Goal: Task Accomplishment & Management: Complete application form

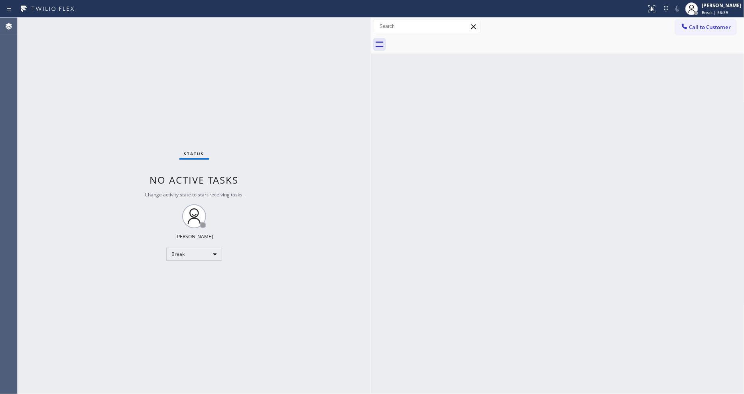
click at [361, 302] on div "Status No active tasks Change activity state to start receiving tasks. [PERSON_…" at bounding box center [194, 206] width 353 height 376
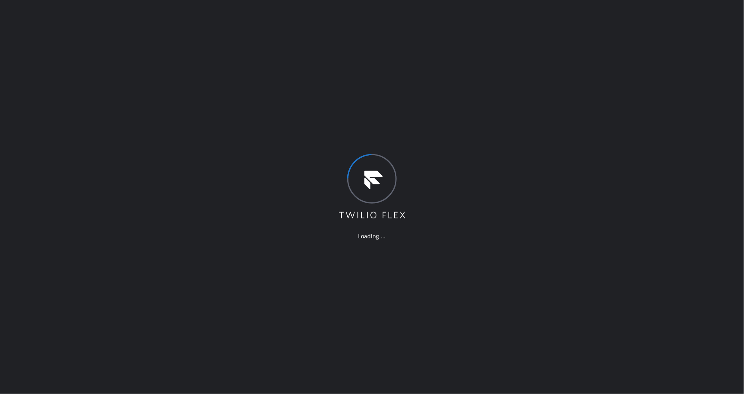
click at [527, 241] on div "Loading ..." at bounding box center [372, 197] width 744 height 394
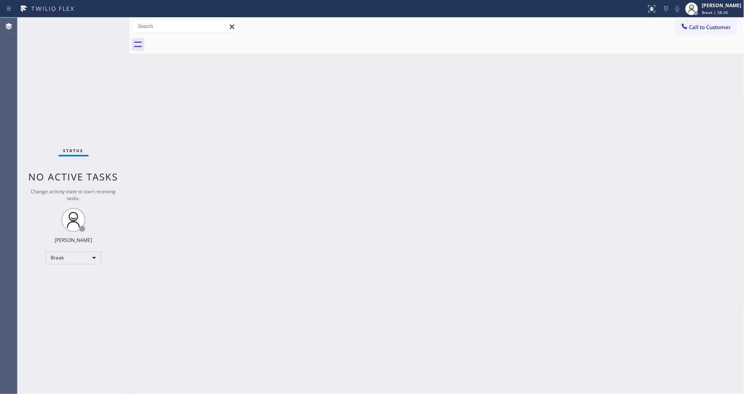
drag, startPoint x: 560, startPoint y: 140, endPoint x: 477, endPoint y: 126, distance: 84.1
click at [560, 140] on div "Back to Dashboard Change Sender ID Customers Technicians Select a contact Outbo…" at bounding box center [436, 206] width 615 height 376
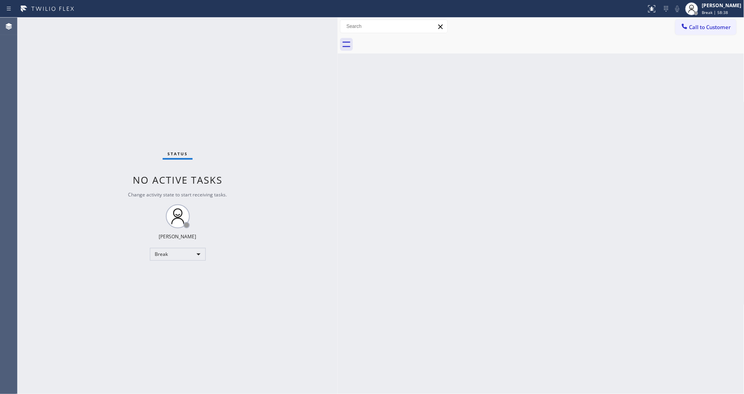
drag, startPoint x: 128, startPoint y: 57, endPoint x: 338, endPoint y: 81, distance: 210.8
click at [338, 81] on div at bounding box center [338, 206] width 0 height 376
drag, startPoint x: 523, startPoint y: 318, endPoint x: 174, endPoint y: 393, distance: 356.6
click at [521, 317] on div "Back to Dashboard Change Sender ID Customers Technicians Select a contact Outbo…" at bounding box center [541, 206] width 406 height 376
click at [716, 26] on span "Call to Customer" at bounding box center [711, 27] width 42 height 7
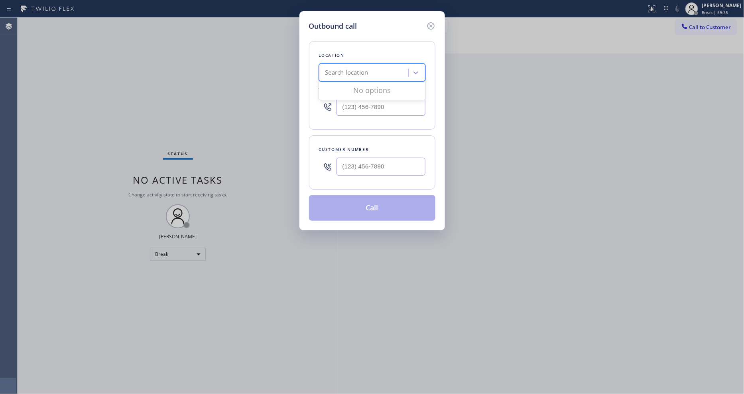
click at [341, 72] on div "Search location" at bounding box center [346, 72] width 43 height 9
paste input "Last Minute Appliance Repair Millbrae"
type input "Last Minute Appliance Repair Millbrae"
click at [348, 85] on div "Last Minute Appliance Repair Millbrae" at bounding box center [372, 93] width 106 height 22
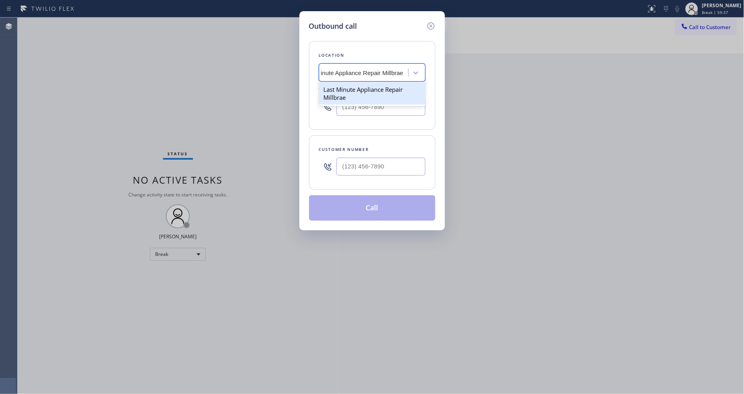
type input "[PHONE_NUMBER]"
drag, startPoint x: 213, startPoint y: 124, endPoint x: 289, endPoint y: 164, distance: 85.6
click at [213, 124] on div "Outbound call Location Last Minute Appliance Repair Millbrae Your caller id pho…" at bounding box center [372, 197] width 744 height 394
click at [377, 170] on input "(___) ___-____" at bounding box center [381, 167] width 89 height 18
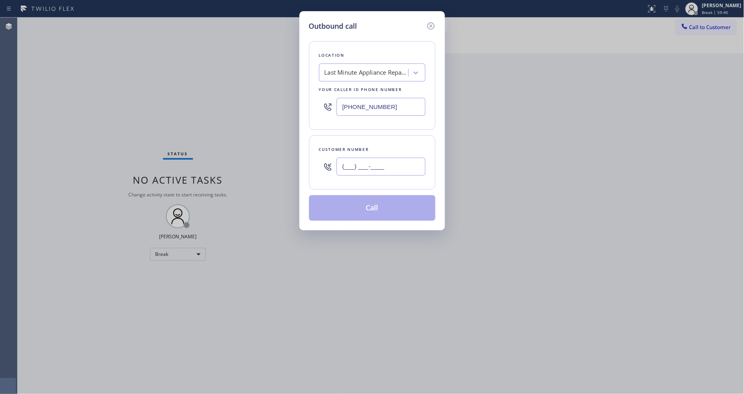
paste input "650) 898-4080"
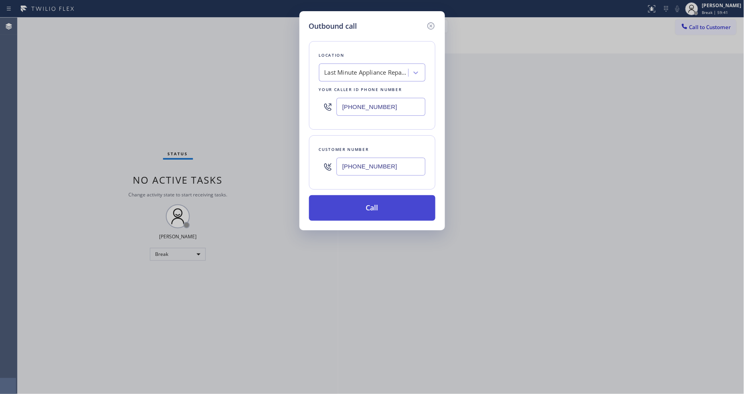
type input "[PHONE_NUMBER]"
click at [354, 210] on button "Call" at bounding box center [372, 208] width 126 height 26
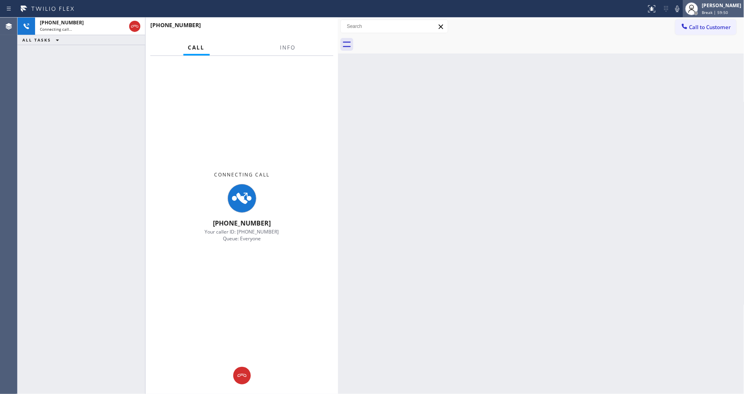
drag, startPoint x: 713, startPoint y: 5, endPoint x: 715, endPoint y: 12, distance: 7.0
click at [714, 4] on div "[PERSON_NAME]" at bounding box center [721, 5] width 39 height 7
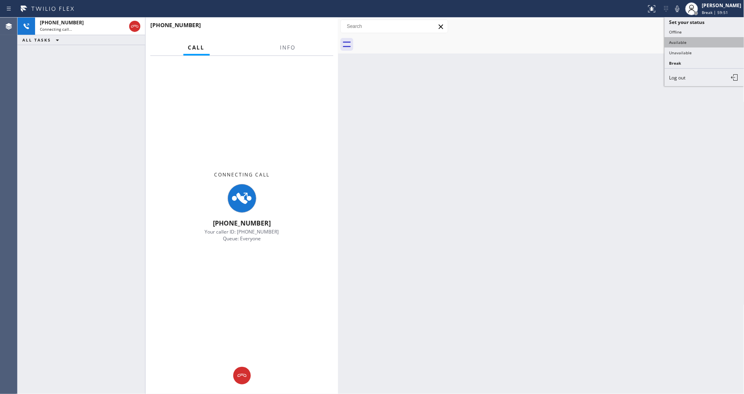
click at [708, 42] on button "Available" at bounding box center [705, 42] width 80 height 10
click at [288, 44] on span "Info" at bounding box center [288, 47] width 16 height 7
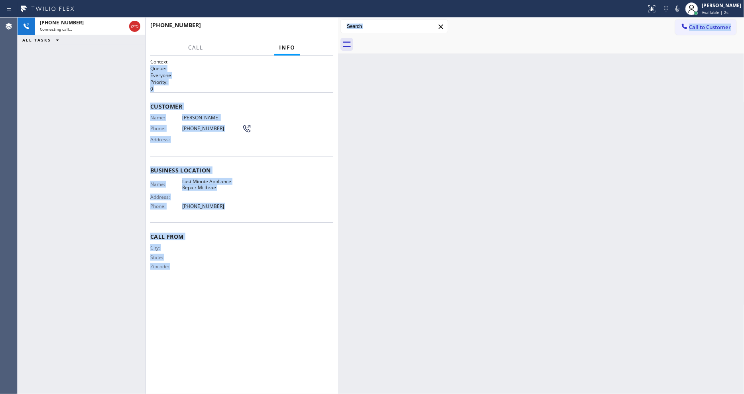
drag, startPoint x: 334, startPoint y: 57, endPoint x: 343, endPoint y: 58, distance: 8.9
click at [343, 58] on div "[PHONE_NUMBER] Connecting call… ALL TASKS ALL TASKS ACTIVE TASKS TASKS IN WRAP …" at bounding box center [381, 206] width 727 height 376
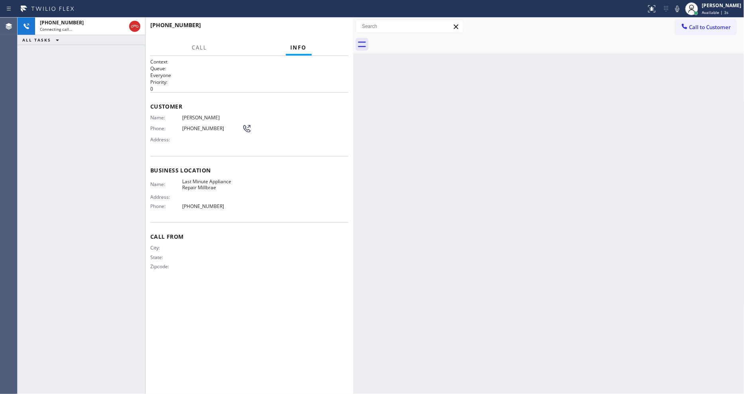
drag, startPoint x: 337, startPoint y: 58, endPoint x: 352, endPoint y: 57, distance: 15.2
click at [353, 57] on div at bounding box center [353, 206] width 0 height 376
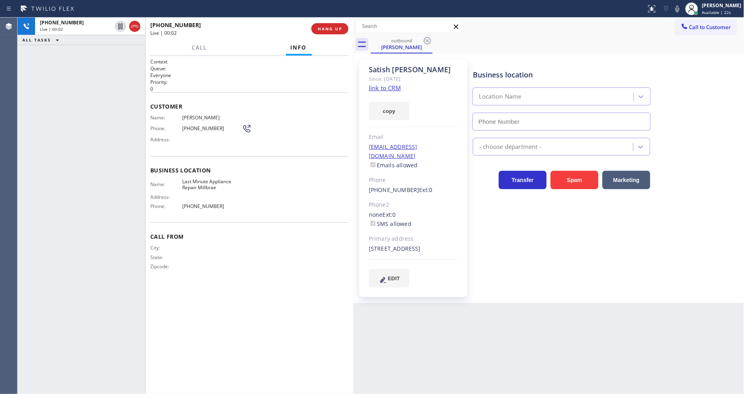
type input "[PHONE_NUMBER]"
drag, startPoint x: 615, startPoint y: 252, endPoint x: 653, endPoint y: 145, distance: 113.1
click at [615, 252] on div "Business location Last Minute Appliance Repair Millbrae [PHONE_NUMBER] Applianc…" at bounding box center [606, 172] width 271 height 223
click at [682, 12] on icon at bounding box center [678, 9] width 10 height 10
click at [682, 10] on icon at bounding box center [678, 9] width 10 height 10
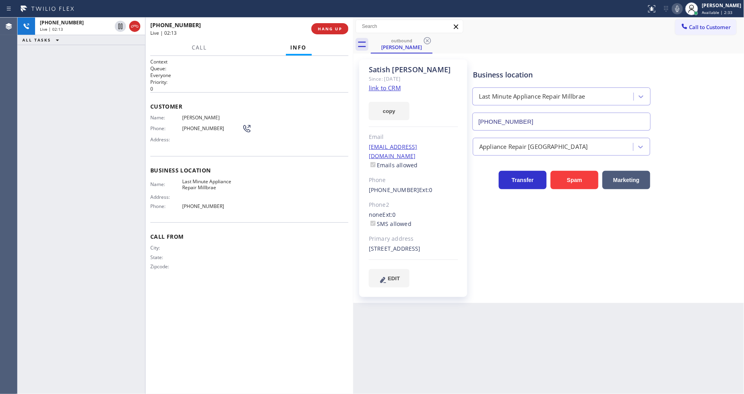
click at [604, 304] on div "Back to Dashboard Change Sender ID Customers Technicians Select a contact Outbo…" at bounding box center [548, 206] width 391 height 376
click at [237, 239] on div "Call From City: State: Zipcode:" at bounding box center [249, 252] width 198 height 60
click at [124, 53] on icon at bounding box center [121, 54] width 10 height 10
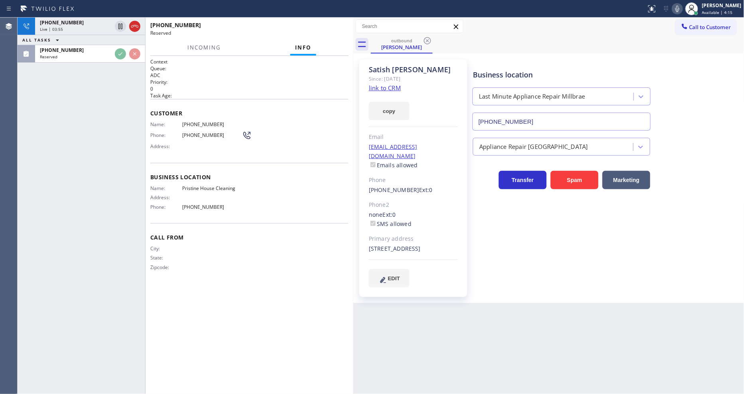
click at [223, 92] on h2 "Task Age:" at bounding box center [249, 95] width 198 height 7
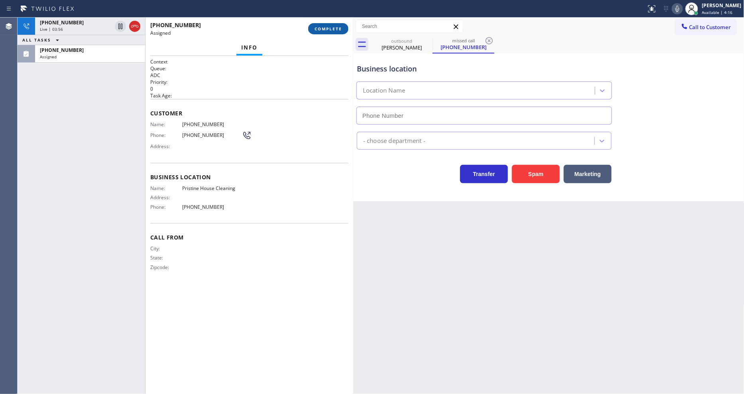
type input "[PHONE_NUMBER]"
click at [328, 30] on span "COMPLETE" at bounding box center [329, 29] width 28 height 6
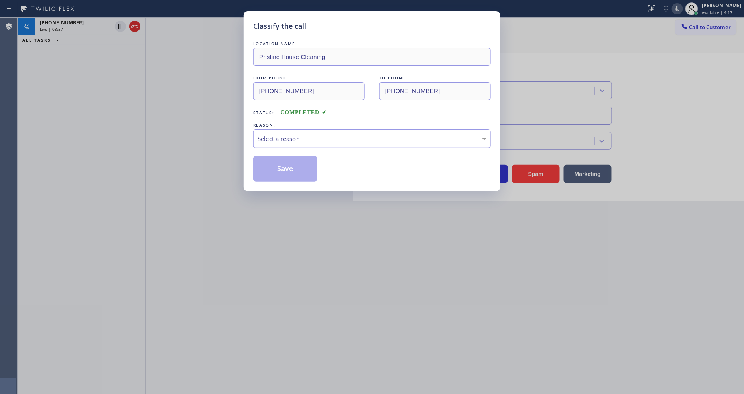
click at [305, 140] on div "Select a reason" at bounding box center [372, 138] width 229 height 9
click at [308, 168] on button "Save" at bounding box center [285, 169] width 64 height 26
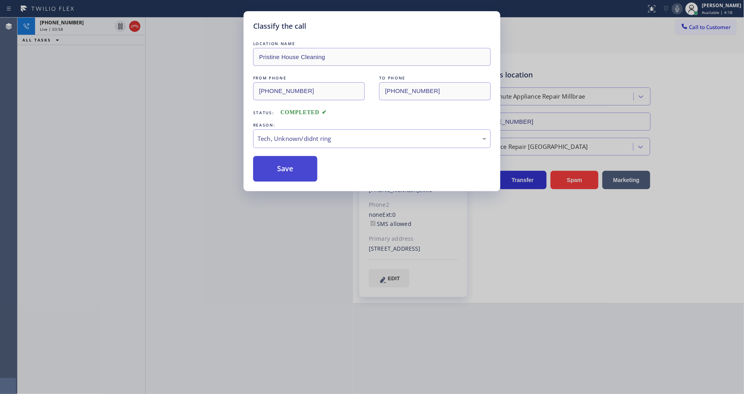
click at [308, 168] on button "Save" at bounding box center [285, 169] width 64 height 26
click at [81, 82] on div "[PHONE_NUMBER] Live | 03:58 ALL TASKS ALL TASKS ACTIVE TASKS TASKS IN WRAP UP" at bounding box center [82, 206] width 128 height 376
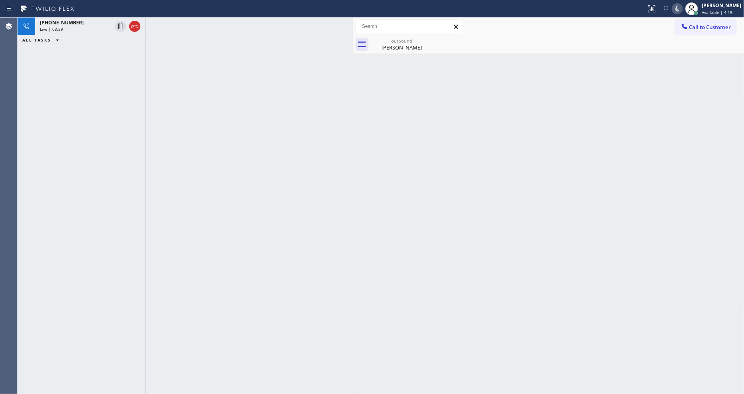
click at [83, 14] on div at bounding box center [323, 8] width 640 height 13
click at [83, 26] on div "Live | 03:59" at bounding box center [76, 29] width 72 height 6
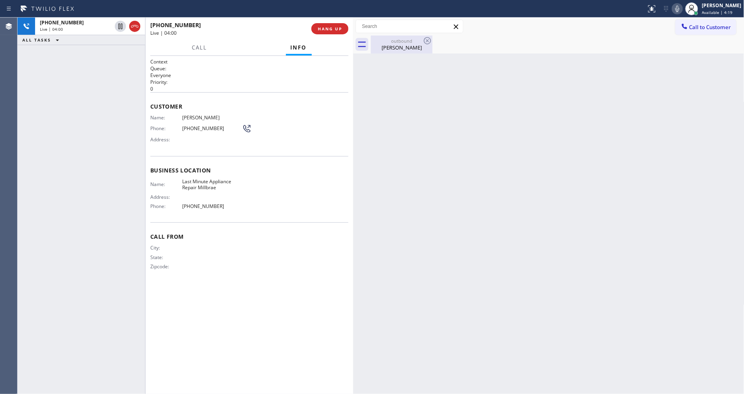
click at [381, 47] on div "[PERSON_NAME]" at bounding box center [402, 47] width 60 height 7
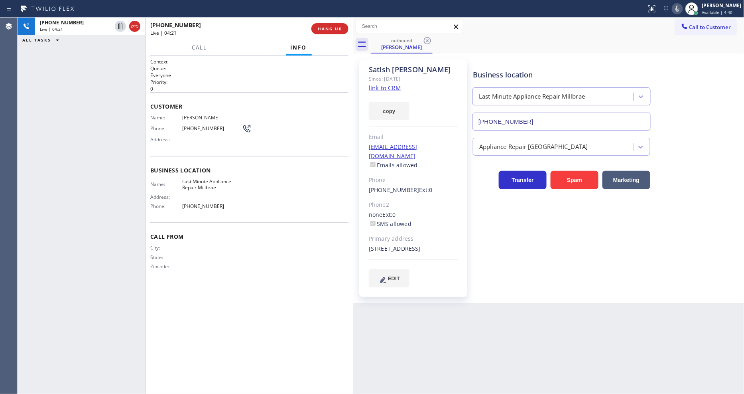
click at [306, 268] on div "City: State: Zipcode:" at bounding box center [249, 258] width 198 height 28
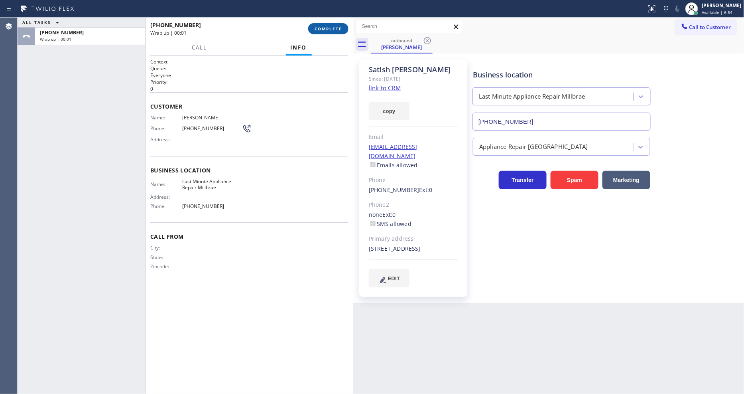
click at [339, 30] on span "COMPLETE" at bounding box center [329, 29] width 28 height 6
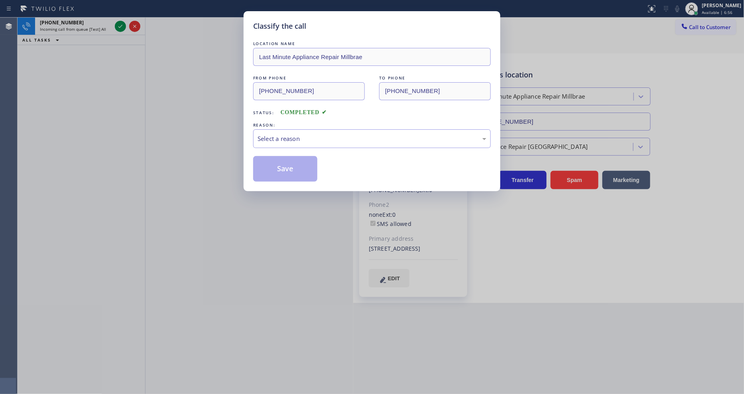
click at [310, 138] on div "Select a reason" at bounding box center [372, 138] width 229 height 9
click at [298, 168] on button "Save" at bounding box center [285, 169] width 64 height 26
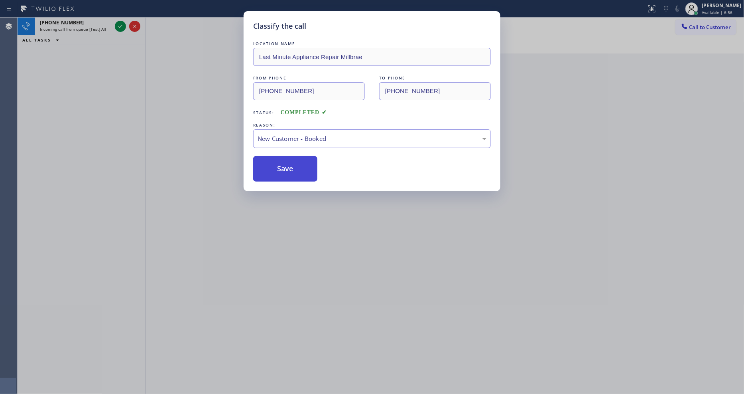
click at [298, 168] on button "Save" at bounding box center [285, 169] width 64 height 26
drag, startPoint x: 298, startPoint y: 168, endPoint x: 294, endPoint y: 100, distance: 68.3
click at [298, 169] on button "Save" at bounding box center [285, 169] width 64 height 26
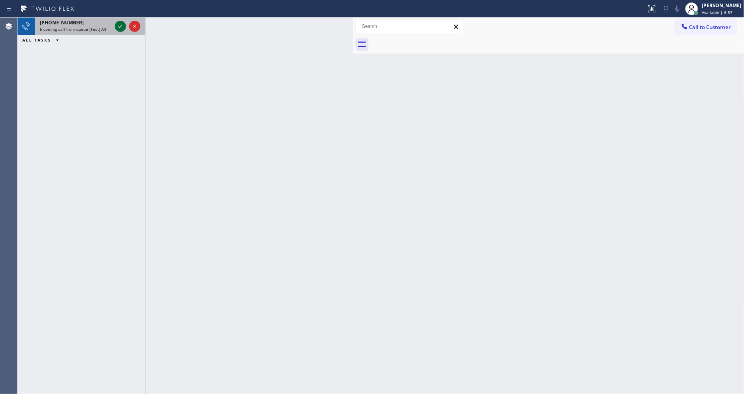
click at [121, 26] on icon at bounding box center [121, 27] width 10 height 10
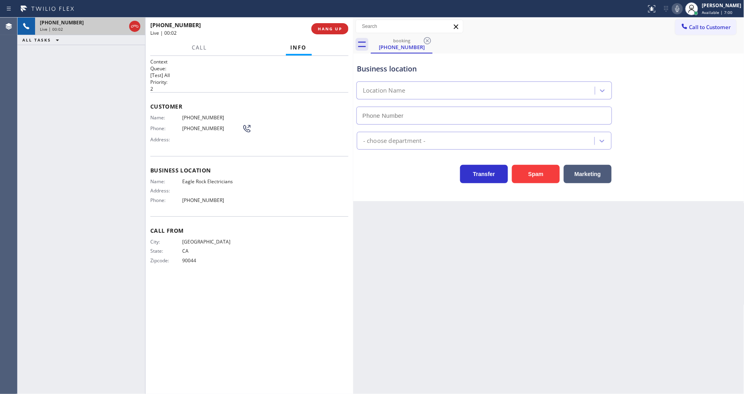
type input "[PHONE_NUMBER]"
click at [196, 183] on div "Name: Eagle Rock Electricians Address: Phone: [PHONE_NUMBER]" at bounding box center [196, 192] width 92 height 28
click at [196, 181] on span "Eagle Rock Electricians" at bounding box center [212, 181] width 60 height 6
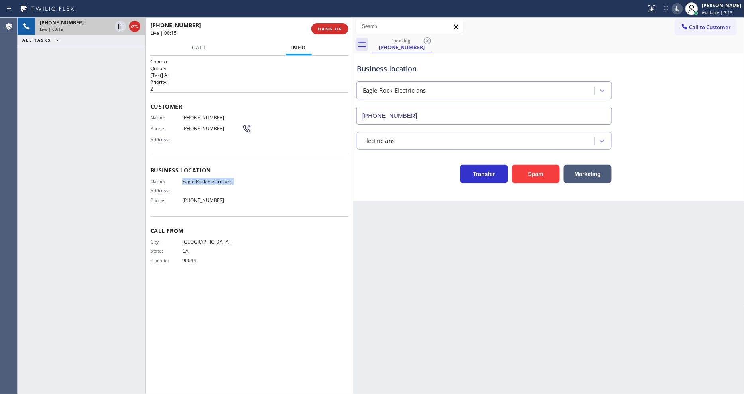
copy span "Eagle Rock Electricians"
click at [112, 261] on div "[PHONE_NUMBER] Live | 01:04 ALL TASKS ALL TASKS ACTIVE TASKS TASKS IN WRAP UP" at bounding box center [82, 206] width 128 height 376
click at [197, 114] on span "[PHONE_NUMBER]" at bounding box center [212, 117] width 60 height 6
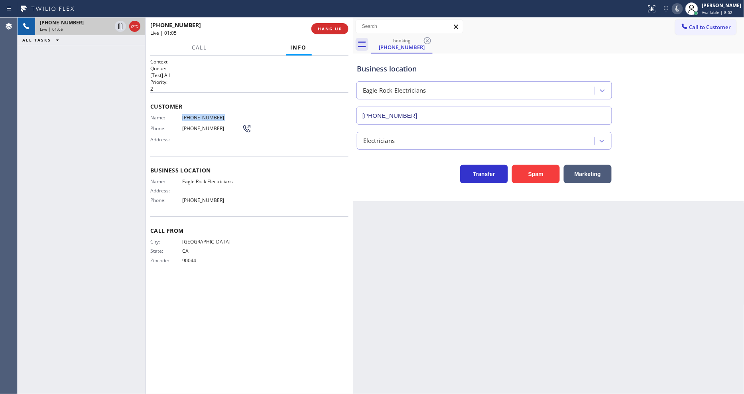
copy span "[PHONE_NUMBER]"
click at [94, 288] on div "[PHONE_NUMBER] Live | 01:37 ALL TASKS ALL TASKS ACTIVE TASKS TASKS IN WRAP UP" at bounding box center [82, 206] width 128 height 376
click at [120, 23] on icon at bounding box center [121, 27] width 10 height 10
click at [682, 10] on icon at bounding box center [678, 9] width 10 height 10
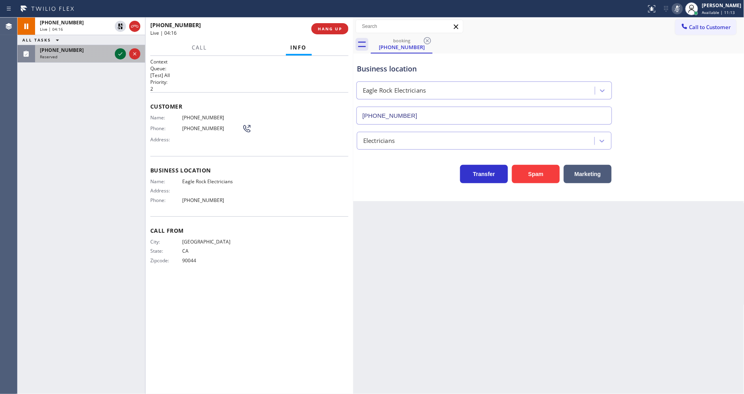
click at [113, 55] on div at bounding box center [127, 54] width 29 height 18
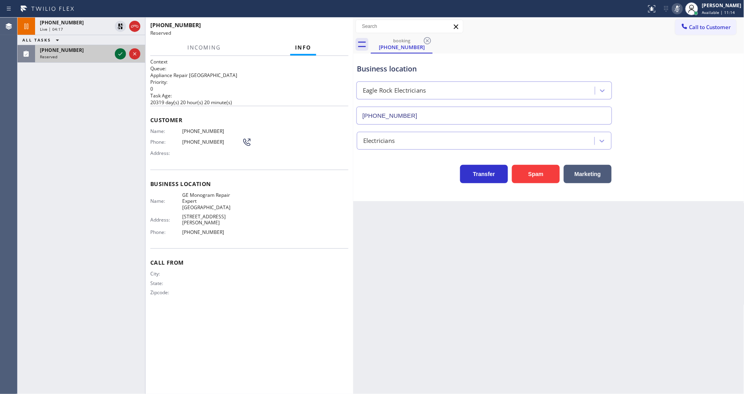
click at [118, 55] on icon at bounding box center [121, 54] width 10 height 10
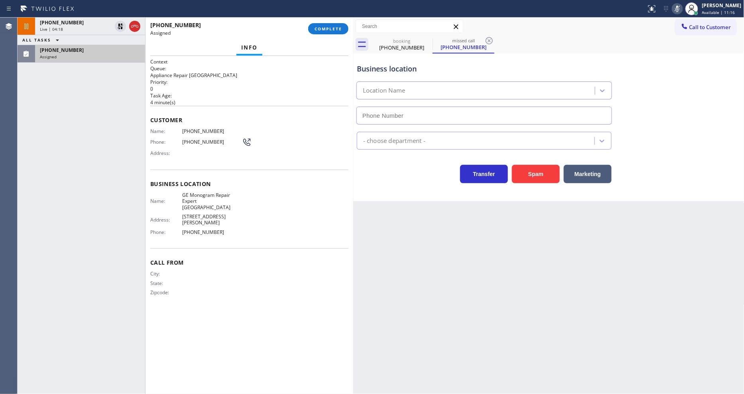
type input "[PHONE_NUMBER]"
click at [170, 137] on div "Phone: [PHONE_NUMBER]" at bounding box center [200, 142] width 101 height 10
click at [329, 29] on span "COMPLETE" at bounding box center [329, 29] width 28 height 6
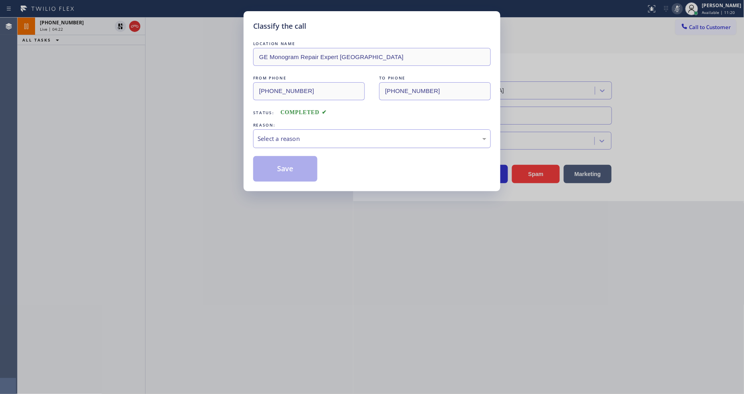
click at [284, 137] on div "Select a reason" at bounding box center [372, 138] width 229 height 9
click at [283, 168] on button "Save" at bounding box center [285, 169] width 64 height 26
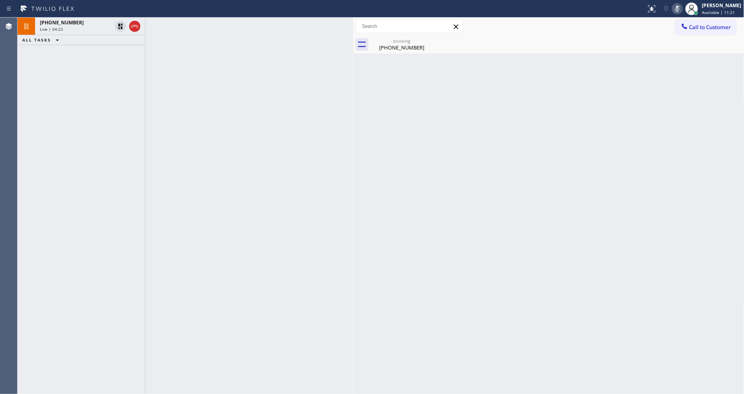
click at [118, 26] on icon at bounding box center [121, 27] width 10 height 10
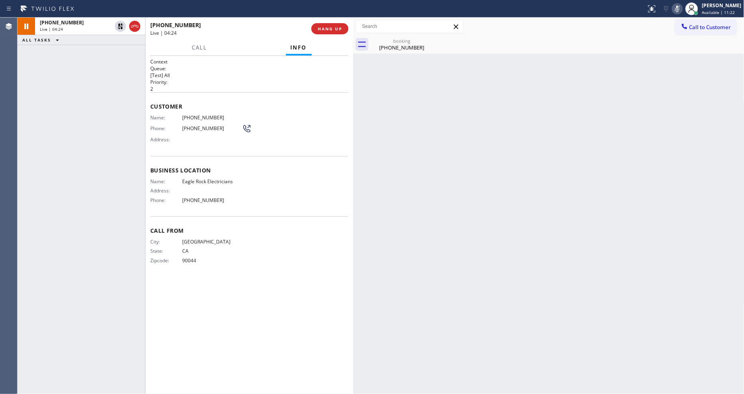
click at [682, 10] on icon at bounding box center [678, 9] width 10 height 10
click at [389, 43] on div "booking" at bounding box center [402, 41] width 60 height 6
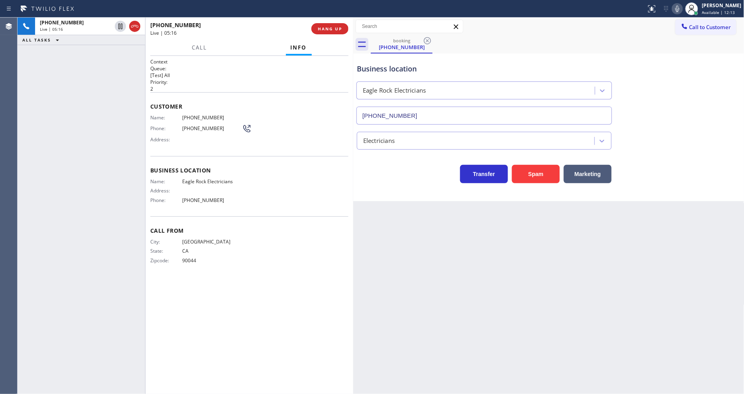
drag, startPoint x: 94, startPoint y: 265, endPoint x: 178, endPoint y: 325, distance: 103.3
click at [94, 265] on div "[PHONE_NUMBER] Live | 05:16 ALL TASKS ALL TASKS ACTIVE TASKS TASKS IN WRAP UP" at bounding box center [82, 206] width 128 height 376
click at [343, 25] on button "HANG UP" at bounding box center [330, 28] width 37 height 11
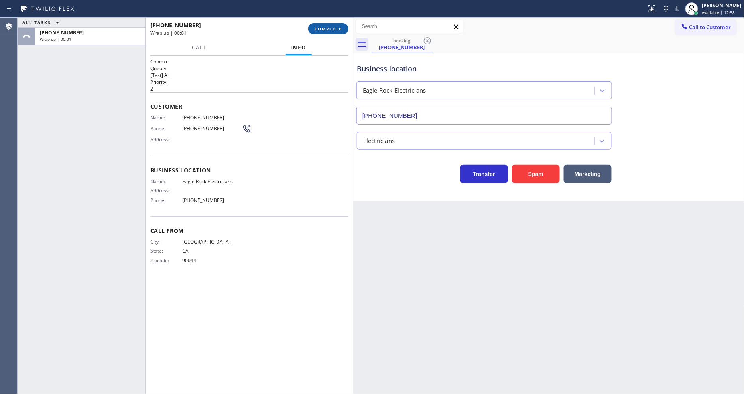
click at [343, 25] on button "COMPLETE" at bounding box center [328, 28] width 40 height 11
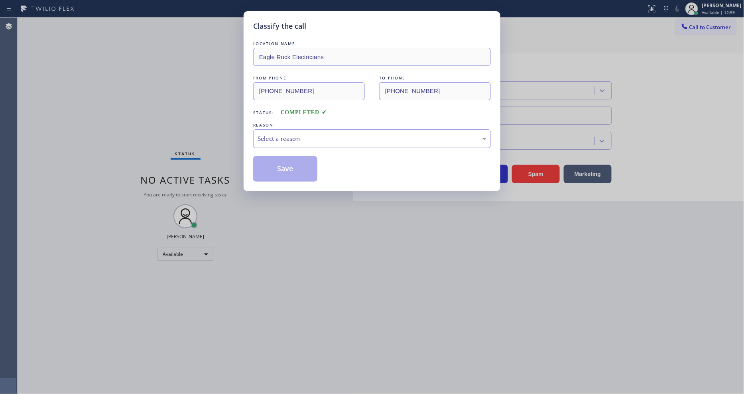
click at [293, 134] on div "Select a reason" at bounding box center [372, 138] width 229 height 9
click at [287, 158] on button "Save" at bounding box center [285, 169] width 64 height 26
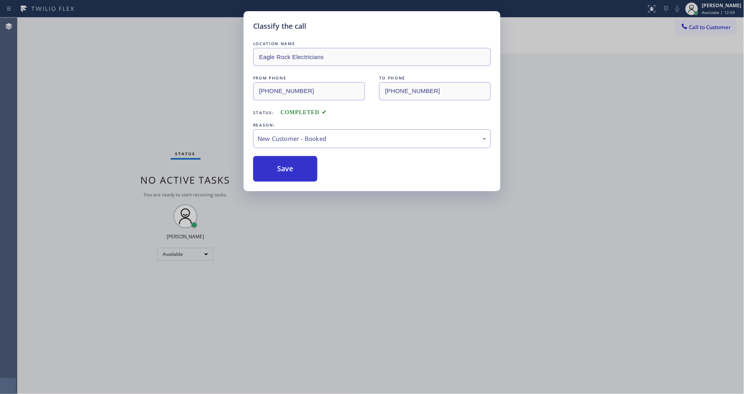
click at [287, 158] on button "Save" at bounding box center [285, 169] width 64 height 26
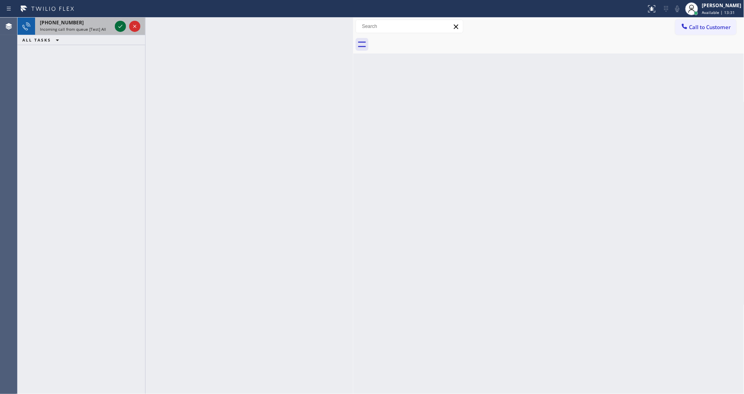
click at [124, 24] on icon at bounding box center [121, 27] width 10 height 10
click at [117, 27] on icon at bounding box center [121, 27] width 10 height 10
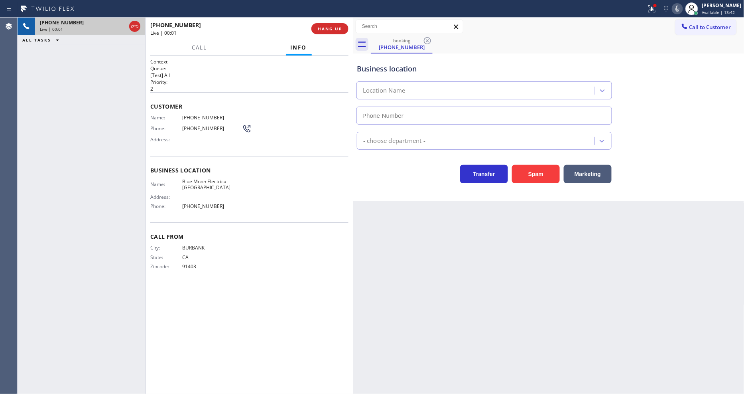
type input "[PHONE_NUMBER]"
click at [203, 117] on span "[PHONE_NUMBER]" at bounding box center [212, 117] width 60 height 6
copy span "-"
click at [203, 117] on span "[PHONE_NUMBER]" at bounding box center [212, 117] width 60 height 6
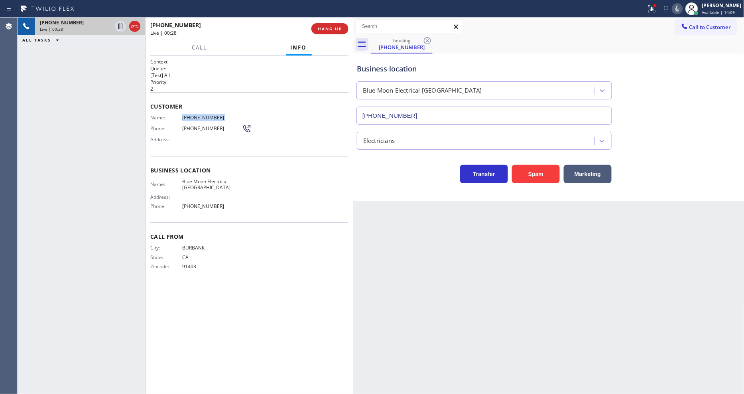
copy span "[PHONE_NUMBER]"
click at [207, 179] on span "Blue Moon Electrical [GEOGRAPHIC_DATA]" at bounding box center [212, 184] width 60 height 12
copy span "Blue Moon Electrical [GEOGRAPHIC_DATA]"
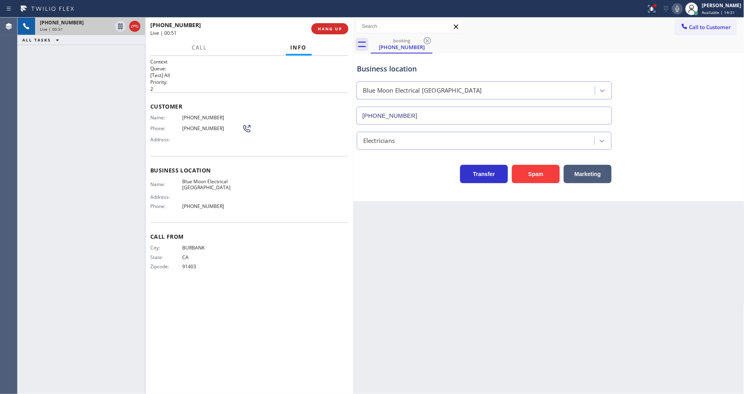
click at [68, 190] on div "[PHONE_NUMBER] Live | 00:51 ALL TASKS ALL TASKS ACTIVE TASKS TASKS IN WRAP UP" at bounding box center [82, 206] width 128 height 376
click at [610, 290] on div "Back to Dashboard Change Sender ID Customers Technicians Select a contact Outbo…" at bounding box center [548, 206] width 391 height 376
click at [118, 27] on icon at bounding box center [121, 27] width 10 height 10
click at [680, 6] on icon at bounding box center [678, 9] width 10 height 10
click at [118, 26] on icon at bounding box center [121, 27] width 10 height 10
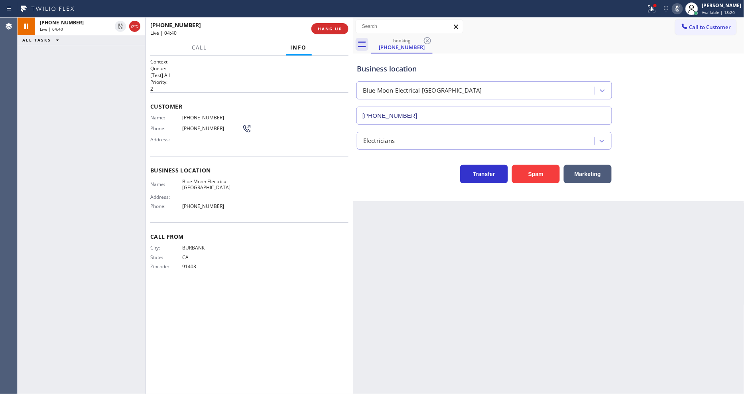
click at [680, 6] on icon at bounding box center [678, 9] width 4 height 6
click at [659, 17] on button at bounding box center [652, 9] width 18 height 18
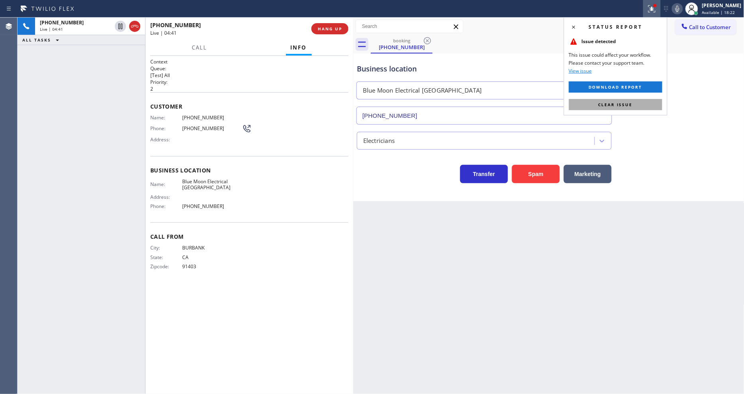
click at [649, 106] on button "Clear issue" at bounding box center [615, 104] width 93 height 11
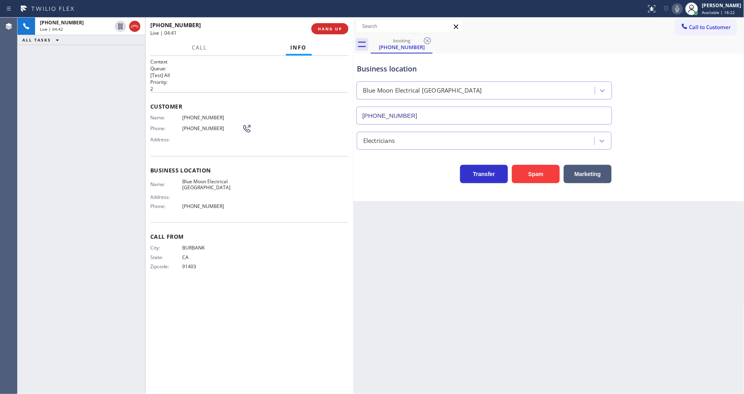
click at [682, 10] on icon at bounding box center [678, 9] width 10 height 10
click at [647, 268] on div "Back to Dashboard Change Sender ID Customers Technicians Select a contact Outbo…" at bounding box center [548, 206] width 391 height 376
click at [118, 25] on icon at bounding box center [121, 27] width 10 height 10
click at [682, 10] on icon at bounding box center [678, 9] width 10 height 10
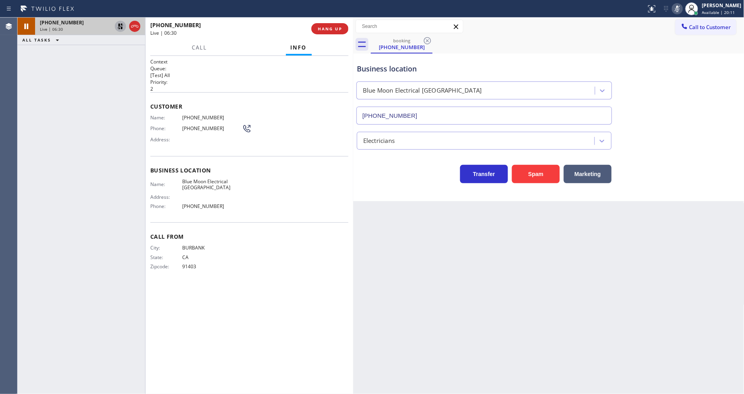
click at [118, 26] on icon at bounding box center [121, 27] width 10 height 10
click at [680, 10] on icon at bounding box center [678, 9] width 4 height 6
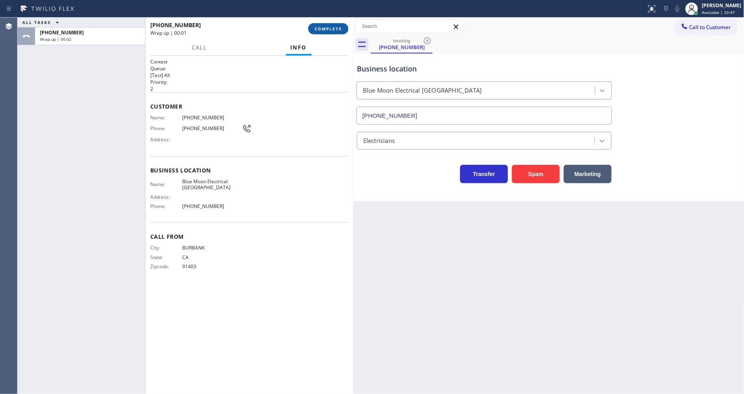
click at [315, 28] on span "COMPLETE" at bounding box center [329, 29] width 28 height 6
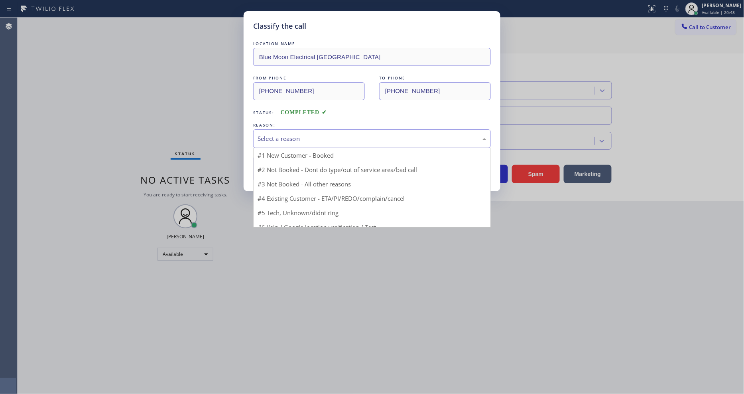
click at [280, 136] on div "Select a reason" at bounding box center [372, 138] width 229 height 9
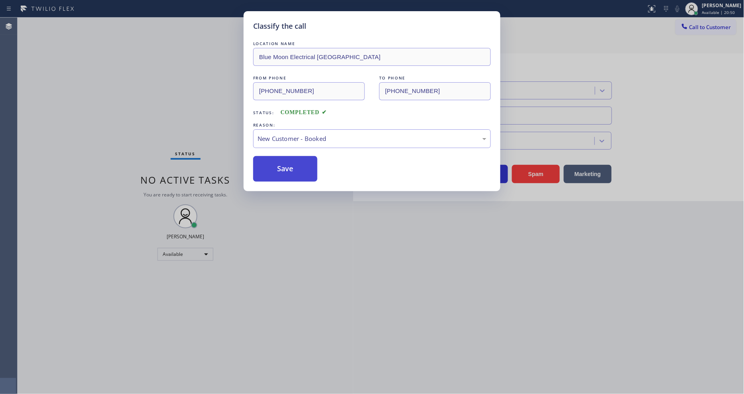
click at [290, 163] on button "Save" at bounding box center [285, 169] width 64 height 26
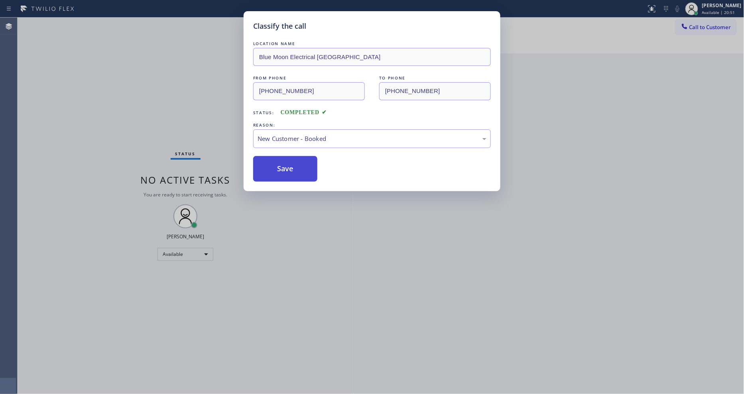
click at [290, 163] on button "Save" at bounding box center [285, 169] width 64 height 26
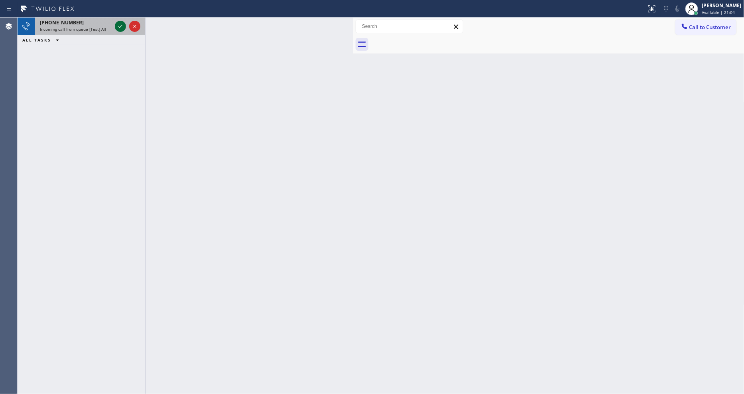
click at [116, 22] on icon at bounding box center [121, 27] width 10 height 10
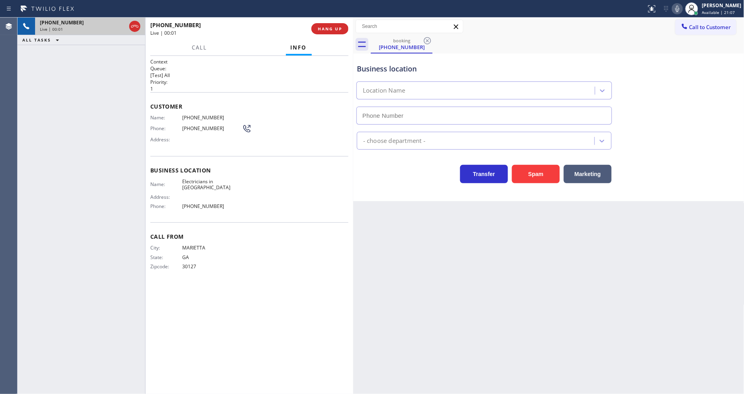
type input "[PHONE_NUMBER]"
click at [321, 30] on span "HANG UP" at bounding box center [330, 29] width 24 height 6
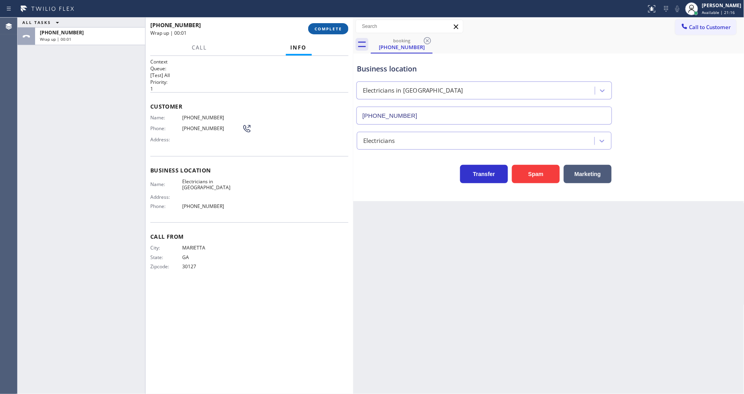
click at [321, 30] on span "COMPLETE" at bounding box center [329, 29] width 28 height 6
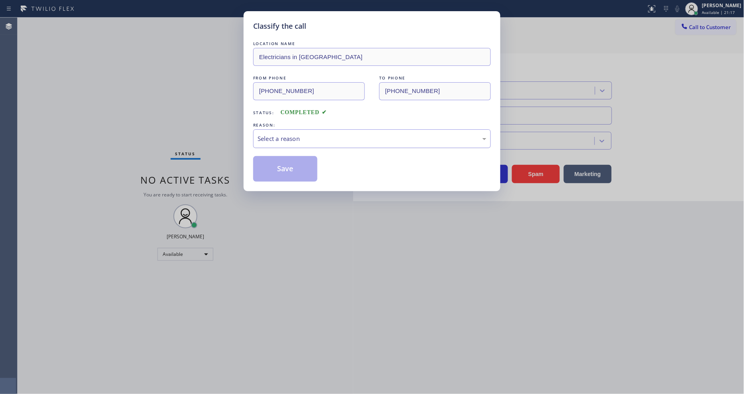
click at [258, 138] on div "Select a reason" at bounding box center [372, 138] width 229 height 9
click at [262, 170] on button "Save" at bounding box center [285, 169] width 64 height 26
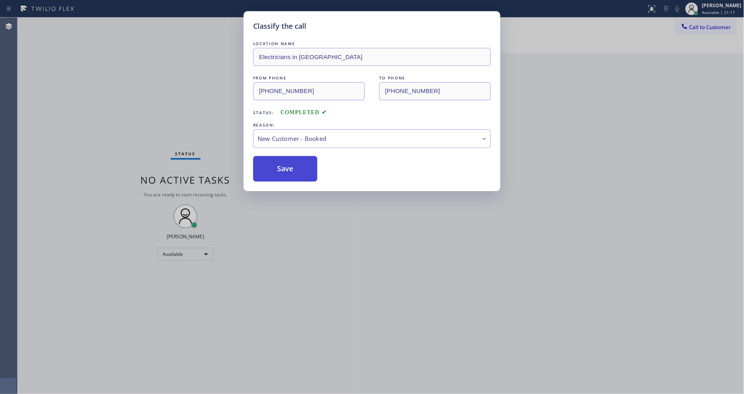
click at [262, 170] on button "Save" at bounding box center [285, 169] width 64 height 26
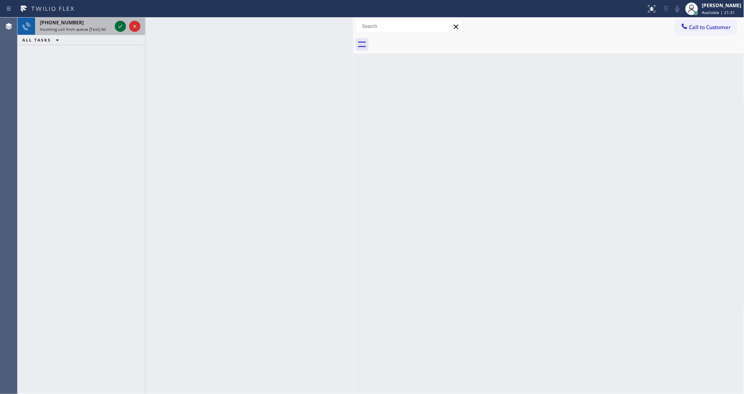
click at [121, 27] on icon at bounding box center [121, 27] width 10 height 10
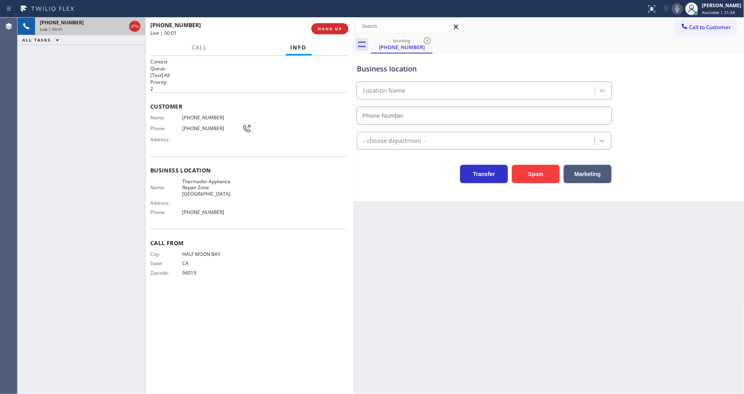
type input "[PHONE_NUMBER]"
click at [356, 35] on div "Call to Customer Outbound call Location Last Minute Appliance Repair Millbrae Y…" at bounding box center [548, 27] width 391 height 18
click at [328, 29] on span "HANG UP" at bounding box center [330, 29] width 24 height 6
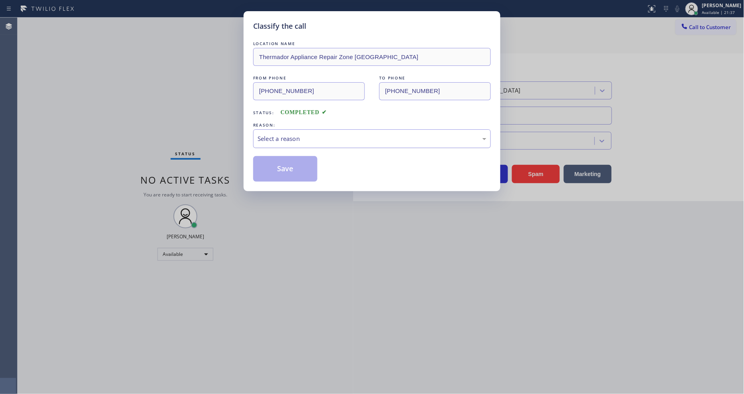
click at [317, 140] on div "Select a reason" at bounding box center [372, 138] width 229 height 9
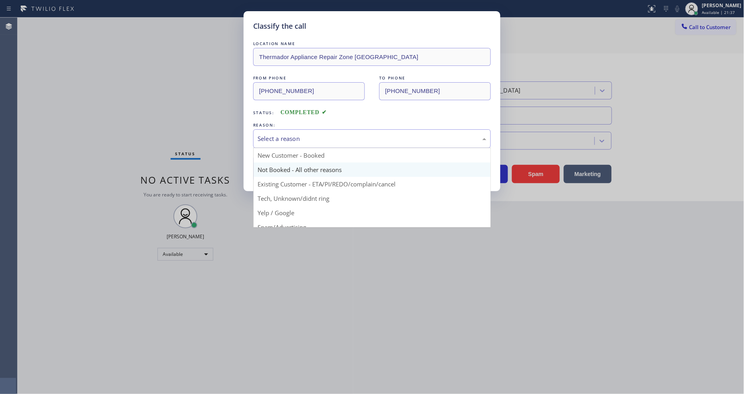
scroll to position [44, 0]
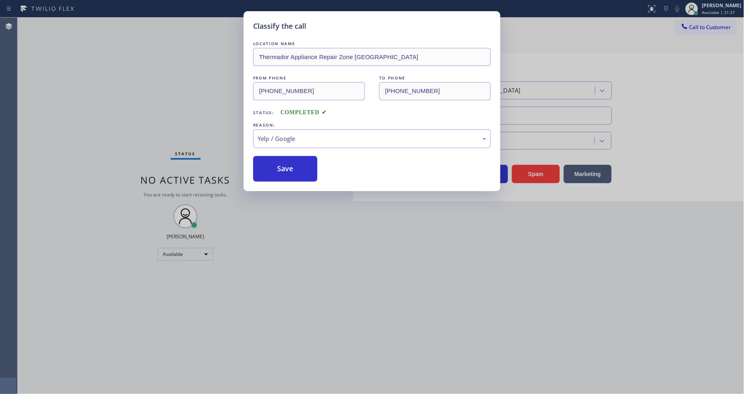
click at [294, 170] on button "Save" at bounding box center [285, 169] width 64 height 26
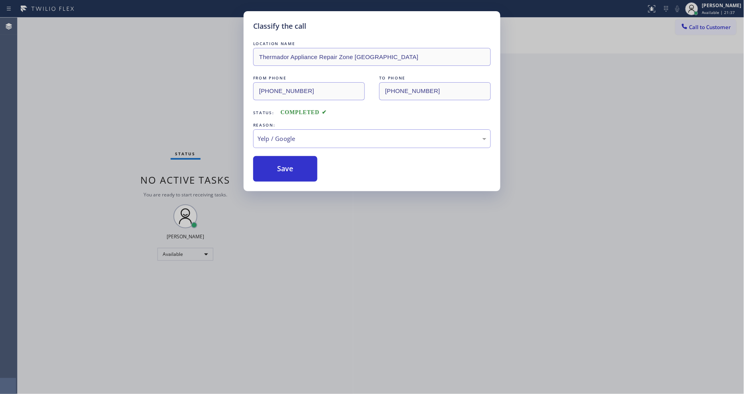
click at [294, 170] on button "Save" at bounding box center [285, 169] width 64 height 26
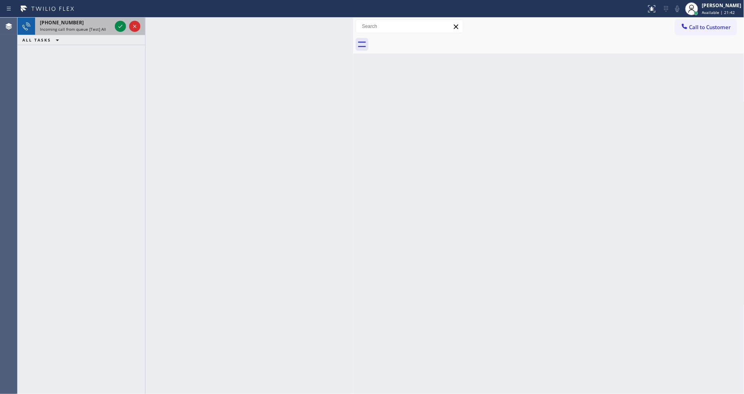
click at [112, 22] on div "[PHONE_NUMBER] Incoming call from queue [Test] All" at bounding box center [74, 27] width 78 height 18
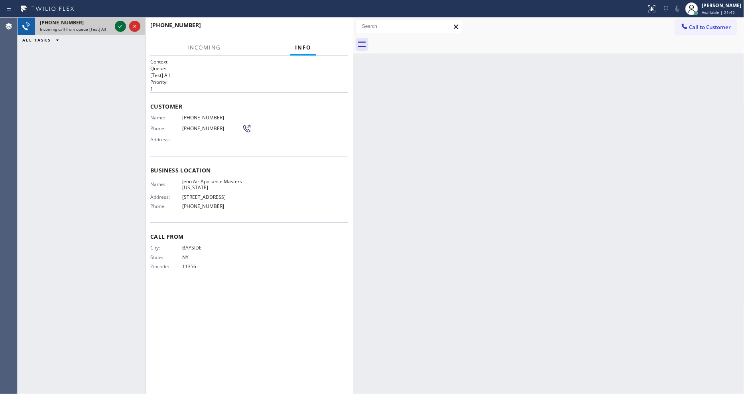
click at [117, 22] on div at bounding box center [127, 27] width 29 height 18
click at [117, 22] on icon at bounding box center [121, 27] width 10 height 10
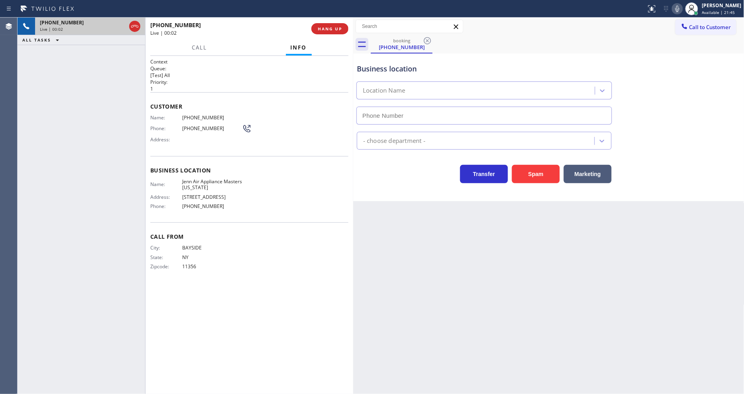
type input "[PHONE_NUMBER]"
click at [210, 178] on span "Jenn Air Appliance Masters [US_STATE]" at bounding box center [212, 184] width 60 height 12
copy span "Jenn Air Appliance Masters [US_STATE]"
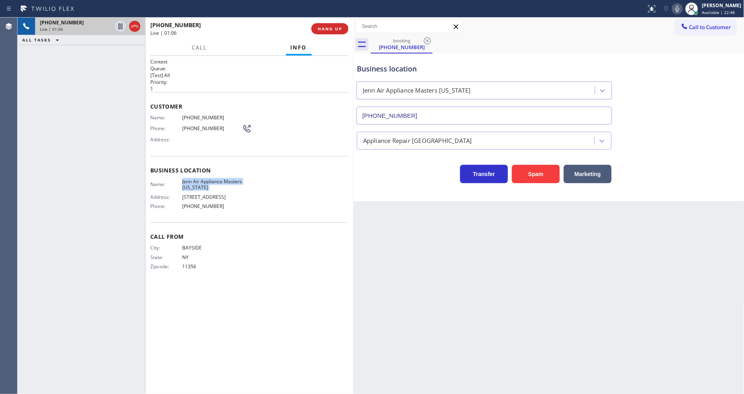
drag, startPoint x: 568, startPoint y: 222, endPoint x: 575, endPoint y: 234, distance: 14.2
click at [568, 222] on div "Back to Dashboard Change Sender ID Customers Technicians Select a contact Outbo…" at bounding box center [548, 206] width 391 height 376
click at [682, 12] on icon at bounding box center [678, 9] width 10 height 10
click at [189, 116] on span "[PHONE_NUMBER]" at bounding box center [212, 117] width 60 height 6
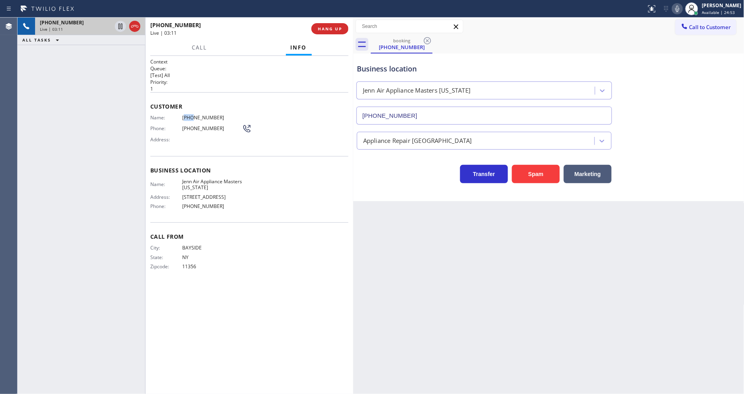
click at [189, 116] on span "[PHONE_NUMBER]" at bounding box center [212, 117] width 60 height 6
copy span "[PHONE_NUMBER]"
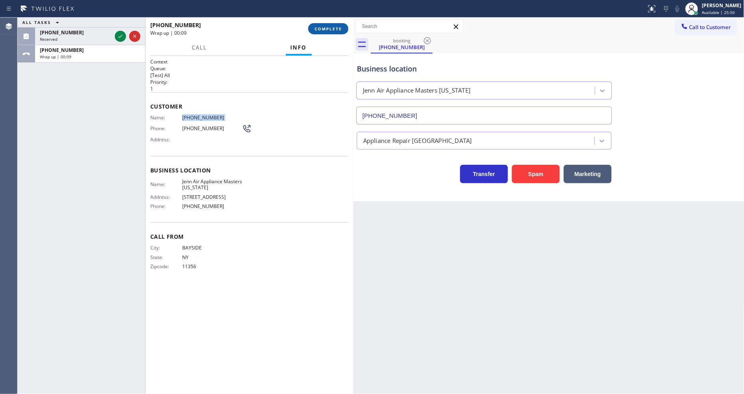
click at [342, 27] on span "COMPLETE" at bounding box center [329, 29] width 28 height 6
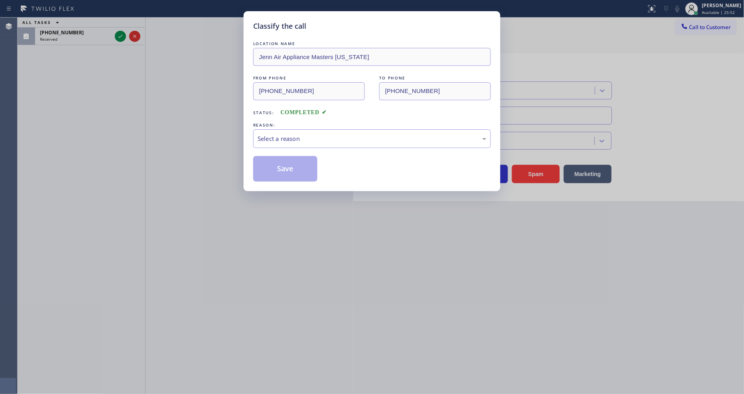
click at [298, 138] on div "Select a reason" at bounding box center [372, 138] width 229 height 9
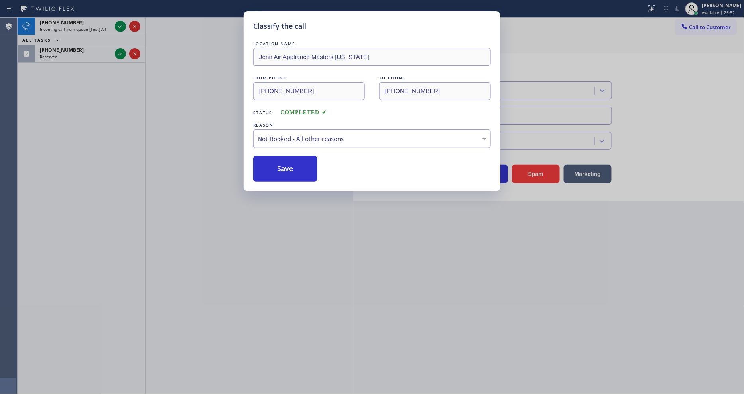
click at [291, 163] on button "Save" at bounding box center [285, 169] width 64 height 26
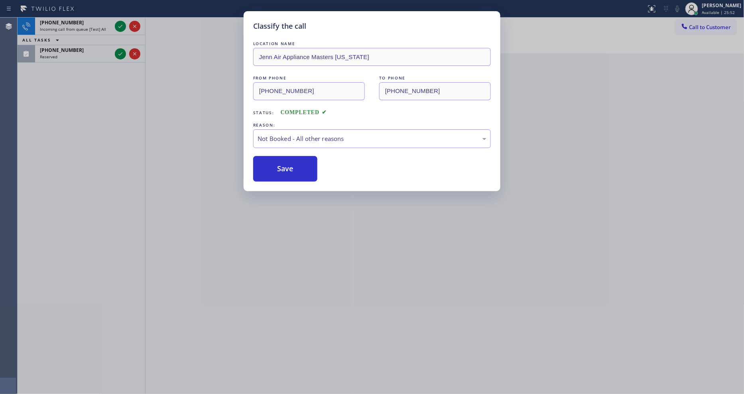
click at [291, 163] on button "Save" at bounding box center [285, 169] width 64 height 26
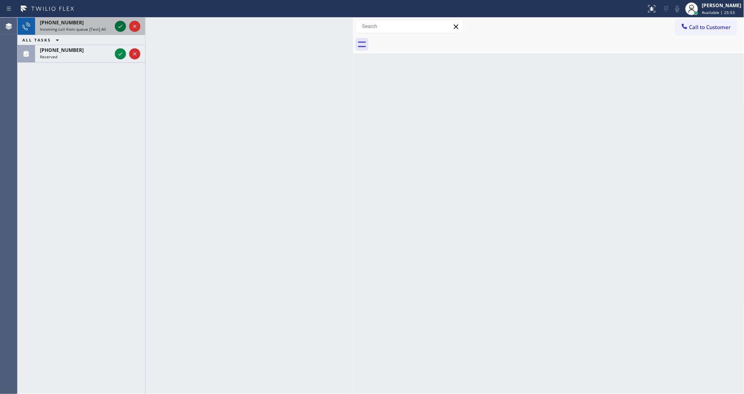
click at [124, 26] on icon at bounding box center [121, 27] width 10 height 10
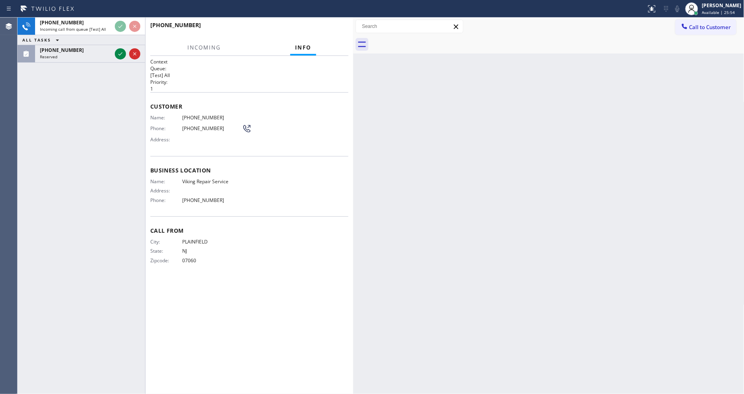
click at [112, 134] on div "[PHONE_NUMBER] Incoming call from queue [Test] All ALL TASKS ALL TASKS ACTIVE T…" at bounding box center [82, 206] width 128 height 376
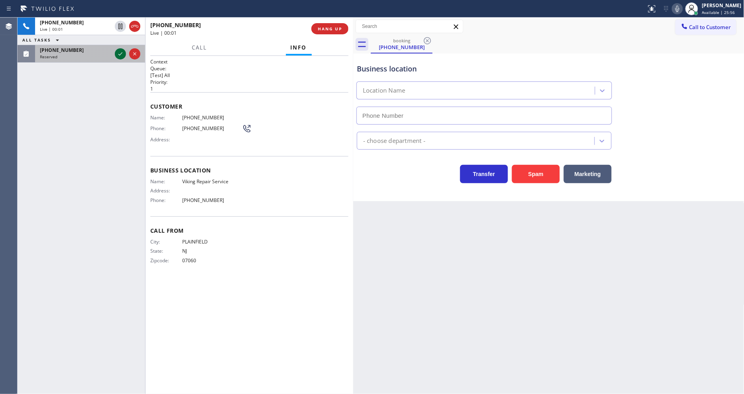
type input "[PHONE_NUMBER]"
drag, startPoint x: 118, startPoint y: 56, endPoint x: 124, endPoint y: 62, distance: 7.6
click at [118, 56] on icon at bounding box center [121, 54] width 10 height 10
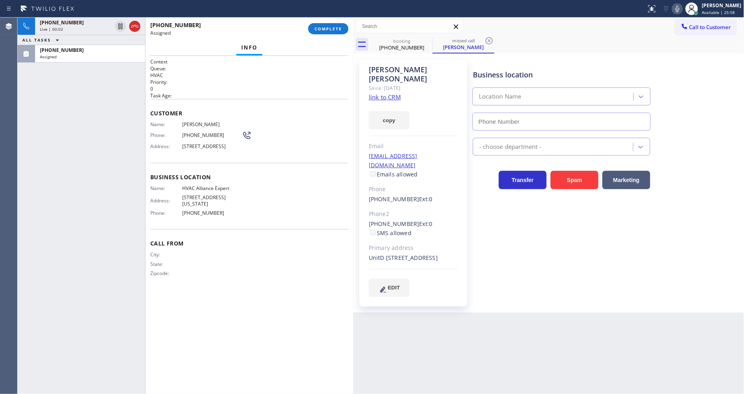
click at [387, 93] on link "link to CRM" at bounding box center [385, 97] width 32 height 8
type input "[PHONE_NUMBER]"
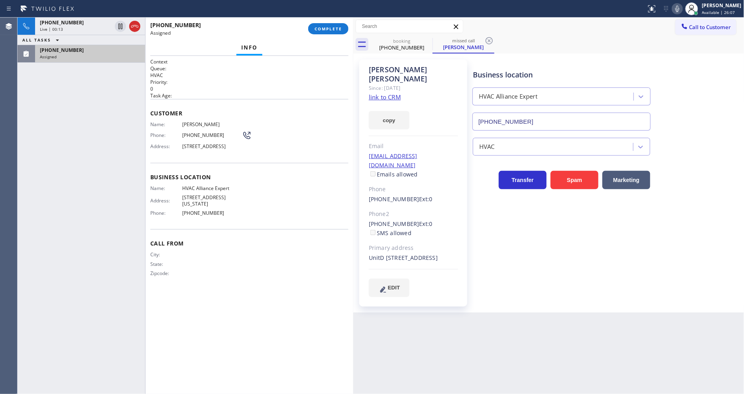
click at [99, 25] on div "[PHONE_NUMBER]" at bounding box center [76, 22] width 72 height 7
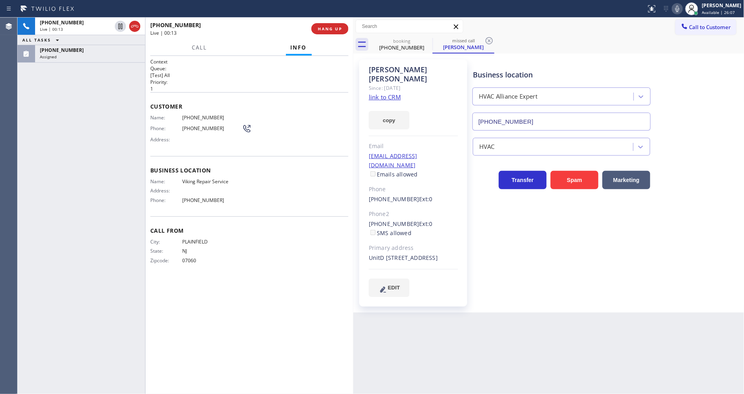
click at [182, 125] on span "[PHONE_NUMBER]" at bounding box center [212, 128] width 60 height 6
click at [205, 180] on span "Viking Repair Service" at bounding box center [212, 181] width 60 height 6
copy span "Viking Repair Service"
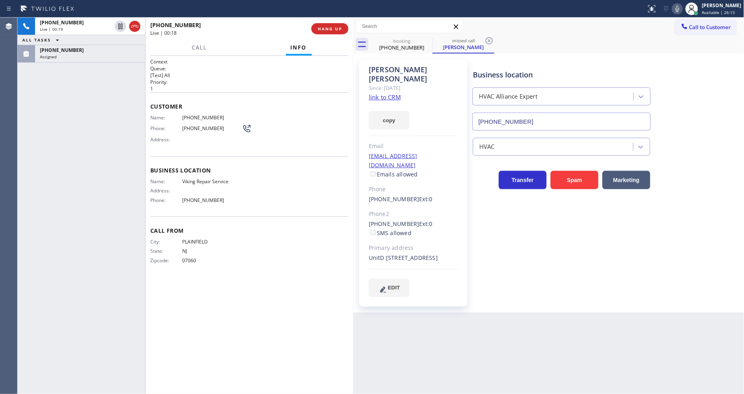
click at [198, 114] on span "[PHONE_NUMBER]" at bounding box center [212, 117] width 60 height 6
copy span "[PHONE_NUMBER]"
click at [107, 166] on div "[PHONE_NUMBER] Live | 00:42 ALL TASKS ALL TASKS ACTIVE TASKS TASKS IN WRAP UP […" at bounding box center [82, 206] width 128 height 376
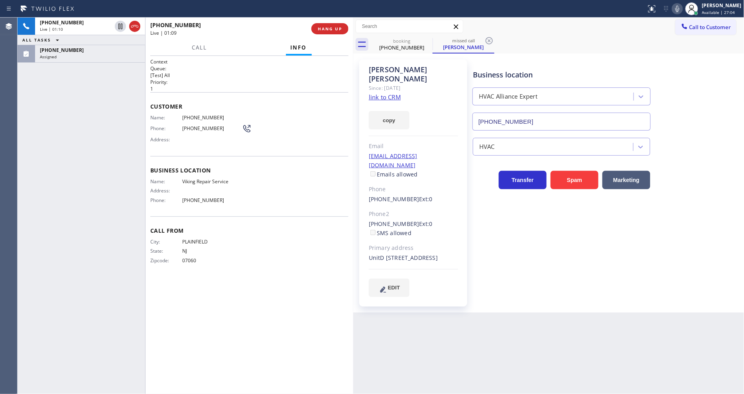
drag, startPoint x: 57, startPoint y: 59, endPoint x: 94, endPoint y: 114, distance: 66.5
click at [57, 59] on div "Assigned" at bounding box center [90, 57] width 101 height 6
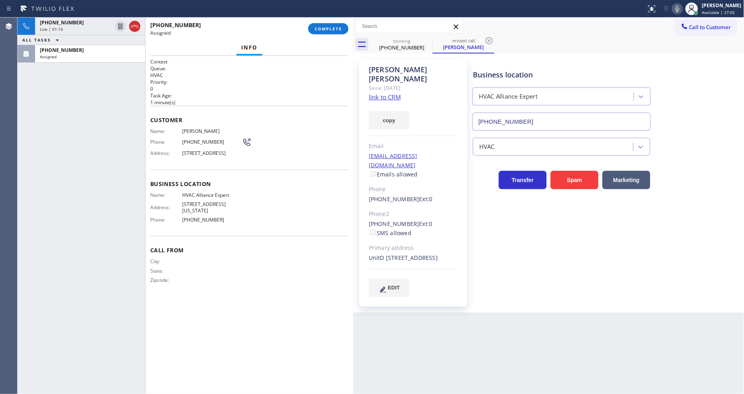
drag, startPoint x: 171, startPoint y: 181, endPoint x: 171, endPoint y: 129, distance: 52.6
click at [171, 181] on div "Business location Name: HVAC Alliance Expert Address: [STREET_ADDRESS][US_STATE…" at bounding box center [249, 203] width 198 height 67
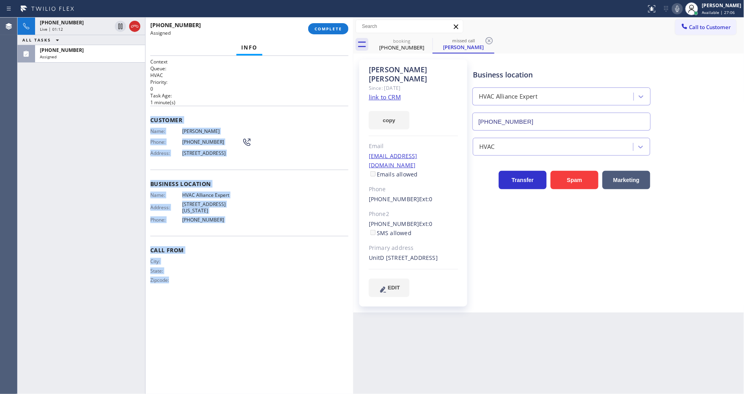
drag, startPoint x: 151, startPoint y: 117, endPoint x: 201, endPoint y: 304, distance: 193.0
click at [201, 304] on div "Context Queue: HVAC Priority: 0 Task Age: [DEMOGRAPHIC_DATA] minute(s) Customer…" at bounding box center [249, 224] width 198 height 333
copy div "Customer Name: [PERSON_NAME] Phone: [PHONE_NUMBER] Address: [STREET_ADDRESS] Bu…"
click at [328, 32] on button "COMPLETE" at bounding box center [328, 28] width 40 height 11
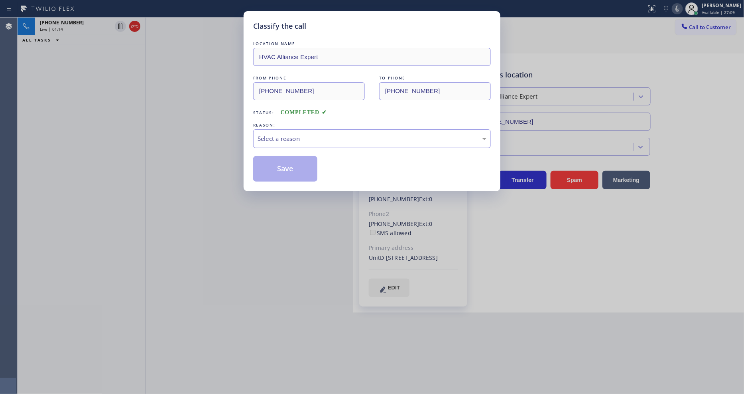
click at [290, 140] on div "Select a reason" at bounding box center [372, 138] width 229 height 9
click at [282, 167] on button "Save" at bounding box center [285, 169] width 64 height 26
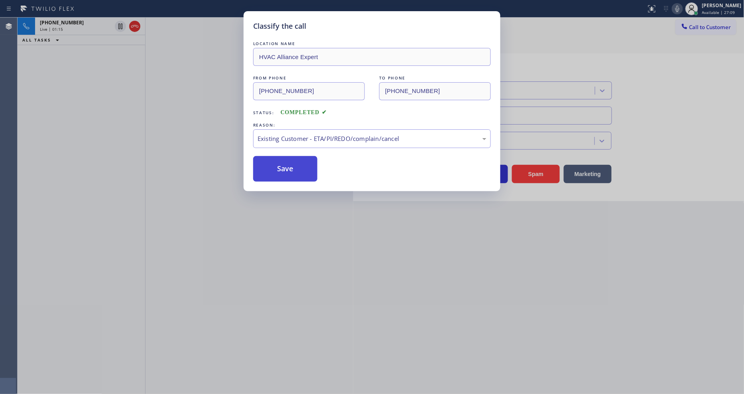
click at [282, 167] on button "Save" at bounding box center [285, 169] width 64 height 26
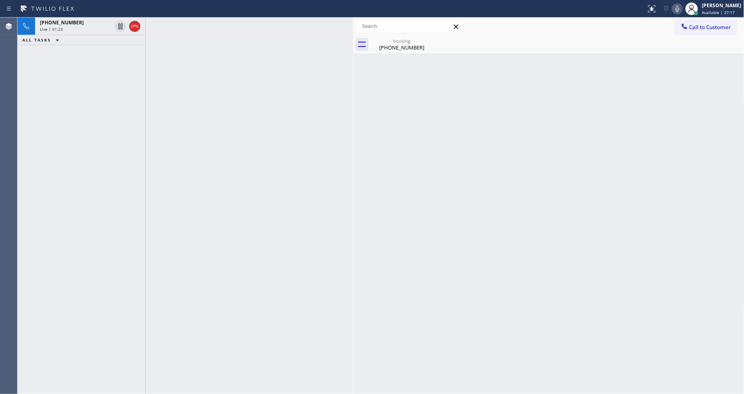
drag, startPoint x: 43, startPoint y: 26, endPoint x: 355, endPoint y: 36, distance: 312.5
click at [43, 26] on span "Live | 01:23" at bounding box center [51, 29] width 23 height 6
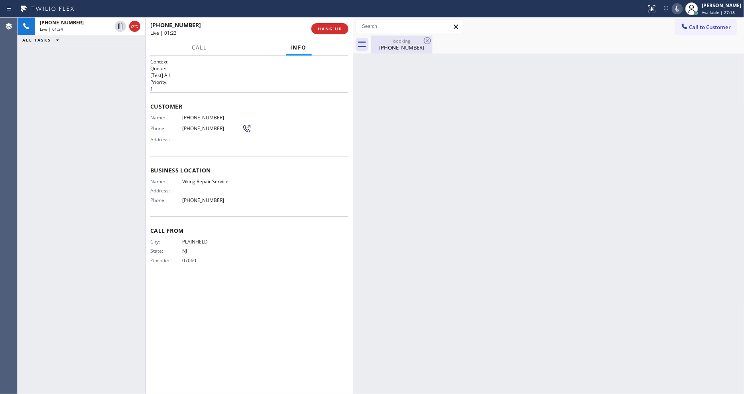
click at [399, 53] on div "booking [PHONE_NUMBER]" at bounding box center [402, 44] width 60 height 18
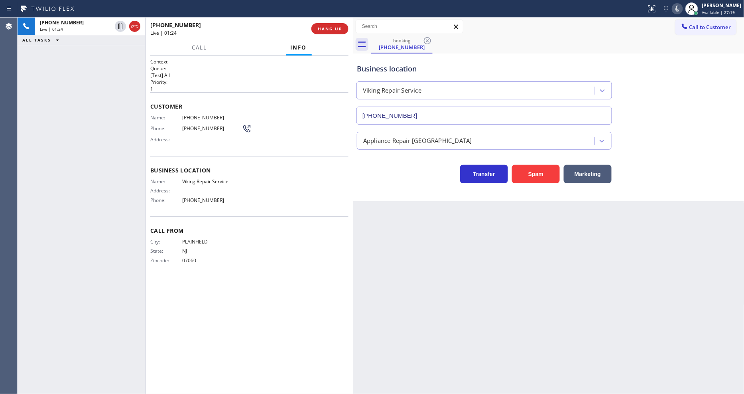
click at [682, 9] on icon at bounding box center [678, 9] width 10 height 10
click at [118, 26] on icon at bounding box center [121, 27] width 10 height 10
click at [120, 22] on icon at bounding box center [121, 27] width 10 height 10
click at [682, 8] on icon at bounding box center [678, 9] width 10 height 10
click at [509, 254] on div "Back to Dashboard Change Sender ID Customers Technicians Select a contact Outbo…" at bounding box center [548, 206] width 391 height 376
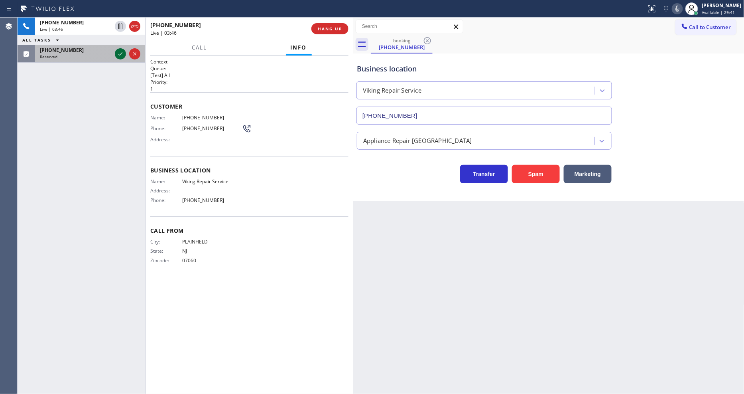
click at [117, 54] on icon at bounding box center [121, 54] width 10 height 10
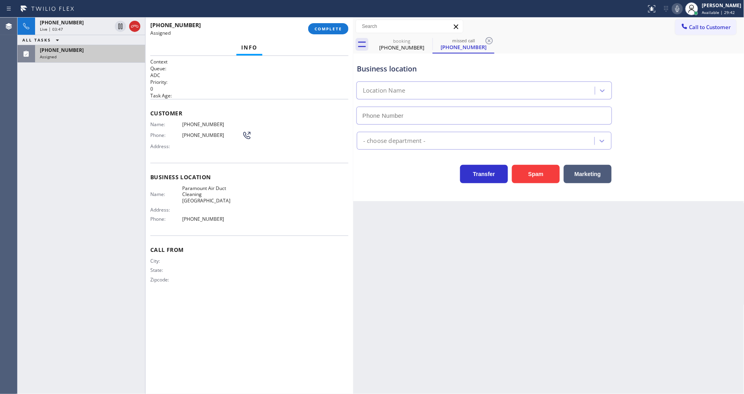
type input "[PHONE_NUMBER]"
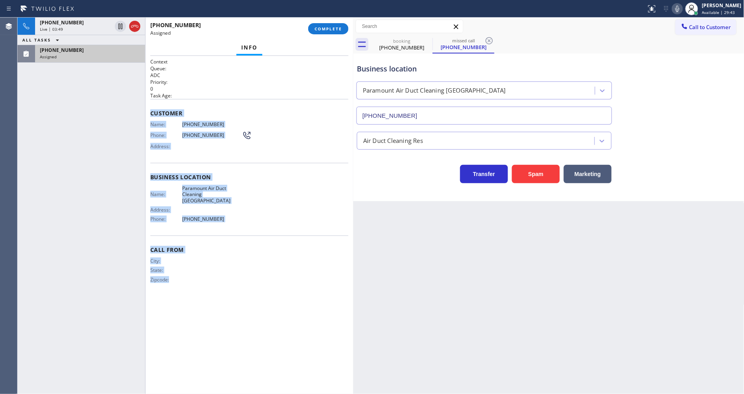
drag, startPoint x: 150, startPoint y: 112, endPoint x: 221, endPoint y: 316, distance: 216.1
click at [221, 316] on div "Context Queue: ADC Priority: 0 Task Age: Customer Name: [PHONE_NUMBER] Phone: […" at bounding box center [250, 225] width 208 height 338
click at [333, 31] on span "COMPLETE" at bounding box center [329, 29] width 28 height 6
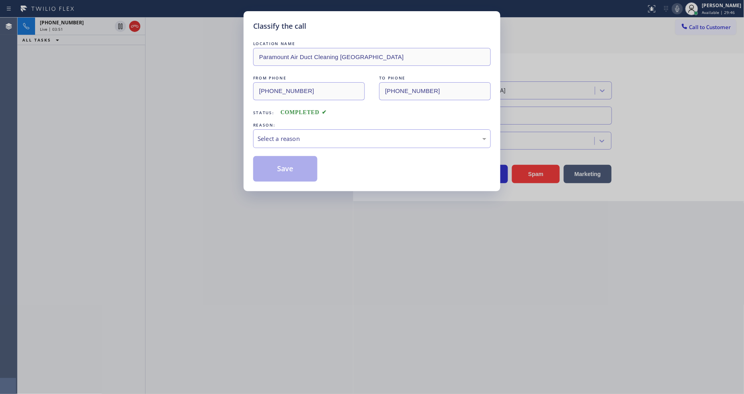
click at [286, 141] on div "Select a reason" at bounding box center [372, 138] width 238 height 19
click at [286, 162] on button "Save" at bounding box center [285, 169] width 64 height 26
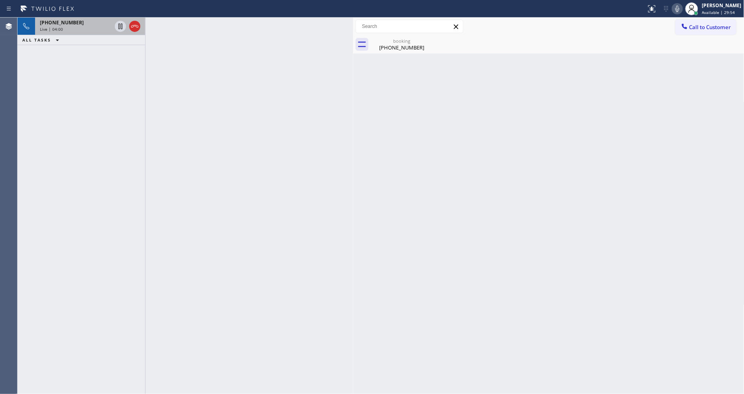
click at [88, 25] on div "[PHONE_NUMBER]" at bounding box center [76, 22] width 72 height 7
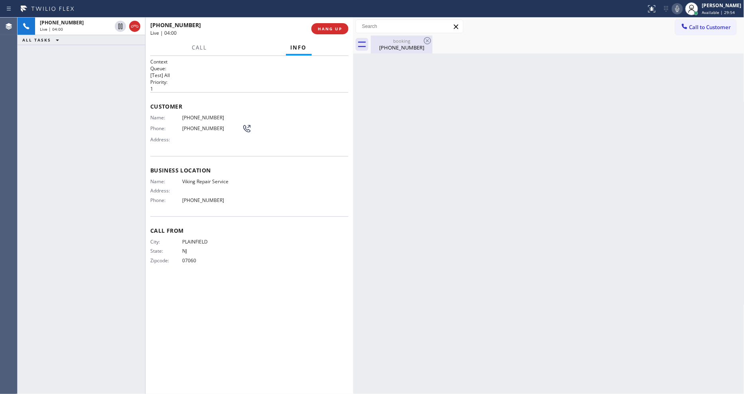
click at [414, 46] on div "[PHONE_NUMBER]" at bounding box center [402, 47] width 60 height 7
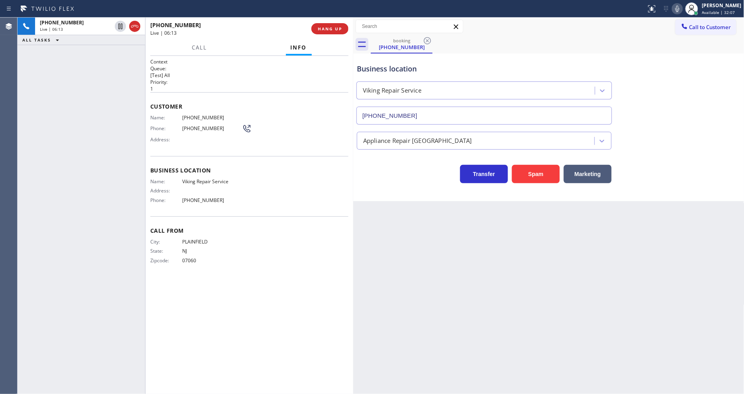
click at [124, 150] on div "[PHONE_NUMBER] Live | 06:13 ALL TASKS ALL TASKS ACTIVE TASKS TASKS IN WRAP UP" at bounding box center [82, 206] width 128 height 376
click at [652, 280] on div "Back to Dashboard Change Sender ID Customers Technicians Select a contact Outbo…" at bounding box center [548, 206] width 391 height 376
click at [198, 181] on span "Viking Repair Service" at bounding box center [212, 181] width 60 height 6
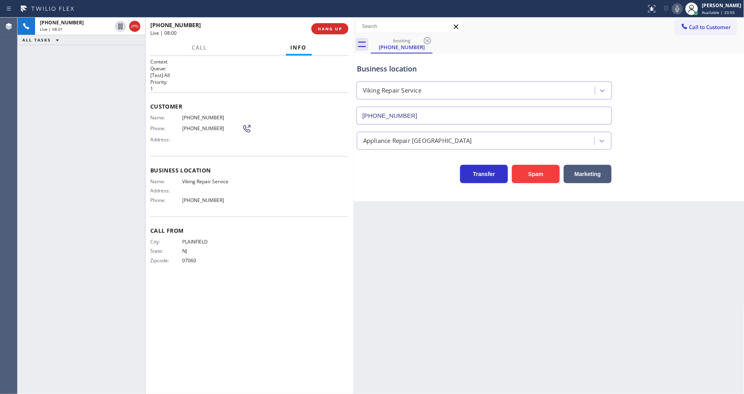
click at [193, 199] on span "[PHONE_NUMBER]" at bounding box center [212, 200] width 60 height 6
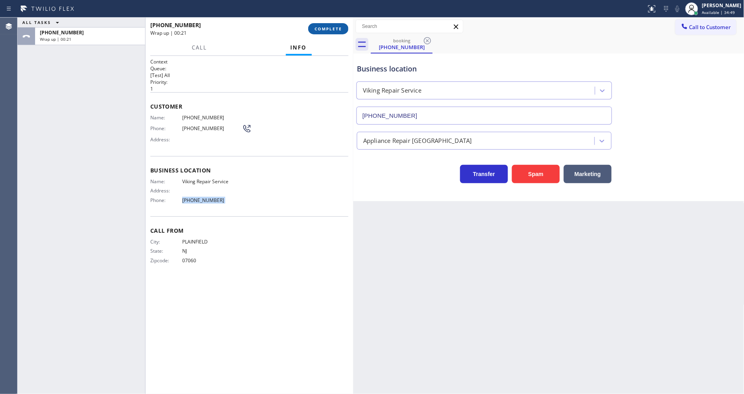
click at [338, 26] on span "COMPLETE" at bounding box center [329, 29] width 28 height 6
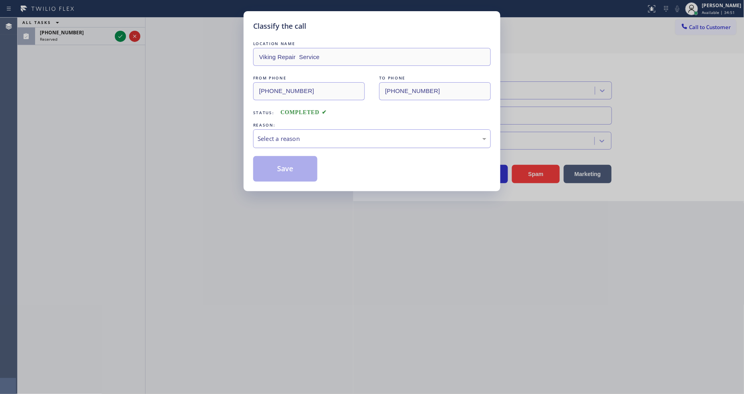
click at [289, 138] on div "Select a reason" at bounding box center [372, 138] width 229 height 9
click at [294, 161] on button "Save" at bounding box center [285, 169] width 64 height 26
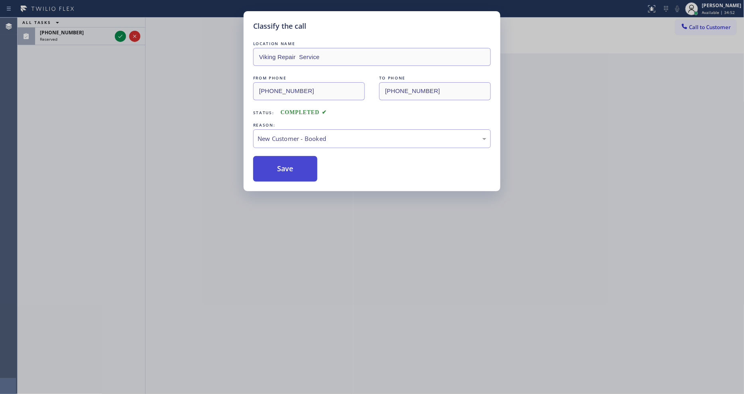
click at [294, 161] on button "Save" at bounding box center [285, 169] width 64 height 26
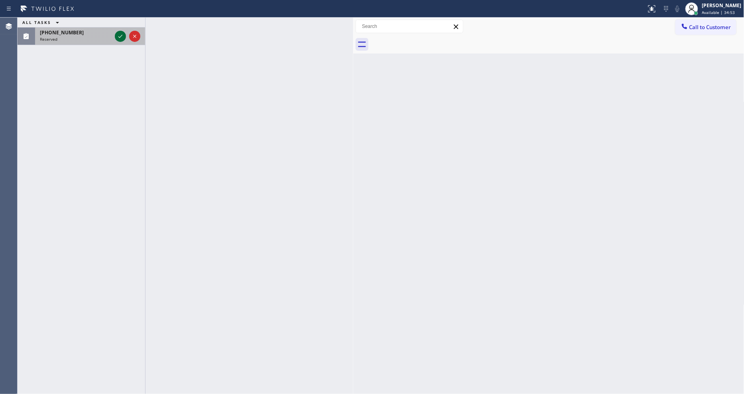
click at [119, 34] on icon at bounding box center [121, 37] width 10 height 10
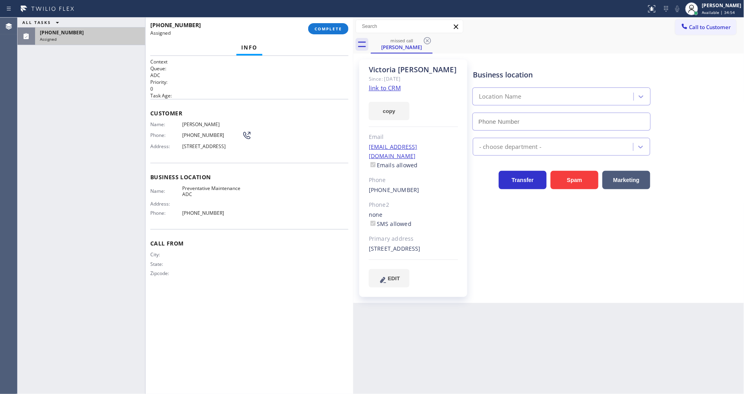
type input "[PHONE_NUMBER]"
click at [387, 89] on link "link to CRM" at bounding box center [385, 88] width 32 height 8
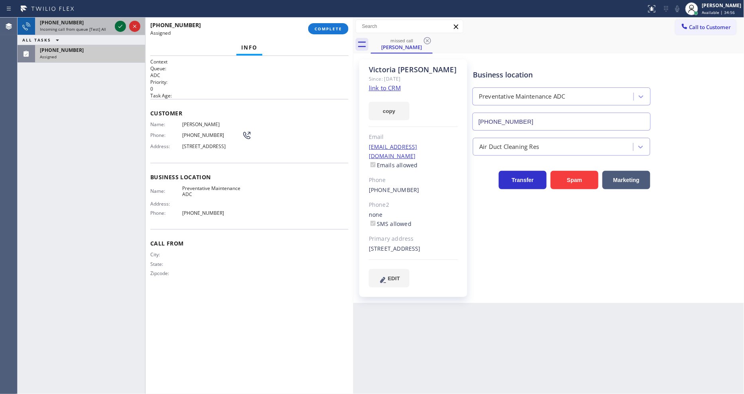
click at [119, 25] on icon at bounding box center [121, 27] width 10 height 10
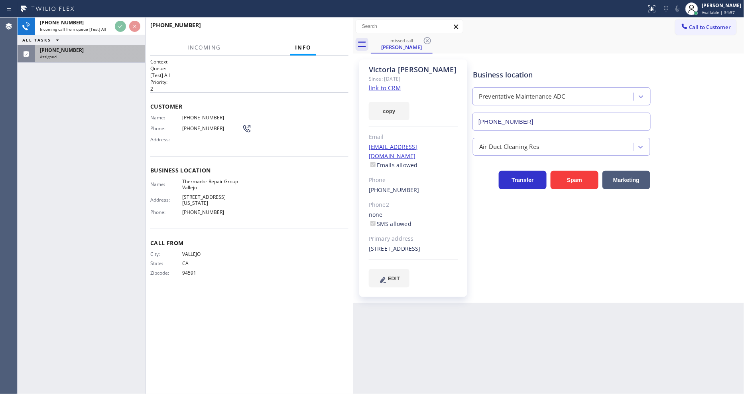
click at [112, 119] on div "[PHONE_NUMBER] Incoming call from queue [Test] All ALL TASKS ALL TASKS ACTIVE T…" at bounding box center [82, 206] width 128 height 376
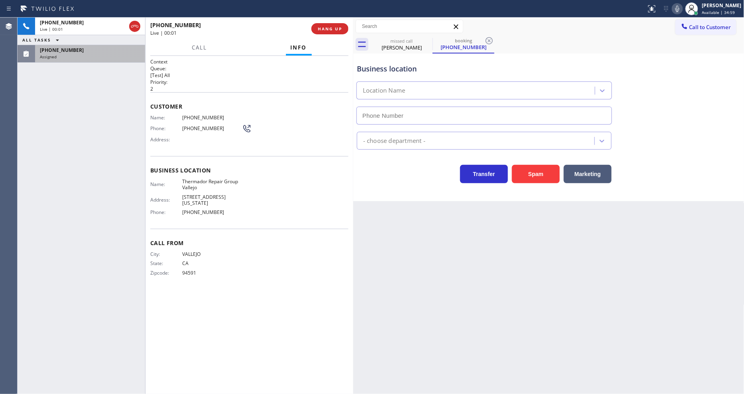
type input "[PHONE_NUMBER]"
click at [162, 128] on span "Phone:" at bounding box center [166, 128] width 32 height 6
click at [101, 60] on div "[PHONE_NUMBER] Assigned" at bounding box center [88, 54] width 107 height 18
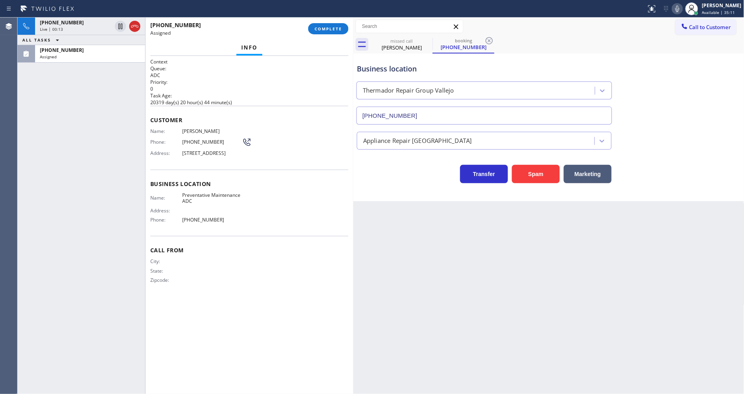
click at [188, 151] on span "[STREET_ADDRESS]" at bounding box center [212, 153] width 60 height 6
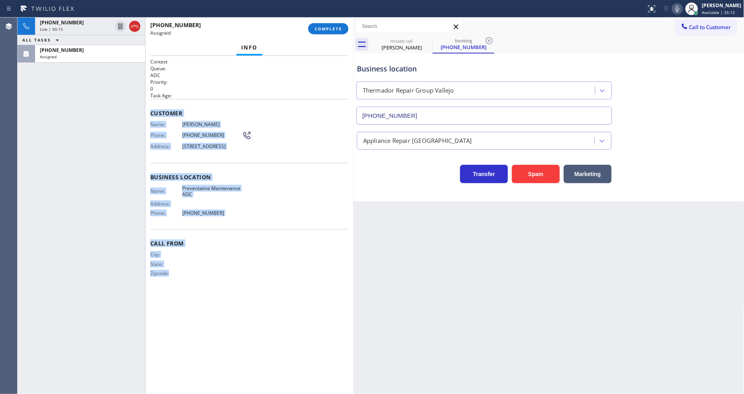
drag, startPoint x: 154, startPoint y: 123, endPoint x: 257, endPoint y: 367, distance: 264.9
click at [257, 367] on div "Context Queue: ADC Priority: 0 Task Age: Customer Name: [PERSON_NAME] Phone: [P…" at bounding box center [250, 225] width 208 height 338
click at [332, 33] on button "COMPLETE" at bounding box center [328, 28] width 40 height 11
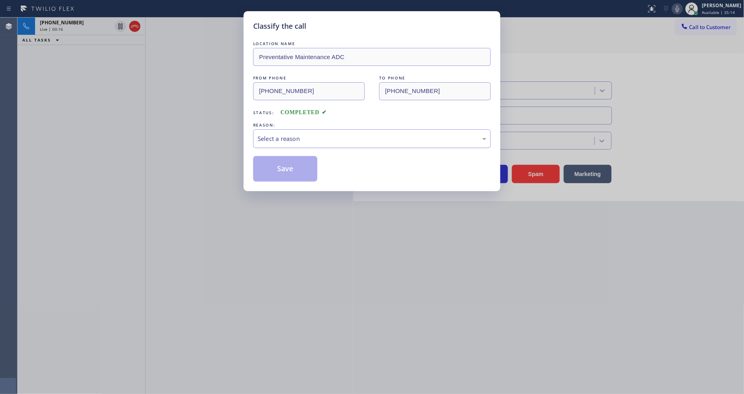
click at [301, 134] on div "Select a reason" at bounding box center [372, 138] width 229 height 9
click at [288, 172] on button "Save" at bounding box center [285, 169] width 64 height 26
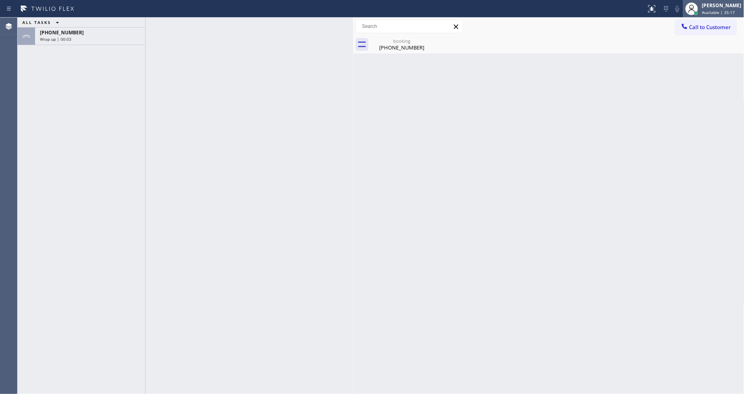
click at [709, 14] on span "Available | 35:17" at bounding box center [718, 13] width 33 height 6
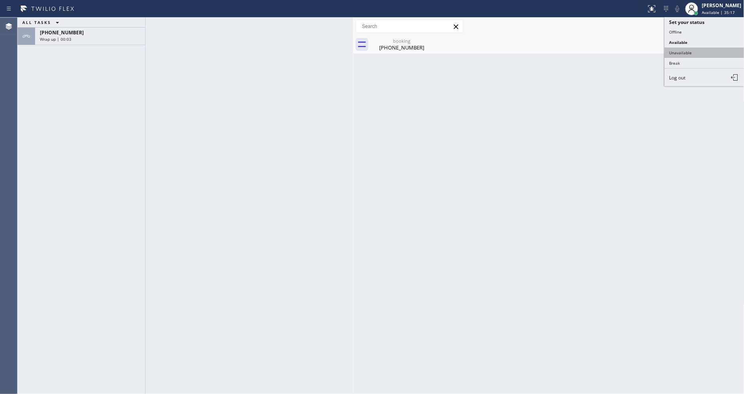
click at [699, 49] on button "Unavailable" at bounding box center [705, 52] width 80 height 10
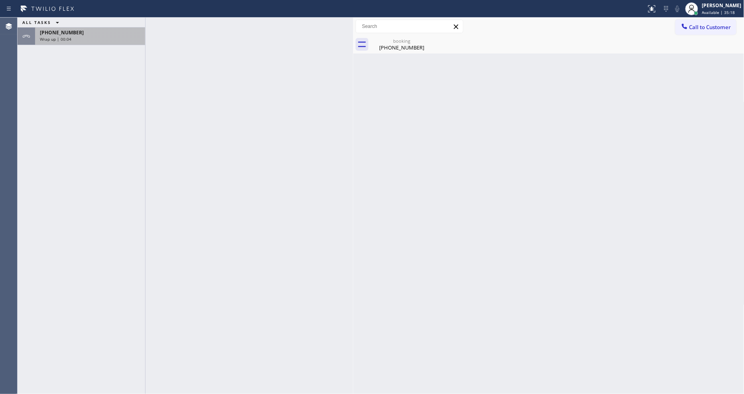
click at [119, 38] on div "Wrap up | 00:04" at bounding box center [90, 39] width 101 height 6
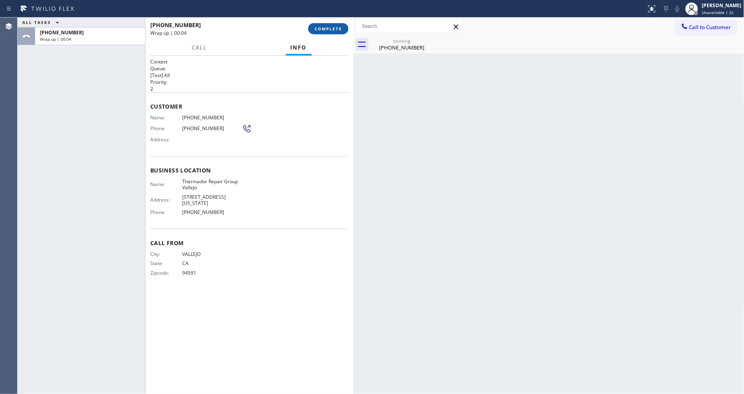
click at [328, 26] on span "COMPLETE" at bounding box center [329, 29] width 28 height 6
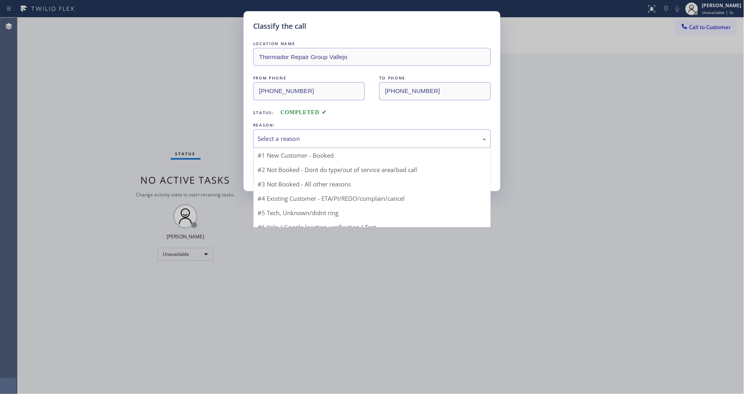
click at [280, 137] on div "Select a reason" at bounding box center [372, 138] width 229 height 9
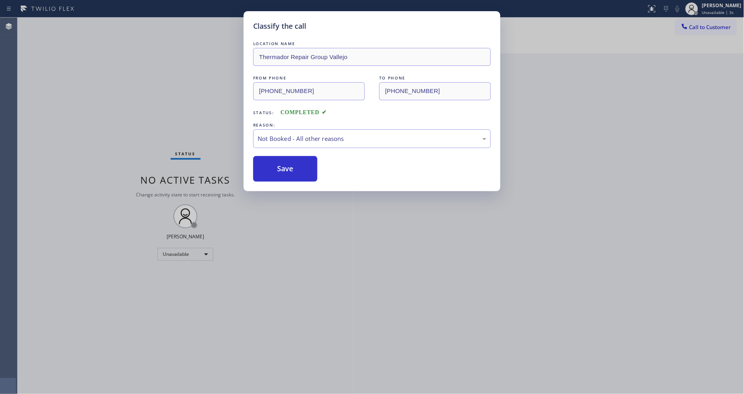
click at [280, 166] on button "Save" at bounding box center [285, 169] width 64 height 26
drag, startPoint x: 280, startPoint y: 166, endPoint x: 264, endPoint y: 386, distance: 219.9
click at [280, 168] on button "Save" at bounding box center [285, 169] width 64 height 26
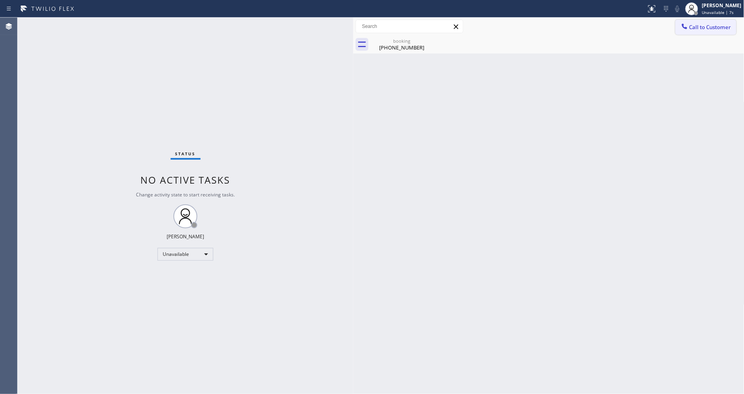
click at [695, 29] on span "Call to Customer" at bounding box center [711, 27] width 42 height 7
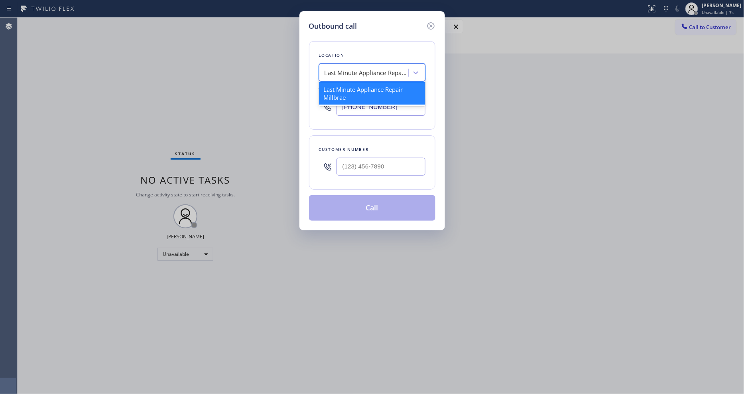
click at [357, 68] on div "Last Minute Appliance Repair Millbrae" at bounding box center [367, 72] width 84 height 9
paste input "HVAC Alliance Expert"
type input "HVAC Alliance Expert"
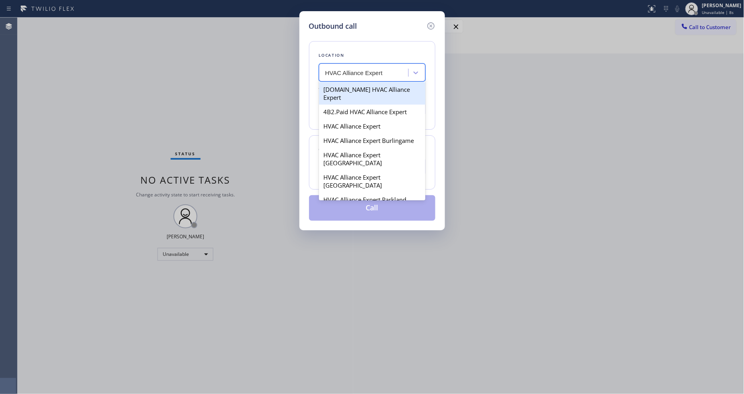
click at [350, 89] on div "[DOMAIN_NAME] HVAC Alliance Expert" at bounding box center [372, 93] width 106 height 22
type input "[PHONE_NUMBER]"
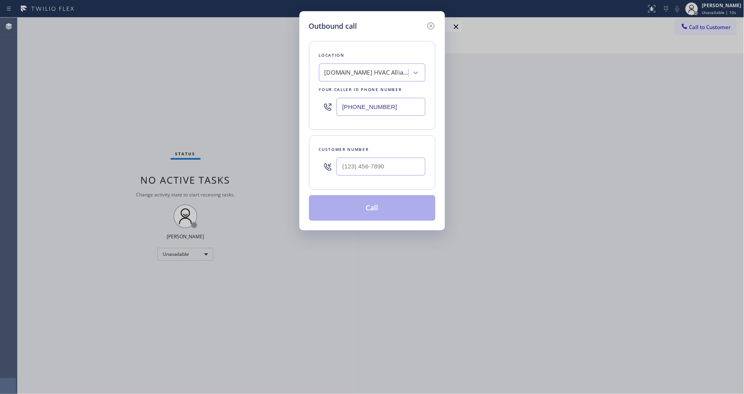
click at [212, 132] on div "Outbound call Location [DOMAIN_NAME] HVAC Alliance Expert Your caller id phone …" at bounding box center [372, 197] width 744 height 394
click at [365, 163] on input "(___) ___-____" at bounding box center [381, 167] width 89 height 18
paste input "818) 590-4415"
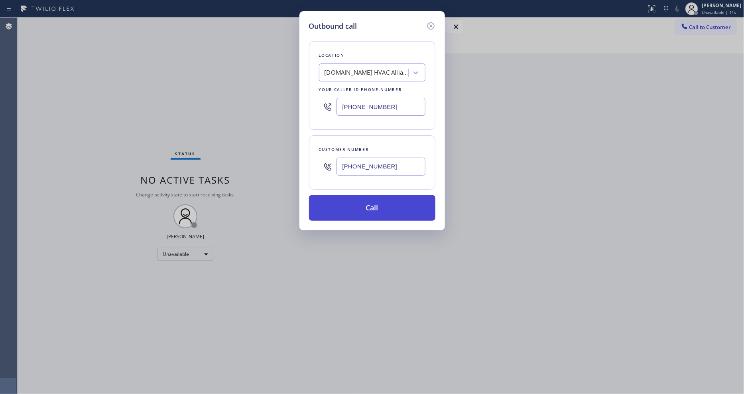
type input "[PHONE_NUMBER]"
click at [356, 213] on button "Call" at bounding box center [372, 208] width 126 height 26
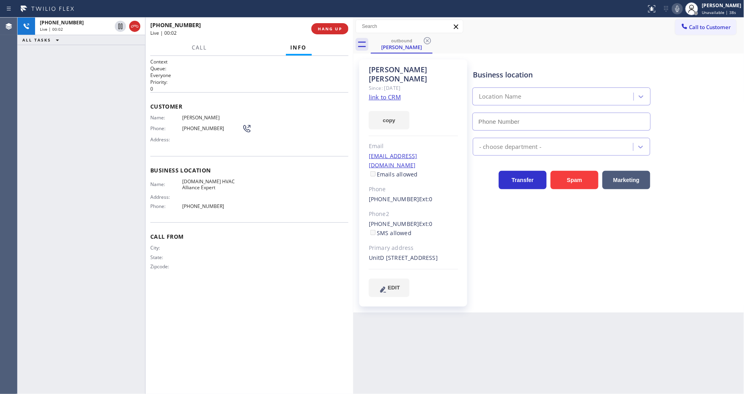
type input "[PHONE_NUMBER]"
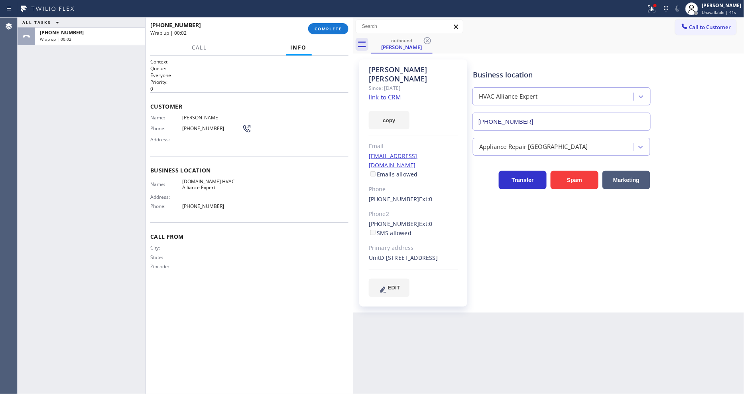
click at [196, 125] on span "[PHONE_NUMBER]" at bounding box center [212, 128] width 60 height 6
click at [337, 26] on span "COMPLETE" at bounding box center [329, 29] width 28 height 6
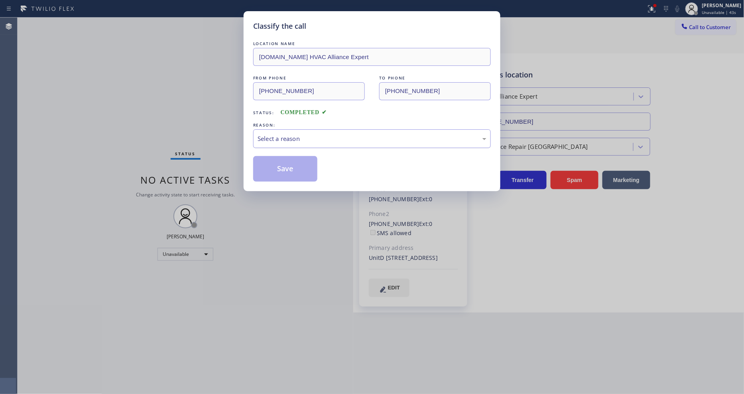
click at [296, 129] on div "Select a reason" at bounding box center [372, 138] width 238 height 19
click at [287, 165] on button "Save" at bounding box center [285, 169] width 64 height 26
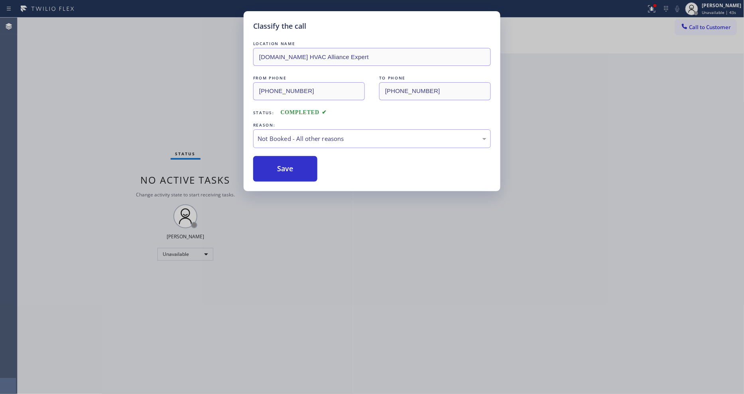
drag, startPoint x: 287, startPoint y: 165, endPoint x: 673, endPoint y: 26, distance: 409.9
click at [291, 164] on button "Save" at bounding box center [285, 169] width 64 height 26
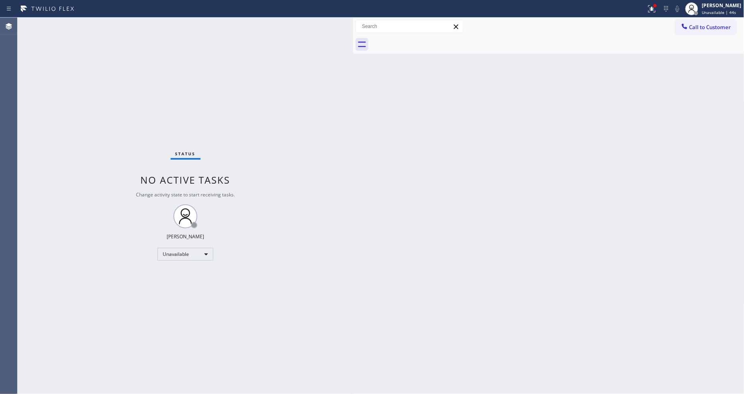
click at [692, 26] on span "Call to Customer" at bounding box center [711, 27] width 42 height 7
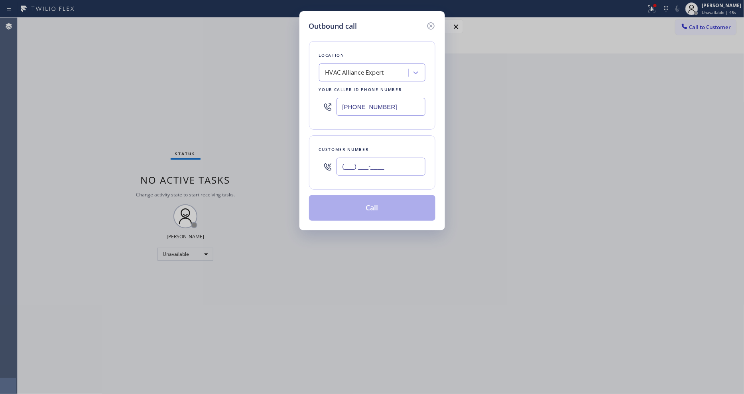
click at [379, 173] on input "(___) ___-____" at bounding box center [381, 167] width 89 height 18
paste input "818) 590-4415"
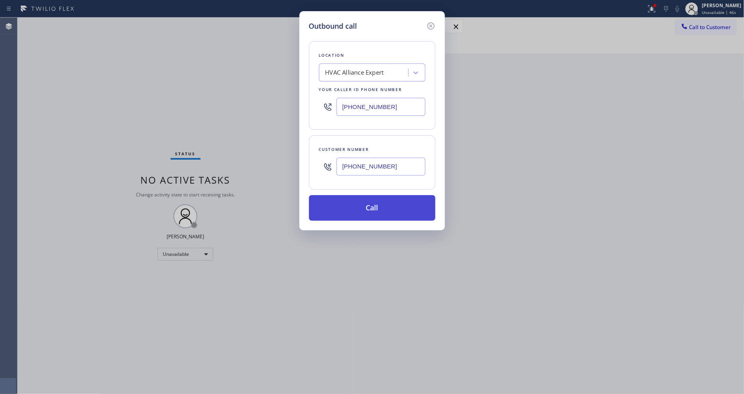
type input "[PHONE_NUMBER]"
click at [374, 201] on button "Call" at bounding box center [372, 208] width 126 height 26
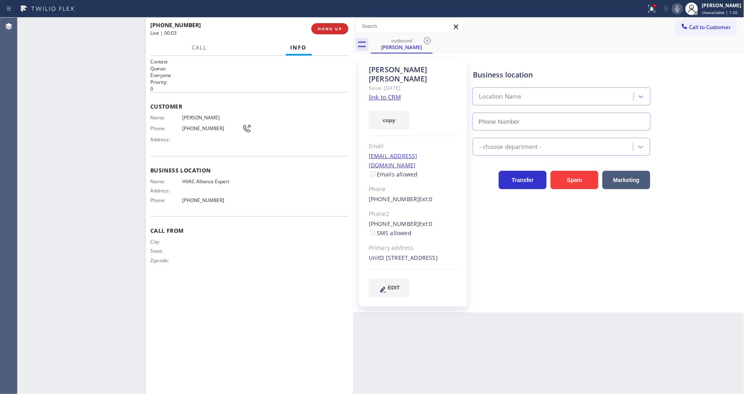
type input "[PHONE_NUMBER]"
click at [193, 125] on span "[PHONE_NUMBER]" at bounding box center [212, 128] width 60 height 6
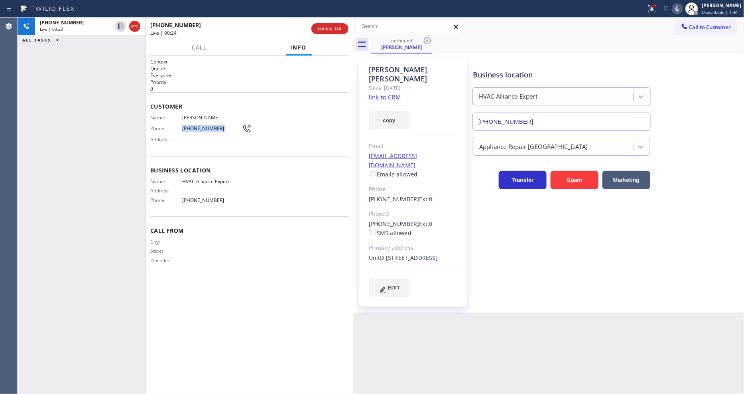
click at [193, 125] on span "[PHONE_NUMBER]" at bounding box center [212, 128] width 60 height 6
click at [183, 125] on span "[PHONE_NUMBER]" at bounding box center [212, 128] width 60 height 6
click at [337, 31] on span "HANG UP" at bounding box center [330, 29] width 24 height 6
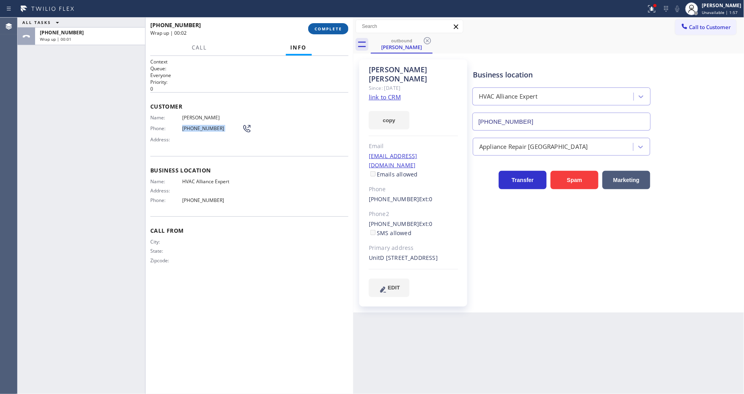
click at [337, 31] on span "COMPLETE" at bounding box center [329, 29] width 28 height 6
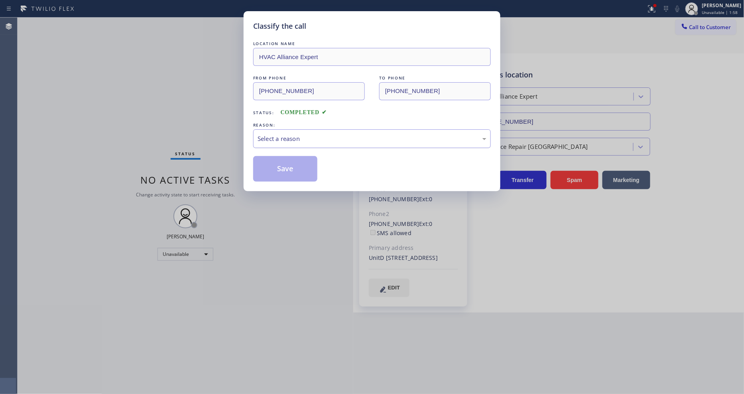
click at [300, 135] on div "Select a reason" at bounding box center [372, 138] width 229 height 9
click at [294, 164] on button "Save" at bounding box center [285, 169] width 64 height 26
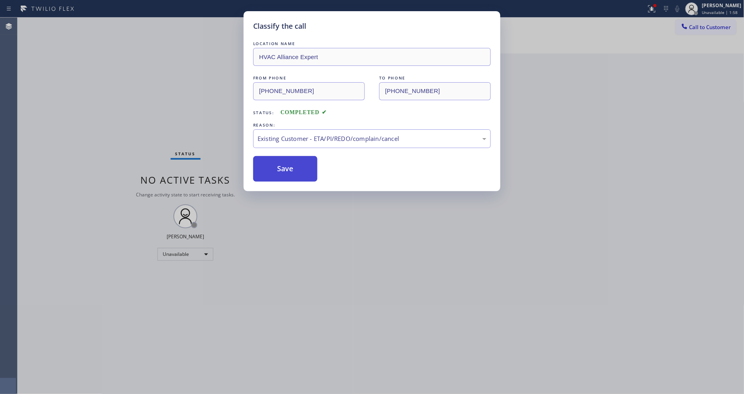
click at [294, 164] on button "Save" at bounding box center [285, 169] width 64 height 26
drag, startPoint x: 294, startPoint y: 164, endPoint x: 272, endPoint y: 91, distance: 76.7
click at [294, 164] on button "Save" at bounding box center [285, 169] width 64 height 26
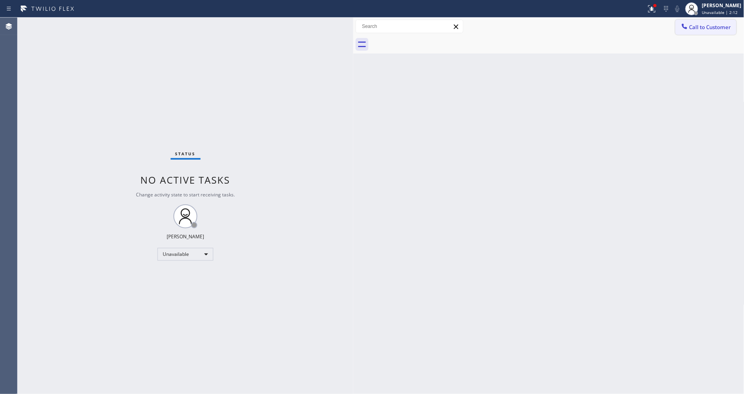
click at [703, 31] on button "Call to Customer" at bounding box center [706, 27] width 61 height 15
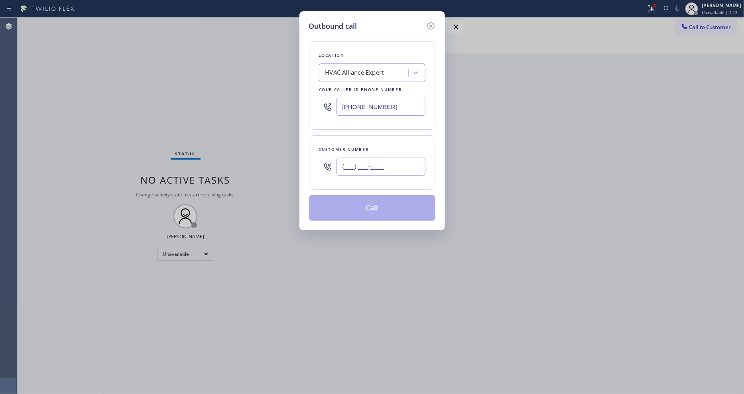
click at [360, 160] on input "(___) ___-____" at bounding box center [381, 167] width 89 height 18
paste input "818) 590-4415"
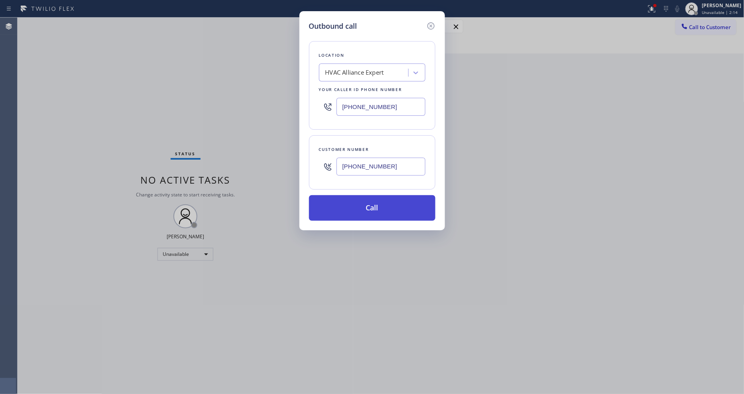
type input "[PHONE_NUMBER]"
click at [359, 202] on button "Call" at bounding box center [372, 208] width 126 height 26
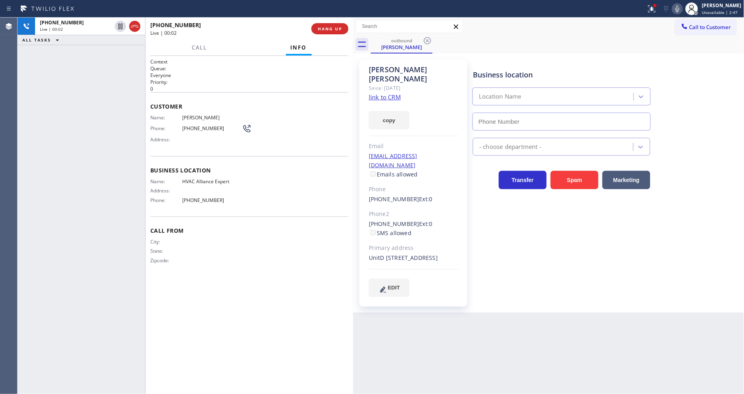
type input "[PHONE_NUMBER]"
click at [542, 261] on div "Business location HVAC Alliance Expert [PHONE_NUMBER] Appliance Repair High End…" at bounding box center [606, 177] width 271 height 233
click at [324, 24] on button "HANG UP" at bounding box center [330, 28] width 37 height 11
click at [325, 26] on span "HANG UP" at bounding box center [330, 29] width 24 height 6
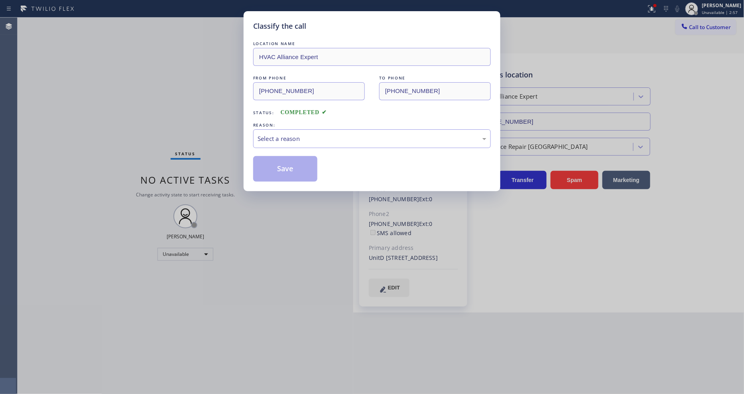
click at [290, 122] on div "REASON:" at bounding box center [372, 125] width 238 height 8
click at [278, 136] on div "Select a reason" at bounding box center [372, 138] width 229 height 9
click at [276, 170] on button "Save" at bounding box center [285, 169] width 64 height 26
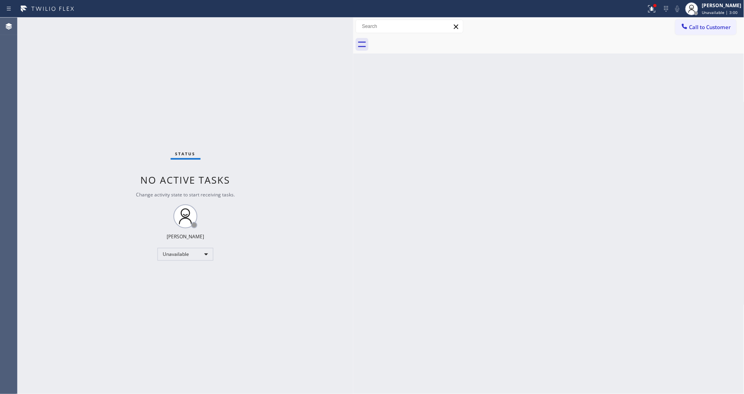
drag, startPoint x: 691, startPoint y: 32, endPoint x: 592, endPoint y: 48, distance: 100.7
click at [691, 32] on button "Call to Customer" at bounding box center [706, 27] width 61 height 15
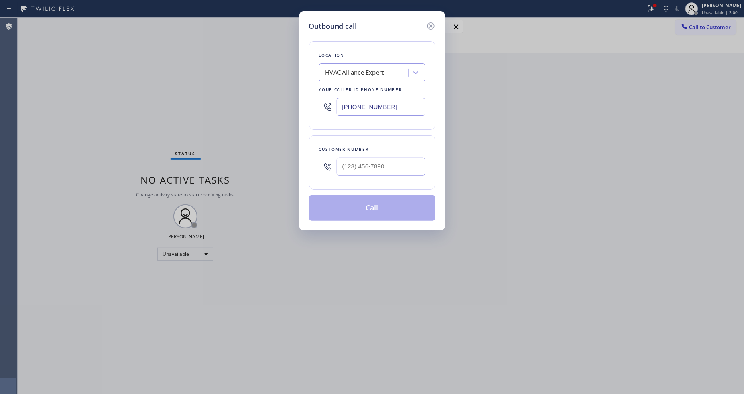
click at [383, 71] on div "HVAC Alliance Expert" at bounding box center [354, 72] width 59 height 9
paste input "Paramount Air Duct Cleaning [GEOGRAPHIC_DATA]"
type input "Paramount Air Duct Cleaning [GEOGRAPHIC_DATA]"
click at [365, 87] on div "Paramount Air Duct Cleaning [GEOGRAPHIC_DATA]" at bounding box center [372, 93] width 106 height 22
type input "[PHONE_NUMBER]"
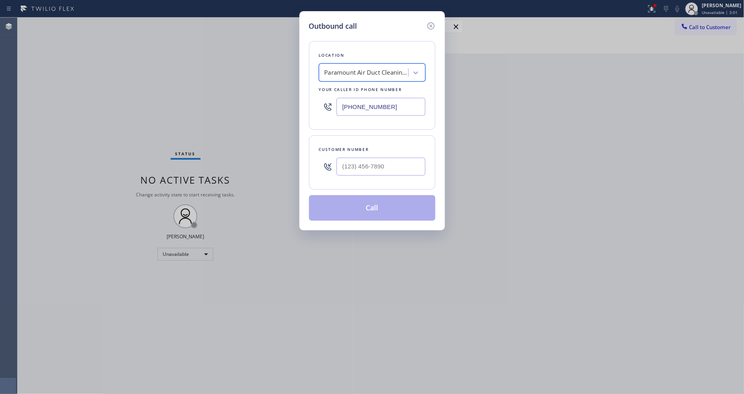
scroll to position [0, 1]
click at [198, 128] on div "Outbound call Location Paramount Air Duct Cleaning [GEOGRAPHIC_DATA] Your calle…" at bounding box center [372, 197] width 744 height 394
click at [356, 166] on input "(___) ___-____" at bounding box center [381, 167] width 89 height 18
paste input "310) 360-7902"
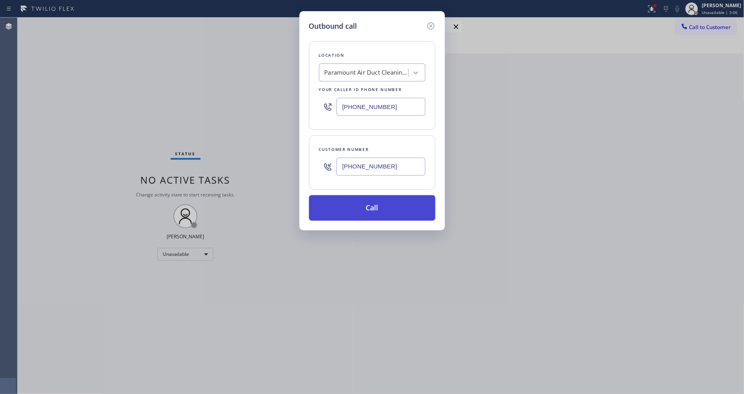
type input "[PHONE_NUMBER]"
click at [356, 204] on button "Call" at bounding box center [372, 208] width 126 height 26
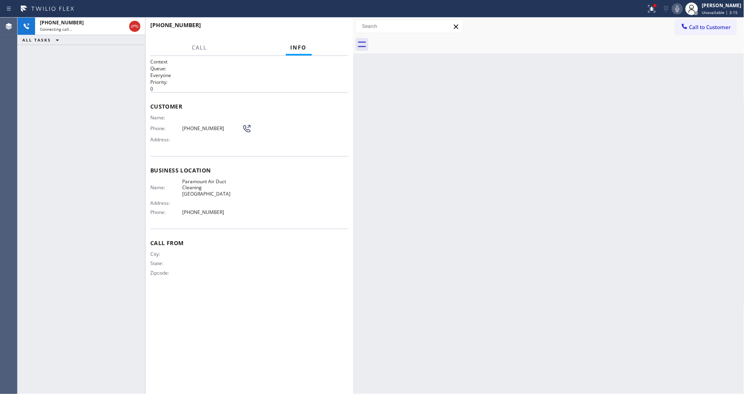
click at [502, 281] on div "Back to Dashboard Change Sender ID Customers Technicians Select a contact Outbo…" at bounding box center [548, 206] width 391 height 376
click at [134, 30] on icon at bounding box center [135, 27] width 10 height 10
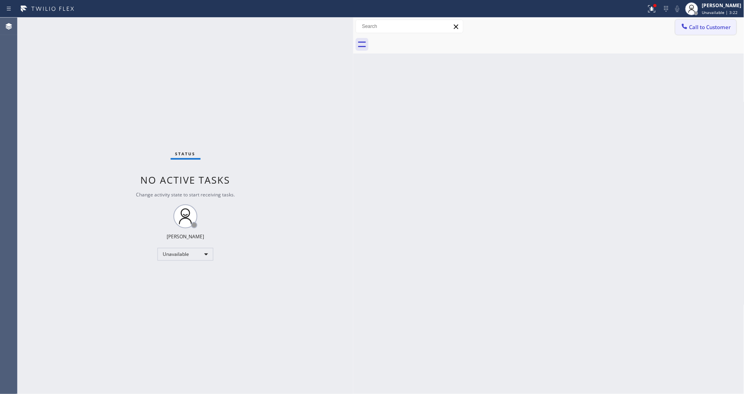
click at [682, 34] on button "Call to Customer" at bounding box center [706, 27] width 61 height 15
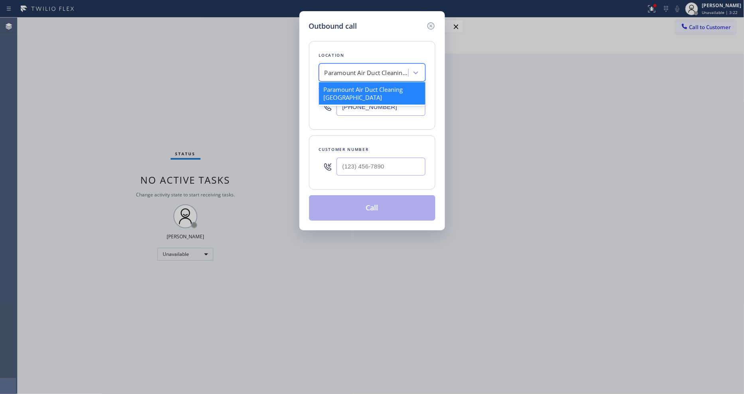
click at [359, 73] on div "Paramount Air Duct Cleaning [GEOGRAPHIC_DATA]" at bounding box center [367, 72] width 84 height 9
paste input "Preventative Maintenance ADC"
type input "Preventative Maintenance ADC"
click at [358, 84] on div "[DOMAIN_NAME] Preventative Maintenance ADC" at bounding box center [372, 93] width 106 height 22
type input "[PHONE_NUMBER]"
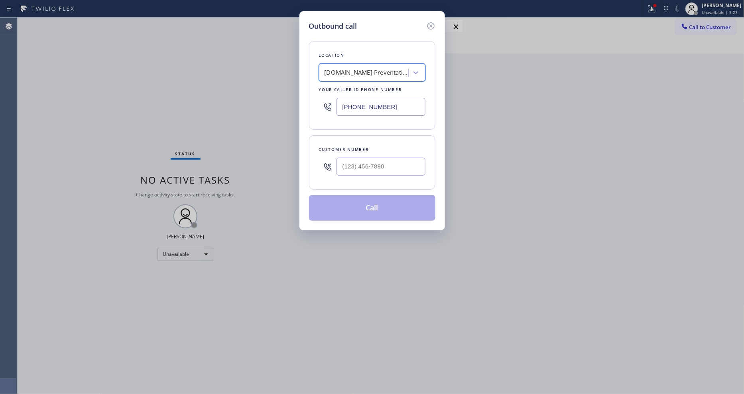
scroll to position [0, 1]
click at [215, 142] on div "Outbound call Location [DOMAIN_NAME] Preventative Maintenance ADC Your caller i…" at bounding box center [372, 197] width 744 height 394
click at [354, 154] on div at bounding box center [381, 167] width 89 height 26
click at [352, 168] on input "(___) ___-____" at bounding box center [381, 167] width 89 height 18
paste input "310) 486-8835"
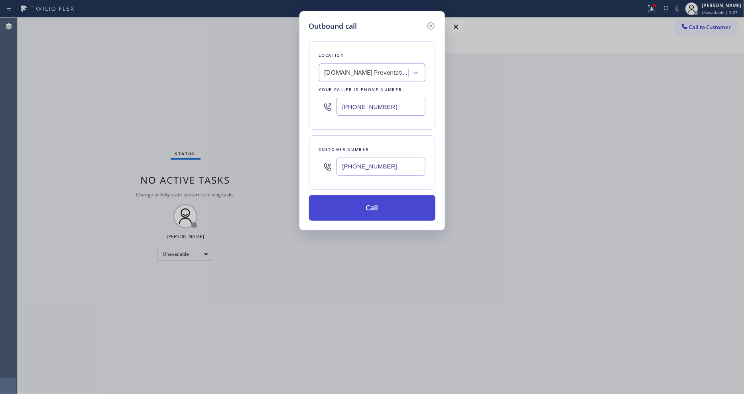
type input "[PHONE_NUMBER]"
click at [349, 206] on button "Call" at bounding box center [372, 208] width 126 height 26
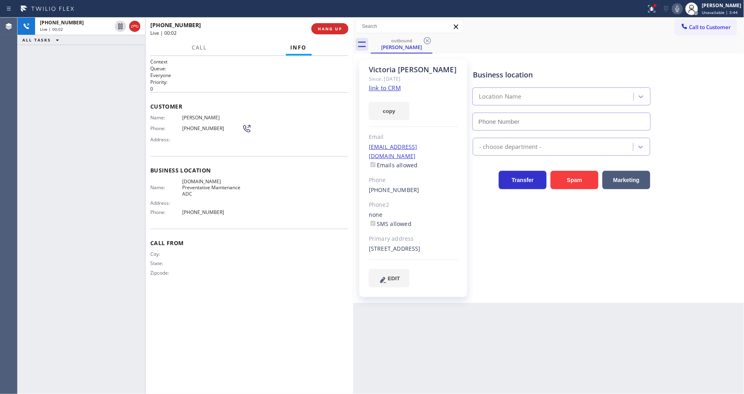
type input "[PHONE_NUMBER]"
click at [319, 28] on span "HANG UP" at bounding box center [330, 29] width 24 height 6
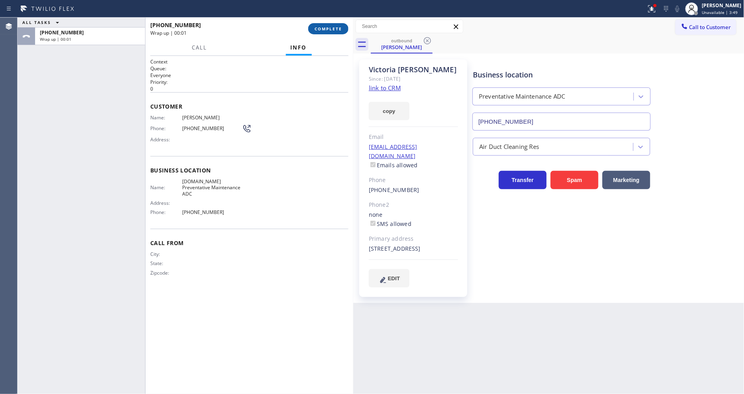
click at [319, 28] on span "COMPLETE" at bounding box center [329, 29] width 28 height 6
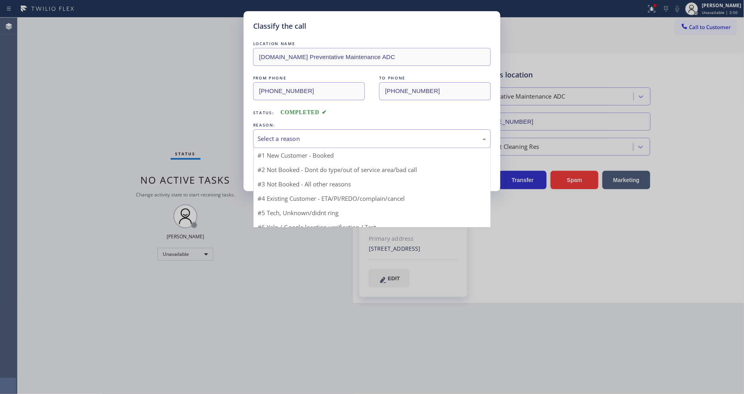
click at [313, 134] on div "Select a reason" at bounding box center [372, 138] width 229 height 9
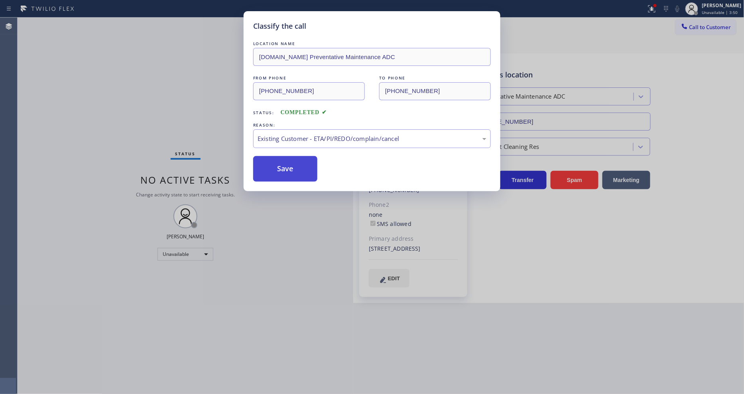
click at [290, 166] on button "Save" at bounding box center [285, 169] width 64 height 26
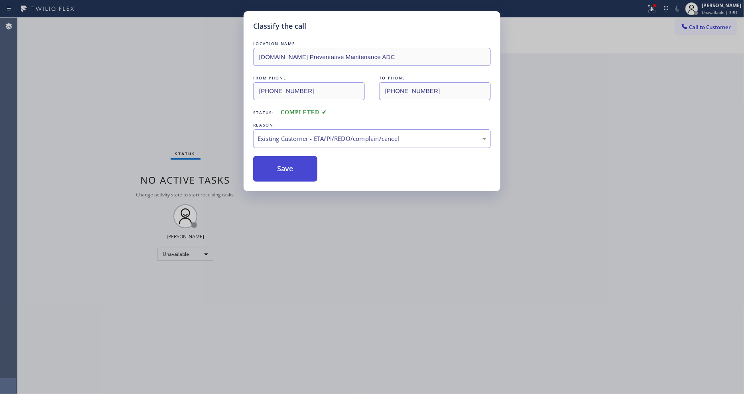
click at [290, 166] on button "Save" at bounding box center [285, 169] width 64 height 26
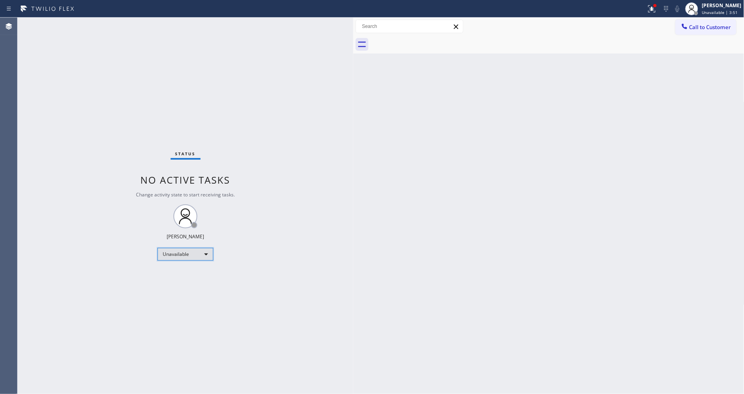
click at [185, 258] on div "Unavailable" at bounding box center [186, 254] width 56 height 13
drag, startPoint x: 180, startPoint y: 274, endPoint x: 230, endPoint y: 327, distance: 72.8
click at [179, 275] on li "Available" at bounding box center [185, 275] width 54 height 10
click at [248, 369] on div "Status No active tasks Change activity state to start receiving tasks. [PERSON_…" at bounding box center [186, 206] width 336 height 376
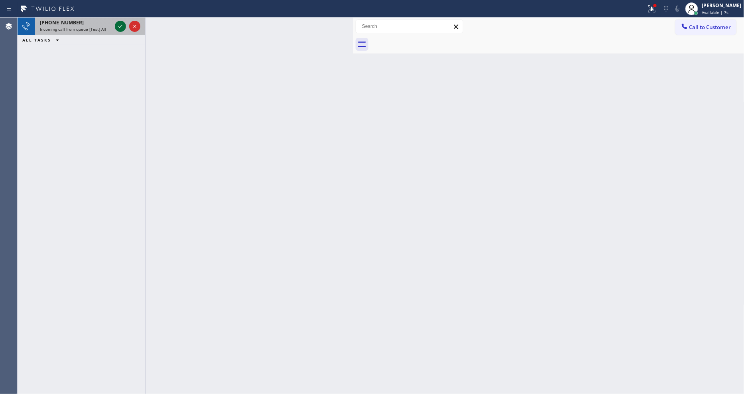
click at [117, 27] on icon at bounding box center [121, 27] width 10 height 10
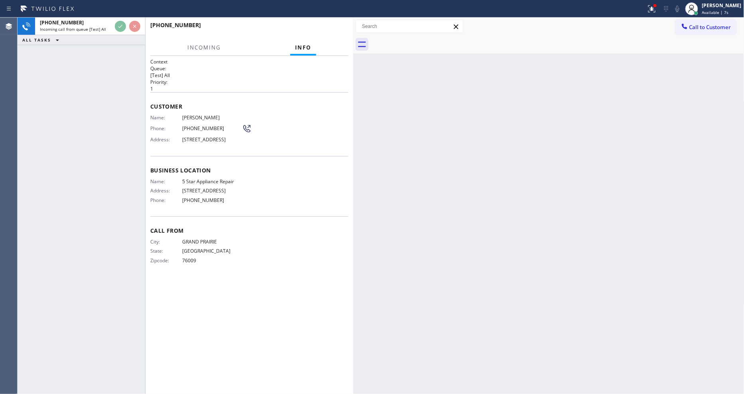
click at [117, 86] on div "[PHONE_NUMBER] Incoming call from queue [Test] All ALL TASKS ALL TASKS ACTIVE T…" at bounding box center [82, 206] width 128 height 376
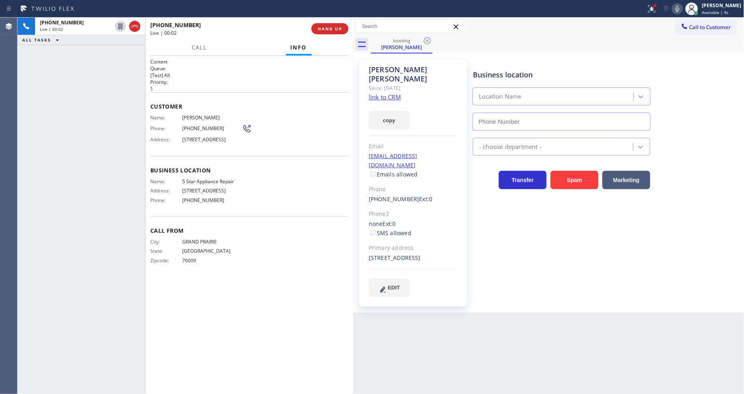
type input "[PHONE_NUMBER]"
click at [395, 93] on link "link to CRM" at bounding box center [385, 97] width 32 height 8
click at [213, 181] on div "Business location Name: 5 Star Appliance Repair Address: [STREET_ADDRESS] Phone…" at bounding box center [249, 186] width 198 height 60
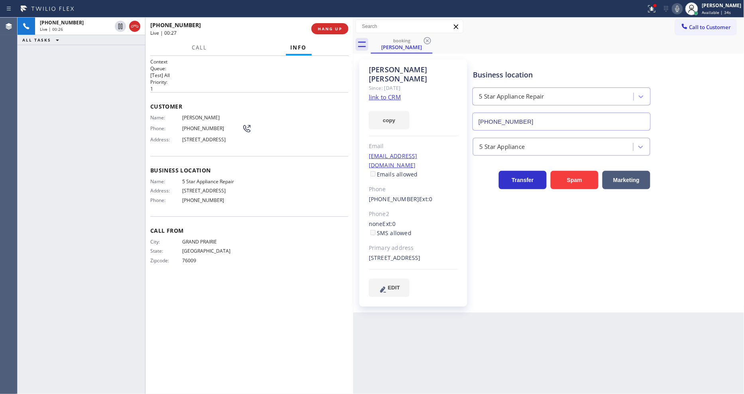
click at [201, 126] on span "[PHONE_NUMBER]" at bounding box center [212, 128] width 60 height 6
click at [193, 138] on span "[STREET_ADDRESS]" at bounding box center [212, 139] width 60 height 6
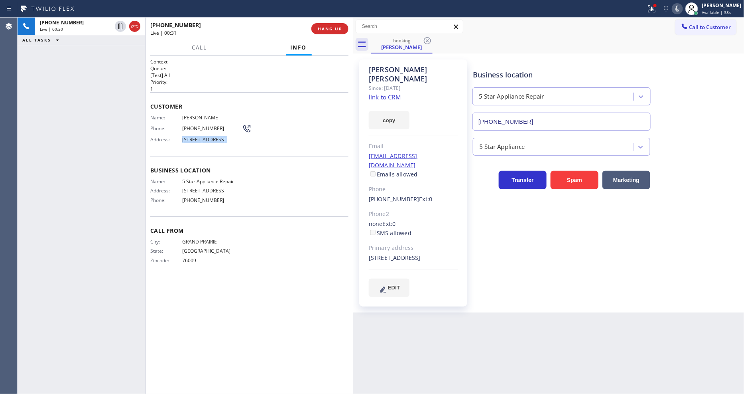
click at [193, 138] on span "[STREET_ADDRESS]" at bounding box center [212, 139] width 60 height 6
click at [118, 27] on icon at bounding box center [121, 27] width 10 height 10
click at [680, 11] on icon at bounding box center [678, 9] width 4 height 6
click at [656, 13] on icon at bounding box center [652, 9] width 10 height 10
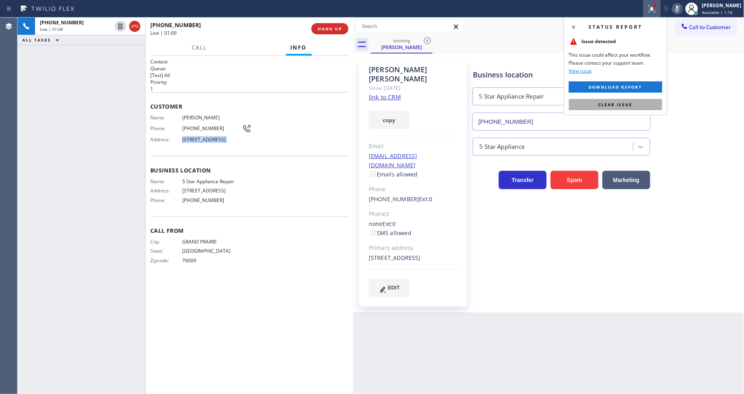
click at [641, 105] on button "Clear issue" at bounding box center [615, 104] width 93 height 11
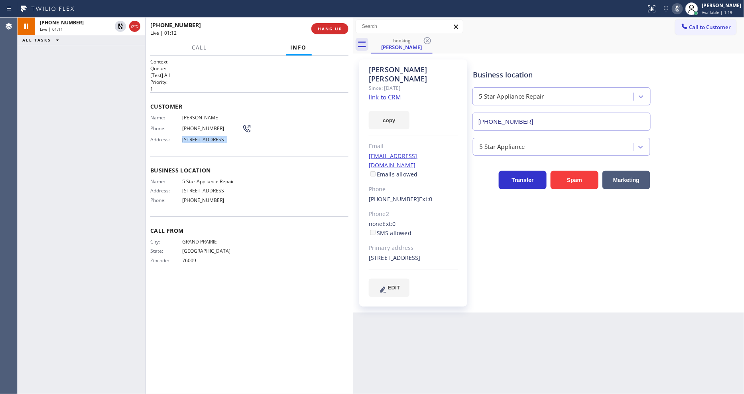
click at [250, 296] on div "Context Queue: [Test] All Priority: 1 Customer Name: [PERSON_NAME] Phone: [PHON…" at bounding box center [249, 224] width 198 height 333
click at [119, 24] on icon at bounding box center [121, 27] width 6 height 6
click at [682, 6] on icon at bounding box center [678, 9] width 10 height 10
click at [110, 197] on div "[PHONE_NUMBER] Live | 02:23 ALL TASKS ALL TASKS ACTIVE TASKS TASKS IN WRAP UP" at bounding box center [82, 206] width 128 height 376
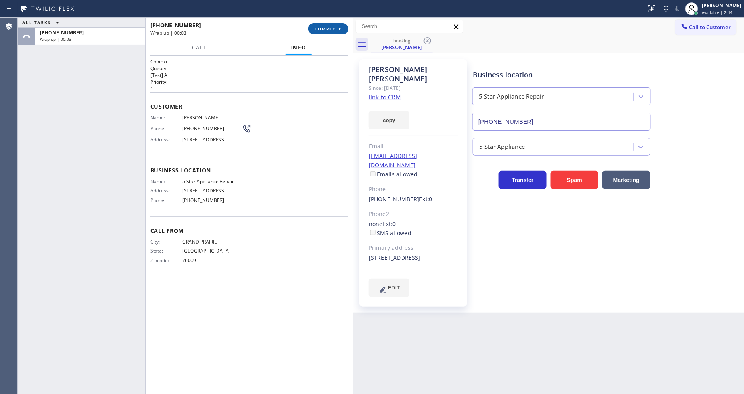
click at [317, 27] on span "COMPLETE" at bounding box center [329, 29] width 28 height 6
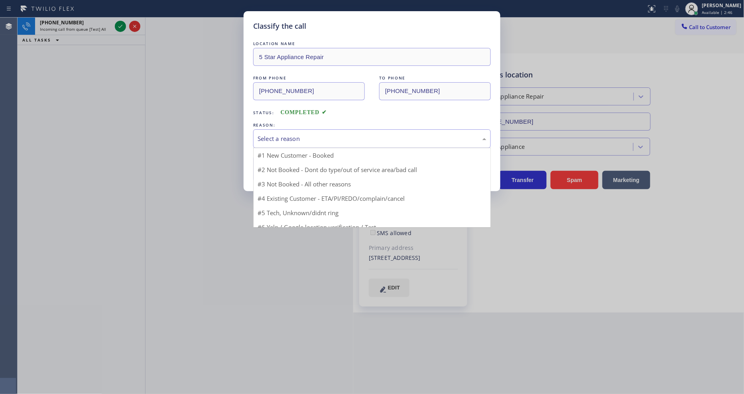
click at [286, 135] on div "Select a reason" at bounding box center [372, 138] width 229 height 9
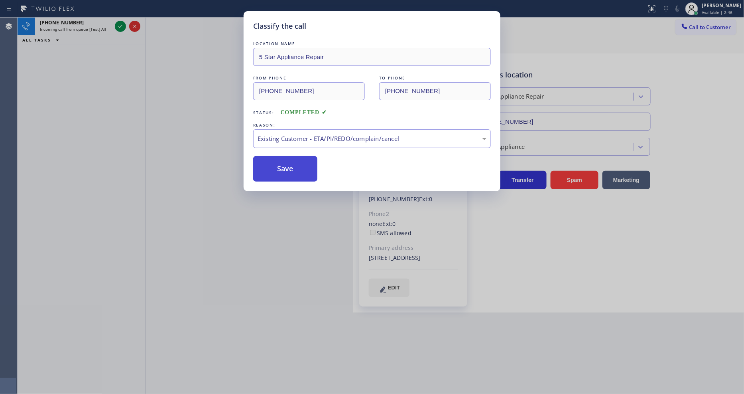
click at [285, 168] on button "Save" at bounding box center [285, 169] width 64 height 26
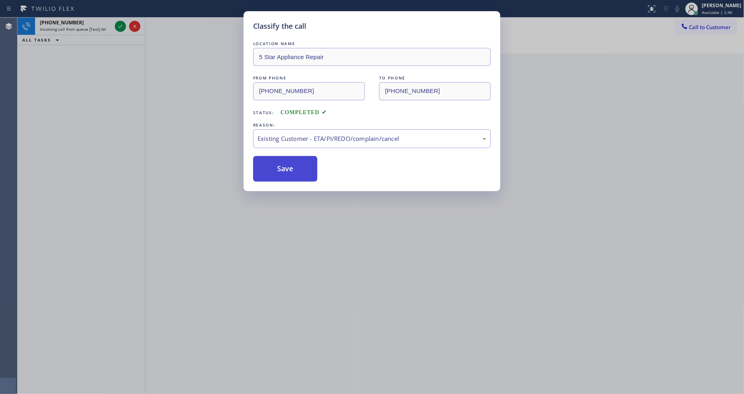
click at [285, 168] on button "Save" at bounding box center [285, 169] width 64 height 26
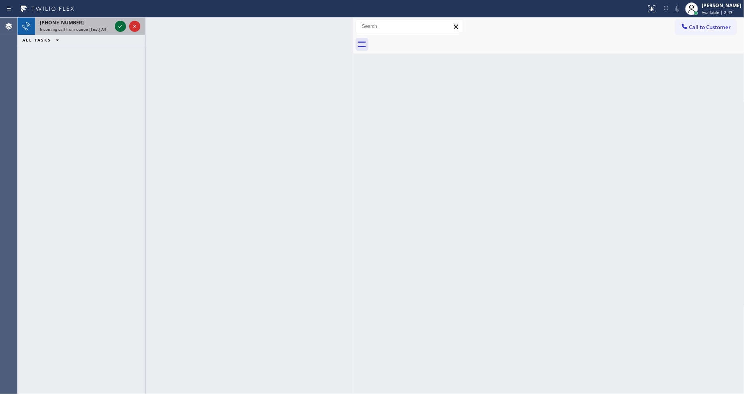
click at [118, 27] on icon at bounding box center [121, 27] width 10 height 10
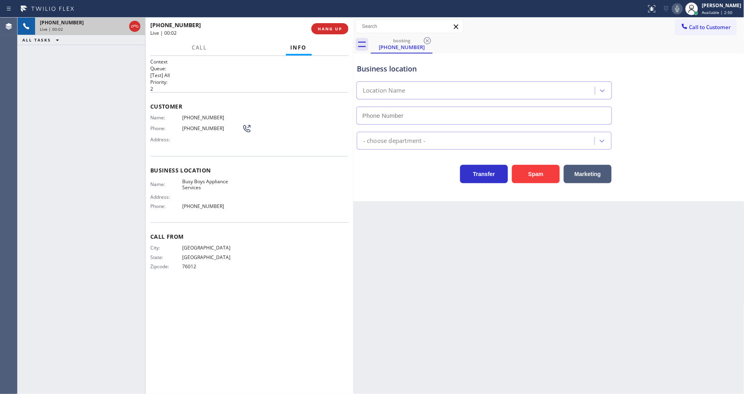
type input "[PHONE_NUMBER]"
click at [201, 182] on span "Busy Boys Appliance Services" at bounding box center [212, 184] width 60 height 12
click at [193, 110] on div "Customer Name: [PHONE_NUMBER] Phone: [PHONE_NUMBER] Address:" at bounding box center [249, 124] width 198 height 64
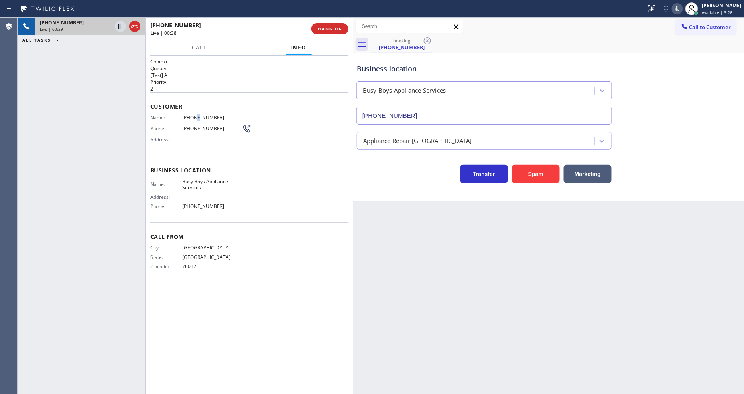
click at [193, 110] on div "Customer Name: [PHONE_NUMBER] Phone: [PHONE_NUMBER] Address:" at bounding box center [249, 124] width 198 height 64
click at [118, 25] on icon at bounding box center [120, 27] width 4 height 6
click at [680, 8] on icon at bounding box center [678, 9] width 4 height 6
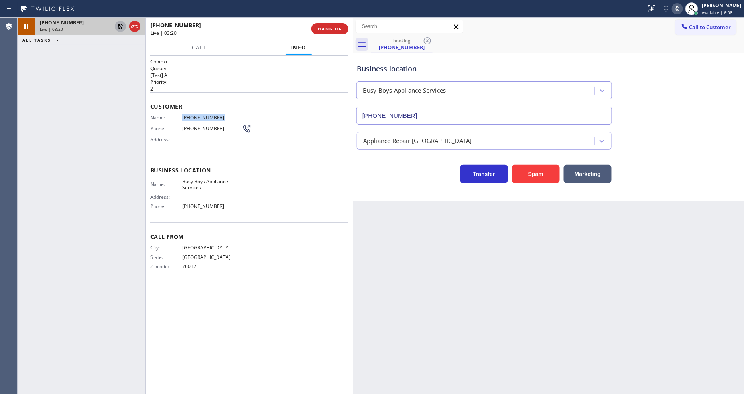
click at [123, 27] on icon at bounding box center [121, 27] width 10 height 10
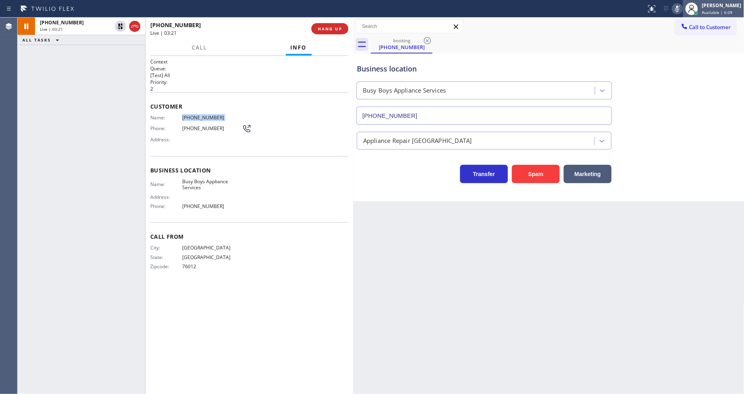
click at [691, 8] on div at bounding box center [692, 9] width 18 height 18
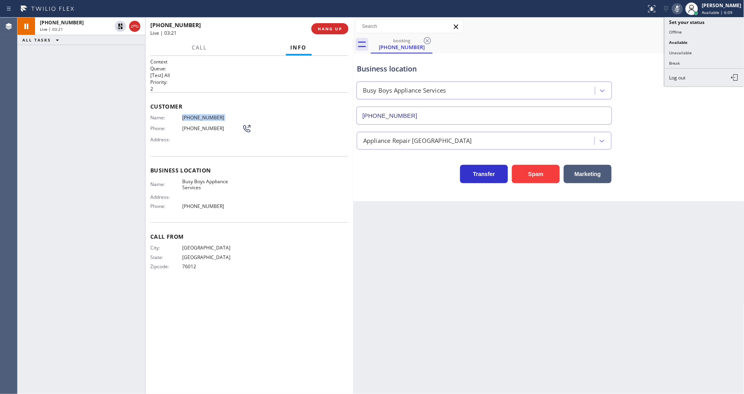
click at [682, 8] on icon at bounding box center [678, 9] width 10 height 10
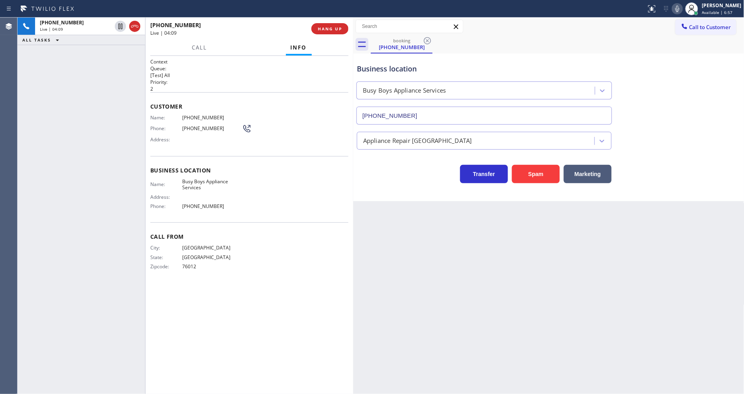
click at [210, 178] on span "Busy Boys Appliance Services" at bounding box center [212, 184] width 60 height 12
click at [274, 244] on div "City: [GEOGRAPHIC_DATA]: [US_STATE] Zipcode: 76012" at bounding box center [249, 258] width 198 height 28
click at [120, 56] on icon at bounding box center [121, 54] width 10 height 10
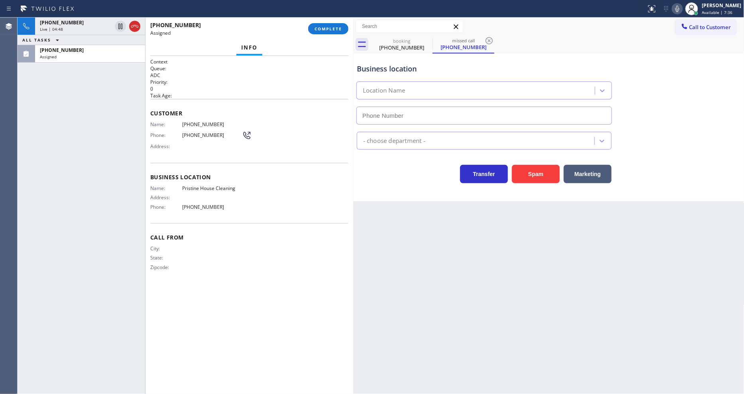
click at [181, 165] on div "Business location Name: Pristine House Cleaning Address: Phone: [PHONE_NUMBER]" at bounding box center [249, 193] width 198 height 60
type input "[PHONE_NUMBER]"
click at [337, 32] on button "COMPLETE" at bounding box center [328, 28] width 40 height 11
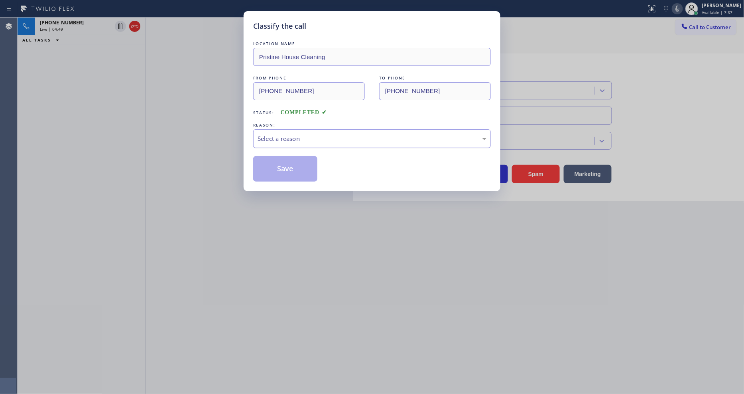
click at [307, 139] on div "Select a reason" at bounding box center [372, 138] width 229 height 9
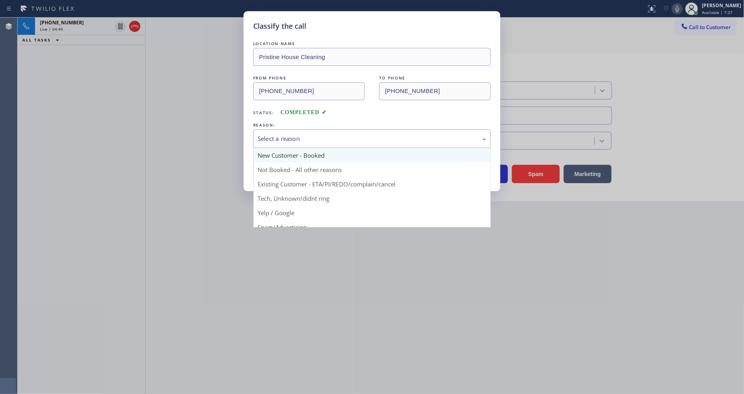
scroll to position [50, 0]
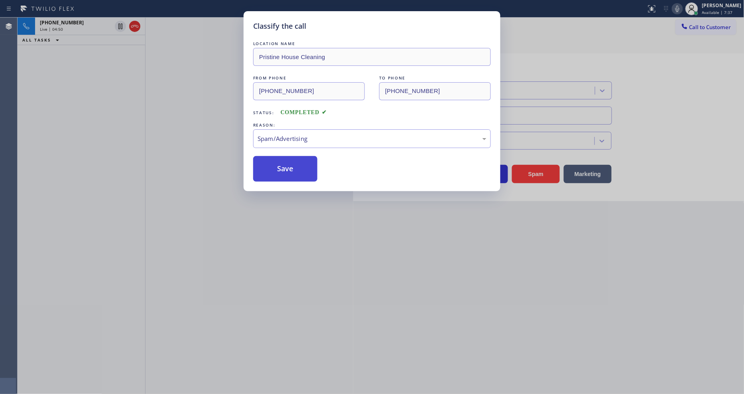
click at [302, 168] on button "Save" at bounding box center [285, 169] width 64 height 26
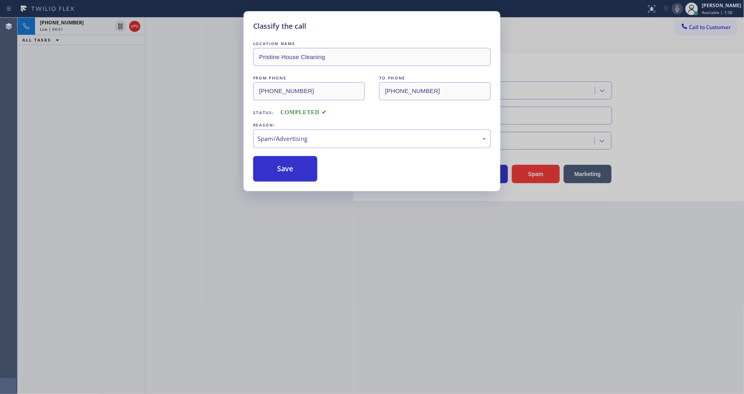
click at [90, 124] on div "Classify the call LOCATION NAME Pristine House Cleaning FROM PHONE [PHONE_NUMBE…" at bounding box center [381, 206] width 727 height 376
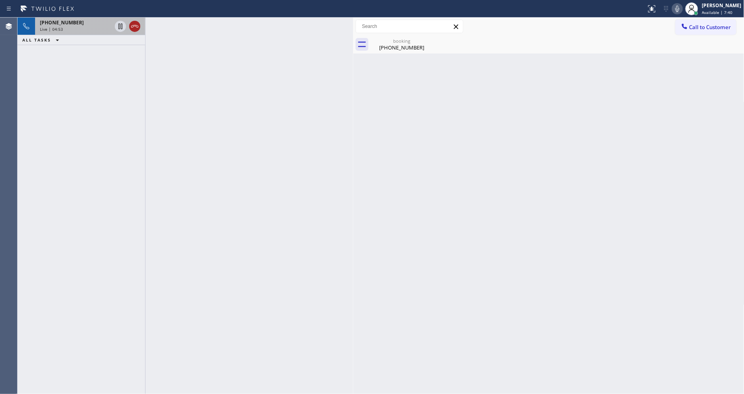
click at [132, 23] on icon at bounding box center [135, 27] width 10 height 10
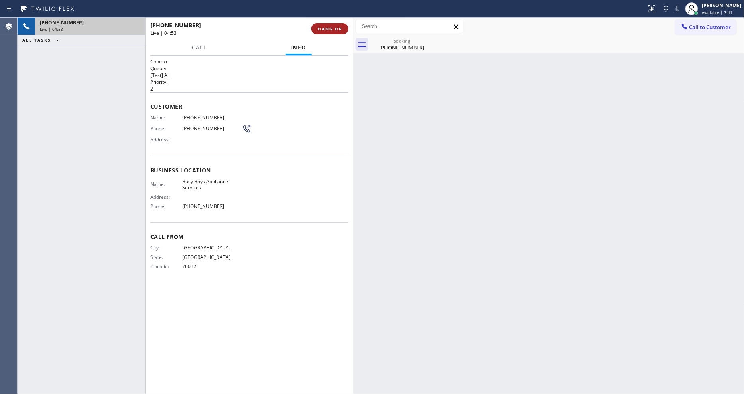
click at [328, 30] on span "HANG UP" at bounding box center [330, 29] width 24 height 6
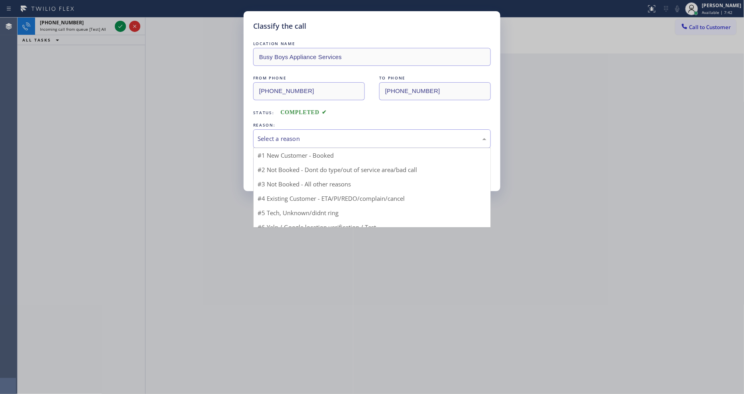
click at [284, 134] on div "Select a reason" at bounding box center [372, 138] width 229 height 9
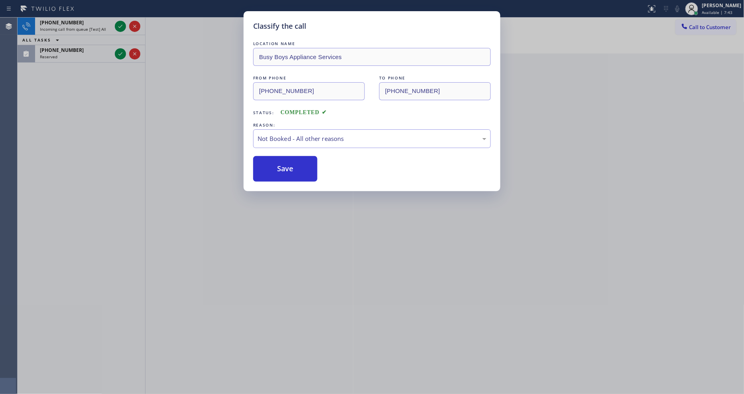
click at [281, 160] on button "Save" at bounding box center [285, 169] width 64 height 26
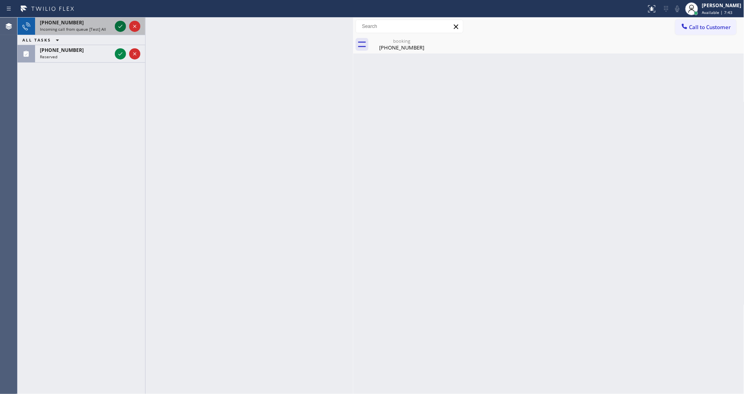
click at [120, 28] on icon at bounding box center [121, 27] width 10 height 10
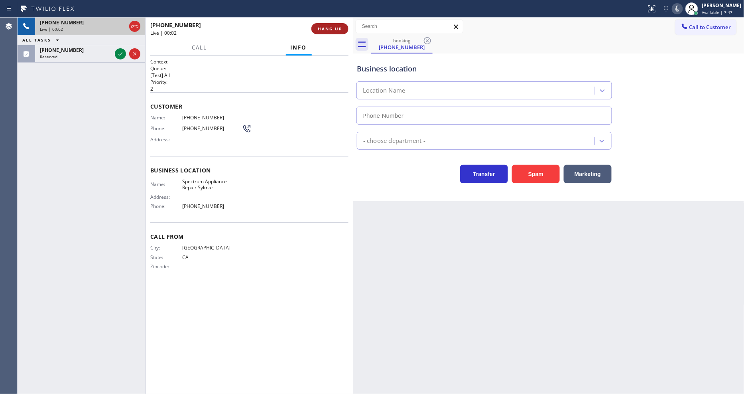
type input "[PHONE_NUMBER]"
click at [329, 29] on span "HANG UP" at bounding box center [330, 29] width 24 height 6
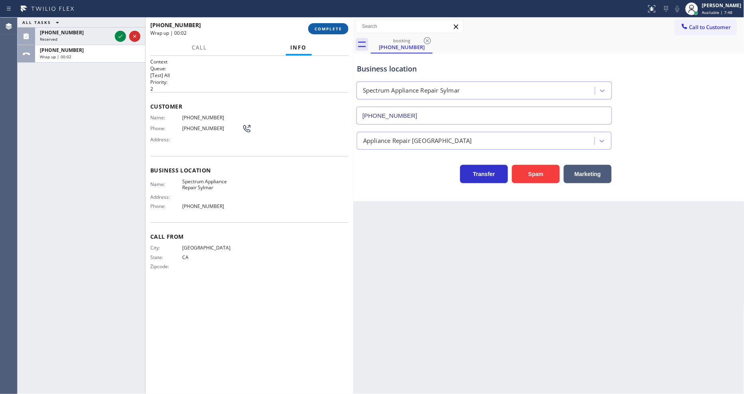
click at [329, 29] on span "COMPLETE" at bounding box center [329, 29] width 28 height 6
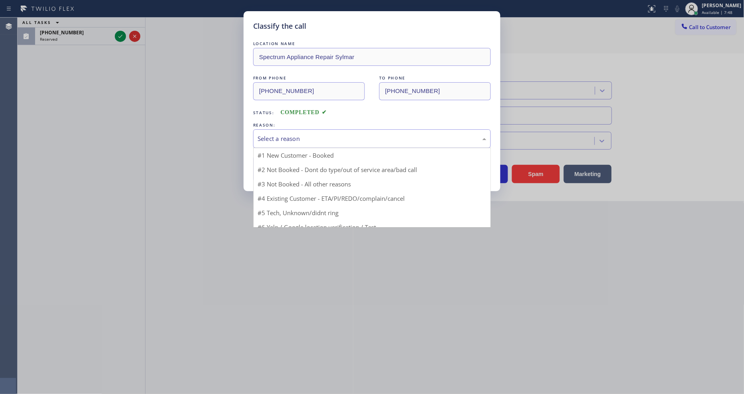
click at [306, 134] on div "Select a reason" at bounding box center [372, 138] width 229 height 9
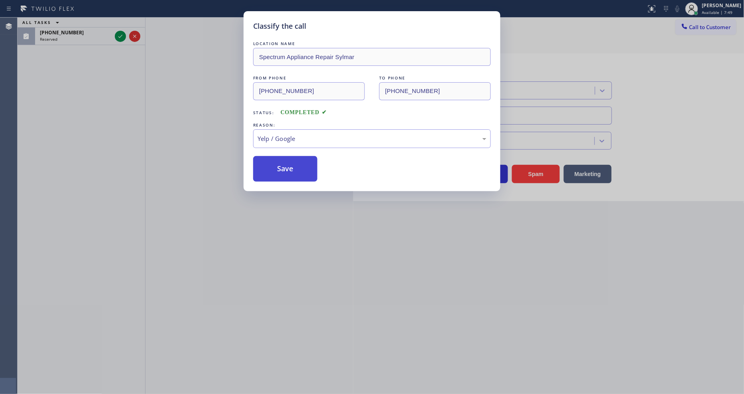
click at [294, 165] on button "Save" at bounding box center [285, 169] width 64 height 26
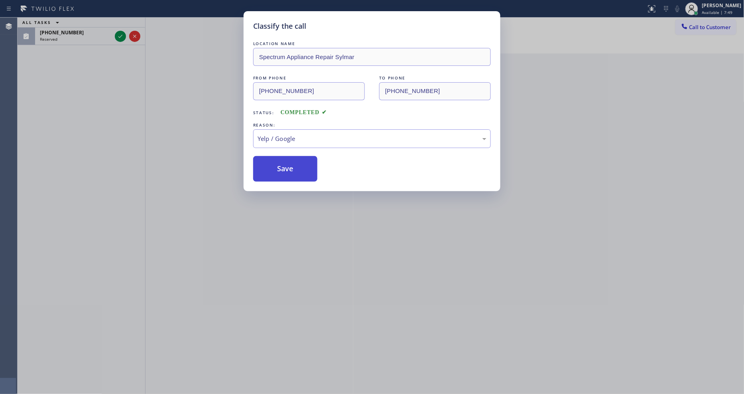
click at [294, 165] on button "Save" at bounding box center [285, 169] width 64 height 26
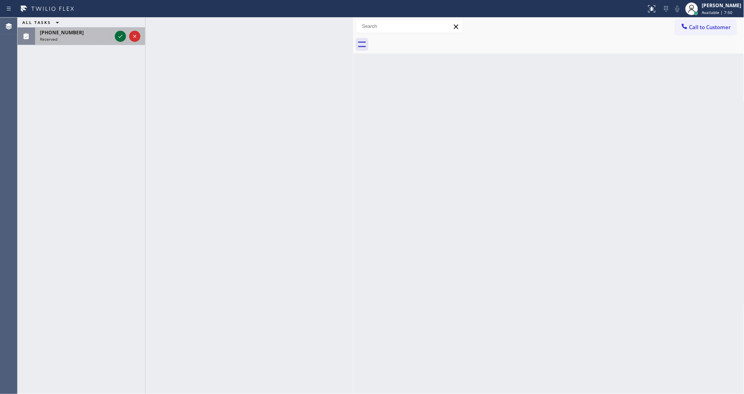
click at [121, 35] on icon at bounding box center [121, 37] width 10 height 10
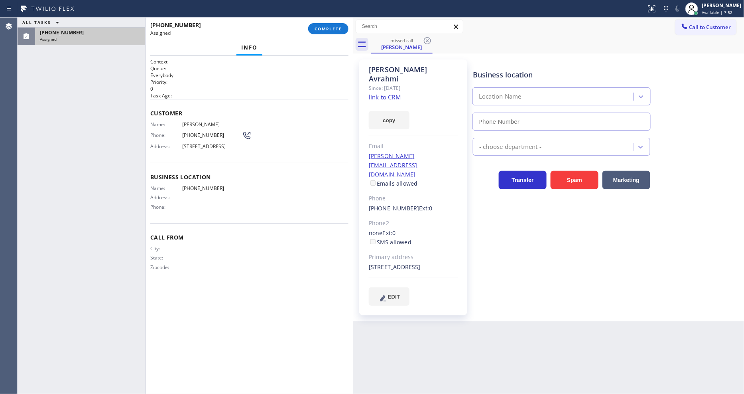
click at [389, 93] on link "link to CRM" at bounding box center [385, 97] width 32 height 8
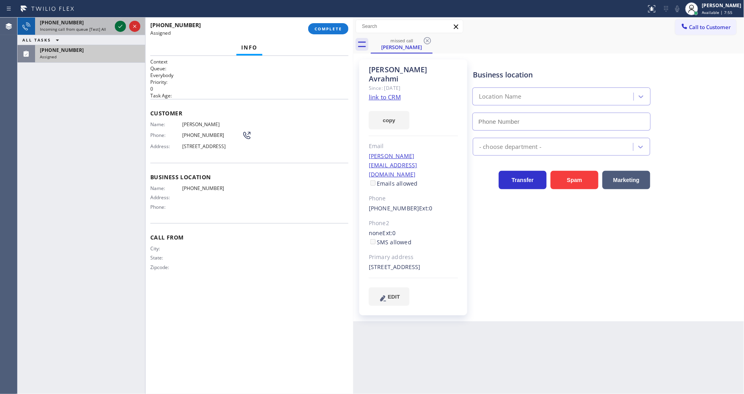
click at [122, 25] on icon at bounding box center [121, 27] width 10 height 10
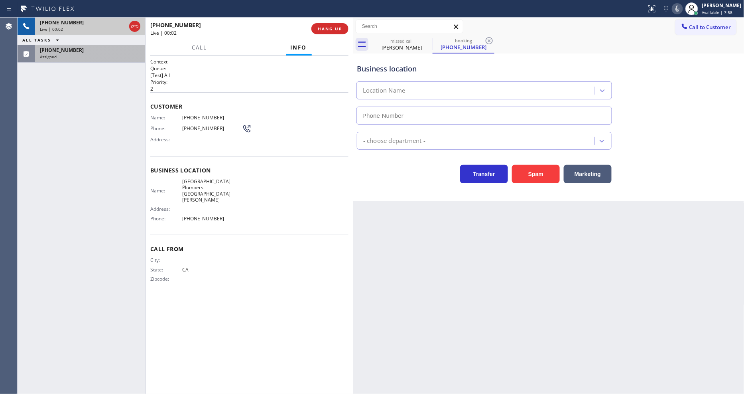
type input "[PHONE_NUMBER]"
click at [337, 30] on span "HANG UP" at bounding box center [330, 29] width 24 height 6
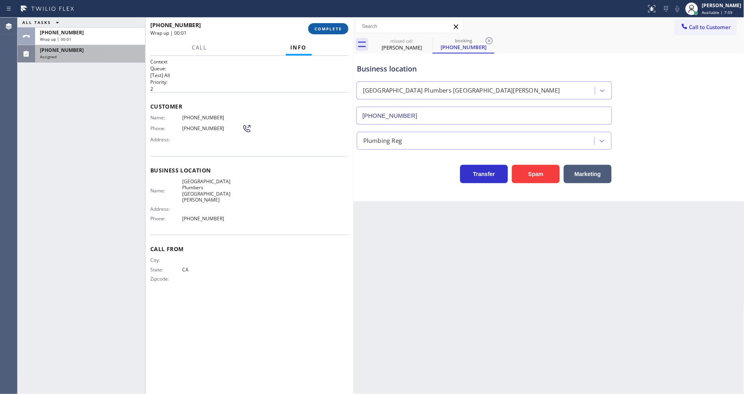
click at [337, 30] on span "COMPLETE" at bounding box center [329, 29] width 28 height 6
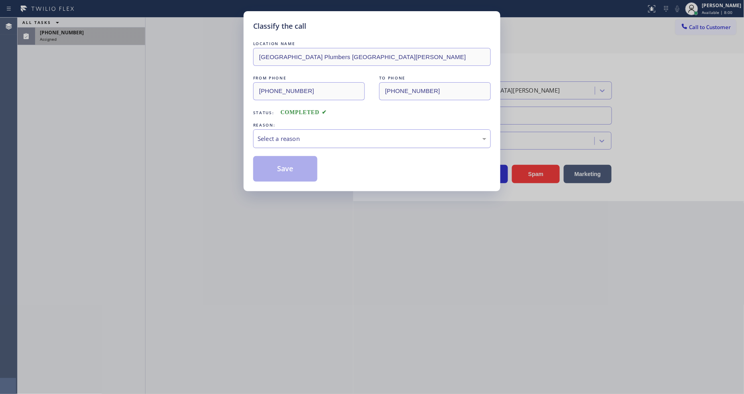
click at [278, 137] on div "Select a reason" at bounding box center [372, 138] width 229 height 9
click at [284, 166] on button "Save" at bounding box center [285, 169] width 64 height 26
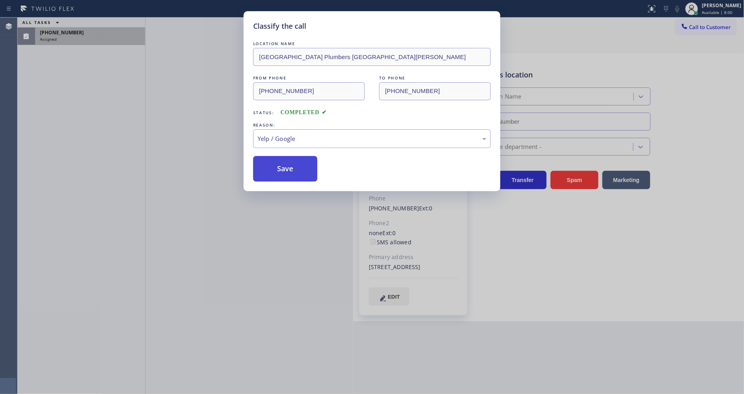
click at [284, 166] on button "Save" at bounding box center [285, 169] width 64 height 26
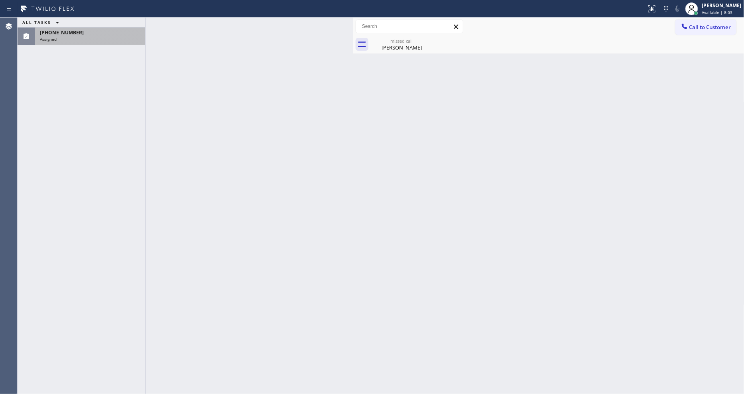
click at [108, 40] on div "Assigned" at bounding box center [90, 39] width 101 height 6
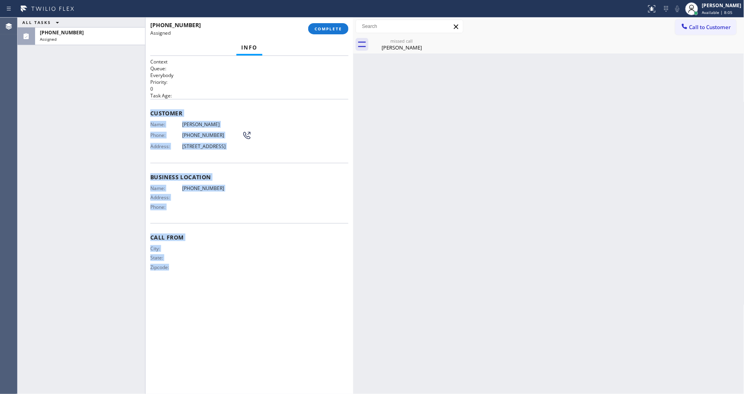
drag, startPoint x: 150, startPoint y: 114, endPoint x: 206, endPoint y: 306, distance: 199.4
click at [206, 306] on div "Context Queue: Everybody Priority: 0 Task Age: Customer Name: [PERSON_NAME] Pho…" at bounding box center [249, 224] width 198 height 333
click at [340, 27] on span "COMPLETE" at bounding box center [329, 29] width 28 height 6
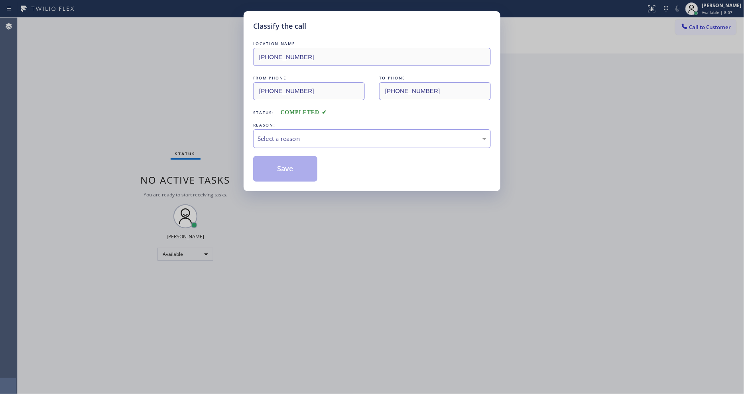
click at [286, 129] on div "Select a reason" at bounding box center [372, 138] width 238 height 19
click at [288, 166] on button "Save" at bounding box center [285, 169] width 64 height 26
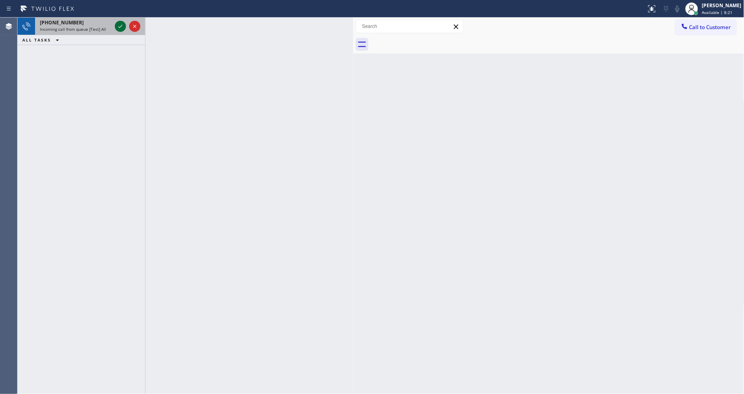
click at [118, 27] on icon at bounding box center [121, 27] width 10 height 10
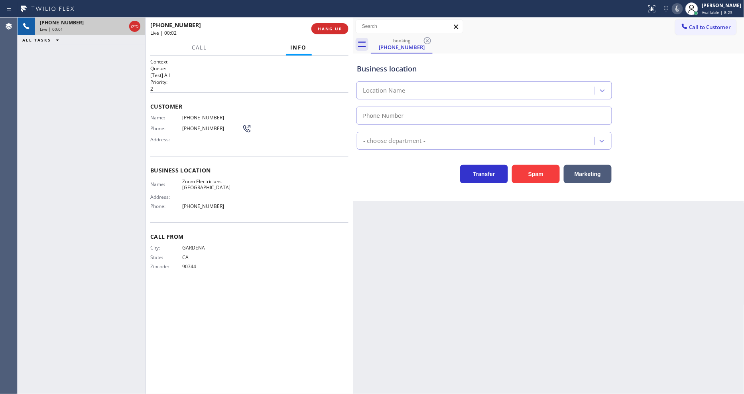
type input "[PHONE_NUMBER]"
click at [189, 178] on span "Zoom Electricians [GEOGRAPHIC_DATA]" at bounding box center [212, 184] width 60 height 12
click at [189, 117] on span "[PHONE_NUMBER]" at bounding box center [212, 117] width 60 height 6
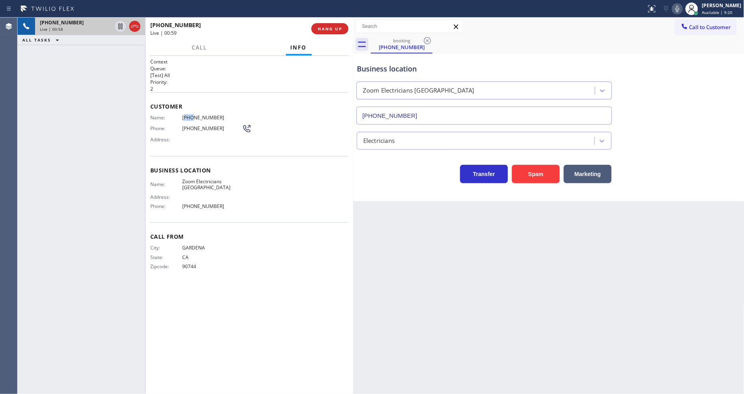
click at [189, 117] on span "[PHONE_NUMBER]" at bounding box center [212, 117] width 60 height 6
click at [119, 27] on icon at bounding box center [121, 27] width 10 height 10
click at [682, 10] on icon at bounding box center [678, 9] width 10 height 10
click at [120, 26] on icon at bounding box center [121, 27] width 10 height 10
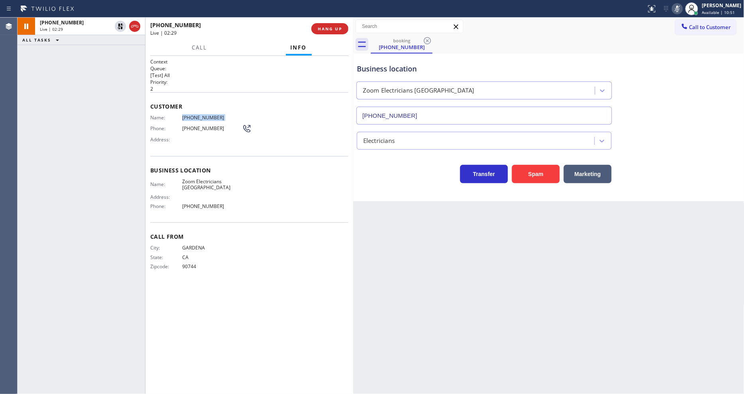
click at [682, 10] on icon at bounding box center [678, 9] width 10 height 10
click at [682, 5] on icon at bounding box center [678, 9] width 10 height 10
click at [682, 6] on icon at bounding box center [678, 9] width 10 height 10
click at [546, 294] on div "Back to Dashboard Change Sender ID Customers Technicians Select a contact Outbo…" at bounding box center [548, 206] width 391 height 376
drag, startPoint x: 529, startPoint y: 261, endPoint x: 452, endPoint y: 269, distance: 77.8
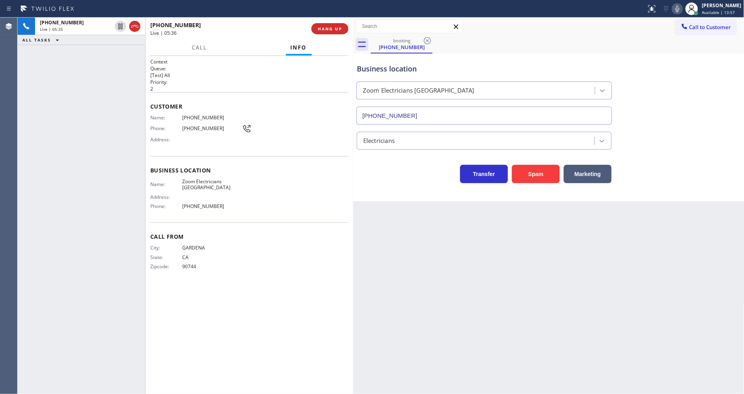
click at [529, 261] on div "Back to Dashboard Change Sender ID Customers Technicians Select a contact Outbo…" at bounding box center [548, 206] width 391 height 376
click at [676, 278] on div "Back to Dashboard Change Sender ID Customers Technicians Select a contact Outbo…" at bounding box center [548, 206] width 391 height 376
click at [682, 10] on icon at bounding box center [678, 9] width 10 height 10
click at [317, 29] on button "HANG UP" at bounding box center [330, 28] width 37 height 11
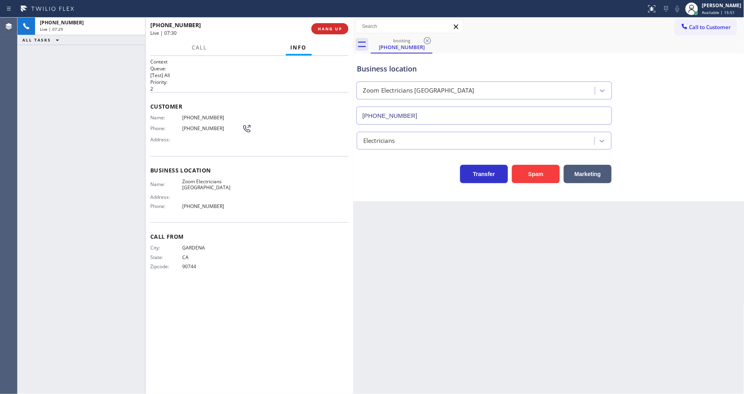
drag, startPoint x: 317, startPoint y: 29, endPoint x: 392, endPoint y: 170, distance: 160.4
click at [317, 29] on button "HANG UP" at bounding box center [330, 28] width 37 height 11
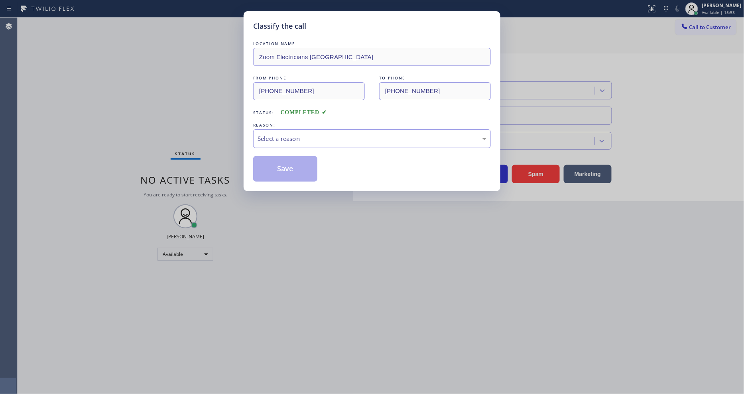
click at [292, 141] on div "Select a reason" at bounding box center [372, 138] width 238 height 19
click at [288, 166] on button "Save" at bounding box center [285, 169] width 64 height 26
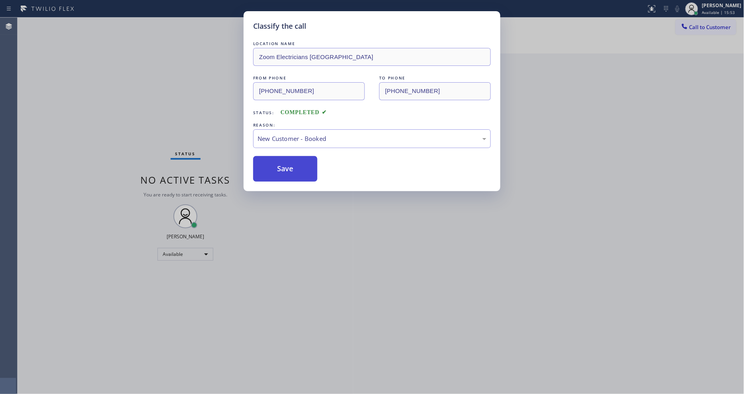
click at [288, 166] on button "Save" at bounding box center [285, 169] width 64 height 26
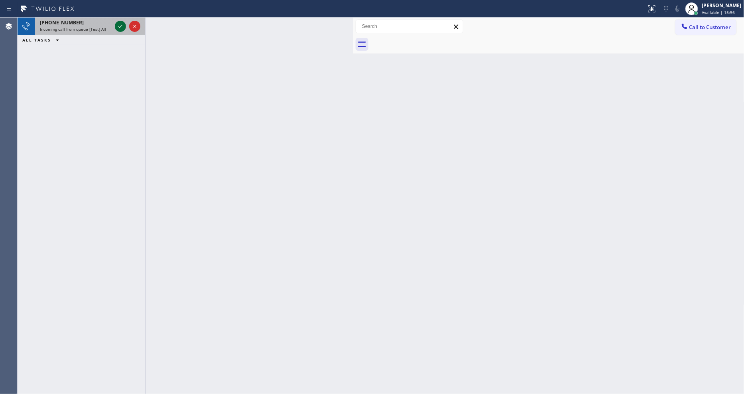
click at [119, 29] on icon at bounding box center [121, 27] width 10 height 10
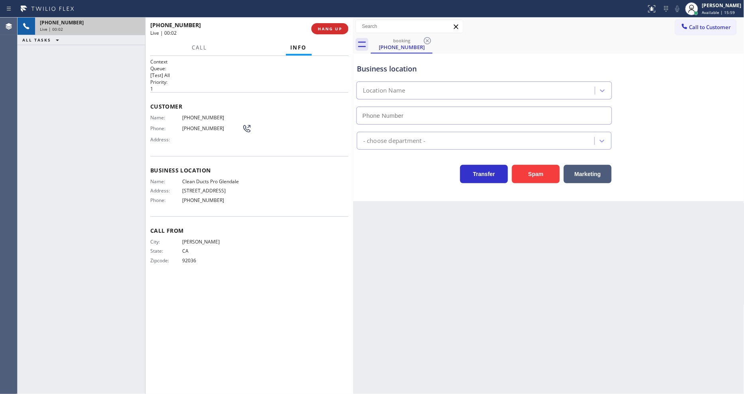
type input "[PHONE_NUMBER]"
click at [330, 27] on span "HANG UP" at bounding box center [330, 29] width 24 height 6
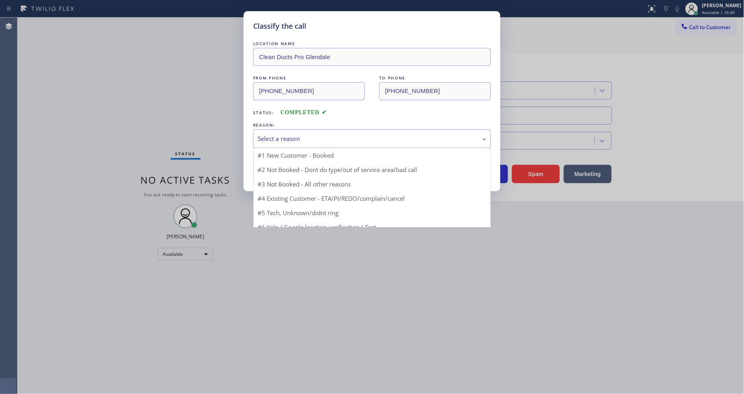
click at [313, 134] on div "Select a reason" at bounding box center [372, 138] width 229 height 9
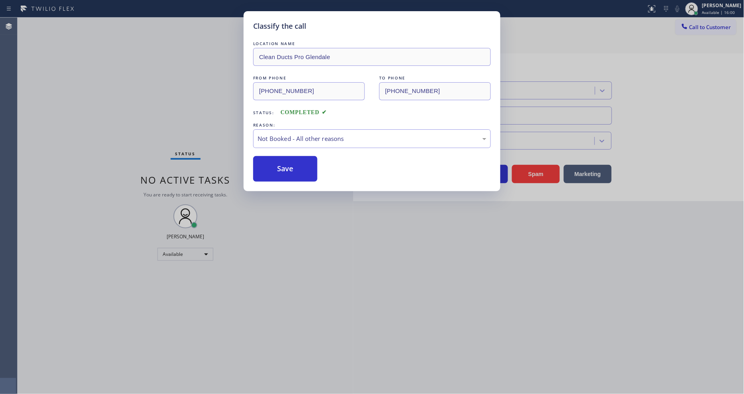
click at [308, 162] on button "Save" at bounding box center [285, 169] width 64 height 26
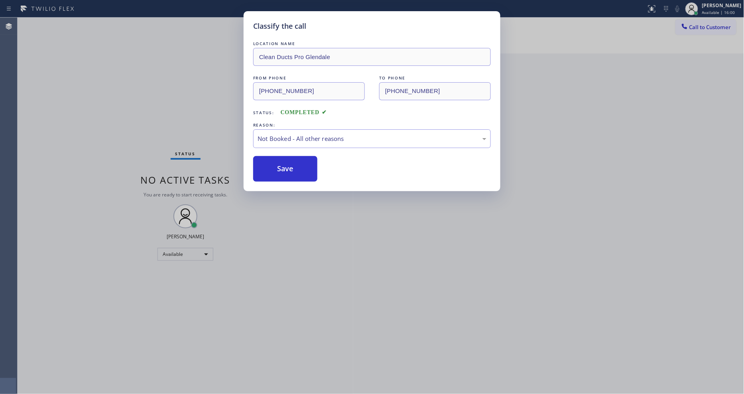
click at [308, 162] on button "Save" at bounding box center [285, 169] width 64 height 26
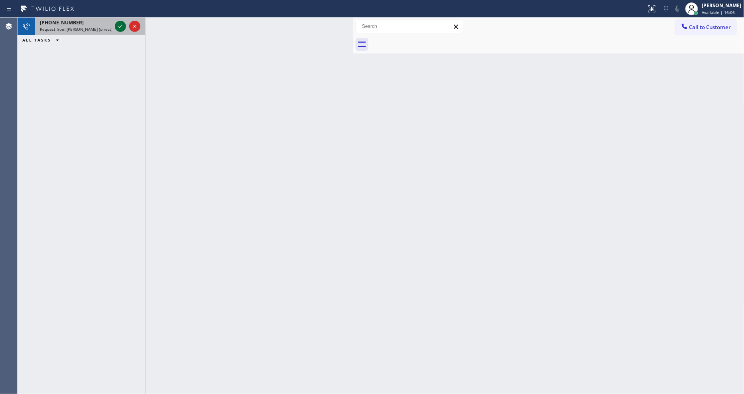
click at [120, 24] on icon at bounding box center [121, 27] width 10 height 10
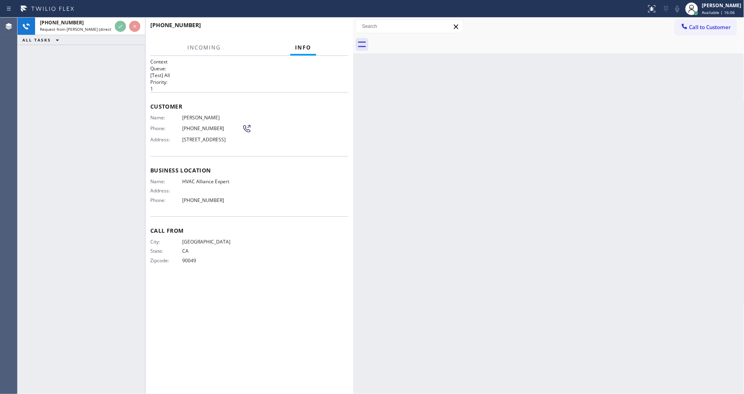
click at [126, 103] on div "[PHONE_NUMBER] Request from [PERSON_NAME] (direct) ALL TASKS ALL TASKS ACTIVE T…" at bounding box center [82, 206] width 128 height 376
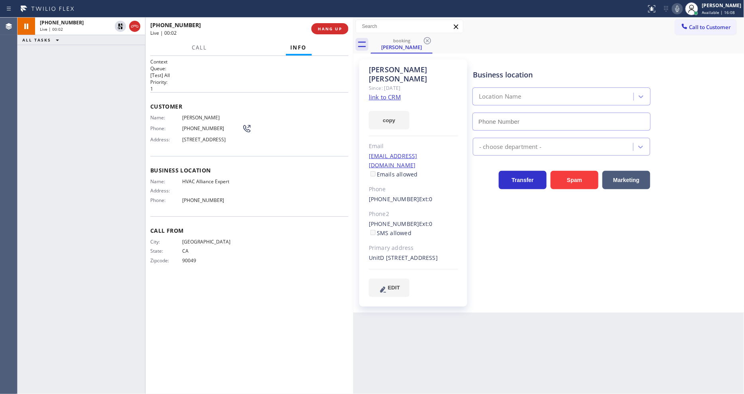
type input "[PHONE_NUMBER]"
click at [371, 93] on link "link to CRM" at bounding box center [385, 97] width 32 height 8
click at [148, 186] on div "Context Queue: [Test] All Priority: 1 Customer Name: [PERSON_NAME] Phone: [PHON…" at bounding box center [250, 225] width 208 height 338
click at [309, 264] on div "City: [GEOGRAPHIC_DATA]: [US_STATE] Zipcode: 90049" at bounding box center [249, 253] width 198 height 28
click at [587, 273] on div "Business location HVAC Alliance Expert [PHONE_NUMBER] Appliance Repair High End…" at bounding box center [606, 177] width 271 height 233
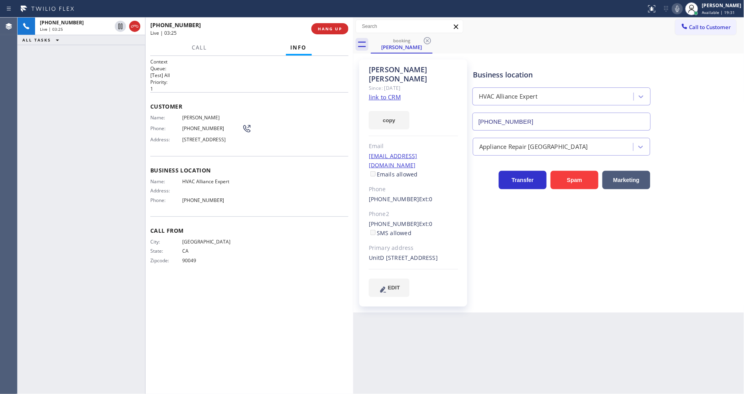
drag, startPoint x: 158, startPoint y: 179, endPoint x: 174, endPoint y: 174, distance: 17.7
click at [158, 179] on div "Business location Name: HVAC Alliance Expert Address: Phone: [PHONE_NUMBER]" at bounding box center [249, 186] width 198 height 60
click at [339, 29] on span "HANG UP" at bounding box center [330, 29] width 24 height 6
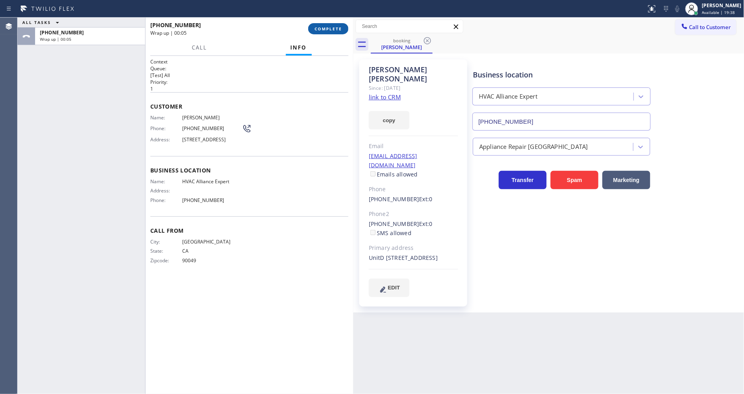
click at [339, 29] on span "COMPLETE" at bounding box center [329, 29] width 28 height 6
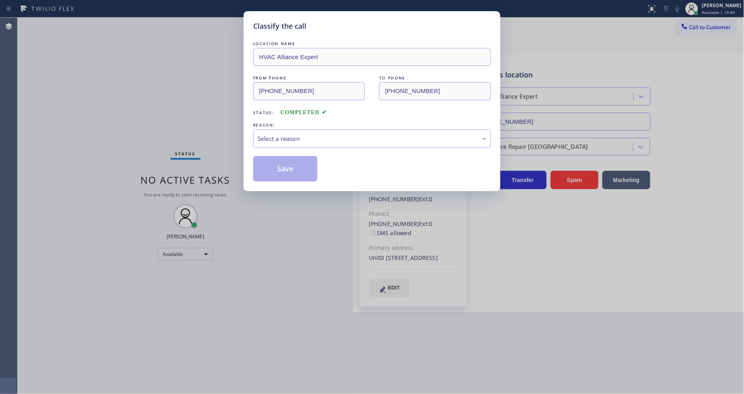
click at [277, 136] on div "Select a reason" at bounding box center [372, 138] width 229 height 9
click at [277, 162] on button "Save" at bounding box center [285, 169] width 64 height 26
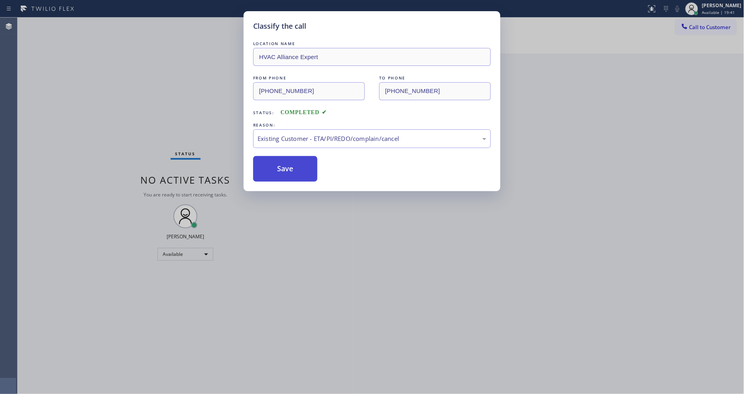
click at [277, 162] on button "Save" at bounding box center [285, 169] width 64 height 26
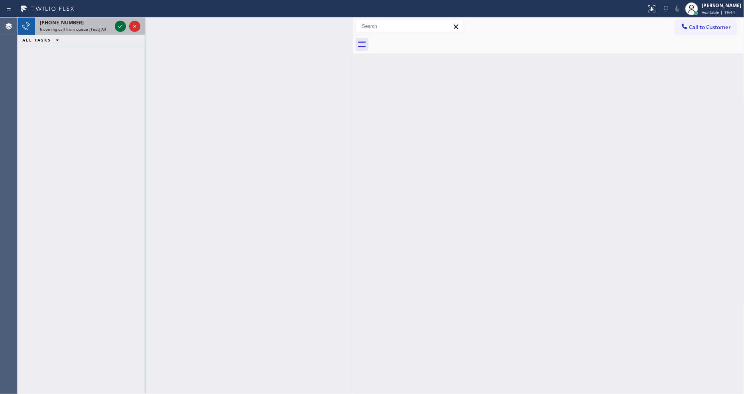
click at [117, 23] on icon at bounding box center [121, 27] width 10 height 10
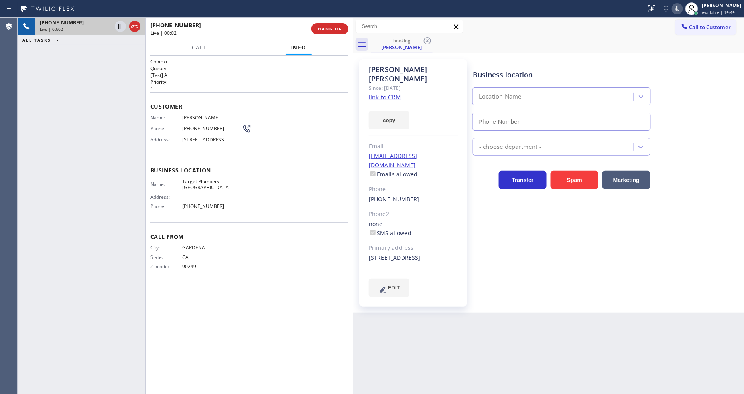
type input "[PHONE_NUMBER]"
click at [386, 93] on link "link to CRM" at bounding box center [385, 97] width 32 height 8
click at [118, 24] on icon at bounding box center [121, 27] width 10 height 10
click at [682, 8] on icon at bounding box center [678, 9] width 10 height 10
click at [516, 296] on div "Business location Target [GEOGRAPHIC_DATA] [PHONE_NUMBER] Plumbing Reg Transfer…" at bounding box center [606, 185] width 271 height 249
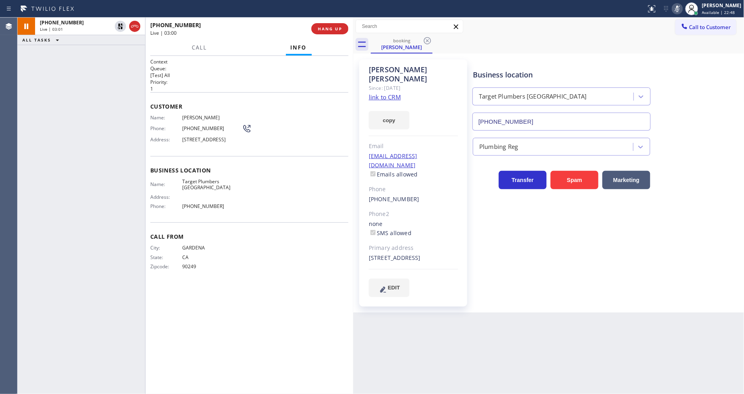
click at [193, 235] on div "Call From City: GARDENA State: [US_STATE] Zipcode: 90249" at bounding box center [249, 252] width 198 height 60
click at [119, 24] on icon at bounding box center [121, 27] width 6 height 6
click at [682, 8] on icon at bounding box center [678, 9] width 10 height 10
click at [682, 10] on icon at bounding box center [678, 9] width 10 height 10
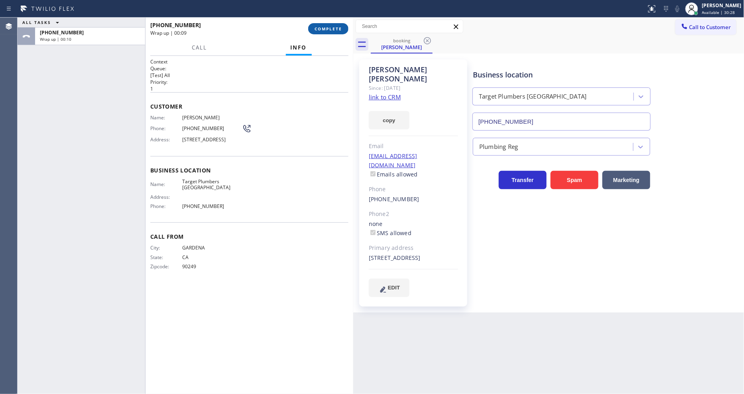
click at [341, 32] on button "COMPLETE" at bounding box center [328, 28] width 40 height 11
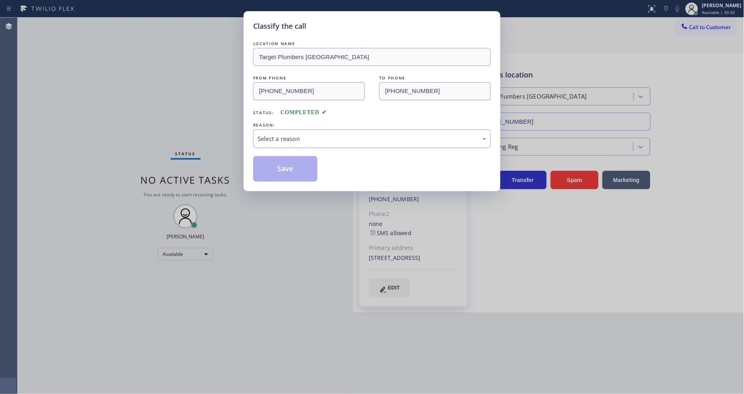
click at [284, 142] on div "Select a reason" at bounding box center [372, 138] width 238 height 19
click at [278, 164] on button "Save" at bounding box center [285, 169] width 64 height 26
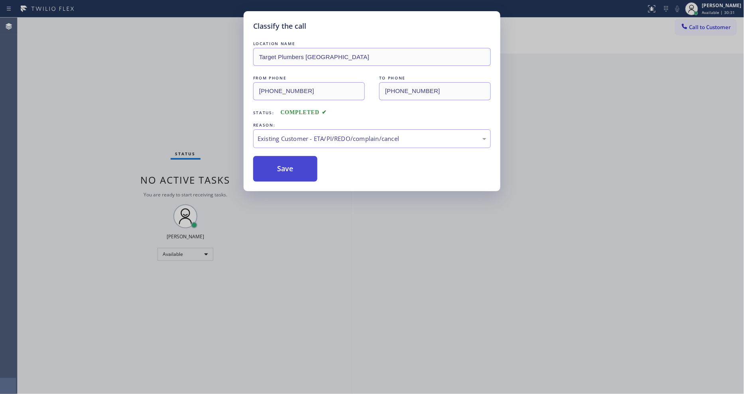
click at [278, 164] on button "Save" at bounding box center [285, 169] width 64 height 26
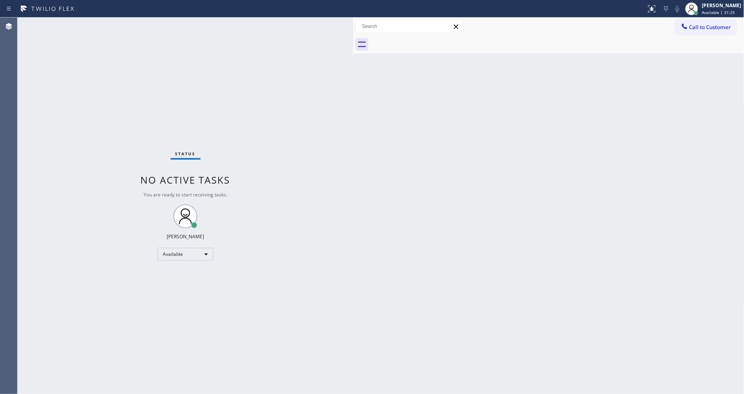
click at [561, 256] on div "Back to Dashboard Change Sender ID Customers Technicians Select a contact Outbo…" at bounding box center [548, 206] width 391 height 376
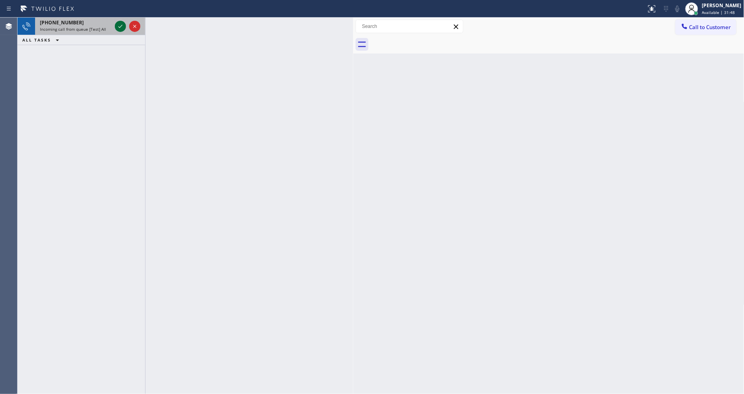
click at [118, 26] on icon at bounding box center [121, 27] width 10 height 10
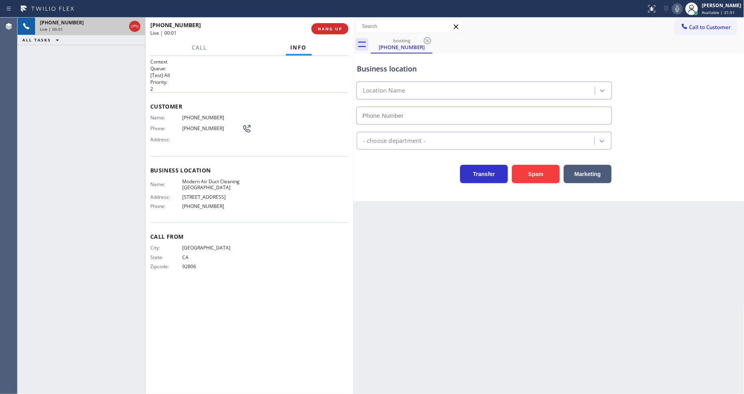
type input "[PHONE_NUMBER]"
click at [682, 9] on icon at bounding box center [678, 9] width 10 height 10
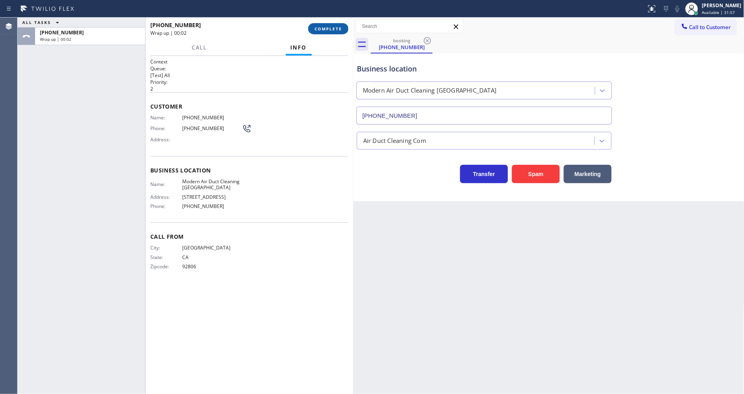
click at [335, 31] on span "COMPLETE" at bounding box center [329, 29] width 28 height 6
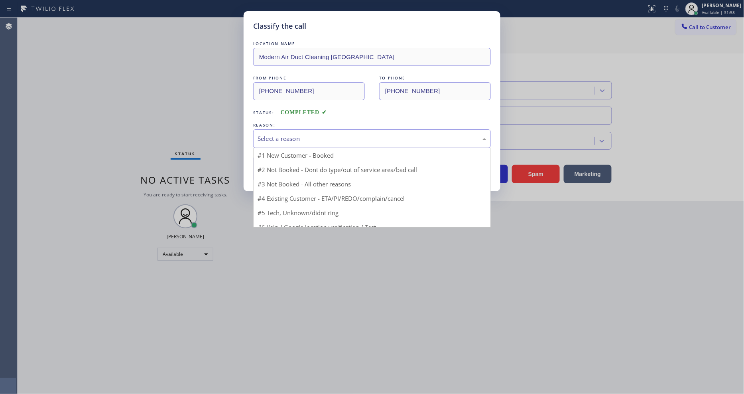
click at [308, 141] on div "Select a reason" at bounding box center [372, 138] width 238 height 19
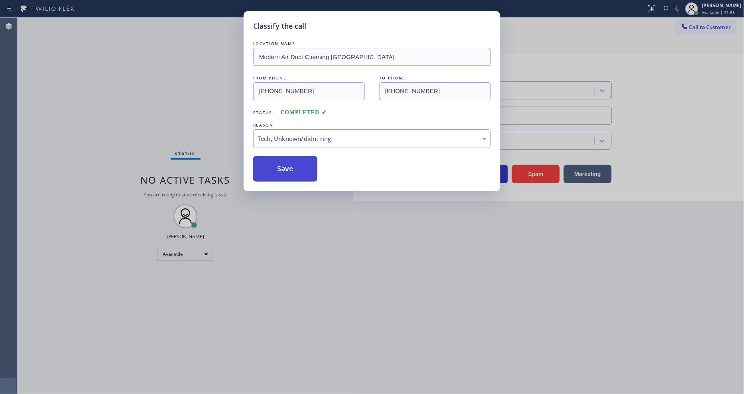
click at [307, 168] on button "Save" at bounding box center [285, 169] width 64 height 26
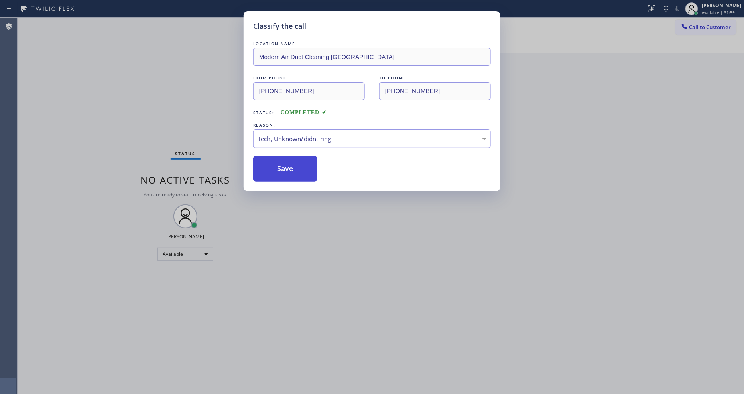
click at [307, 168] on button "Save" at bounding box center [285, 169] width 64 height 26
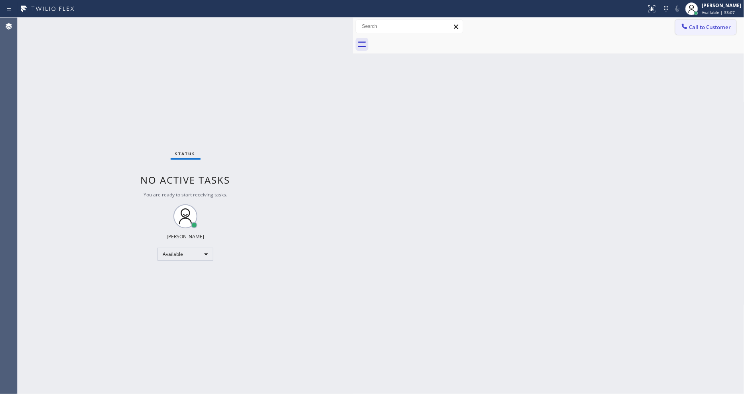
click at [701, 29] on span "Call to Customer" at bounding box center [711, 27] width 42 height 7
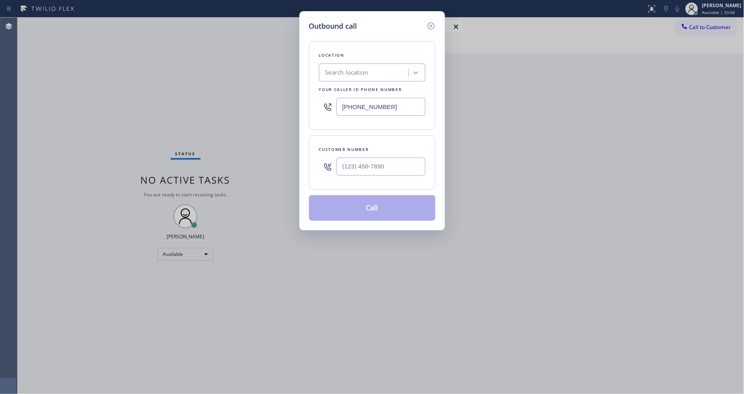
click at [366, 71] on div "Search location" at bounding box center [346, 72] width 43 height 9
paste input "Inner Sunset Top HVAC Repair"
type input "Inner Sunset Top HVAC Repair"
click at [358, 91] on div "Inner Sunset Top HVAC Repair" at bounding box center [372, 89] width 106 height 14
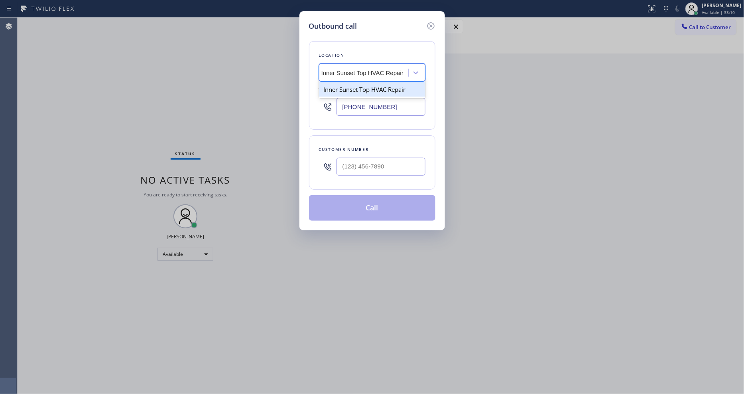
type input "[PHONE_NUMBER]"
click at [209, 76] on div "Outbound call Location [GEOGRAPHIC_DATA] Top HVAC Repair Your caller id phone n…" at bounding box center [372, 197] width 744 height 394
click at [344, 172] on input "(___) ___-____" at bounding box center [381, 167] width 89 height 18
paste input "408) 781-9579"
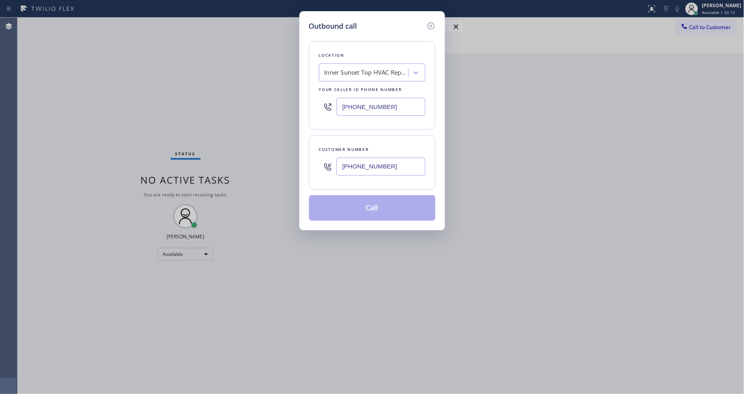
type input "[PHONE_NUMBER]"
click at [346, 205] on button "Call" at bounding box center [372, 208] width 126 height 26
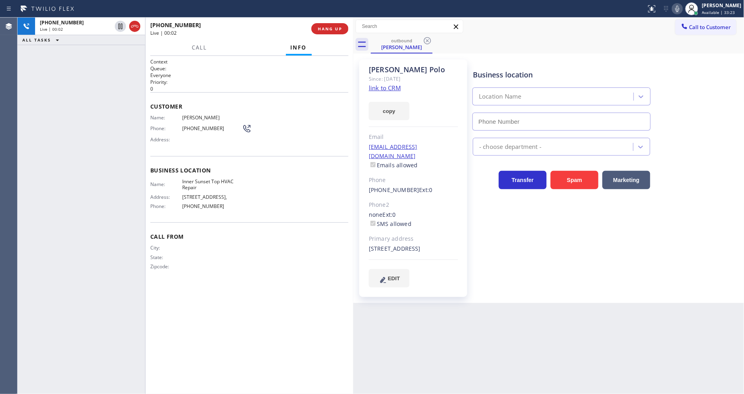
type input "[PHONE_NUMBER]"
drag, startPoint x: 545, startPoint y: 237, endPoint x: 429, endPoint y: 215, distance: 117.6
click at [545, 237] on div "Business location [GEOGRAPHIC_DATA] Top HVAC Repair [PHONE_NUMBER] HVAC Transfe…" at bounding box center [606, 172] width 271 height 223
click at [207, 215] on div "Business location Name: [GEOGRAPHIC_DATA] Top HVAC Repair Address: [STREET_ADDR…" at bounding box center [249, 189] width 198 height 67
click at [87, 131] on div "[PHONE_NUMBER] Live | 00:35 ALL TASKS ALL TASKS ACTIVE TASKS TASKS IN WRAP UP" at bounding box center [82, 206] width 128 height 376
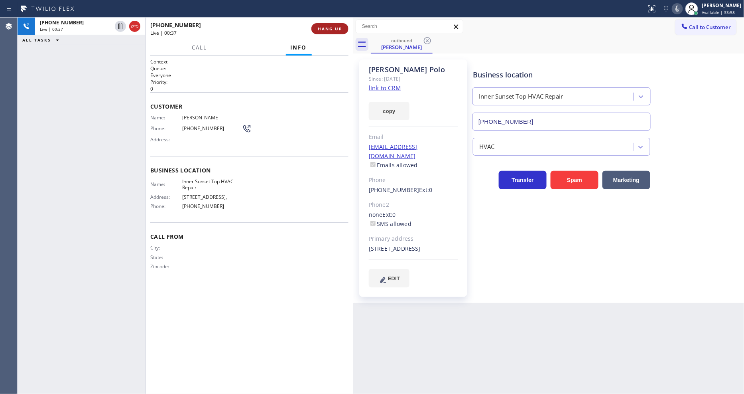
click at [322, 27] on span "HANG UP" at bounding box center [330, 29] width 24 height 6
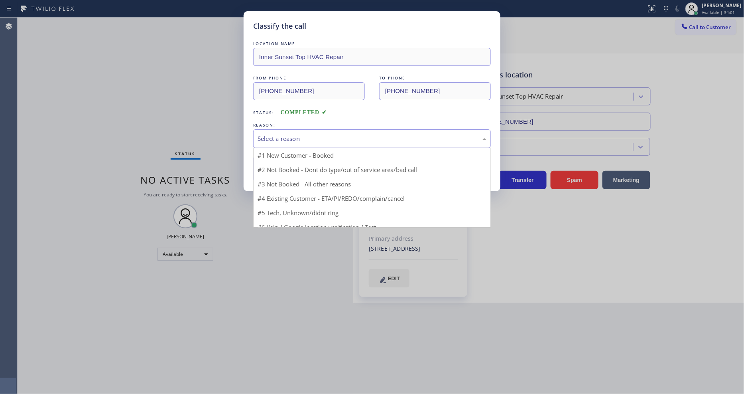
click at [280, 135] on div "Select a reason" at bounding box center [372, 138] width 229 height 9
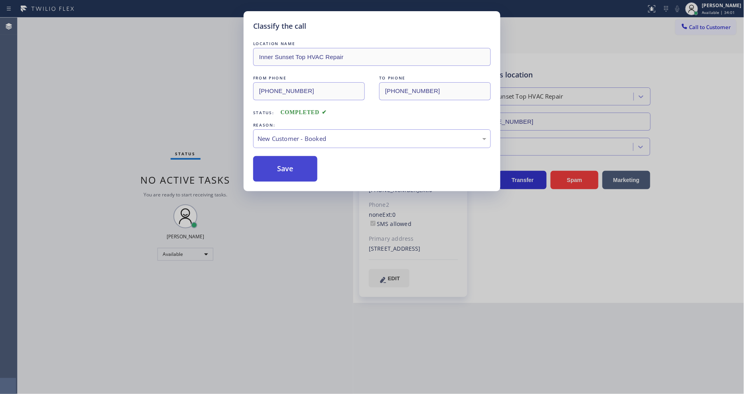
click at [287, 161] on button "Save" at bounding box center [285, 169] width 64 height 26
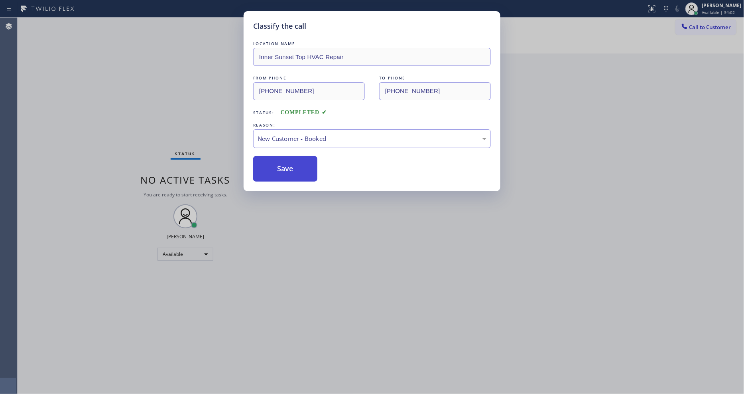
click at [287, 161] on button "Save" at bounding box center [285, 169] width 64 height 26
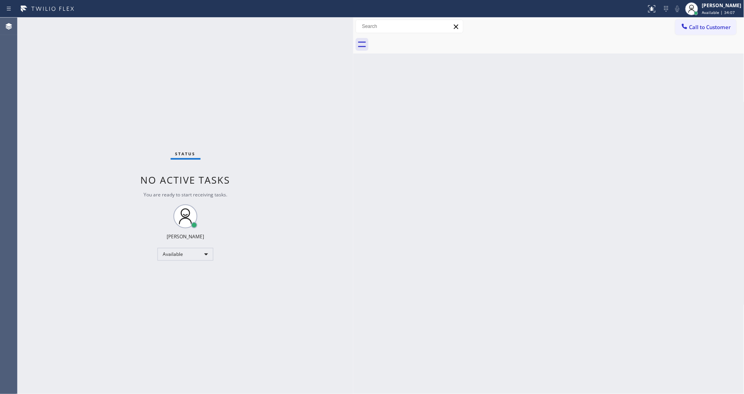
click at [121, 24] on div "Status No active tasks You are ready to start receiving tasks. [PERSON_NAME] Av…" at bounding box center [186, 206] width 336 height 376
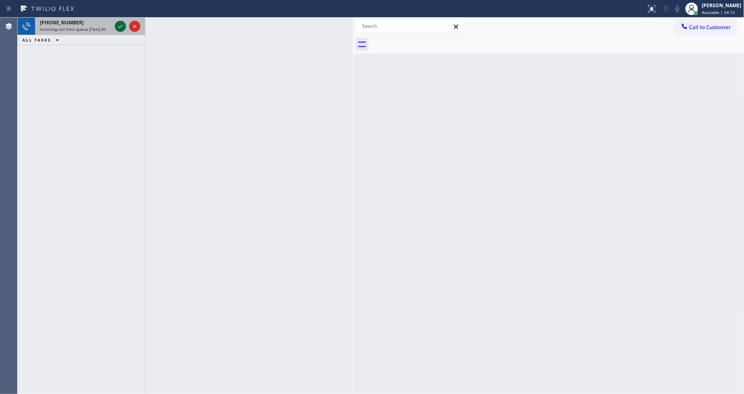
click at [119, 23] on icon at bounding box center [121, 27] width 10 height 10
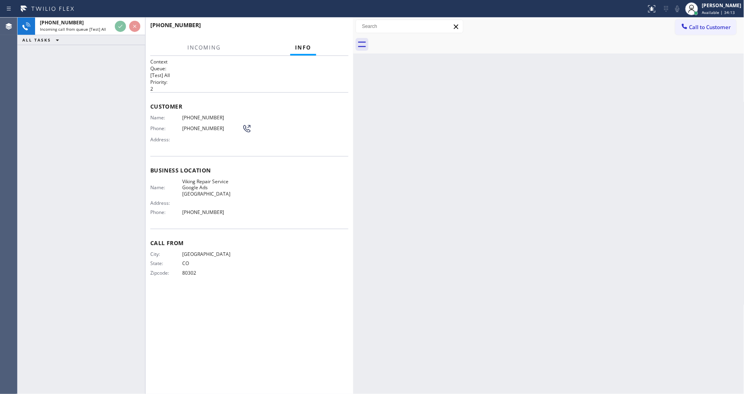
click at [106, 126] on div "[PHONE_NUMBER] Incoming call from queue [Test] All ALL TASKS ALL TASKS ACTIVE T…" at bounding box center [82, 206] width 128 height 376
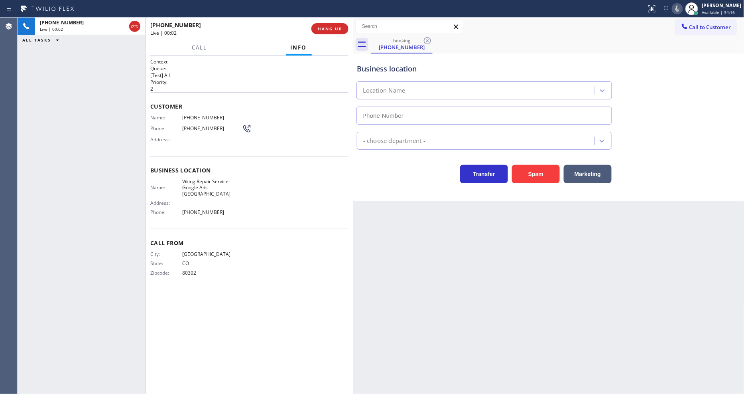
type input "[PHONE_NUMBER]"
click at [465, 240] on div "Back to Dashboard Change Sender ID Customers Technicians Select a contact Outbo…" at bounding box center [548, 206] width 391 height 376
drag, startPoint x: 544, startPoint y: 247, endPoint x: 377, endPoint y: 224, distance: 168.7
click at [544, 247] on div "Back to Dashboard Change Sender ID Customers Technicians Select a contact Outbo…" at bounding box center [548, 206] width 391 height 376
click at [214, 181] on span "Viking Repair Service Google Ads [GEOGRAPHIC_DATA]" at bounding box center [212, 187] width 60 height 18
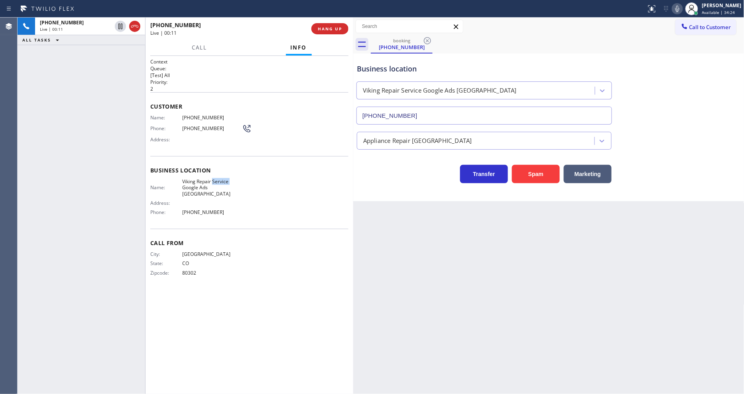
click at [214, 181] on span "Viking Repair Service Google Ads [GEOGRAPHIC_DATA]" at bounding box center [212, 187] width 60 height 18
click at [189, 118] on div "Name: [PHONE_NUMBER] Phone: [PHONE_NUMBER] Address:" at bounding box center [200, 130] width 101 height 32
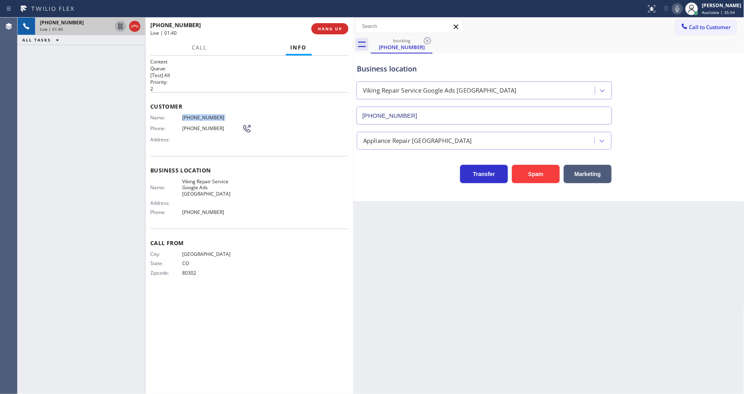
click at [118, 26] on icon at bounding box center [120, 27] width 4 height 6
click at [682, 6] on icon at bounding box center [678, 9] width 10 height 10
click at [120, 23] on icon at bounding box center [121, 27] width 10 height 10
click at [680, 10] on icon at bounding box center [678, 9] width 10 height 10
click at [682, 9] on icon at bounding box center [678, 9] width 10 height 10
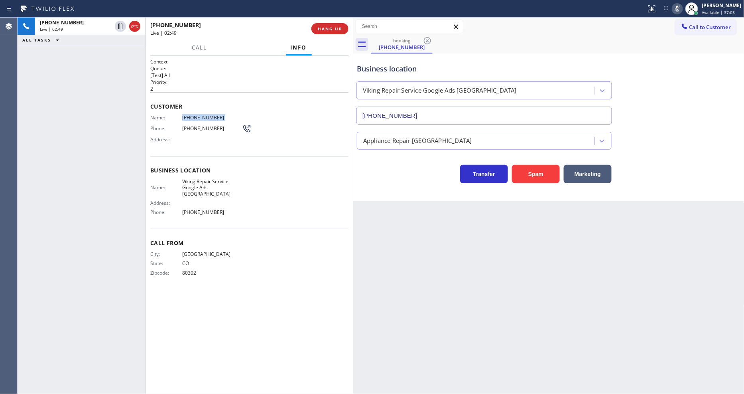
click at [682, 9] on icon at bounding box center [678, 9] width 10 height 10
click at [277, 256] on div "City: [GEOGRAPHIC_DATA]: [US_STATE] Zipcode: 80302" at bounding box center [249, 265] width 198 height 28
click at [330, 289] on div "Context Queue: [Test] All Priority: 2 Customer Name: [PHONE_NUMBER] Phone: [PHO…" at bounding box center [249, 224] width 198 height 333
drag, startPoint x: 498, startPoint y: 253, endPoint x: 321, endPoint y: 332, distance: 193.5
click at [498, 253] on div "Back to Dashboard Change Sender ID Customers Technicians Select a contact Outbo…" at bounding box center [548, 206] width 391 height 376
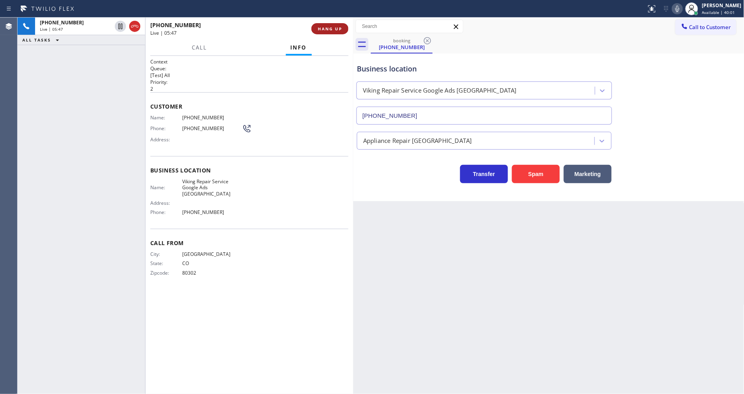
click at [337, 24] on button "HANG UP" at bounding box center [330, 28] width 37 height 11
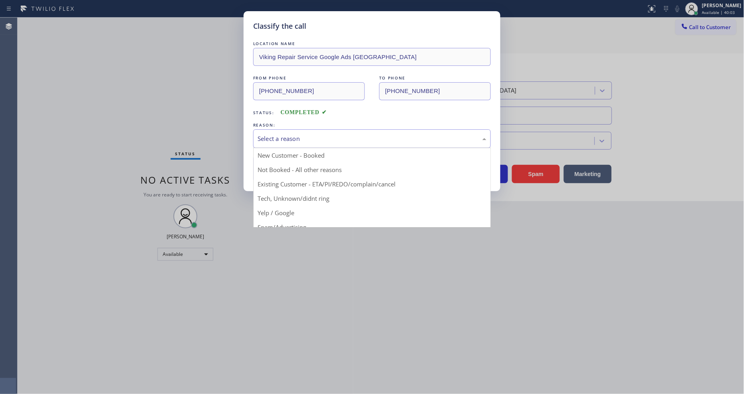
click at [299, 134] on div "Select a reason" at bounding box center [372, 138] width 229 height 9
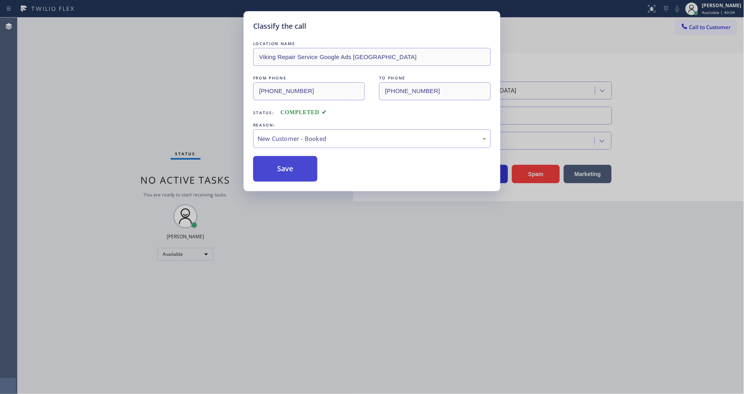
click at [297, 164] on button "Save" at bounding box center [285, 169] width 64 height 26
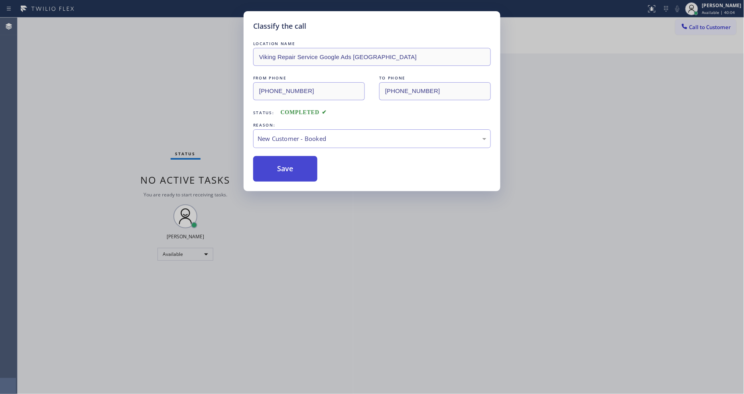
click at [297, 164] on button "Save" at bounding box center [285, 169] width 64 height 26
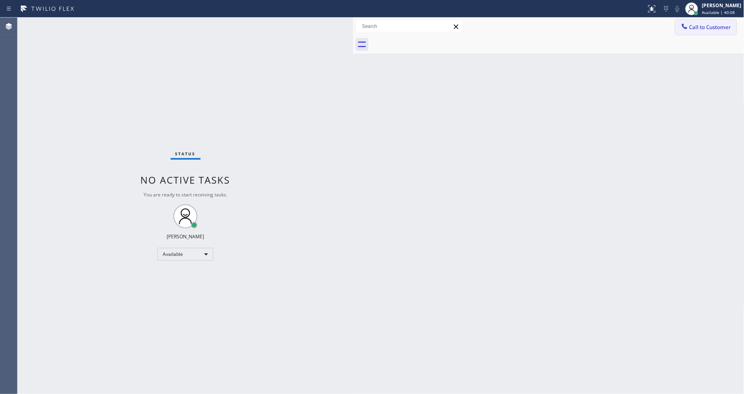
click at [707, 31] on button "Call to Customer" at bounding box center [706, 27] width 61 height 15
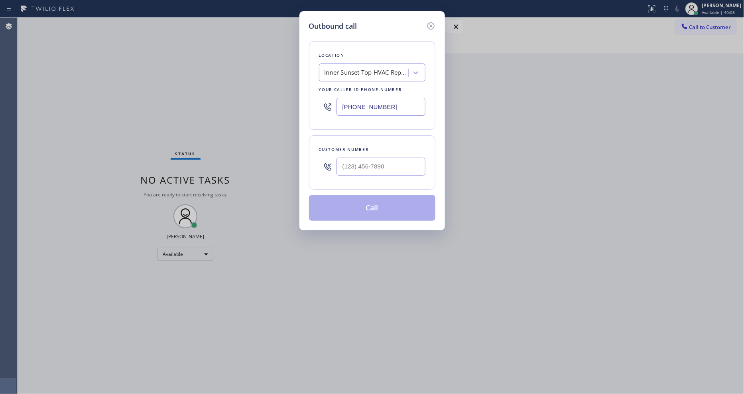
click at [399, 72] on div "Inner Sunset Top HVAC Repair" at bounding box center [367, 72] width 84 height 9
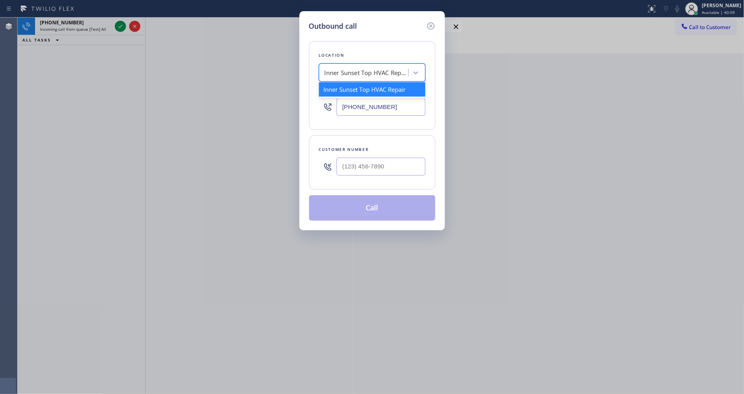
paste input "Viking Repair Service Google Ads [GEOGRAPHIC_DATA]"
type input "Viking Repair Service Google Ads [GEOGRAPHIC_DATA]"
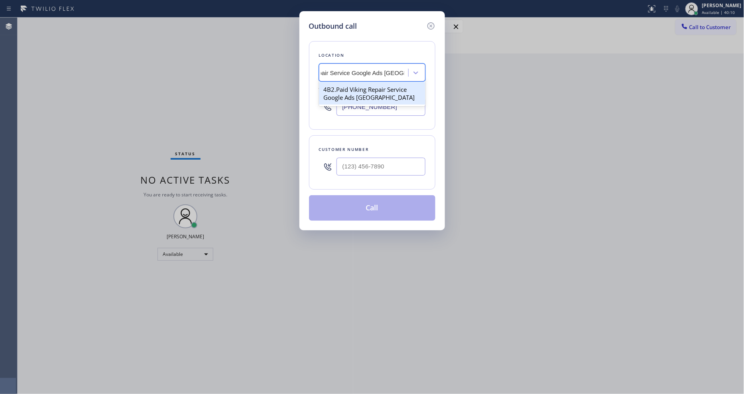
click at [370, 85] on div "4B2.Paid Viking Repair Service Google Ads [GEOGRAPHIC_DATA]" at bounding box center [372, 93] width 106 height 22
type input "[PHONE_NUMBER]"
click at [209, 148] on div "Outbound call Location 4B2.Paid Viking Repair Service Google Ads [GEOGRAPHIC_DA…" at bounding box center [372, 197] width 744 height 394
click at [374, 169] on input "(___) ___-____" at bounding box center [381, 167] width 89 height 18
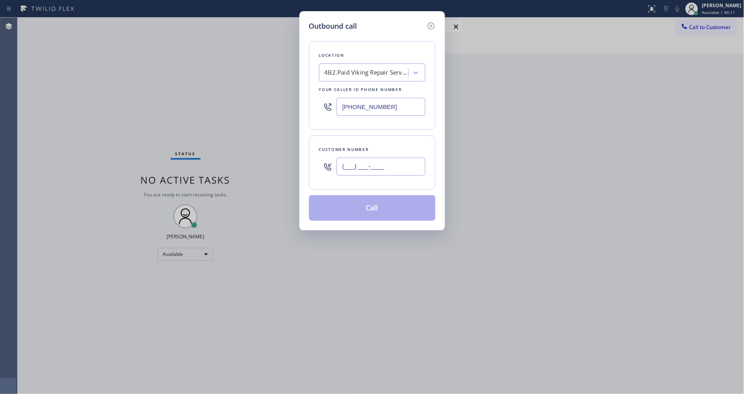
paste input "720) 934-9976"
type input "[PHONE_NUMBER]"
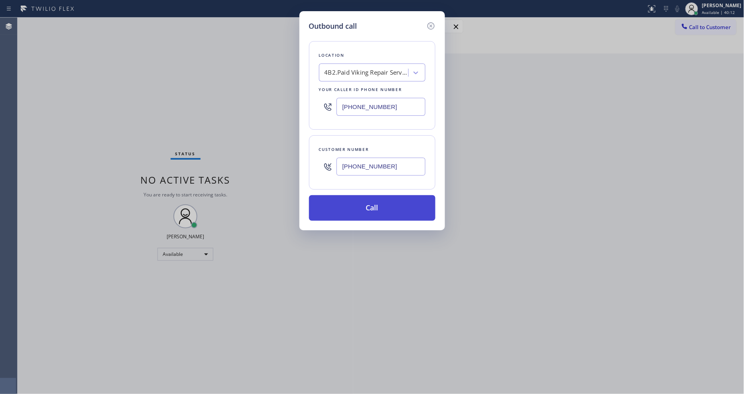
click at [364, 202] on button "Call" at bounding box center [372, 208] width 126 height 26
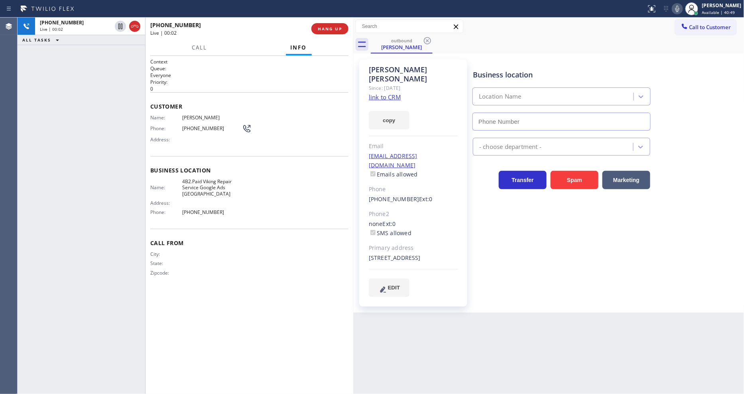
type input "[PHONE_NUMBER]"
drag, startPoint x: 489, startPoint y: 229, endPoint x: 420, endPoint y: 242, distance: 70.6
click at [489, 229] on div "Business location Viking Repair Service Google Ads [GEOGRAPHIC_DATA] [PHONE_NUM…" at bounding box center [606, 177] width 271 height 233
click at [332, 263] on div "City: State: Zipcode:" at bounding box center [249, 265] width 198 height 28
click at [328, 29] on span "HANG UP" at bounding box center [330, 29] width 24 height 6
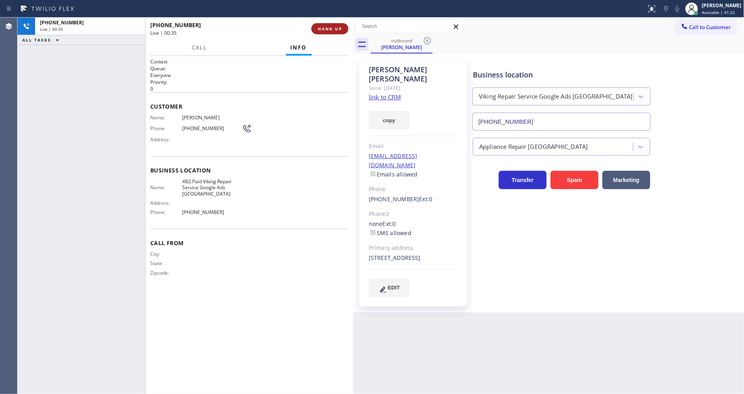
click at [328, 29] on span "HANG UP" at bounding box center [330, 29] width 24 height 6
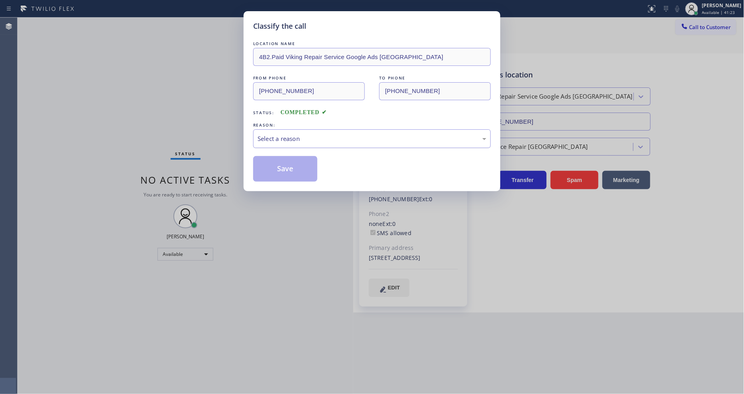
click at [294, 130] on div "Select a reason" at bounding box center [372, 138] width 238 height 19
click at [291, 168] on button "Save" at bounding box center [285, 169] width 64 height 26
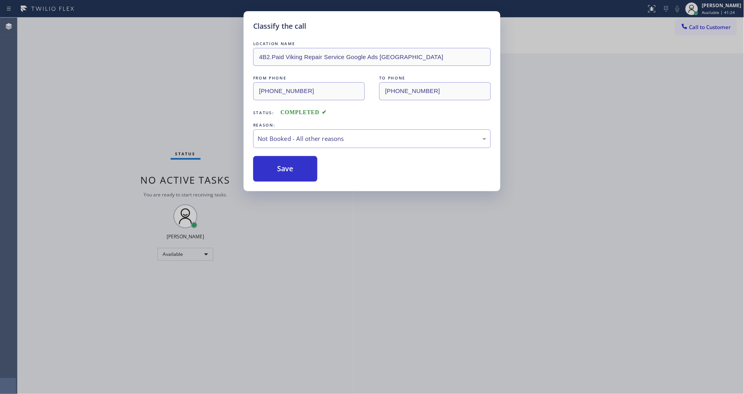
click at [291, 168] on button "Save" at bounding box center [285, 169] width 64 height 26
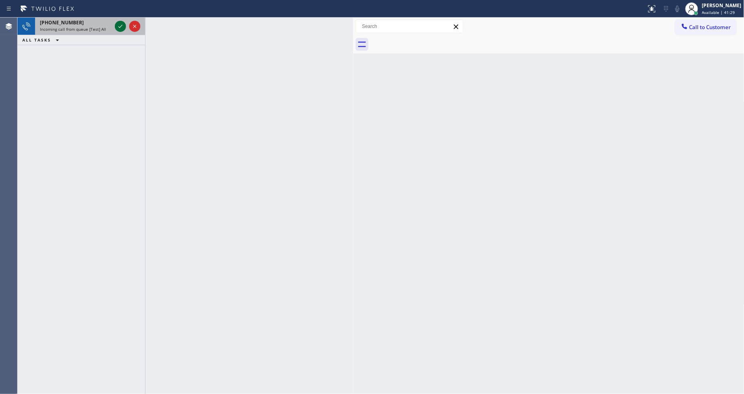
click at [118, 27] on icon at bounding box center [121, 27] width 10 height 10
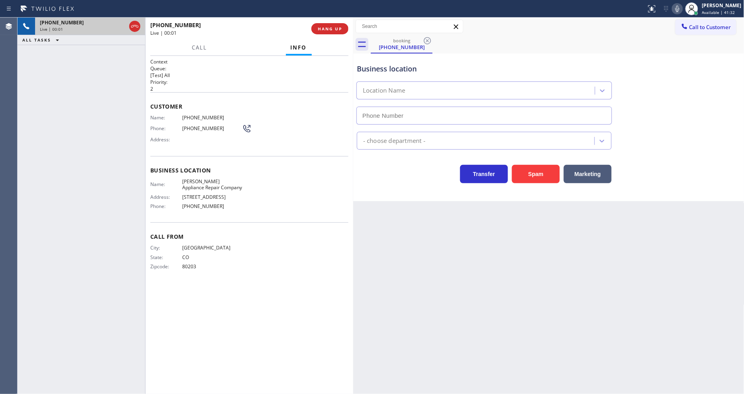
type input "[PHONE_NUMBER]"
click at [333, 31] on span "HANG UP" at bounding box center [330, 29] width 24 height 6
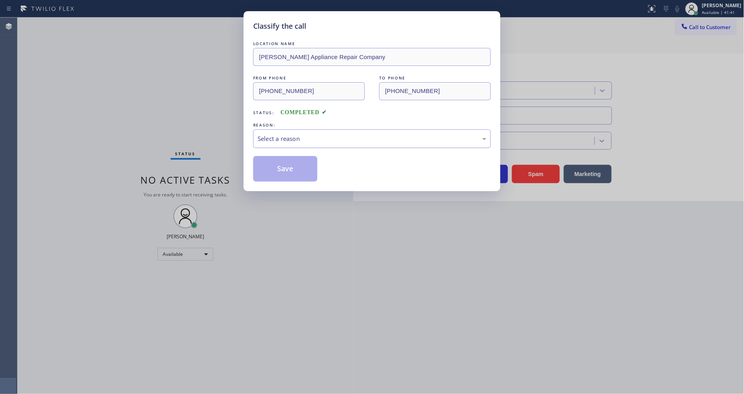
click at [306, 136] on div "Select a reason" at bounding box center [372, 138] width 229 height 9
click at [308, 163] on button "Save" at bounding box center [285, 169] width 64 height 26
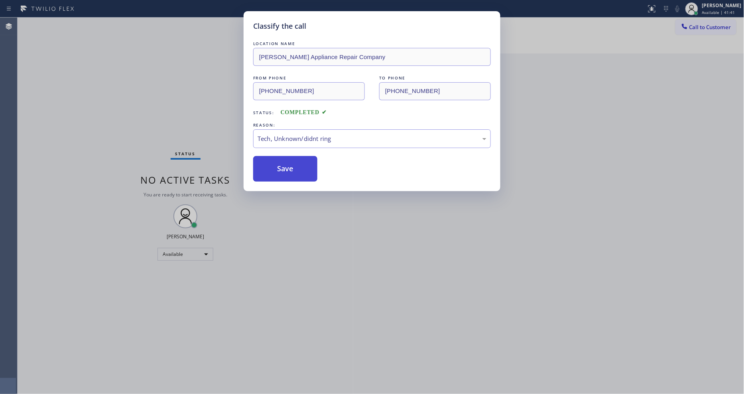
click at [308, 163] on button "Save" at bounding box center [285, 169] width 64 height 26
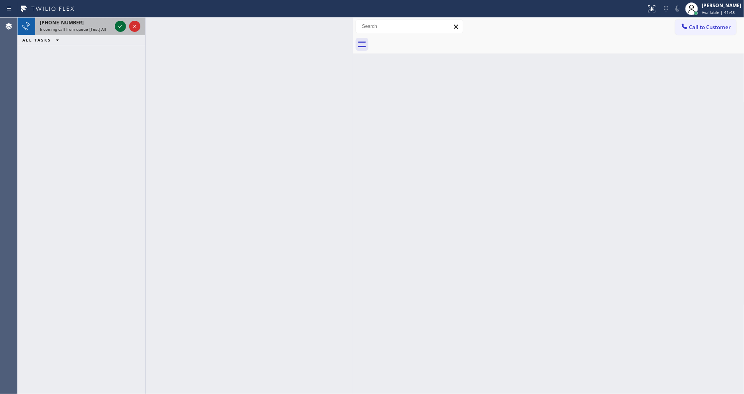
click at [120, 28] on icon at bounding box center [121, 27] width 10 height 10
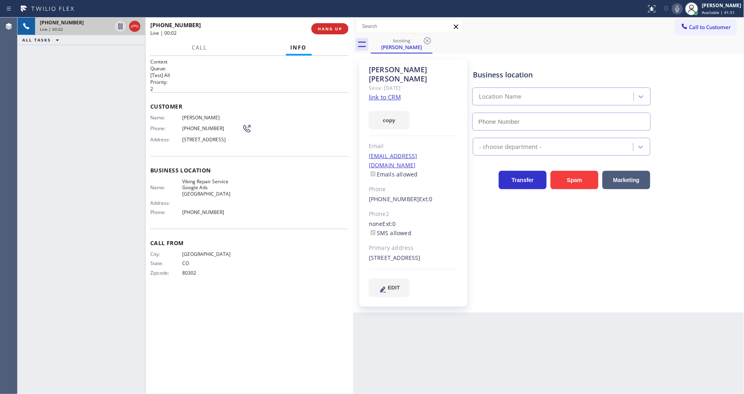
type input "[PHONE_NUMBER]"
click at [77, 242] on div "[PHONE_NUMBER] Live | 00:17 ALL TASKS ALL TASKS ACTIVE TASKS TASKS IN WRAP UP" at bounding box center [82, 206] width 128 height 376
click at [338, 30] on span "HANG UP" at bounding box center [330, 29] width 24 height 6
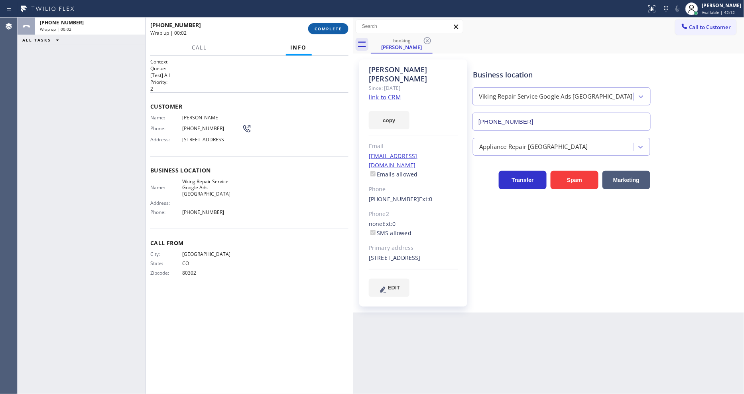
click at [338, 30] on span "COMPLETE" at bounding box center [329, 29] width 28 height 6
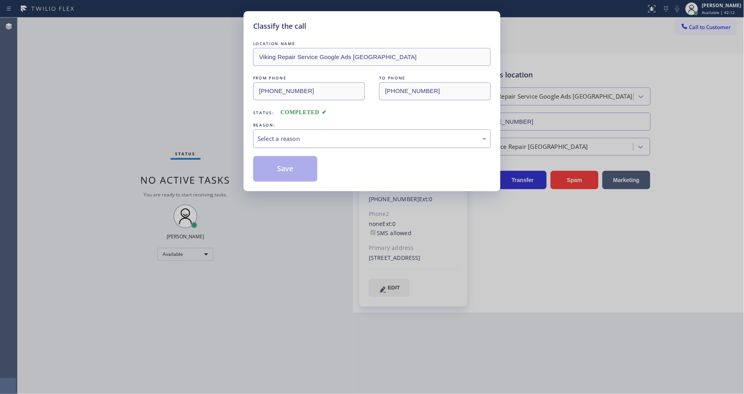
click at [298, 134] on div "Select a reason" at bounding box center [372, 138] width 229 height 9
click at [300, 164] on button "Save" at bounding box center [285, 169] width 64 height 26
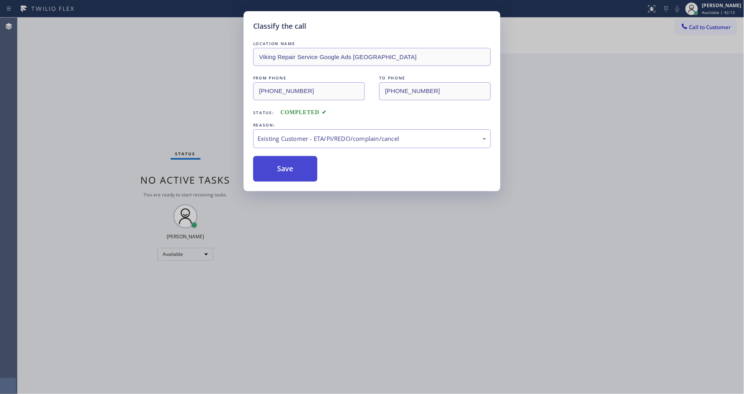
click at [300, 164] on button "Save" at bounding box center [285, 169] width 64 height 26
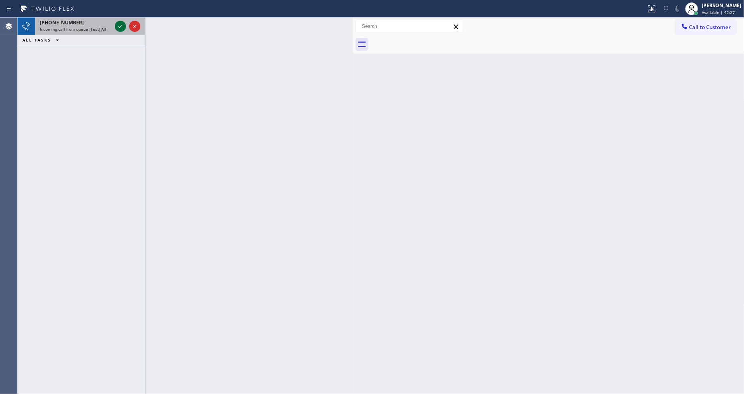
click at [120, 23] on icon at bounding box center [121, 27] width 10 height 10
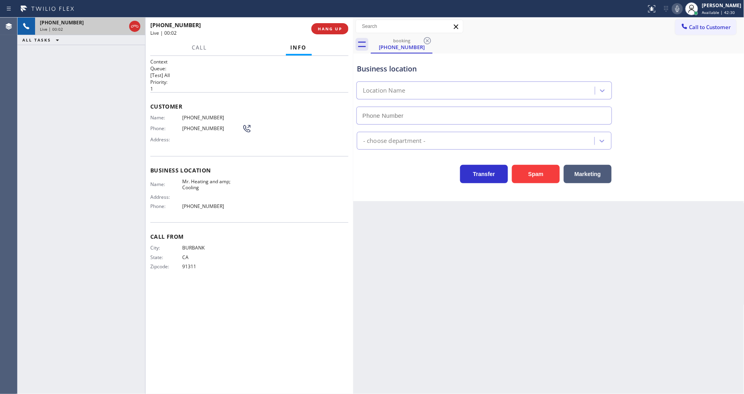
type input "[PHONE_NUMBER]"
click at [213, 178] on span "Mr. Heating and amp; Cooling" at bounding box center [212, 184] width 60 height 12
click at [174, 197] on span "Address:" at bounding box center [166, 197] width 32 height 6
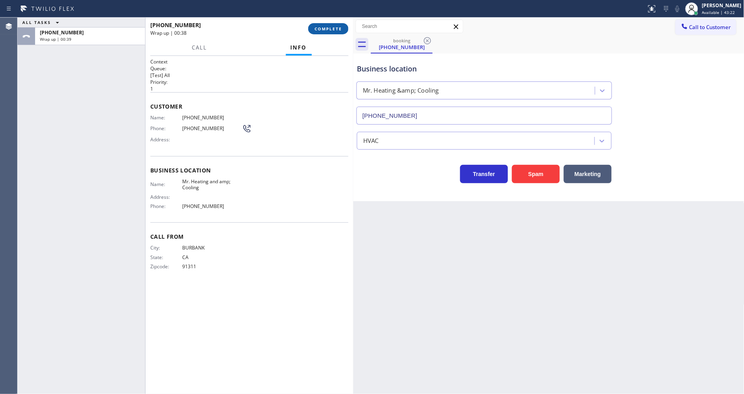
click at [329, 26] on span "COMPLETE" at bounding box center [329, 29] width 28 height 6
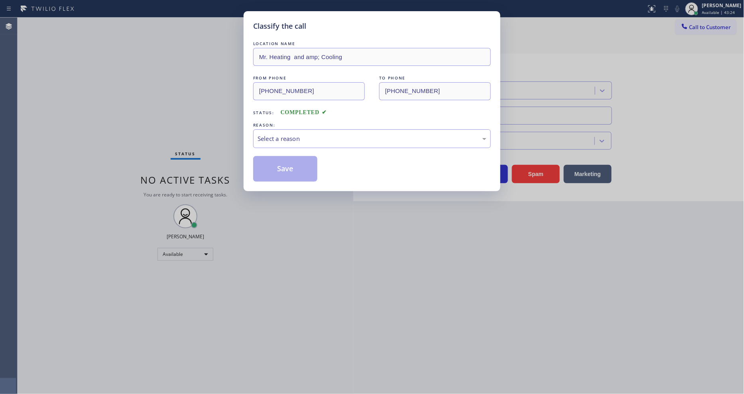
click at [276, 134] on div "Select a reason" at bounding box center [372, 138] width 229 height 9
click at [270, 170] on button "Save" at bounding box center [285, 169] width 64 height 26
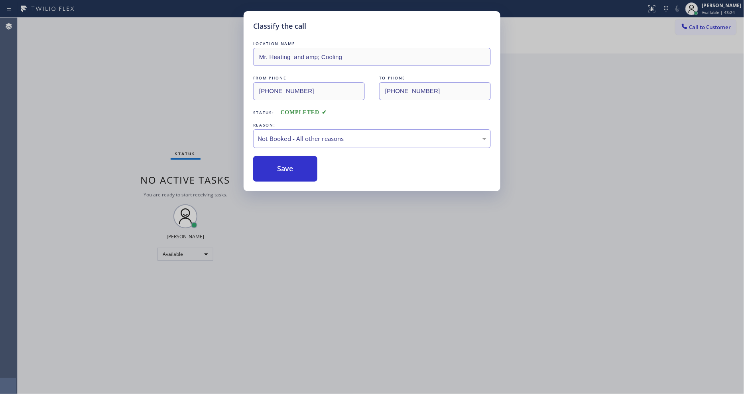
click at [270, 170] on button "Save" at bounding box center [285, 169] width 64 height 26
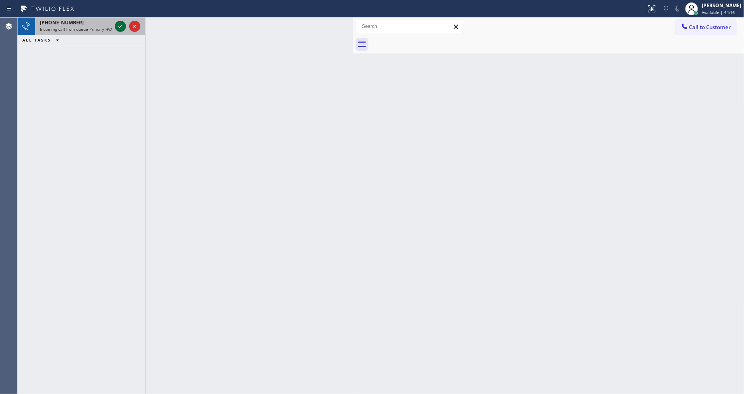
click at [119, 27] on icon at bounding box center [120, 26] width 4 height 3
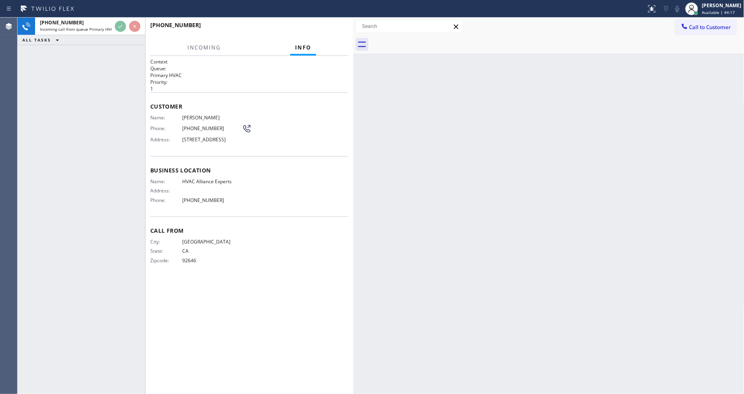
click at [104, 114] on div "[PHONE_NUMBER] Incoming call from queue Primary HVAC ALL TASKS ALL TASKS ACTIVE…" at bounding box center [82, 206] width 128 height 376
click at [313, 120] on div "Name: [PERSON_NAME] Phone: [PHONE_NUMBER] Address: [STREET_ADDRESS]" at bounding box center [249, 130] width 198 height 32
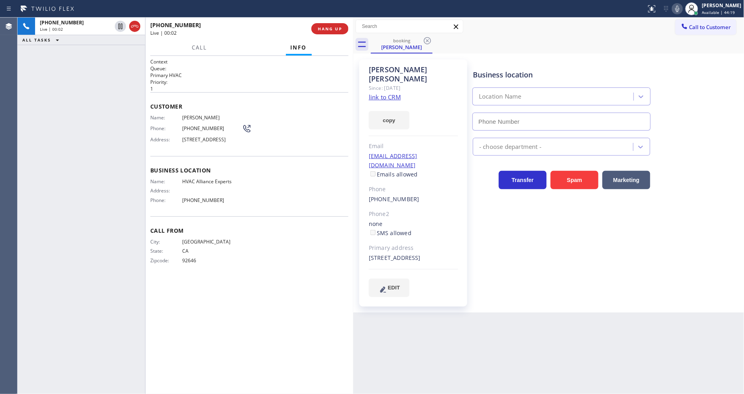
type input "[PHONE_NUMBER]"
click at [382, 93] on link "link to CRM" at bounding box center [385, 97] width 32 height 8
click at [345, 31] on button "HANG UP" at bounding box center [330, 28] width 37 height 11
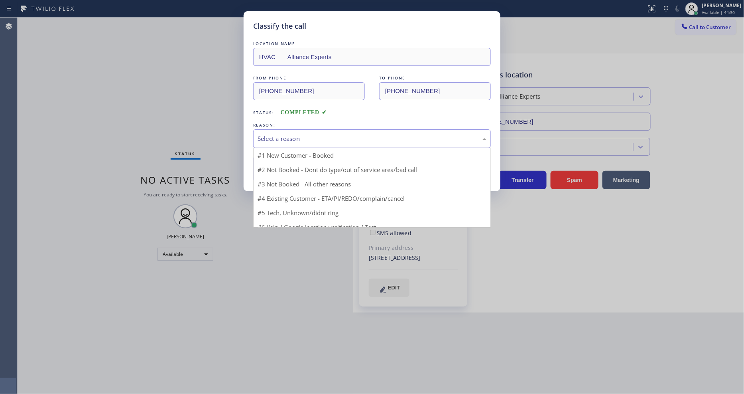
click at [307, 142] on div "Select a reason" at bounding box center [372, 138] width 238 height 19
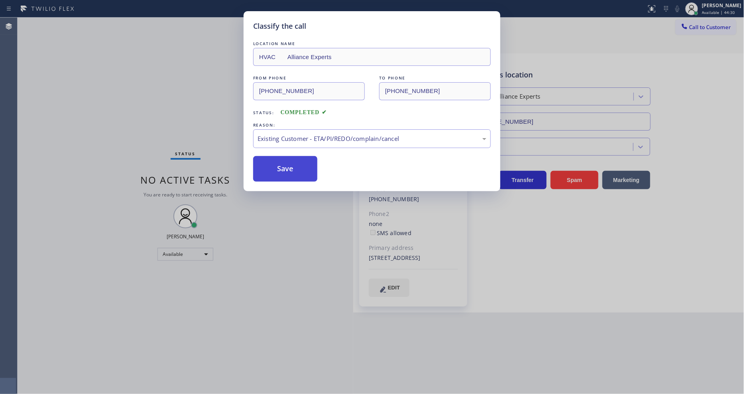
click at [298, 169] on button "Save" at bounding box center [285, 169] width 64 height 26
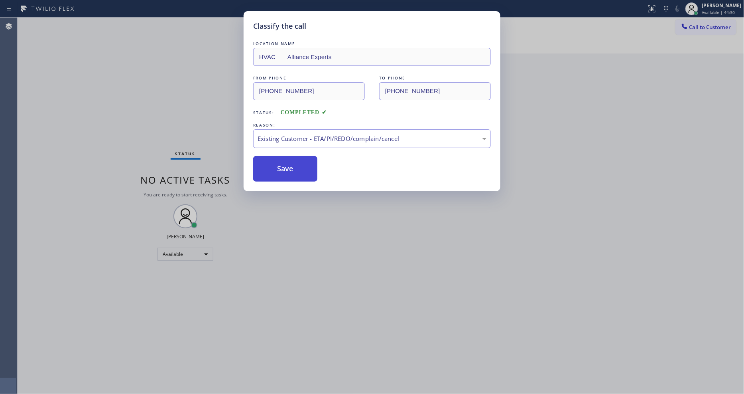
click at [298, 169] on button "Save" at bounding box center [285, 169] width 64 height 26
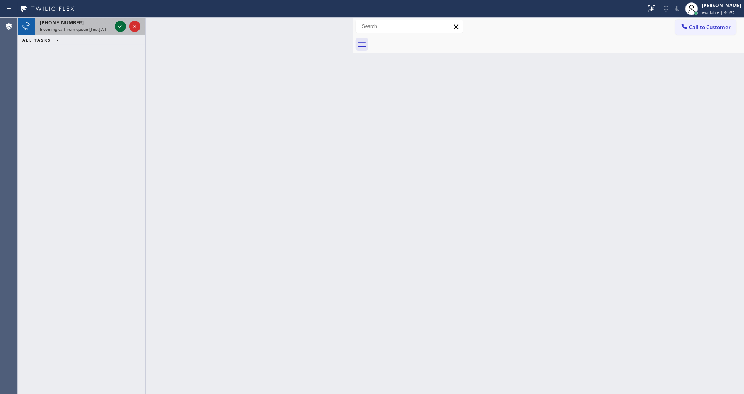
click at [122, 28] on icon at bounding box center [121, 27] width 10 height 10
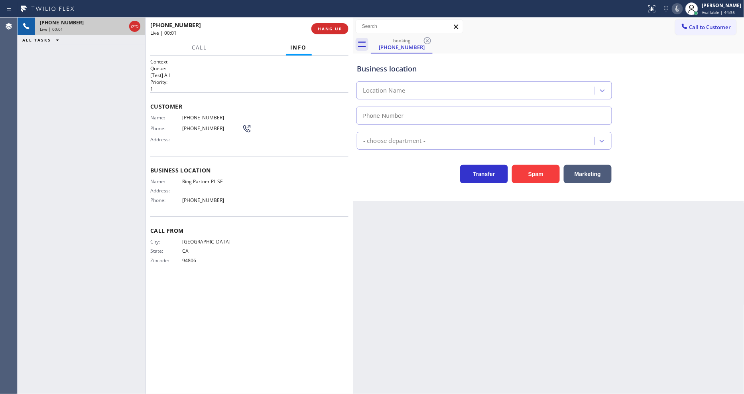
type input "[PHONE_NUMBER]"
click at [538, 289] on div "Back to Dashboard Change Sender ID Customers Technicians Select a contact Outbo…" at bounding box center [548, 206] width 391 height 376
click at [203, 172] on div "Business location Name: Ring Partner PL SF Address: Phone: [PHONE_NUMBER]" at bounding box center [249, 186] width 198 height 60
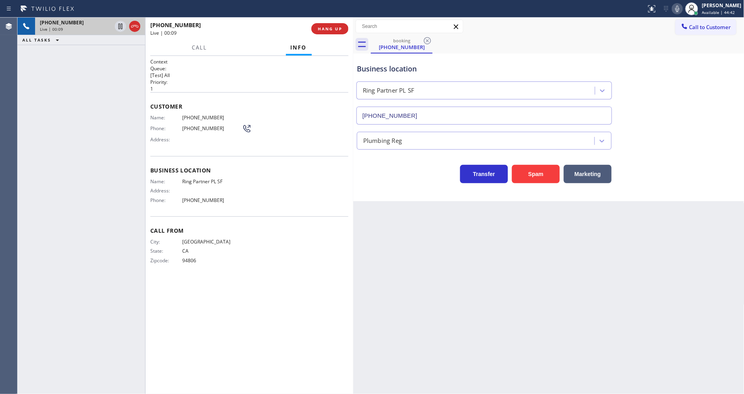
click at [201, 178] on span "Ring Partner PL SF" at bounding box center [212, 181] width 60 height 6
click at [122, 124] on div "[PHONE_NUMBER] Live | 00:27 ALL TASKS ALL TASKS ACTIVE TASKS TASKS IN WRAP UP" at bounding box center [82, 206] width 128 height 376
click at [201, 116] on span "[PHONE_NUMBER]" at bounding box center [212, 117] width 60 height 6
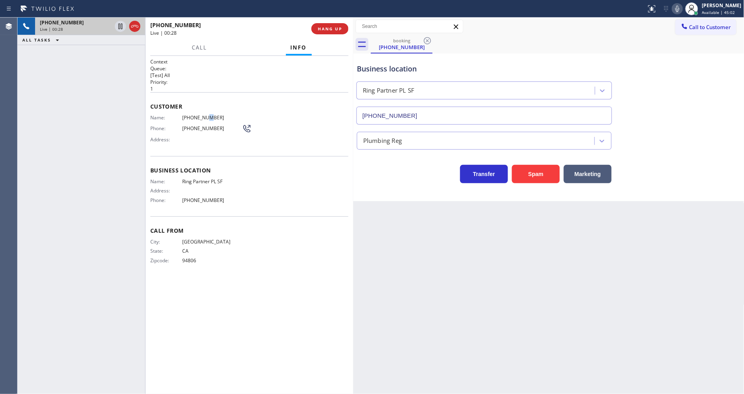
click at [201, 116] on span "[PHONE_NUMBER]" at bounding box center [212, 117] width 60 height 6
click at [152, 199] on span "Phone:" at bounding box center [166, 200] width 32 height 6
drag, startPoint x: 119, startPoint y: 25, endPoint x: 172, endPoint y: 29, distance: 53.2
click at [119, 25] on icon at bounding box center [121, 27] width 10 height 10
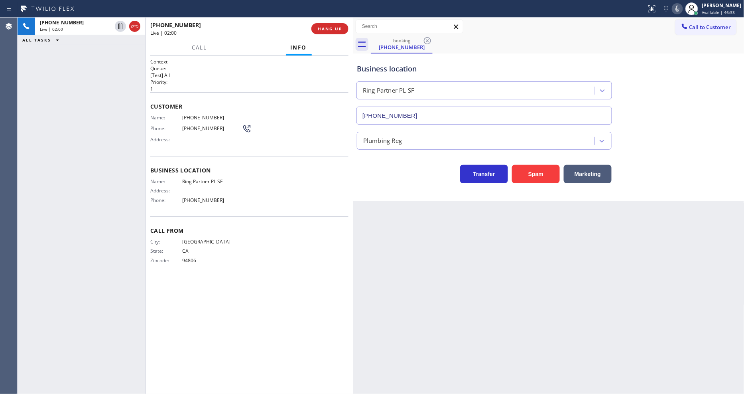
click at [681, 11] on icon at bounding box center [678, 9] width 10 height 10
click at [120, 28] on icon at bounding box center [121, 27] width 10 height 10
click at [680, 7] on rect at bounding box center [678, 8] width 6 height 6
click at [209, 178] on span "Ring Partner PL SF" at bounding box center [212, 181] width 60 height 6
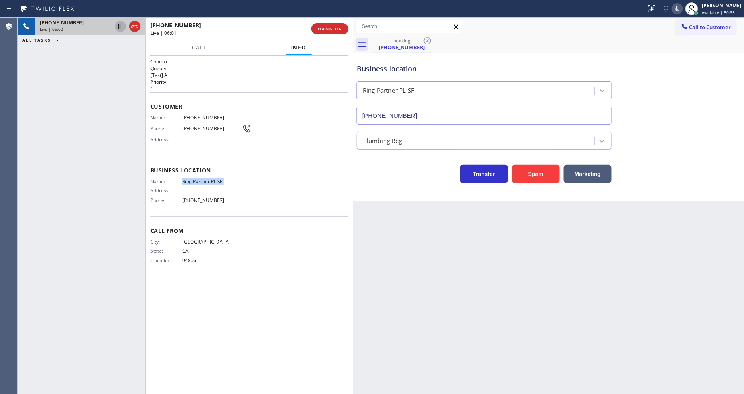
click at [209, 178] on span "Ring Partner PL SF" at bounding box center [212, 181] width 60 height 6
click at [254, 149] on div "Customer Name: [PHONE_NUMBER] Phone: [PHONE_NUMBER] Address:" at bounding box center [249, 124] width 198 height 64
click at [334, 30] on span "HANG UP" at bounding box center [330, 29] width 24 height 6
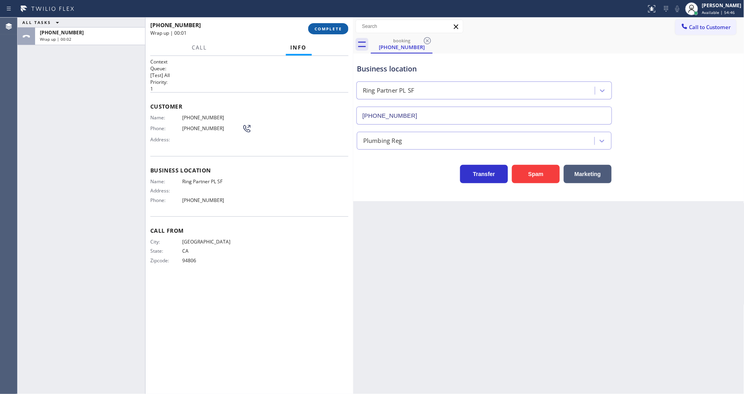
click at [334, 30] on span "COMPLETE" at bounding box center [329, 29] width 28 height 6
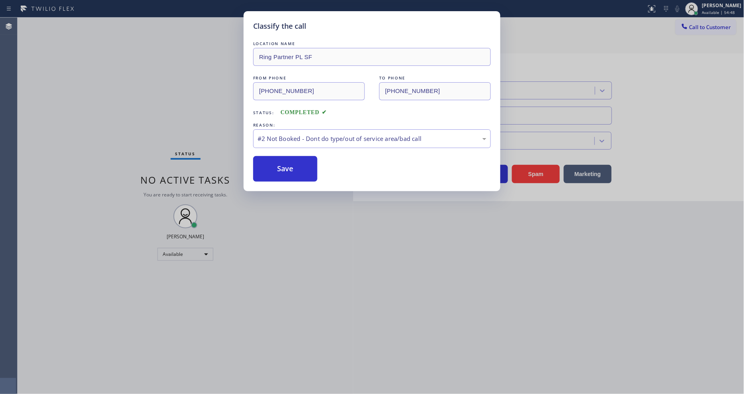
click at [282, 165] on button "Save" at bounding box center [285, 169] width 64 height 26
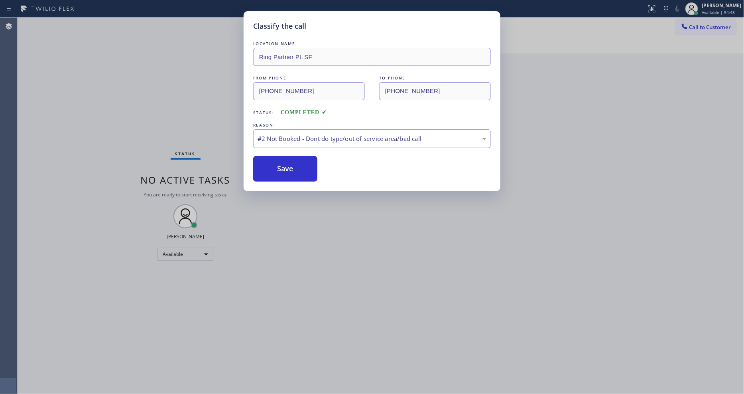
click at [282, 165] on button "Save" at bounding box center [285, 169] width 64 height 26
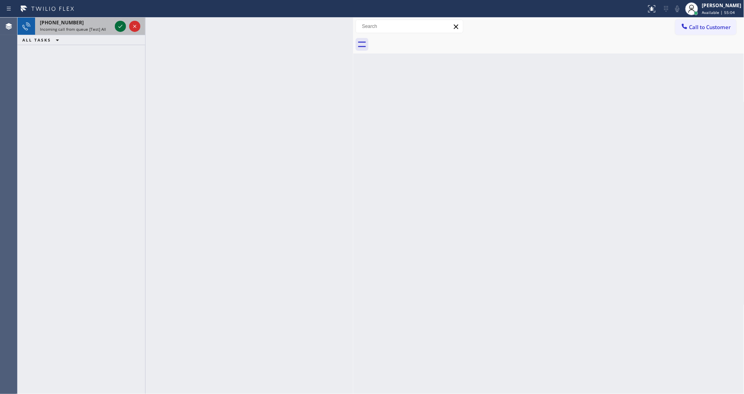
click at [124, 28] on icon at bounding box center [121, 27] width 10 height 10
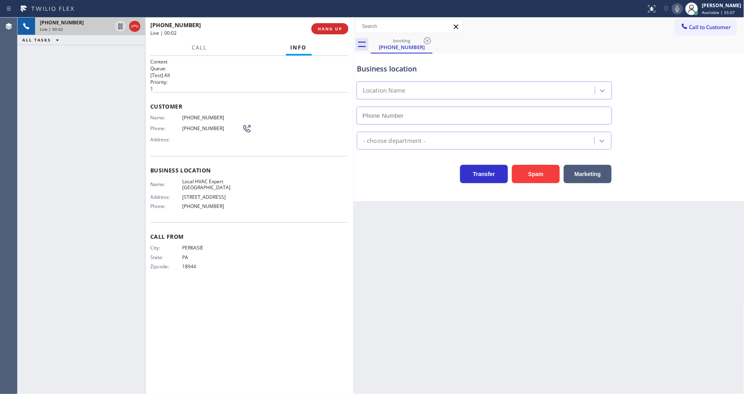
type input "[PHONE_NUMBER]"
click at [335, 32] on button "HANG UP" at bounding box center [330, 28] width 37 height 11
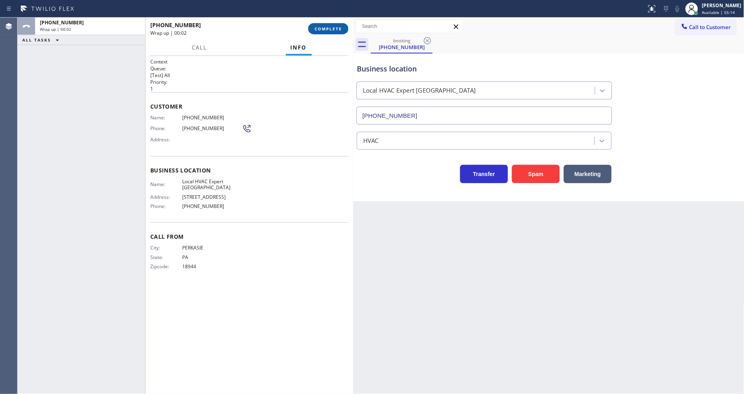
click at [335, 30] on span "COMPLETE" at bounding box center [329, 29] width 28 height 6
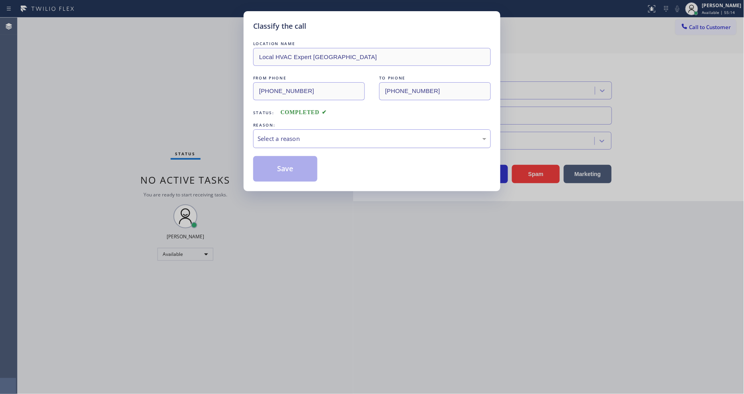
click at [298, 136] on div "Select a reason" at bounding box center [372, 138] width 229 height 9
click at [303, 171] on button "Save" at bounding box center [285, 169] width 64 height 26
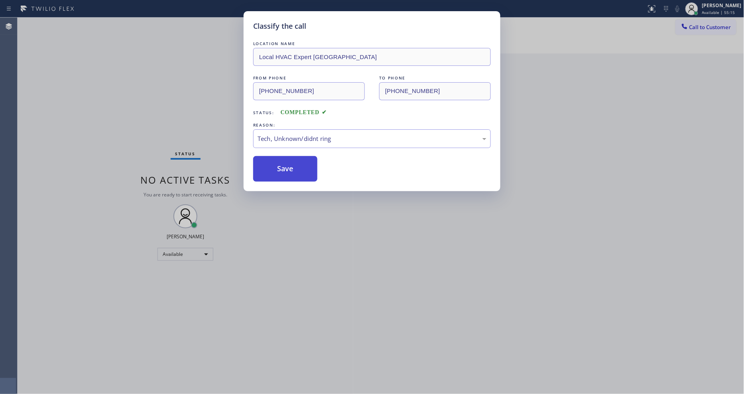
click at [303, 171] on button "Save" at bounding box center [285, 169] width 64 height 26
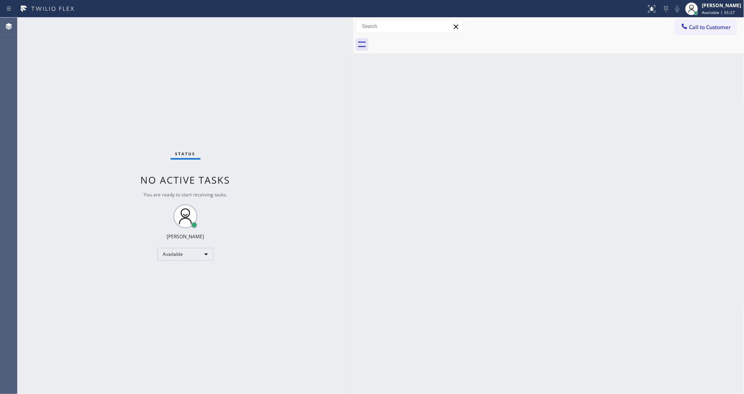
click at [361, 312] on div "Back to Dashboard Change Sender ID Customers Technicians Select a contact Outbo…" at bounding box center [548, 206] width 391 height 376
click at [555, 246] on div "Back to Dashboard Change Sender ID Customers Technicians Select a contact Outbo…" at bounding box center [548, 206] width 391 height 376
click at [664, 214] on div "Back to Dashboard Change Sender ID Customers Technicians Select a contact Outbo…" at bounding box center [548, 206] width 391 height 376
click at [691, 266] on div "Back to Dashboard Change Sender ID Customers Technicians Select a contact Outbo…" at bounding box center [548, 206] width 391 height 376
click at [528, 216] on div "Back to Dashboard Change Sender ID Customers Technicians Select a contact Outbo…" at bounding box center [548, 206] width 391 height 376
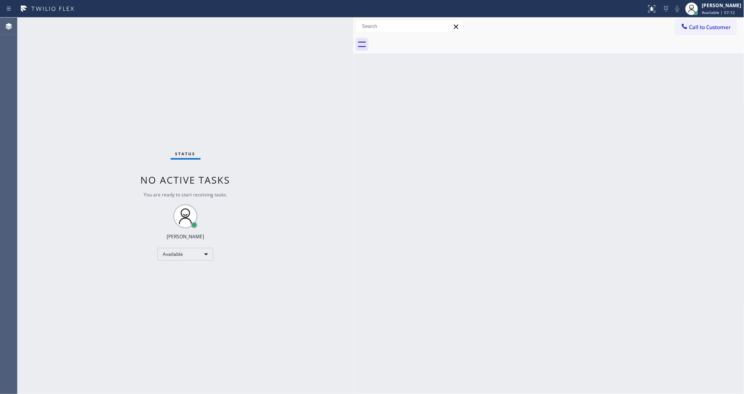
click at [600, 184] on div "Back to Dashboard Change Sender ID Customers Technicians Select a contact Outbo…" at bounding box center [548, 206] width 391 height 376
click at [523, 262] on div "Back to Dashboard Change Sender ID Customers Technicians Select a contact Outbo…" at bounding box center [548, 206] width 391 height 376
click at [400, 301] on div "Back to Dashboard Change Sender ID Customers Technicians Select a contact Outbo…" at bounding box center [548, 206] width 391 height 376
click at [505, 259] on div "Back to Dashboard Change Sender ID Customers Technicians Select a contact Outbo…" at bounding box center [548, 206] width 391 height 376
click at [591, 300] on div "Back to Dashboard Change Sender ID Customers Technicians Select a contact Outbo…" at bounding box center [548, 206] width 391 height 376
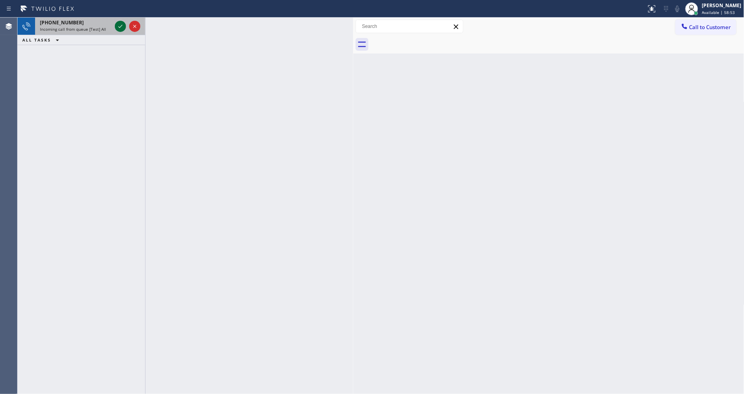
click at [120, 25] on icon at bounding box center [121, 27] width 10 height 10
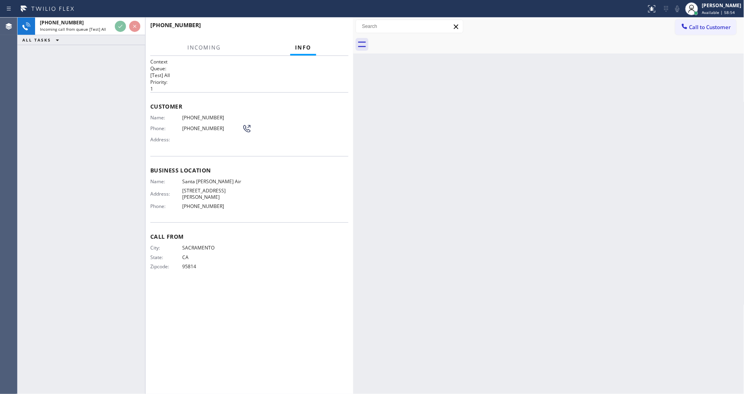
click at [288, 205] on div "Business location Name: [GEOGRAPHIC_DATA][PERSON_NAME] Air Address: [STREET_ADD…" at bounding box center [249, 189] width 198 height 67
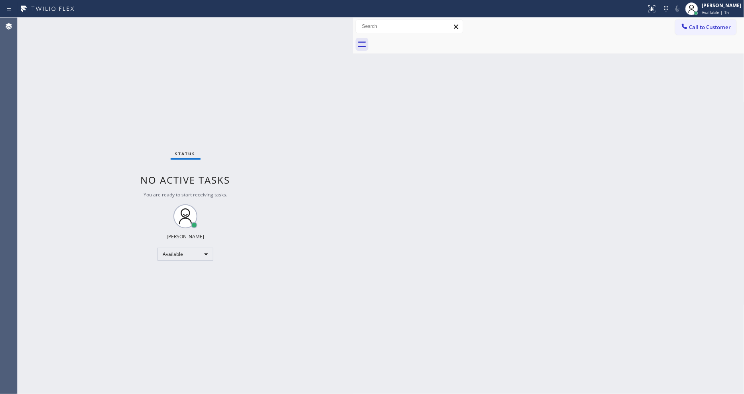
click at [565, 239] on div "Back to Dashboard Change Sender ID Customers Technicians Select a contact Outbo…" at bounding box center [548, 206] width 391 height 376
click at [633, 317] on div "Back to Dashboard Change Sender ID Customers Technicians Select a contact Outbo…" at bounding box center [548, 206] width 391 height 376
click at [300, 285] on div "Status No active tasks You are ready to start receiving tasks. [PERSON_NAME] Av…" at bounding box center [186, 206] width 336 height 376
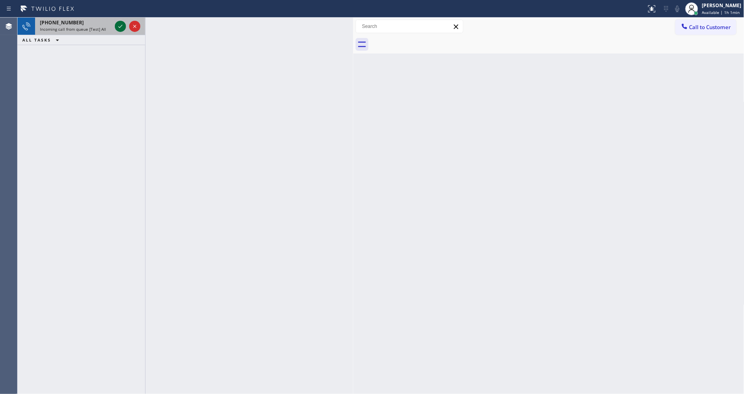
click at [120, 27] on icon at bounding box center [121, 27] width 10 height 10
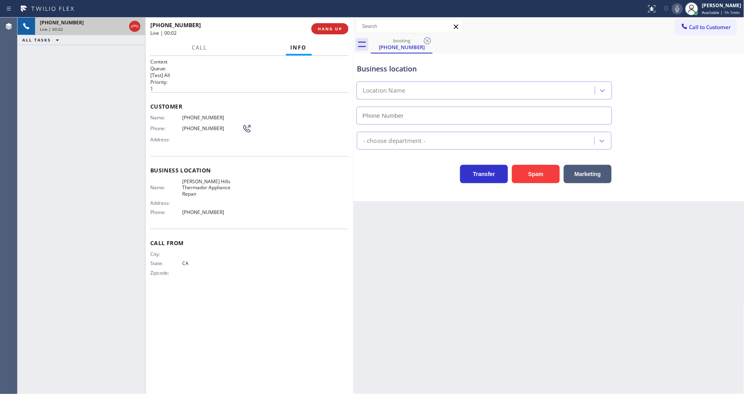
type input "[PHONE_NUMBER]"
click at [138, 90] on div "[PHONE_NUMBER] Live | 00:13 ALL TASKS ALL TASKS ACTIVE TASKS TASKS IN WRAP UP" at bounding box center [82, 206] width 128 height 376
click at [332, 30] on span "HANG UP" at bounding box center [330, 29] width 24 height 6
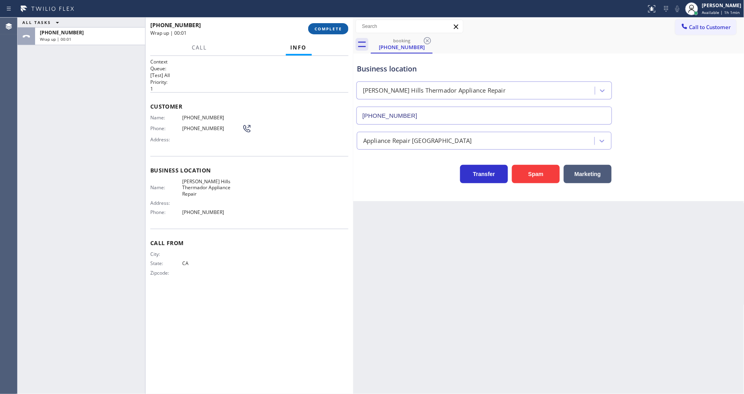
click at [332, 30] on span "COMPLETE" at bounding box center [329, 29] width 28 height 6
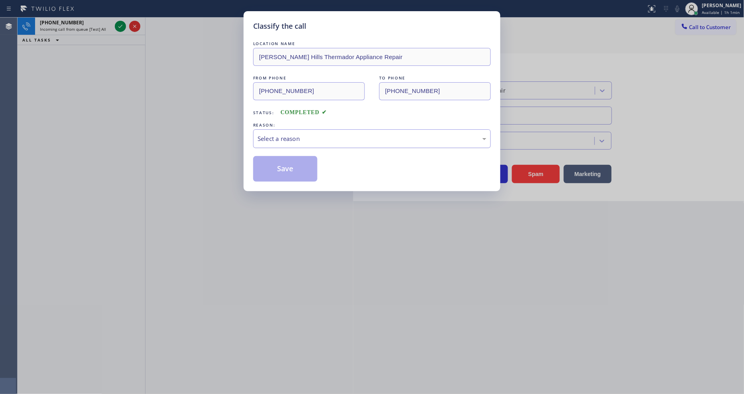
click at [266, 138] on div "Select a reason" at bounding box center [372, 138] width 229 height 9
click at [268, 170] on button "Save" at bounding box center [285, 169] width 64 height 26
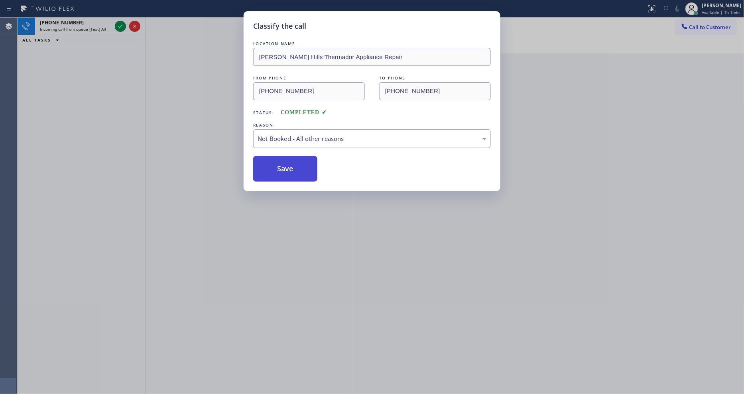
click at [268, 168] on button "Save" at bounding box center [285, 169] width 64 height 26
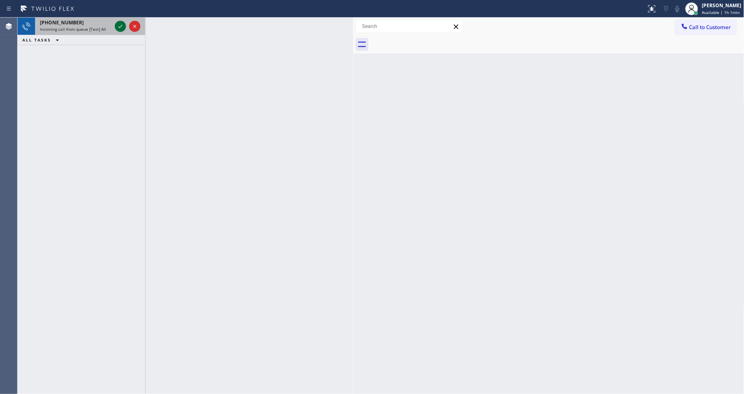
click at [121, 25] on icon at bounding box center [121, 27] width 10 height 10
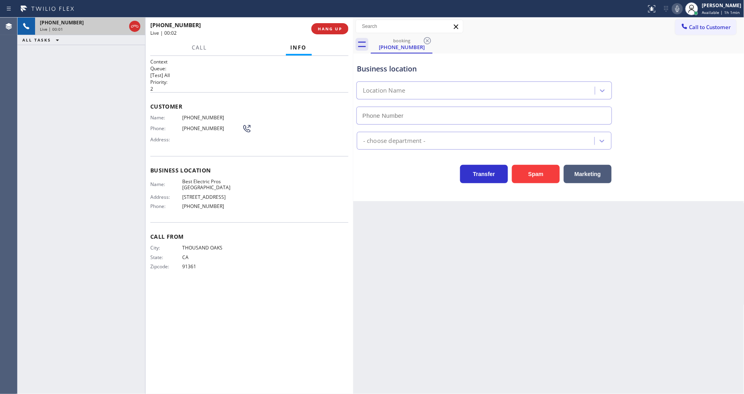
type input "[PHONE_NUMBER]"
click at [209, 178] on span "Best Electric Pros [GEOGRAPHIC_DATA]" at bounding box center [212, 184] width 60 height 12
click at [188, 120] on div "Name: [PHONE_NUMBER] Phone: [PHONE_NUMBER] Address:" at bounding box center [200, 130] width 101 height 32
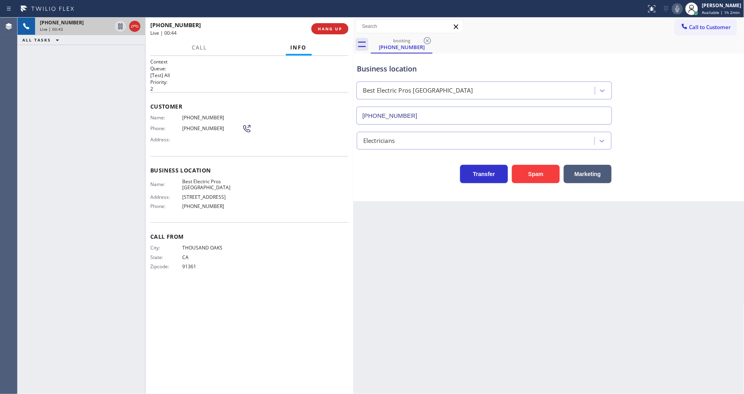
click at [189, 110] on div "Customer Name: [PHONE_NUMBER] Phone: [PHONE_NUMBER] Address:" at bounding box center [249, 124] width 198 height 64
click at [119, 25] on icon at bounding box center [121, 27] width 10 height 10
click at [684, 15] on div "Status report No issues detected If you experience an issue, please download th…" at bounding box center [693, 9] width 101 height 18
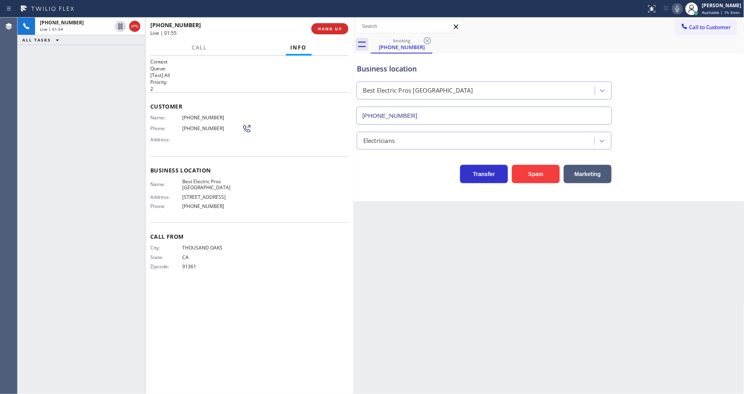
click at [682, 10] on icon at bounding box center [678, 9] width 10 height 10
click at [510, 321] on div "Back to Dashboard Change Sender ID Customers Technicians Select a contact Outbo…" at bounding box center [548, 206] width 391 height 376
click at [120, 26] on icon at bounding box center [121, 27] width 6 height 6
click at [684, 10] on div "Status report No issues detected If you experience an issue, please download th…" at bounding box center [693, 9] width 101 height 18
click at [682, 10] on icon at bounding box center [678, 9] width 10 height 10
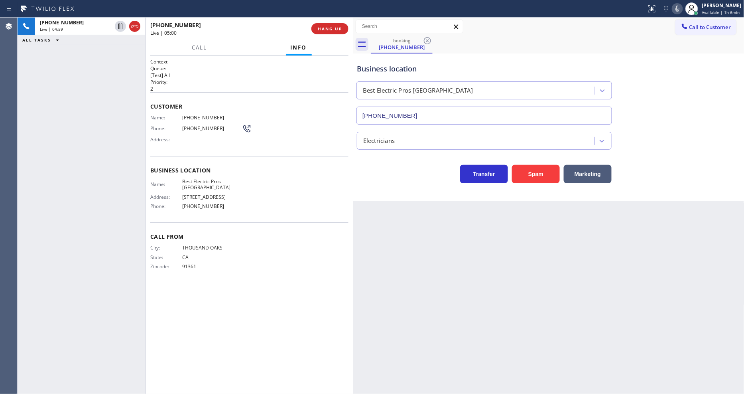
drag, startPoint x: 547, startPoint y: 229, endPoint x: 354, endPoint y: 331, distance: 218.4
click at [547, 229] on div "Back to Dashboard Change Sender ID Customers Technicians Select a contact Outbo…" at bounding box center [548, 206] width 391 height 376
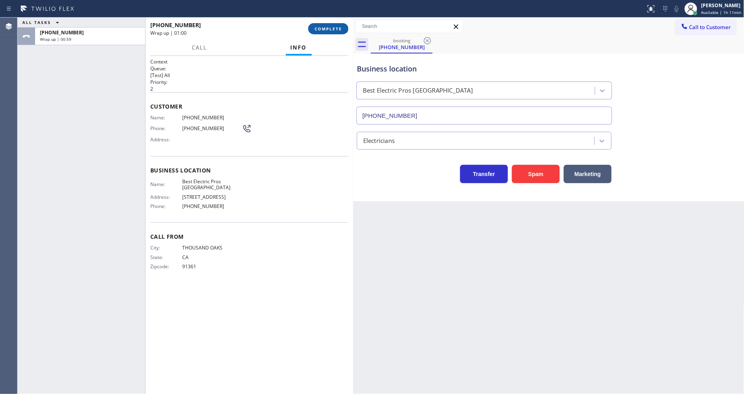
click at [329, 31] on span "COMPLETE" at bounding box center [329, 29] width 28 height 6
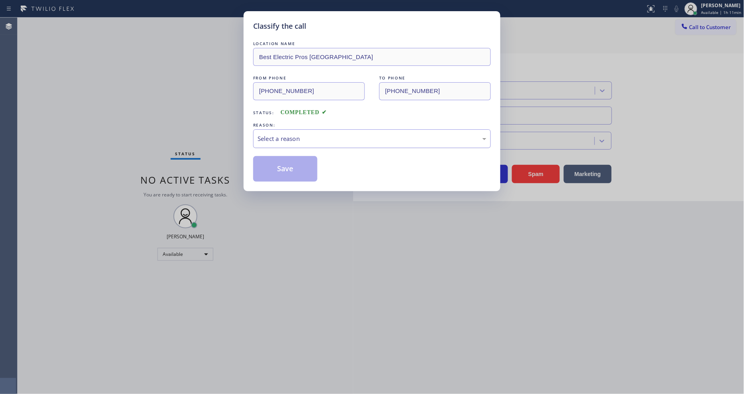
click at [301, 141] on div "Select a reason" at bounding box center [372, 138] width 238 height 19
click at [296, 160] on button "Save" at bounding box center [285, 169] width 64 height 26
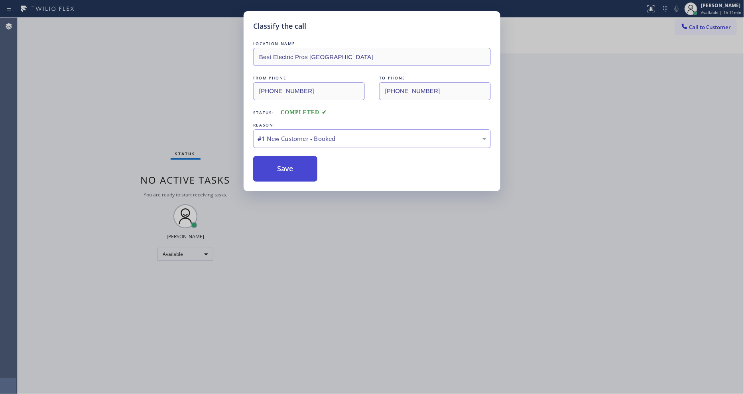
click at [296, 160] on button "Save" at bounding box center [285, 169] width 64 height 26
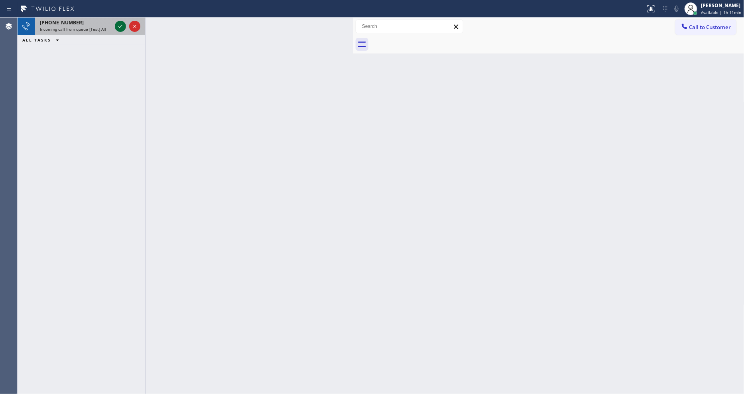
click at [116, 27] on icon at bounding box center [121, 27] width 10 height 10
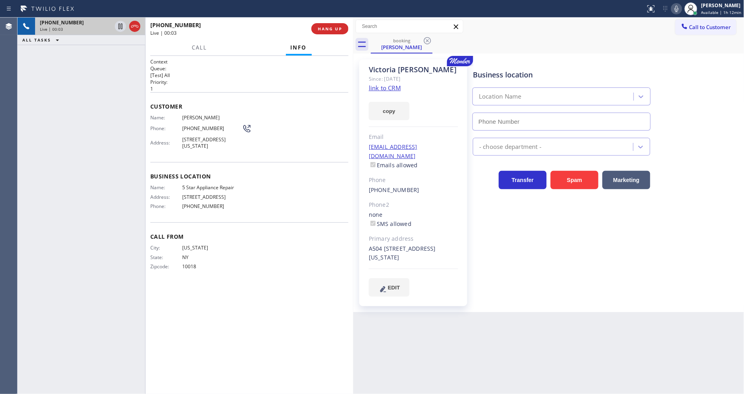
type input "[PHONE_NUMBER]"
click at [396, 88] on link "link to CRM" at bounding box center [385, 88] width 32 height 8
click at [678, 6] on icon at bounding box center [677, 9] width 10 height 10
click at [678, 6] on icon at bounding box center [677, 9] width 4 height 6
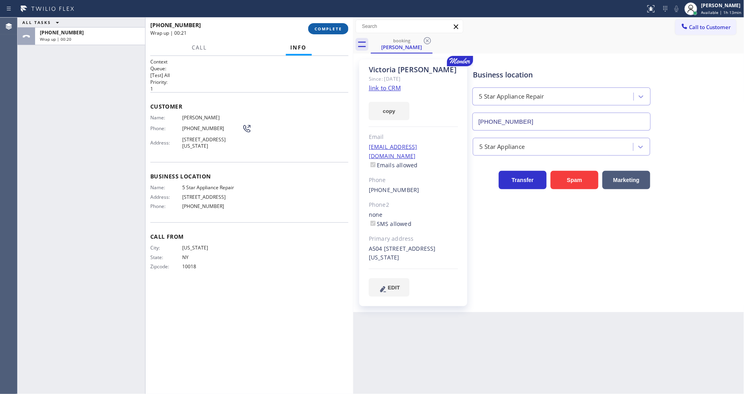
click at [324, 25] on button "COMPLETE" at bounding box center [328, 28] width 40 height 11
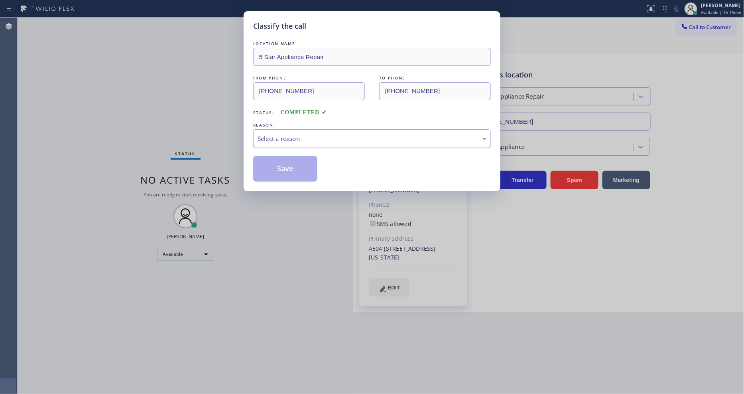
click at [310, 134] on div "Select a reason" at bounding box center [372, 138] width 229 height 9
click at [292, 167] on button "Save" at bounding box center [285, 169] width 64 height 26
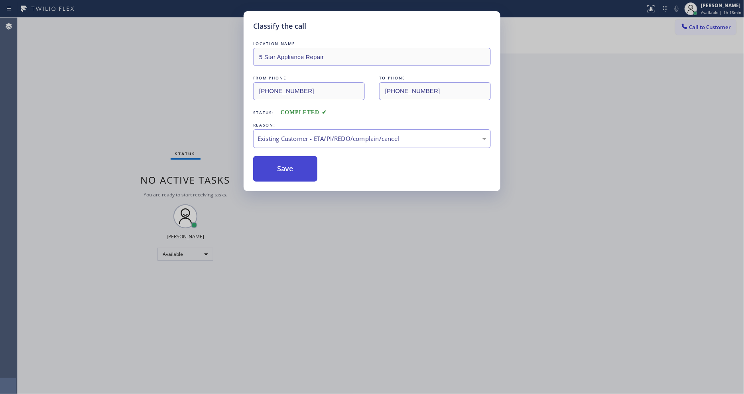
click at [292, 167] on button "Save" at bounding box center [285, 169] width 64 height 26
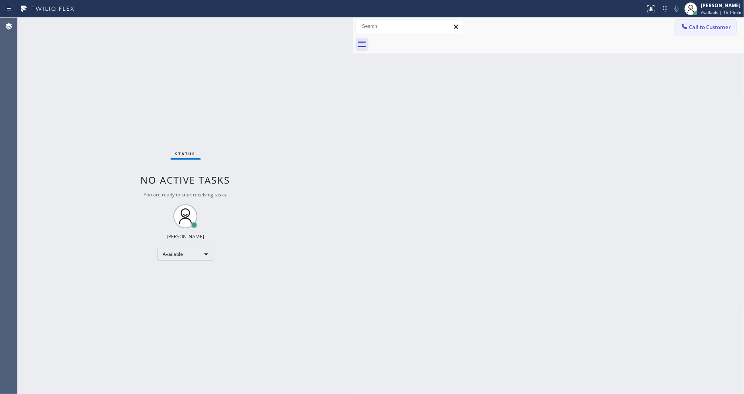
click at [696, 27] on span "Call to Customer" at bounding box center [711, 27] width 42 height 7
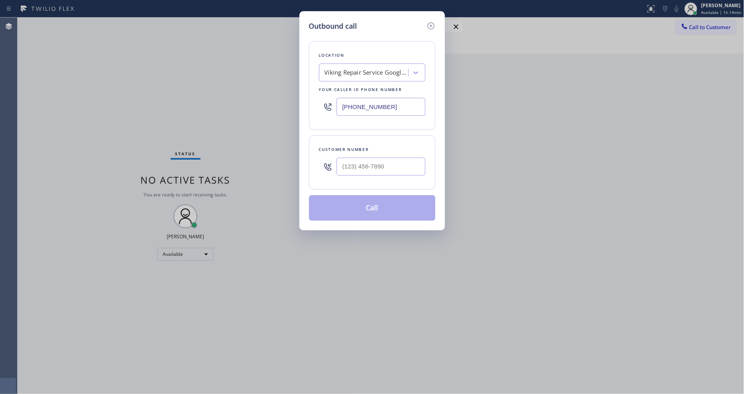
click at [365, 73] on div "Viking Repair Service Google Ads [GEOGRAPHIC_DATA]" at bounding box center [367, 72] width 84 height 9
paste input "5 Star Appliance Repair"
type input "5 Star Appliance Repair"
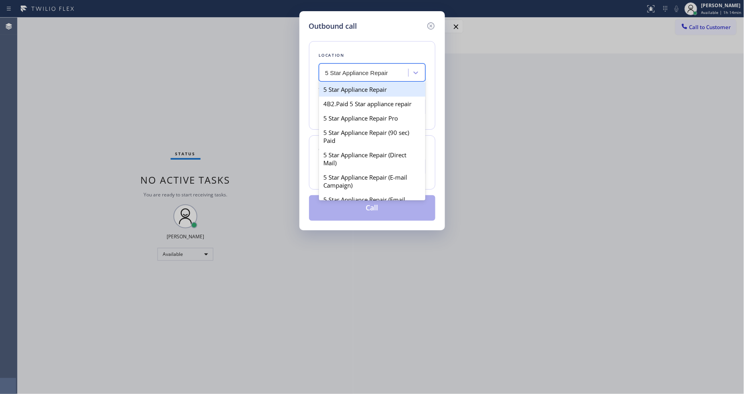
click at [359, 90] on div "5 Star Appliance Repair" at bounding box center [372, 89] width 106 height 14
type input "[PHONE_NUMBER]"
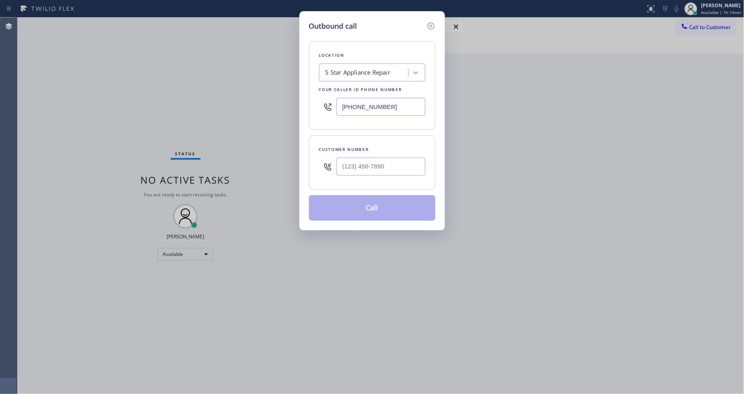
click at [209, 120] on div "Outbound call Location 5 Star Appliance Repair Your caller id phone number [PHO…" at bounding box center [372, 197] width 744 height 394
click at [363, 160] on input "(___) ___-____" at bounding box center [381, 167] width 89 height 18
paste input "214) 534-3390"
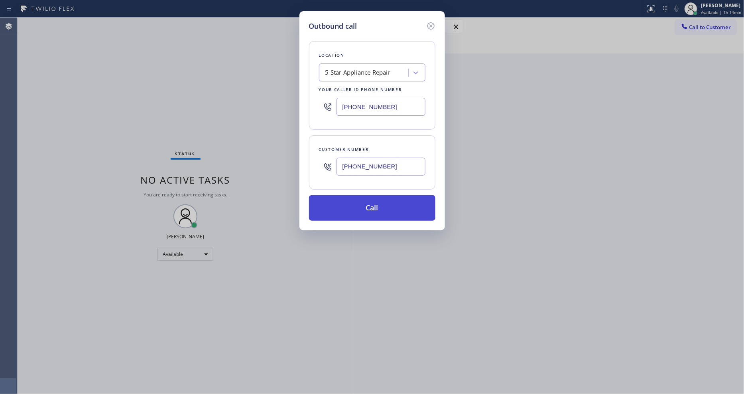
type input "[PHONE_NUMBER]"
click at [356, 212] on button "Call" at bounding box center [372, 208] width 126 height 26
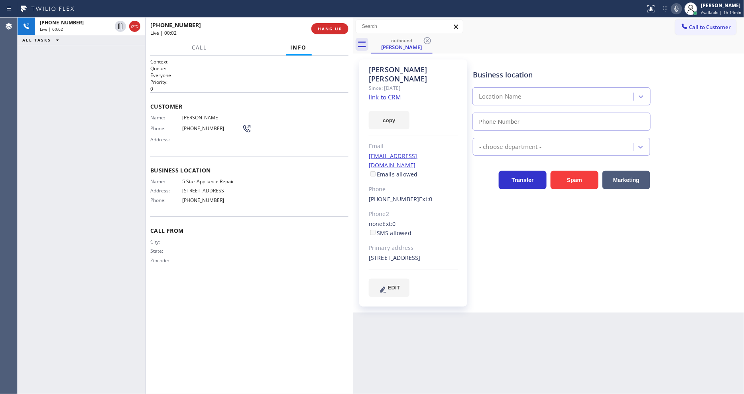
type input "[PHONE_NUMBER]"
click at [538, 277] on div "Business location Location Name [PHONE_NUMBER] - choose department - Transfer S…" at bounding box center [606, 177] width 271 height 233
click at [315, 326] on div "Context Queue: Everyone Priority: 0 Customer Name: [PERSON_NAME] Phone: [PHONE_…" at bounding box center [249, 224] width 198 height 333
click at [187, 227] on span "Call From" at bounding box center [249, 231] width 198 height 8
click at [325, 28] on span "HANG UP" at bounding box center [330, 29] width 24 height 6
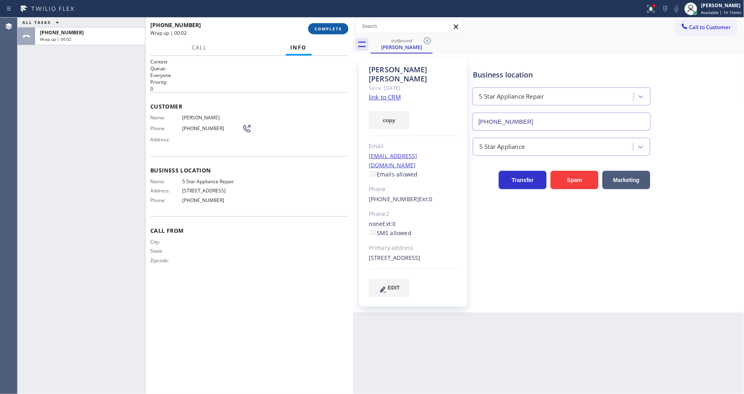
click at [329, 26] on button "COMPLETE" at bounding box center [328, 28] width 40 height 11
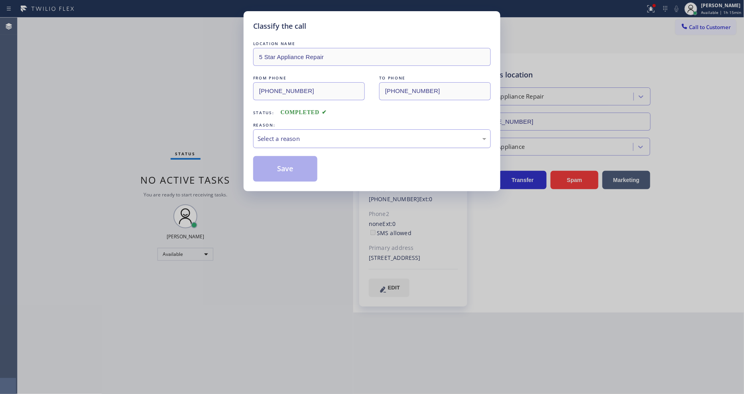
click at [282, 139] on div "Select a reason" at bounding box center [372, 138] width 229 height 9
click at [292, 169] on button "Save" at bounding box center [285, 169] width 64 height 26
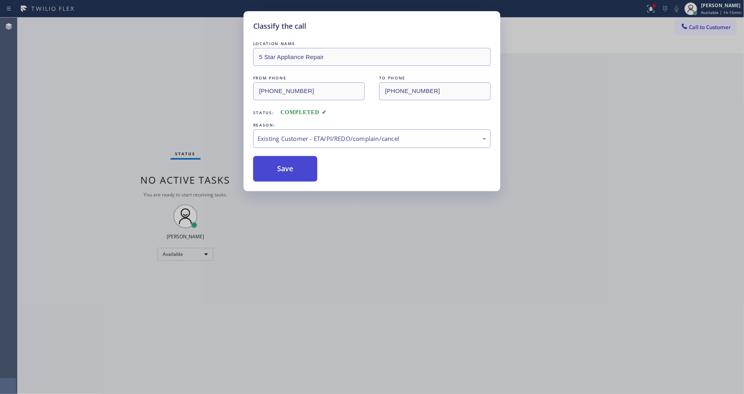
click at [292, 169] on button "Save" at bounding box center [285, 169] width 64 height 26
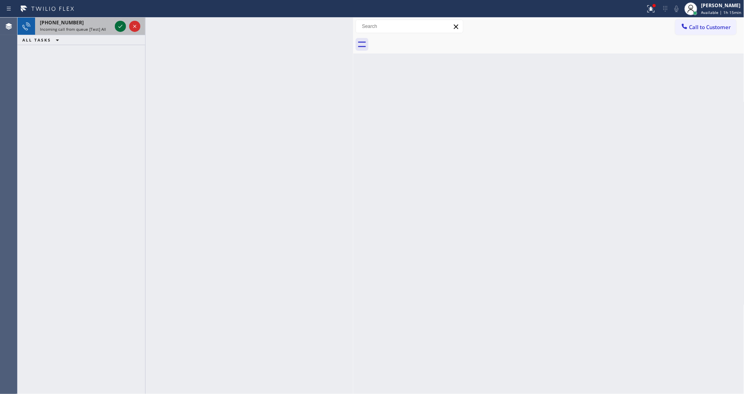
click at [119, 28] on icon at bounding box center [121, 27] width 10 height 10
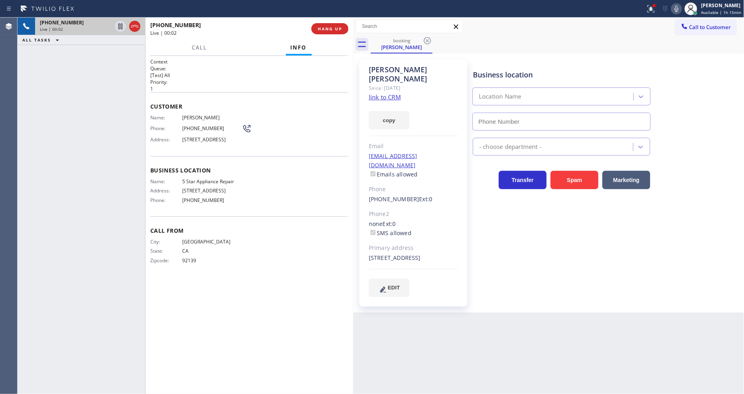
type input "[PHONE_NUMBER]"
click at [372, 93] on link "link to CRM" at bounding box center [385, 97] width 32 height 8
click at [660, 10] on div at bounding box center [652, 9] width 18 height 10
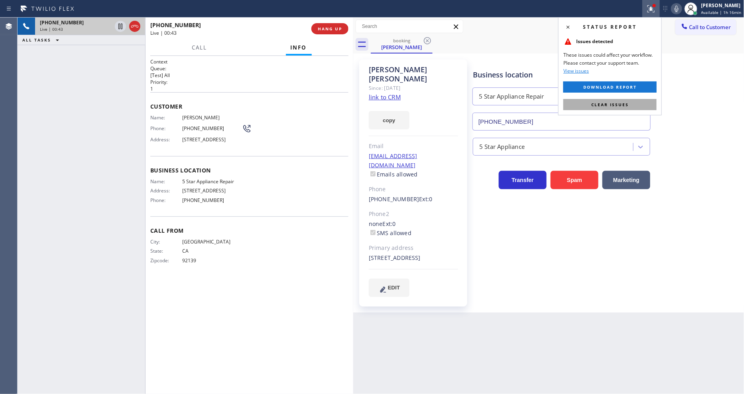
click at [655, 106] on button "Clear issues" at bounding box center [610, 104] width 93 height 11
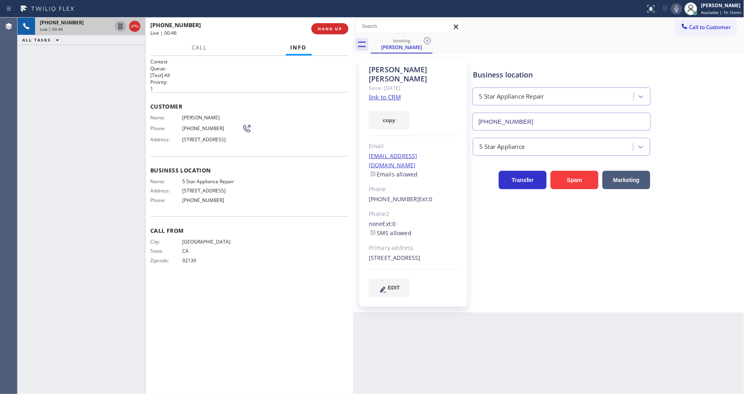
click at [122, 26] on icon at bounding box center [120, 27] width 4 height 6
click at [676, 8] on icon at bounding box center [677, 9] width 10 height 10
click at [119, 22] on icon at bounding box center [121, 27] width 10 height 10
click at [675, 8] on icon at bounding box center [677, 9] width 10 height 10
click at [523, 349] on div "Back to Dashboard Change Sender ID Customers Technicians Select a contact Outbo…" at bounding box center [548, 206] width 391 height 376
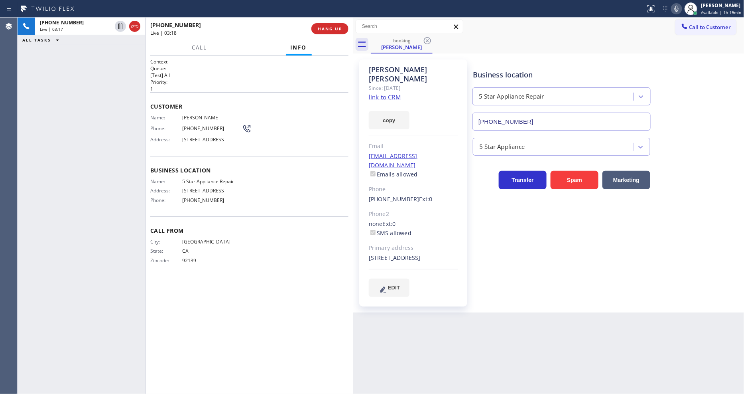
click at [126, 170] on div "[PHONE_NUMBER] Live | 03:17 ALL TASKS ALL TASKS ACTIVE TASKS TASKS IN WRAP UP" at bounding box center [82, 206] width 128 height 376
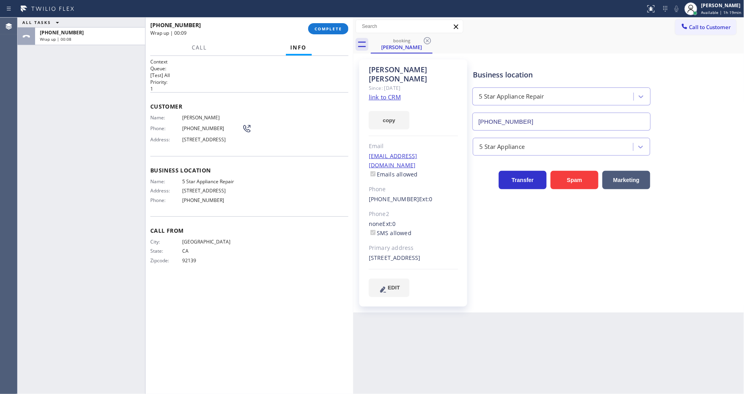
drag, startPoint x: 392, startPoint y: 65, endPoint x: 390, endPoint y: 78, distance: 13.8
click at [392, 65] on div "[PERSON_NAME]" at bounding box center [413, 74] width 89 height 18
click at [388, 93] on link "link to CRM" at bounding box center [385, 97] width 32 height 8
click at [334, 30] on span "COMPLETE" at bounding box center [329, 29] width 28 height 6
click at [301, 138] on div "Name: [PERSON_NAME] Phone: [PHONE_NUMBER] Address: [STREET_ADDRESS]" at bounding box center [249, 130] width 198 height 32
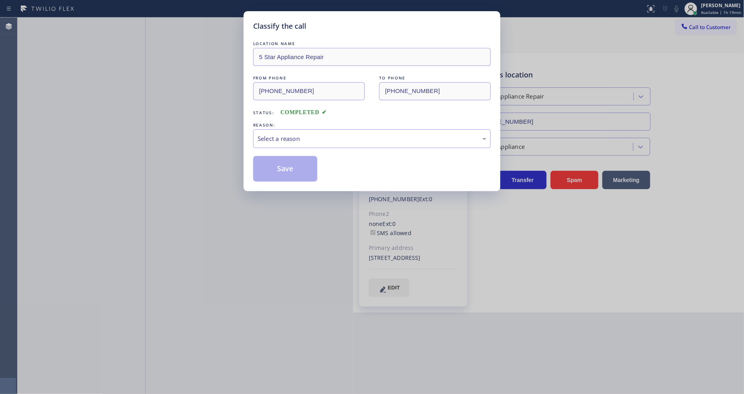
click at [301, 138] on div "Select a reason" at bounding box center [372, 138] width 229 height 9
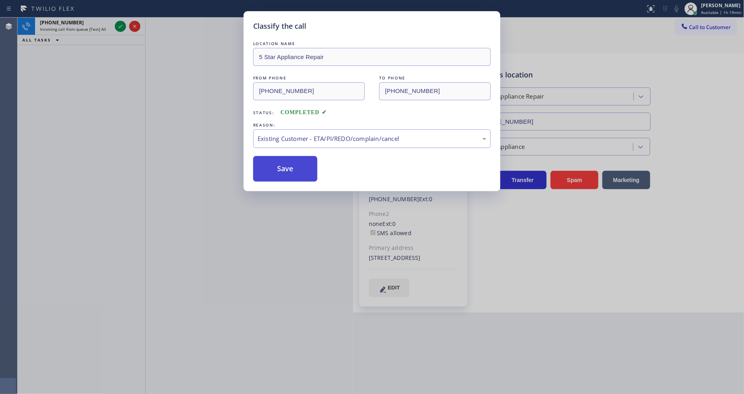
click at [293, 168] on button "Save" at bounding box center [285, 169] width 64 height 26
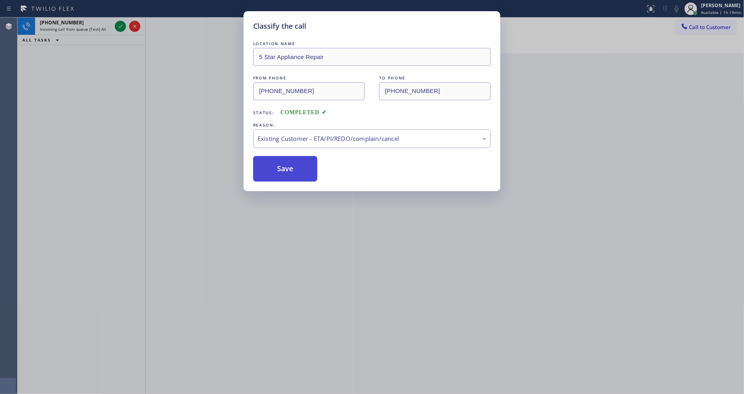
click at [293, 168] on button "Save" at bounding box center [285, 169] width 64 height 26
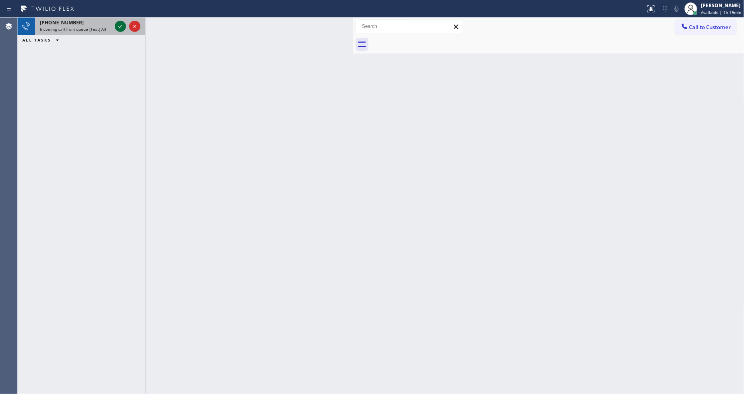
click at [120, 26] on icon at bounding box center [121, 27] width 10 height 10
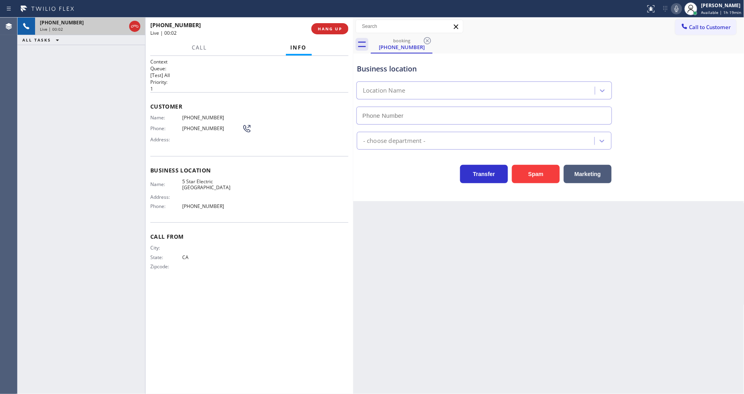
type input "[PHONE_NUMBER]"
click at [336, 33] on button "HANG UP" at bounding box center [330, 28] width 37 height 11
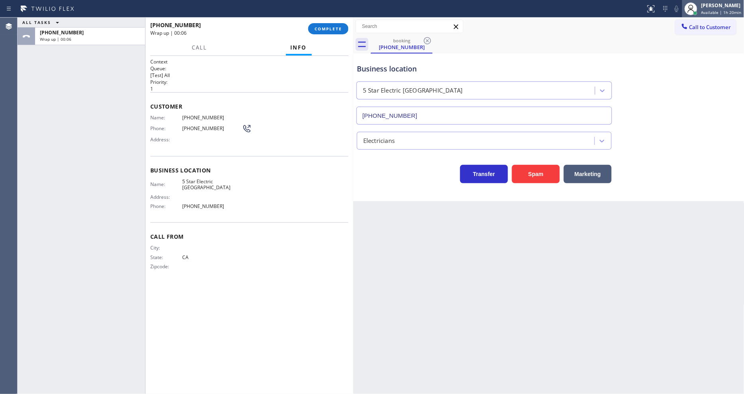
click at [719, 12] on span "Available | 1h 20min" at bounding box center [722, 13] width 40 height 6
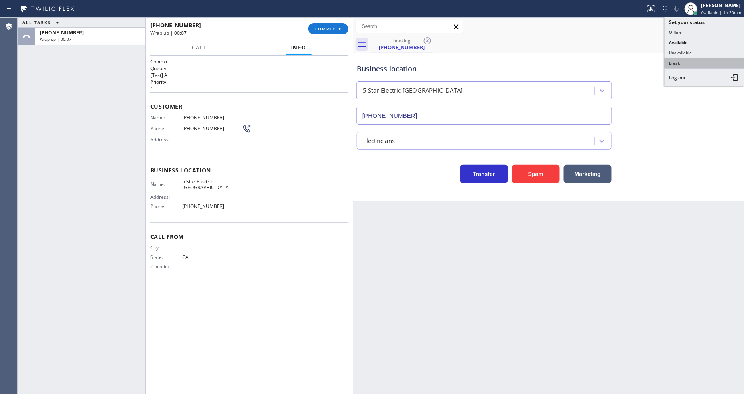
click at [700, 63] on button "Break" at bounding box center [705, 63] width 80 height 10
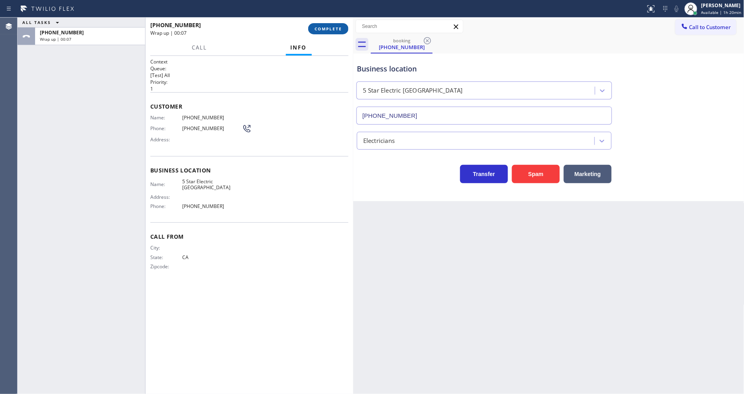
click at [335, 30] on span "COMPLETE" at bounding box center [329, 29] width 28 height 6
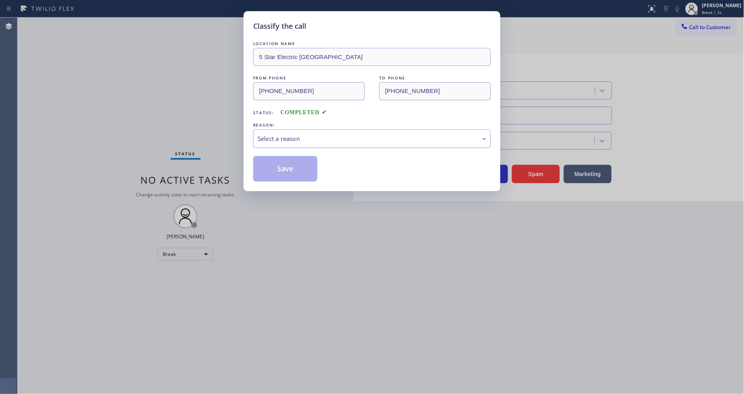
click at [306, 136] on div "Select a reason" at bounding box center [372, 138] width 229 height 9
click at [297, 165] on button "Save" at bounding box center [285, 169] width 64 height 26
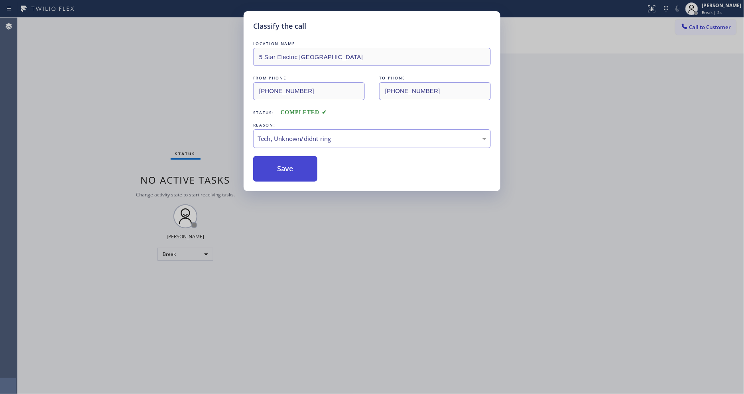
click at [297, 165] on button "Save" at bounding box center [285, 169] width 64 height 26
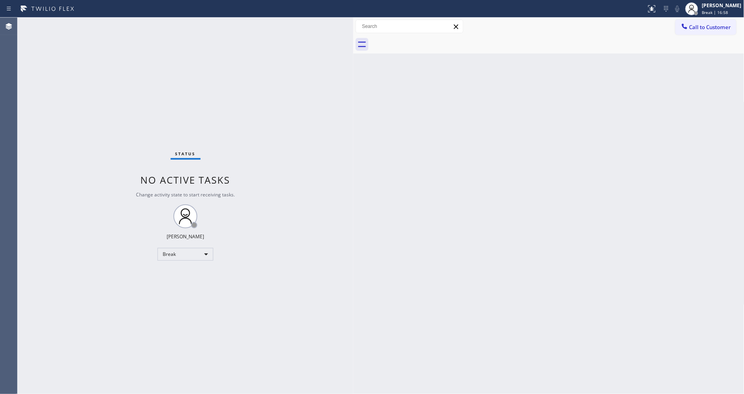
drag, startPoint x: 726, startPoint y: 11, endPoint x: 704, endPoint y: 40, distance: 36.9
click at [726, 11] on span "Break | 16:58" at bounding box center [715, 13] width 26 height 6
click at [698, 42] on button "Available" at bounding box center [705, 42] width 80 height 10
click at [660, 228] on div "Back to Dashboard Change Sender ID Customers Technicians Select a contact Outbo…" at bounding box center [548, 206] width 391 height 376
click at [252, 192] on div "Status No active tasks You are ready to start receiving tasks. [PERSON_NAME] Av…" at bounding box center [186, 206] width 336 height 376
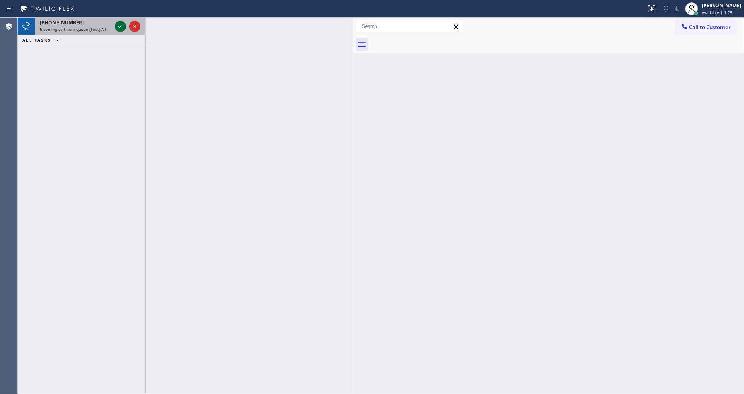
click at [120, 26] on icon at bounding box center [121, 27] width 10 height 10
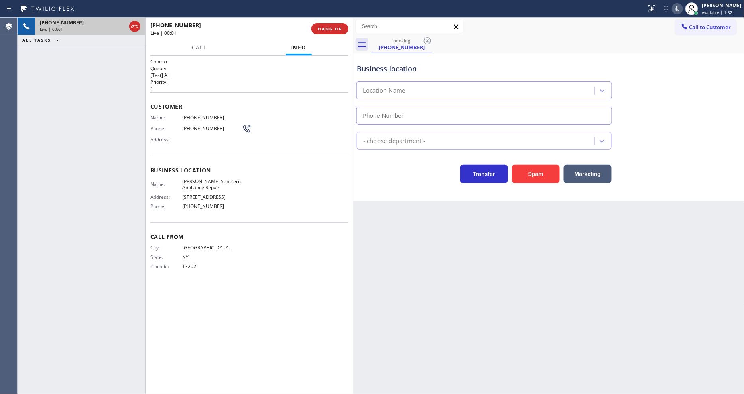
type input "[PHONE_NUMBER]"
click at [332, 33] on button "HANG UP" at bounding box center [330, 28] width 37 height 11
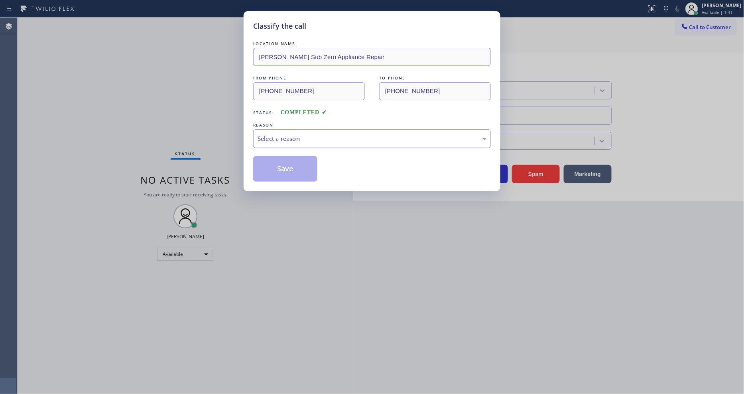
click at [344, 138] on div "Select a reason" at bounding box center [372, 138] width 229 height 9
click at [297, 158] on button "Save" at bounding box center [285, 169] width 64 height 26
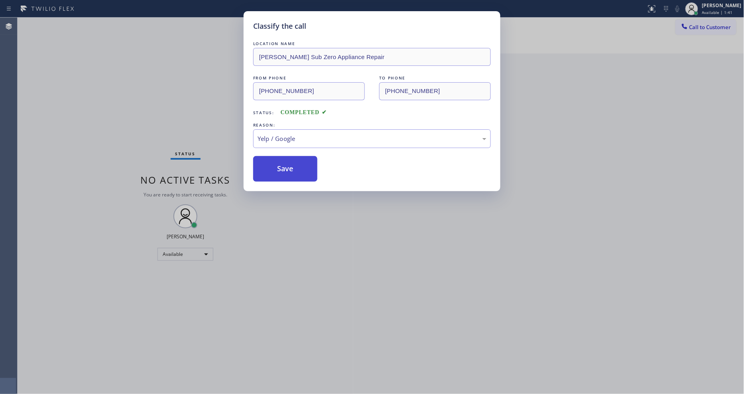
click at [297, 158] on button "Save" at bounding box center [285, 169] width 64 height 26
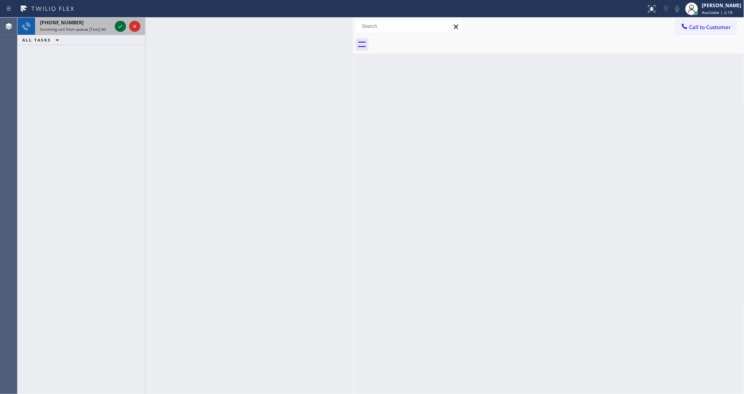
click at [120, 26] on icon at bounding box center [121, 27] width 10 height 10
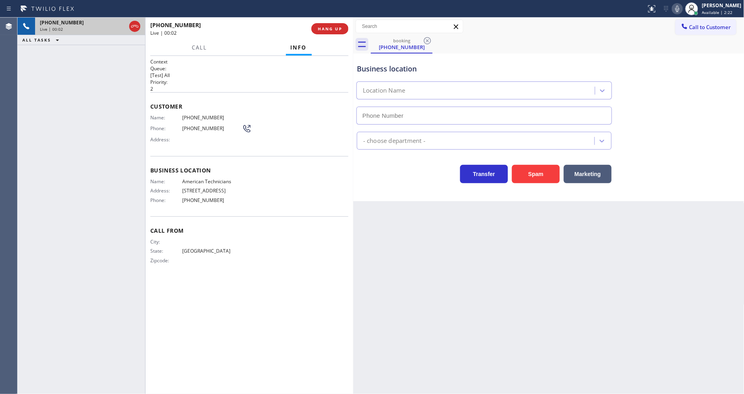
type input "[PHONE_NUMBER]"
click at [329, 30] on span "HANG UP" at bounding box center [330, 29] width 24 height 6
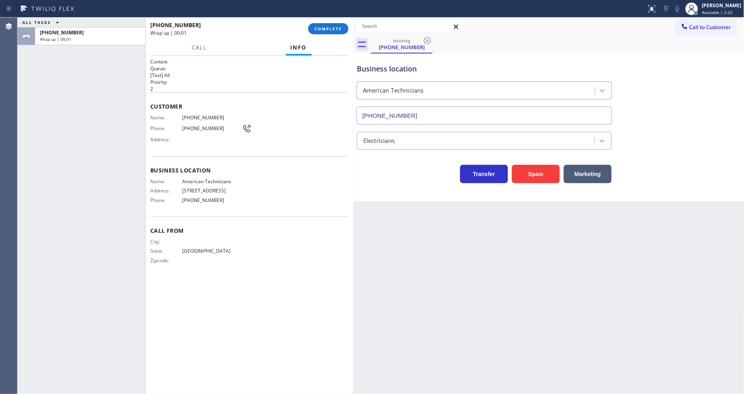
click at [329, 30] on span "COMPLETE" at bounding box center [329, 29] width 28 height 6
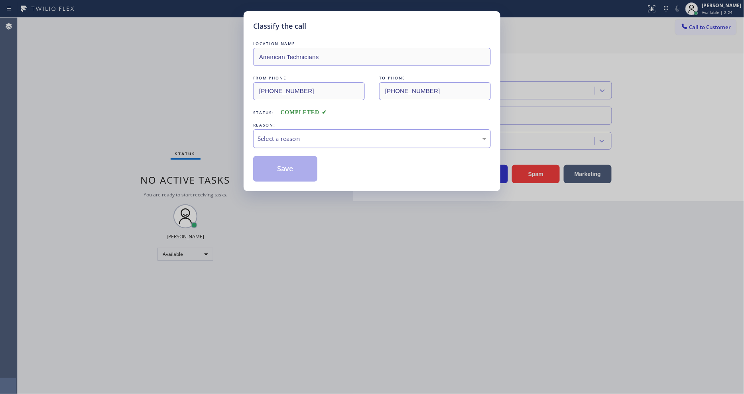
click at [314, 141] on div "Select a reason" at bounding box center [372, 138] width 238 height 19
click at [307, 170] on button "Save" at bounding box center [285, 169] width 64 height 26
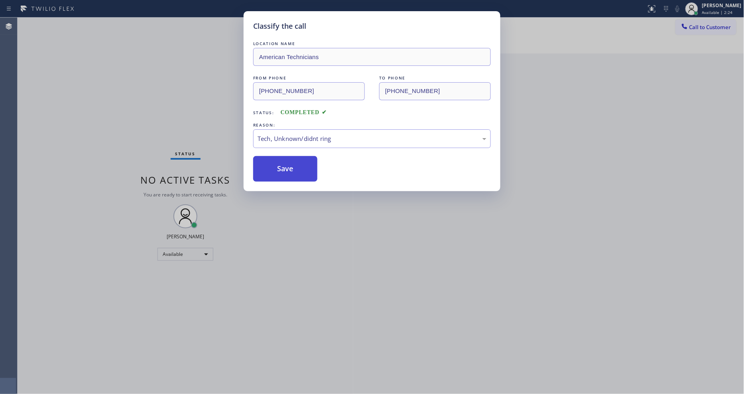
click at [307, 170] on button "Save" at bounding box center [285, 169] width 64 height 26
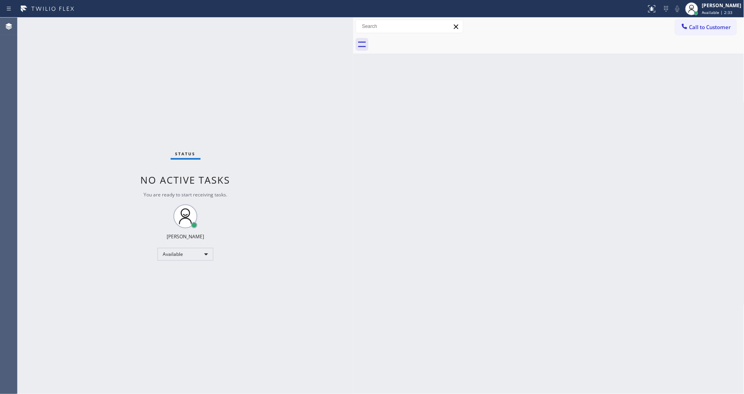
click at [431, 267] on div "Back to Dashboard Change Sender ID Customers Technicians Select a contact Outbo…" at bounding box center [548, 206] width 391 height 376
click at [589, 201] on div "Back to Dashboard Change Sender ID Customers Technicians Select a contact Outbo…" at bounding box center [548, 206] width 391 height 376
click at [579, 197] on div "Back to Dashboard Change Sender ID Customers Technicians Select a contact Outbo…" at bounding box center [548, 206] width 391 height 376
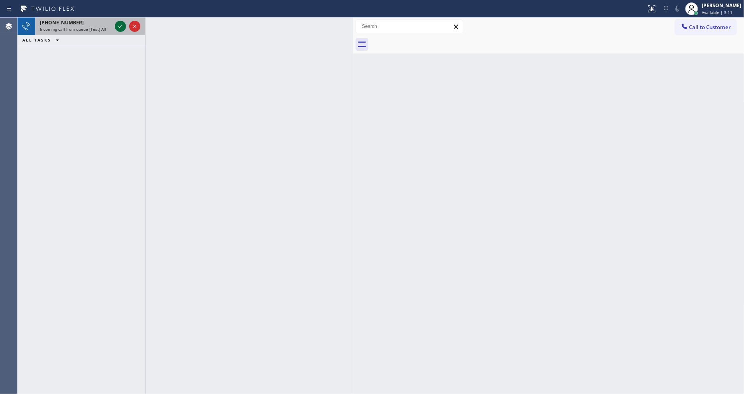
click at [119, 25] on icon at bounding box center [121, 27] width 10 height 10
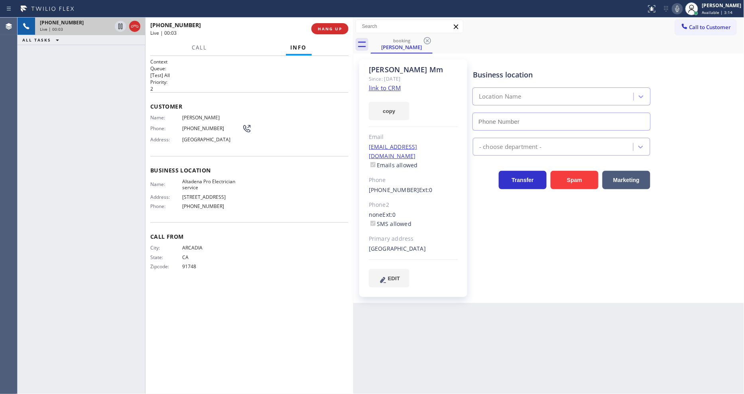
click at [385, 90] on link "link to CRM" at bounding box center [385, 88] width 32 height 8
type input "[PHONE_NUMBER]"
click at [682, 7] on icon at bounding box center [678, 9] width 10 height 10
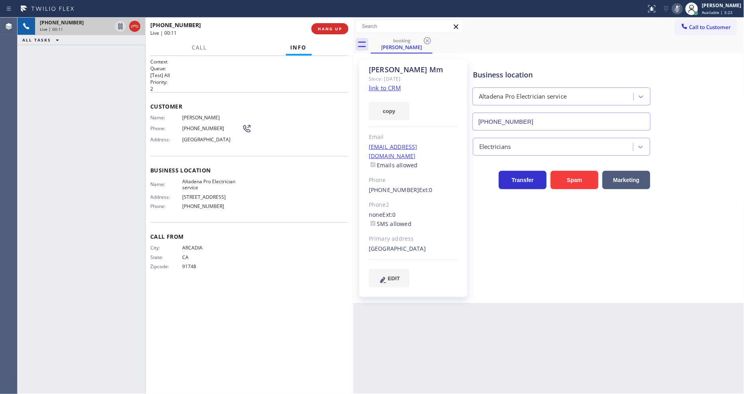
click at [682, 7] on icon at bounding box center [678, 9] width 10 height 10
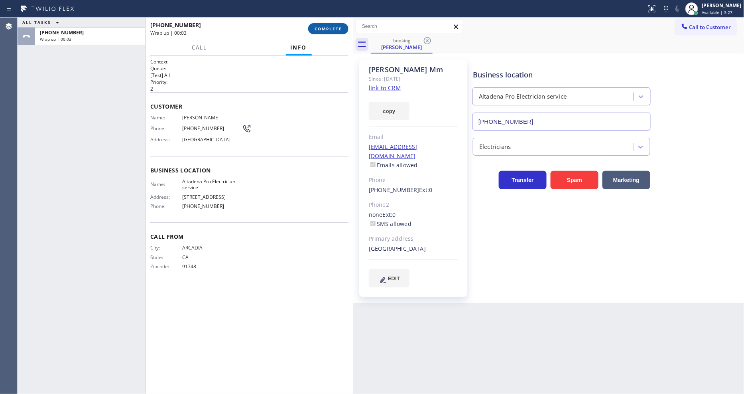
click at [335, 29] on span "COMPLETE" at bounding box center [329, 29] width 28 height 6
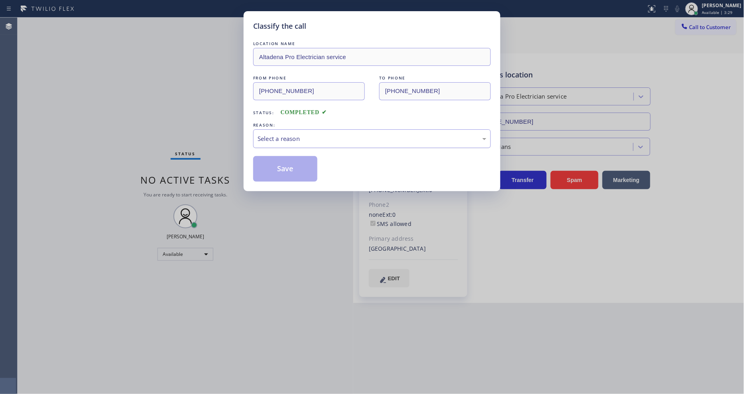
click at [296, 140] on div "Select a reason" at bounding box center [372, 138] width 229 height 9
click at [292, 164] on button "Save" at bounding box center [285, 169] width 64 height 26
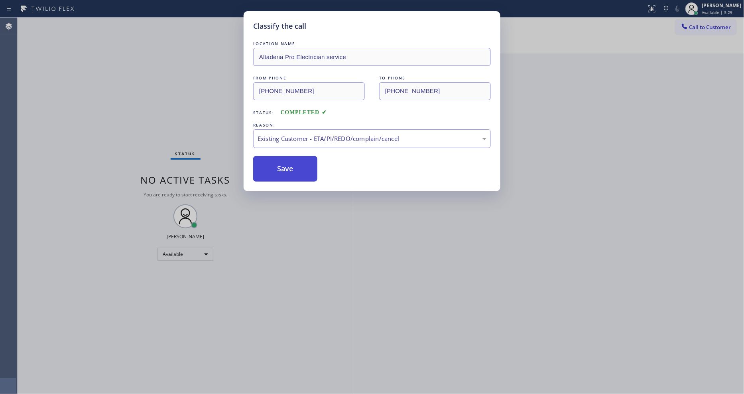
click at [292, 164] on button "Save" at bounding box center [285, 169] width 64 height 26
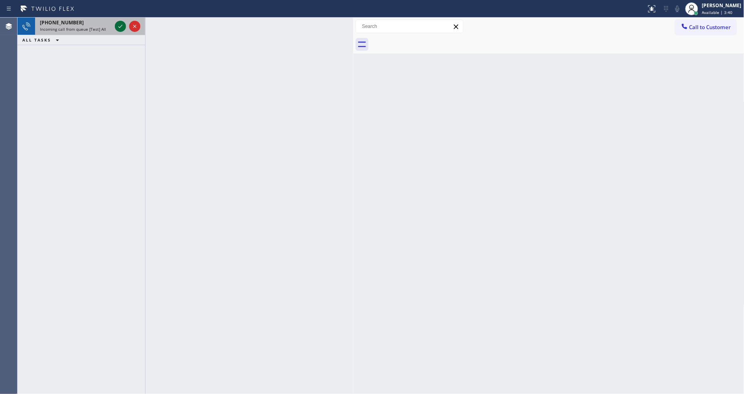
click at [118, 26] on icon at bounding box center [121, 27] width 10 height 10
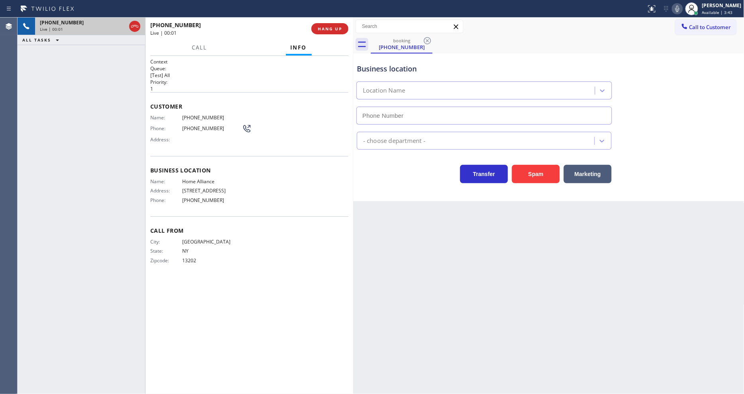
type input "[PHONE_NUMBER]"
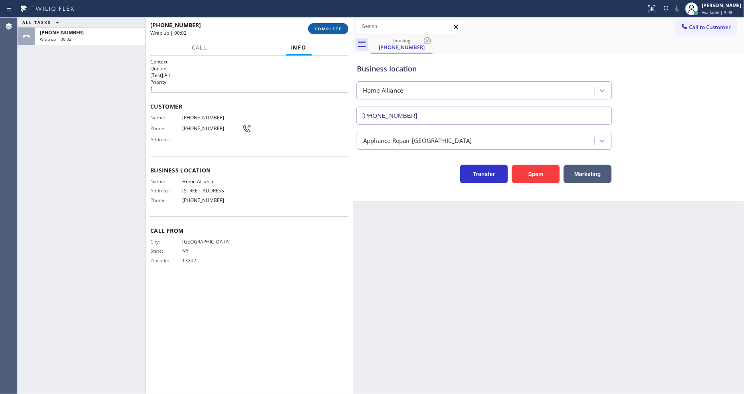
click at [320, 30] on span "COMPLETE" at bounding box center [329, 29] width 28 height 6
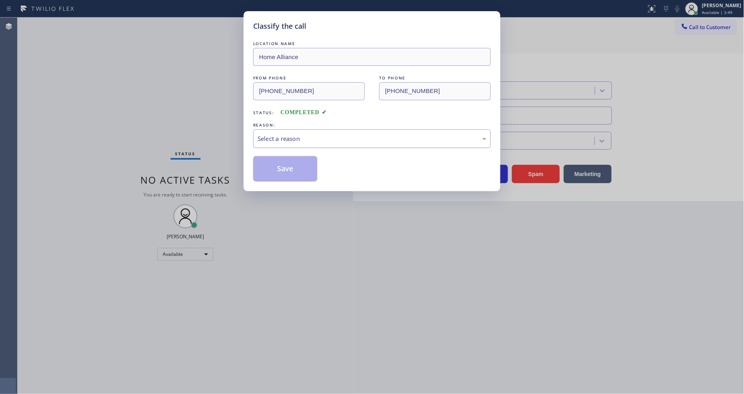
click at [312, 135] on div "Select a reason" at bounding box center [372, 138] width 229 height 9
click at [308, 156] on button "Save" at bounding box center [285, 169] width 64 height 26
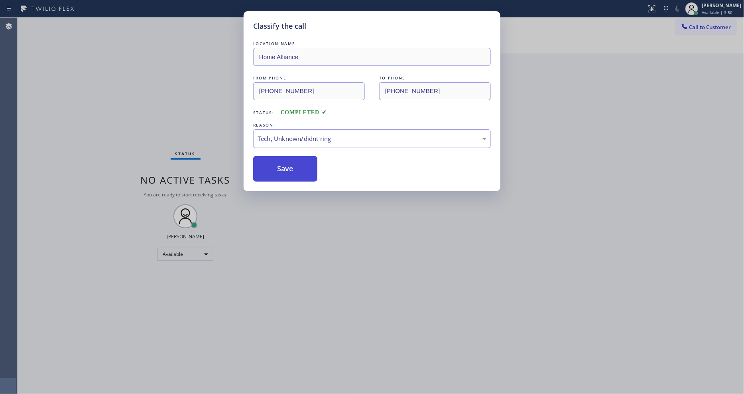
click at [308, 156] on button "Save" at bounding box center [285, 169] width 64 height 26
click at [305, 170] on button "Save" at bounding box center [285, 169] width 64 height 26
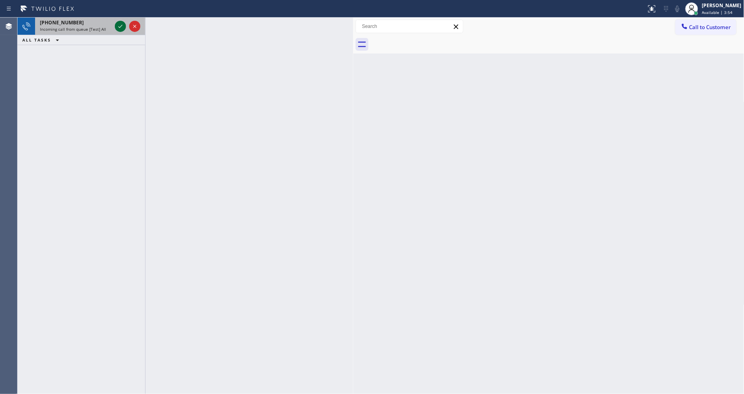
click at [118, 26] on icon at bounding box center [121, 27] width 10 height 10
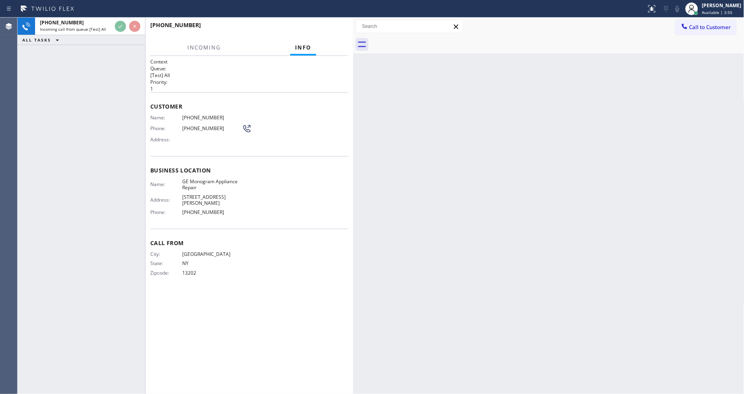
click at [315, 128] on div "Name: [PHONE_NUMBER] Phone: [PHONE_NUMBER] Address:" at bounding box center [249, 130] width 198 height 32
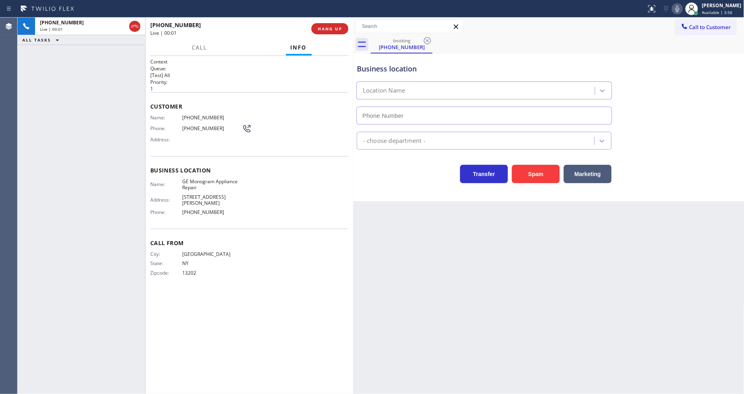
type input "[PHONE_NUMBER]"
click at [330, 30] on span "HANG UP" at bounding box center [330, 29] width 24 height 6
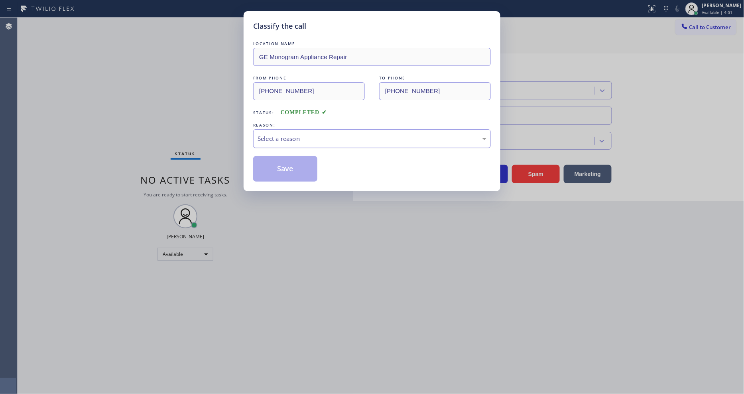
click at [305, 134] on div "Select a reason" at bounding box center [372, 138] width 229 height 9
click at [302, 172] on button "Save" at bounding box center [285, 169] width 64 height 26
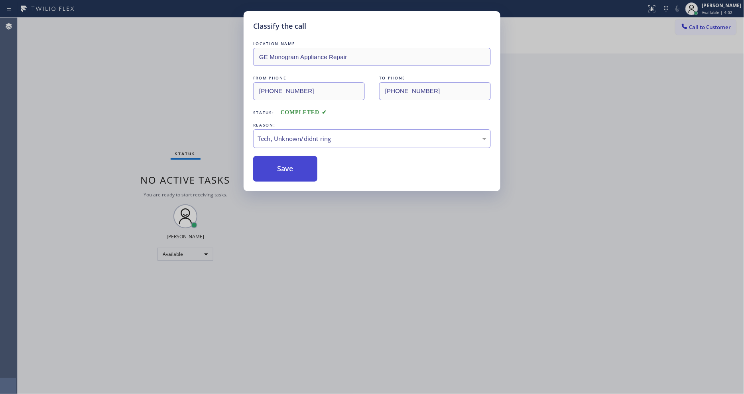
click at [302, 172] on button "Save" at bounding box center [285, 169] width 64 height 26
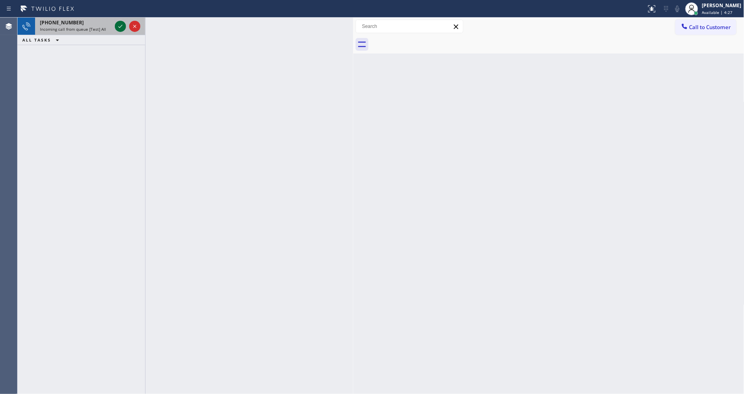
click at [118, 27] on icon at bounding box center [121, 27] width 10 height 10
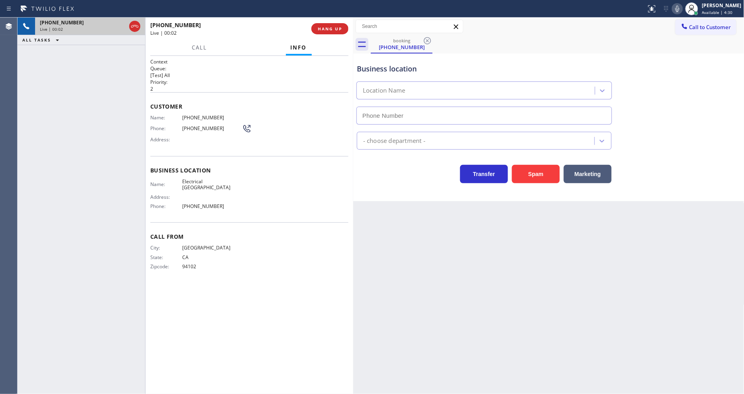
type input "[PHONE_NUMBER]"
click at [528, 276] on div "Back to Dashboard Change Sender ID Customers Technicians Select a contact Outbo…" at bounding box center [548, 206] width 391 height 376
click at [227, 178] on span "Electrical [GEOGRAPHIC_DATA]" at bounding box center [212, 184] width 60 height 12
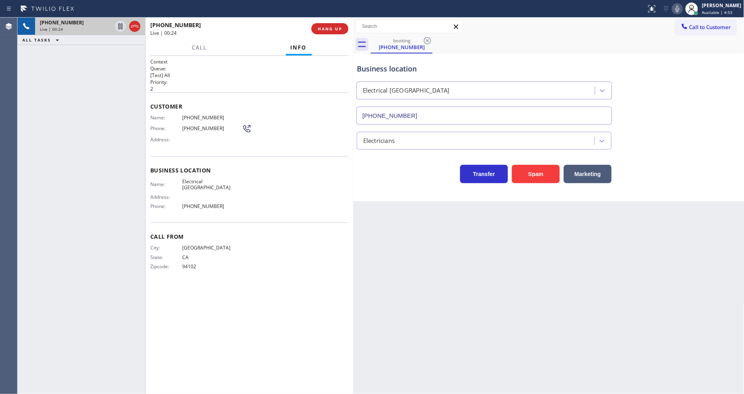
click at [207, 114] on span "[PHONE_NUMBER]" at bounding box center [212, 117] width 60 height 6
drag, startPoint x: 122, startPoint y: 23, endPoint x: 318, endPoint y: 26, distance: 196.3
click at [122, 23] on icon at bounding box center [121, 27] width 10 height 10
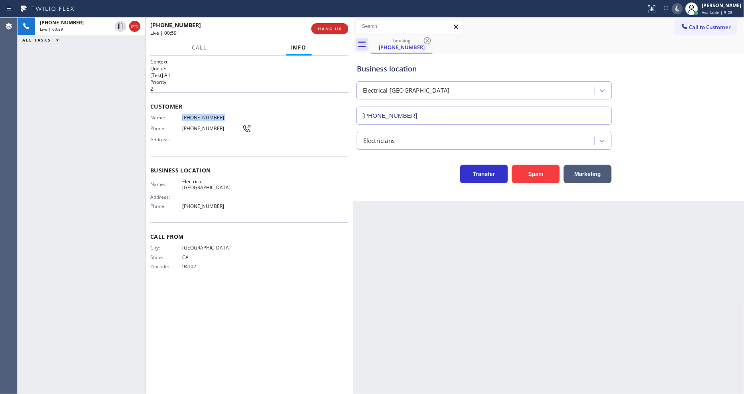
click at [682, 7] on icon at bounding box center [678, 9] width 10 height 10
drag, startPoint x: 558, startPoint y: 282, endPoint x: 555, endPoint y: 335, distance: 53.1
click at [556, 282] on div "Back to Dashboard Change Sender ID Customers Technicians Select a contact Outbo…" at bounding box center [548, 206] width 391 height 376
click at [312, 285] on div "Context Queue: [Test] All Priority: 2 Customer Name: [PHONE_NUMBER] Phone: [PHO…" at bounding box center [249, 224] width 198 height 333
click at [120, 26] on icon at bounding box center [121, 27] width 10 height 10
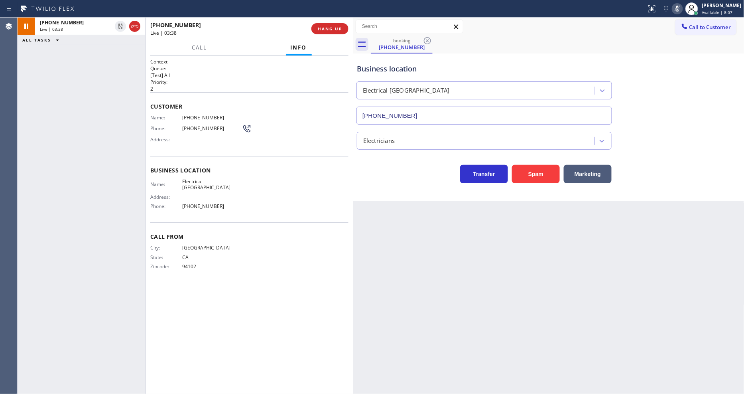
click at [682, 5] on icon at bounding box center [678, 9] width 10 height 10
drag, startPoint x: 591, startPoint y: 285, endPoint x: 436, endPoint y: 312, distance: 157.9
click at [591, 285] on div "Back to Dashboard Change Sender ID Customers Technicians Select a contact Outbo…" at bounding box center [548, 206] width 391 height 376
drag, startPoint x: 94, startPoint y: 148, endPoint x: 118, endPoint y: 210, distance: 66.1
click at [94, 148] on div "[PHONE_NUMBER] Live | 05:07 ALL TASKS ALL TASKS ACTIVE TASKS TASKS IN WRAP UP" at bounding box center [82, 206] width 128 height 376
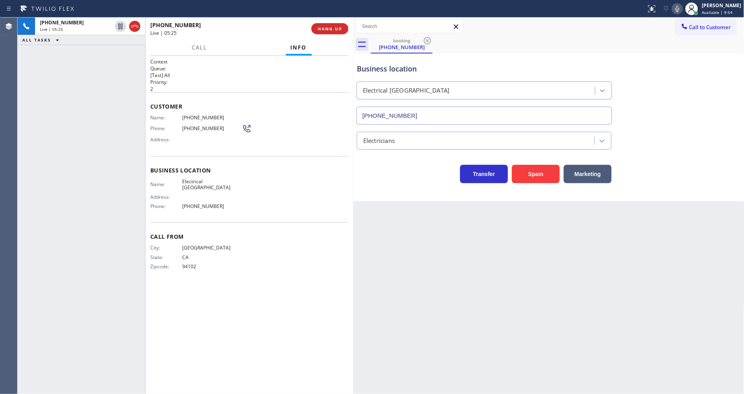
drag, startPoint x: 670, startPoint y: 245, endPoint x: 641, endPoint y: 236, distance: 30.6
click at [670, 245] on div "Back to Dashboard Change Sender ID Customers Technicians Select a contact Outbo…" at bounding box center [548, 206] width 391 height 376
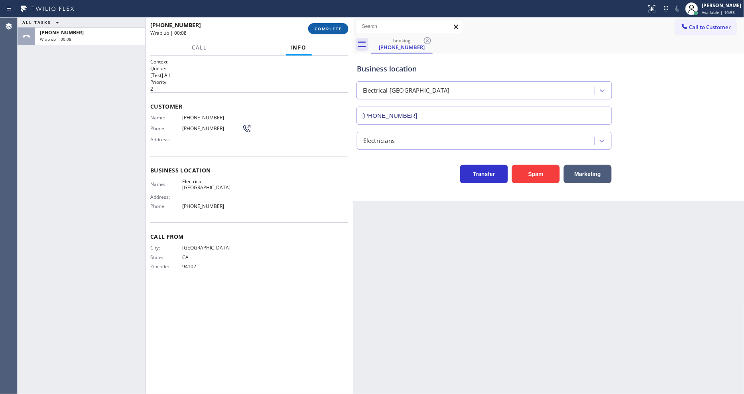
click at [338, 32] on button "COMPLETE" at bounding box center [328, 28] width 40 height 11
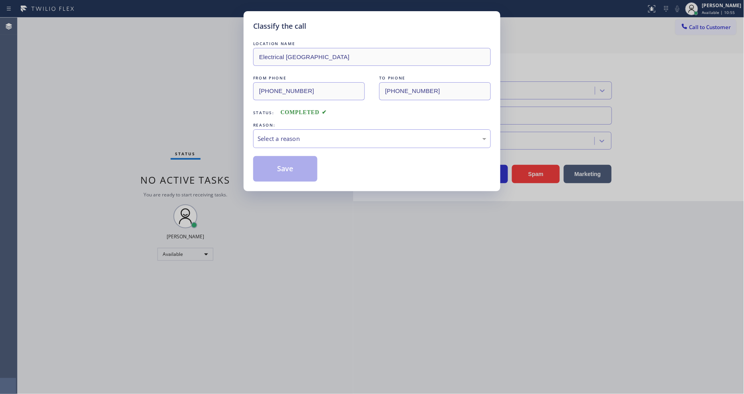
click at [289, 137] on div "Select a reason" at bounding box center [372, 138] width 229 height 9
click at [289, 165] on button "Save" at bounding box center [285, 169] width 64 height 26
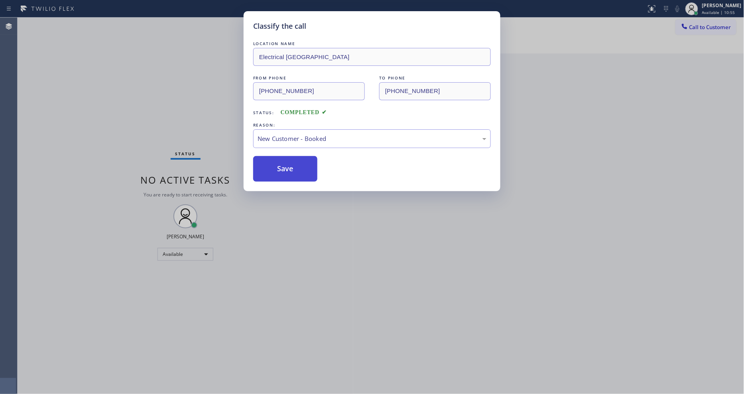
click at [289, 165] on button "Save" at bounding box center [285, 169] width 64 height 26
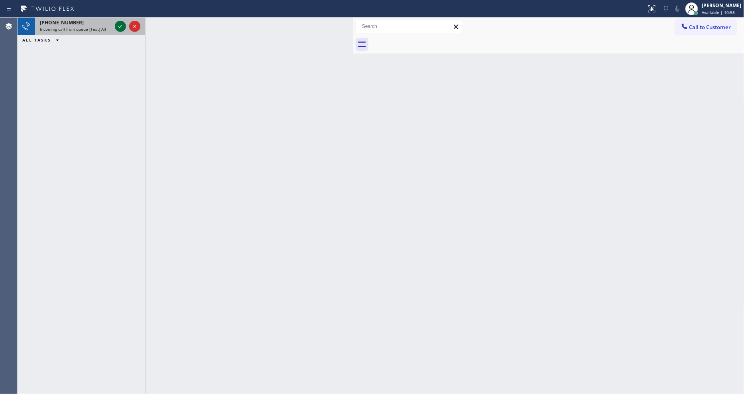
click at [122, 25] on icon at bounding box center [121, 27] width 10 height 10
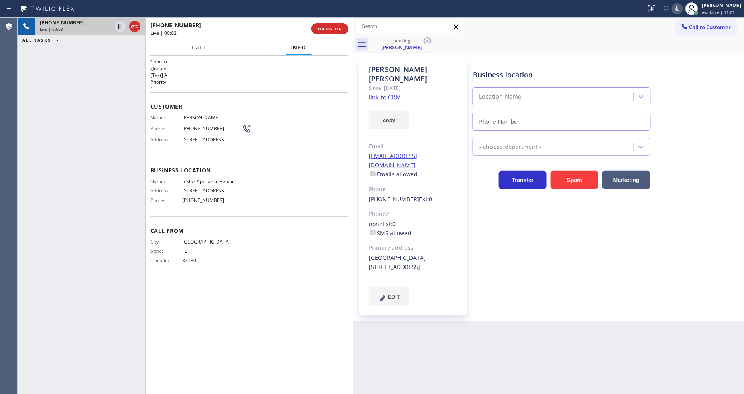
click at [386, 93] on link "link to CRM" at bounding box center [385, 97] width 32 height 8
type input "[PHONE_NUMBER]"
click at [122, 25] on icon at bounding box center [120, 27] width 4 height 6
click at [682, 6] on icon at bounding box center [678, 9] width 10 height 10
click at [582, 329] on div "Back to Dashboard Change Sender ID Customers Technicians Select a contact Outbo…" at bounding box center [548, 206] width 391 height 376
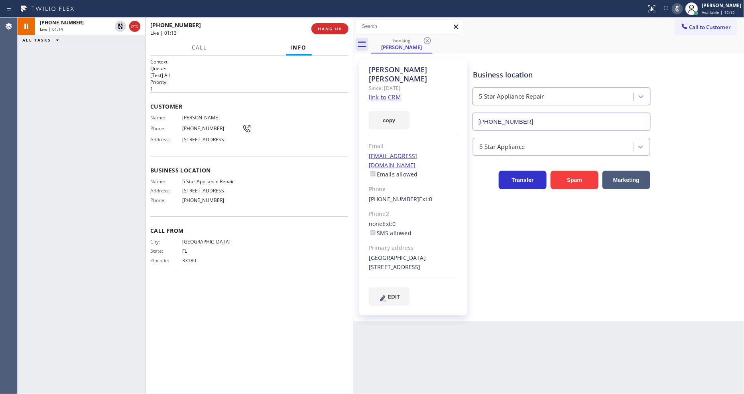
click at [252, 175] on div "Business location Name: 5 Star Appliance Repair Address: [STREET_ADDRESS] Phone…" at bounding box center [249, 186] width 198 height 60
click at [121, 28] on icon at bounding box center [121, 27] width 6 height 6
click at [682, 10] on icon at bounding box center [678, 9] width 10 height 10
click at [186, 44] on div "Call Info" at bounding box center [249, 48] width 198 height 16
click at [195, 46] on span "Call" at bounding box center [199, 47] width 15 height 7
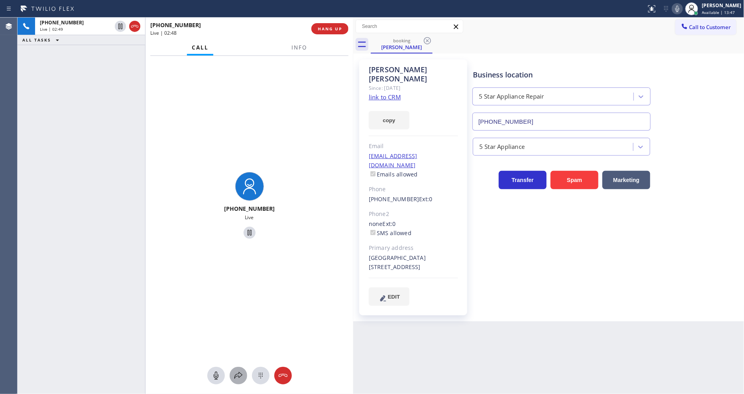
click at [238, 375] on icon at bounding box center [239, 376] width 10 height 10
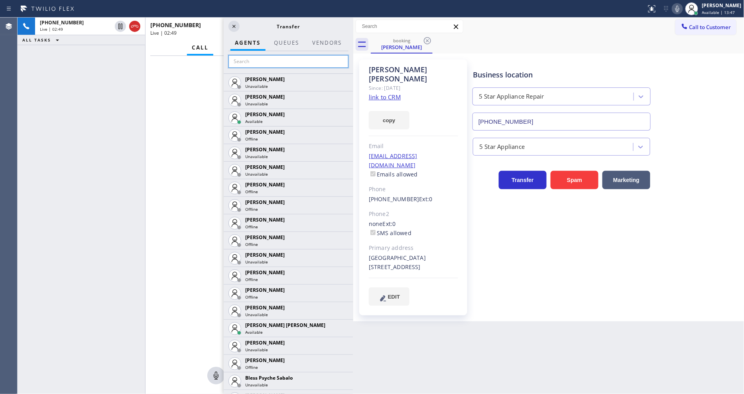
click at [276, 57] on input "text" at bounding box center [289, 61] width 120 height 13
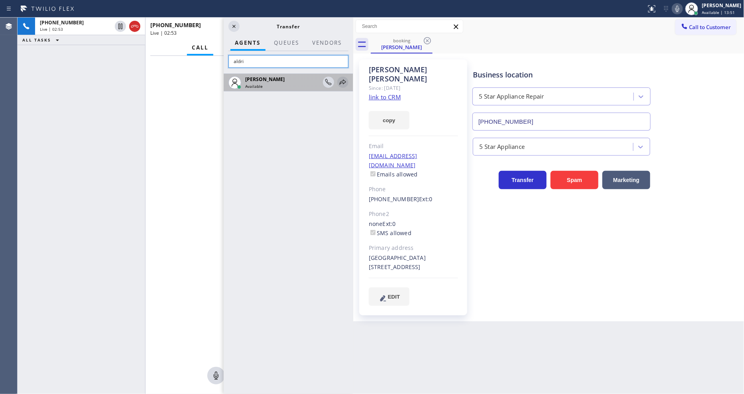
type input "aldri"
click at [341, 80] on icon at bounding box center [343, 81] width 6 height 5
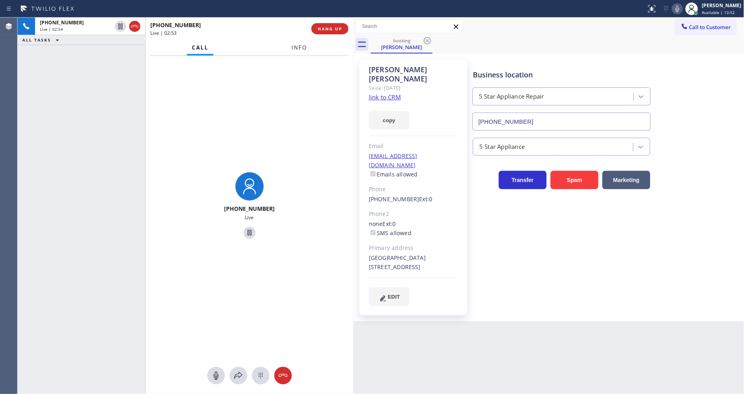
click at [298, 42] on button "Info" at bounding box center [299, 48] width 25 height 16
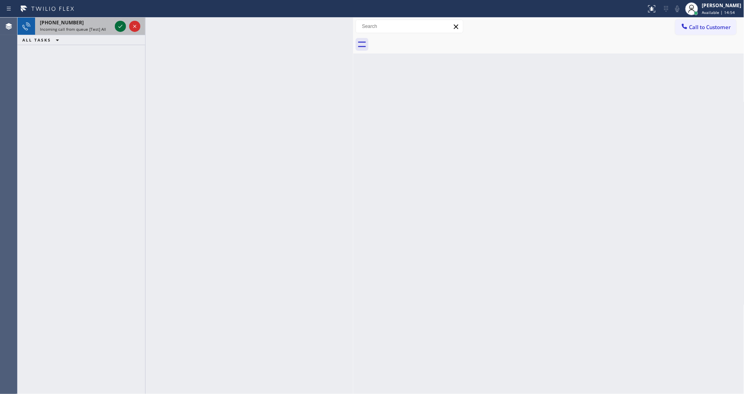
click at [121, 24] on icon at bounding box center [121, 27] width 10 height 10
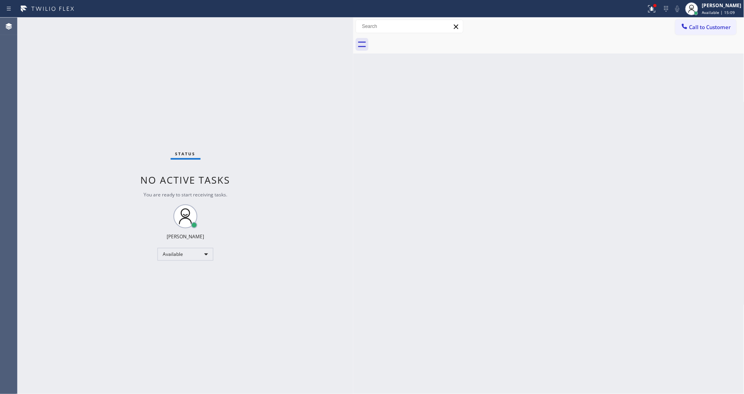
click at [410, 274] on div "Back to Dashboard Change Sender ID Customers Technicians Select a contact Outbo…" at bounding box center [548, 206] width 391 height 376
click at [656, 12] on icon at bounding box center [652, 8] width 7 height 7
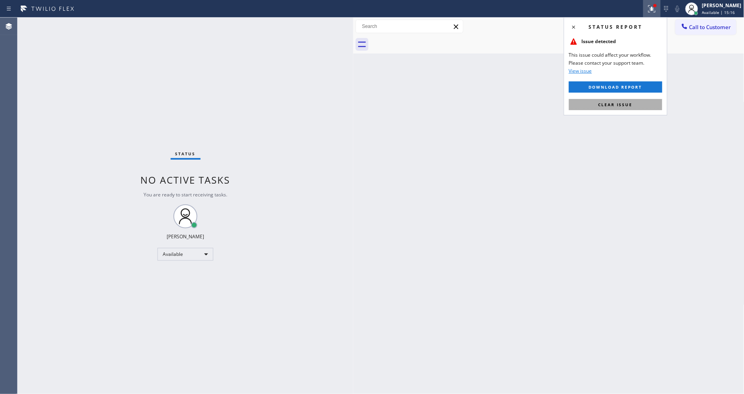
drag, startPoint x: 654, startPoint y: 103, endPoint x: 543, endPoint y: 18, distance: 140.0
click at [653, 103] on button "Clear issue" at bounding box center [615, 104] width 93 height 11
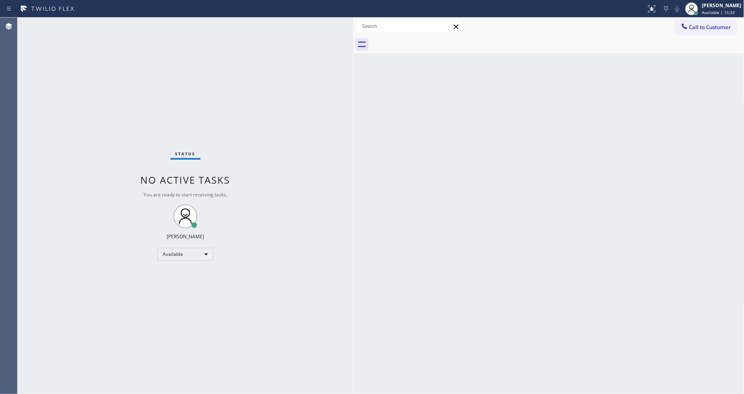
click at [120, 25] on div "Status No active tasks You are ready to start receiving tasks. [PERSON_NAME] Av…" at bounding box center [186, 206] width 336 height 376
drag, startPoint x: 660, startPoint y: 254, endPoint x: 656, endPoint y: 258, distance: 5.9
click at [660, 254] on div "Back to Dashboard Change Sender ID Customers Technicians Select a contact Outbo…" at bounding box center [548, 206] width 391 height 376
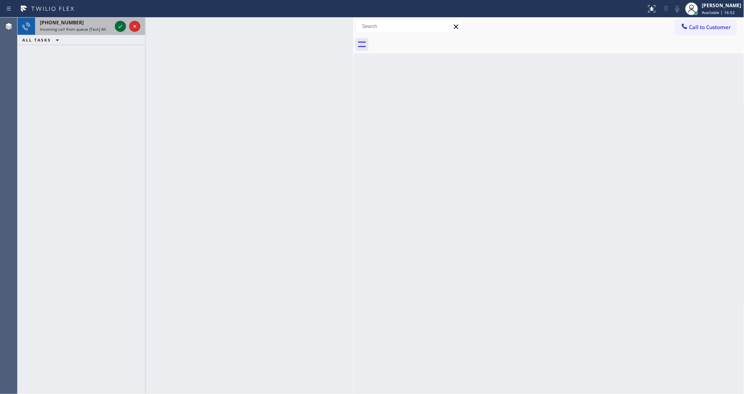
click at [122, 26] on icon at bounding box center [121, 27] width 10 height 10
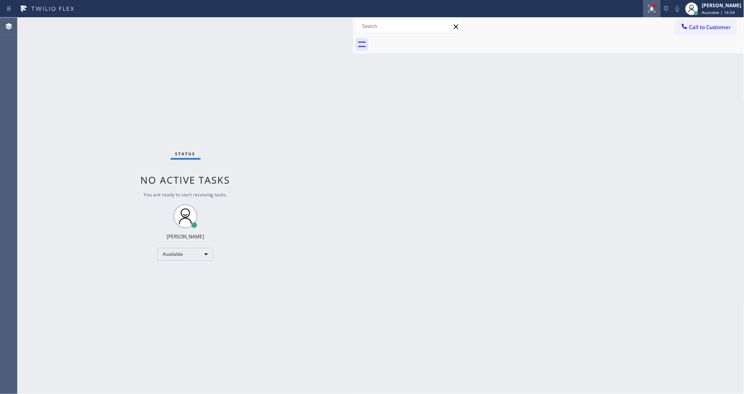
click at [660, 14] on button at bounding box center [652, 9] width 18 height 18
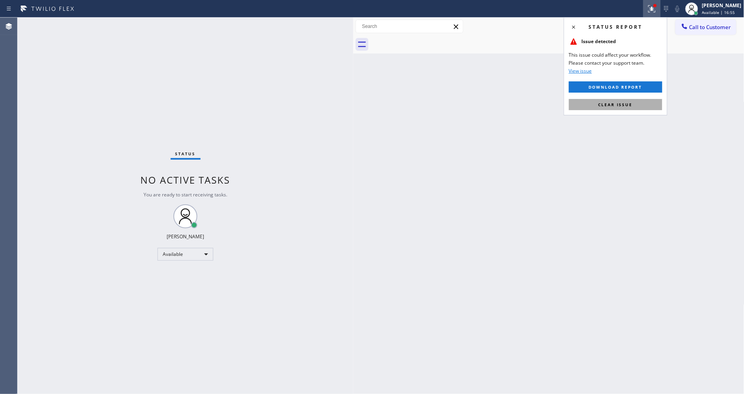
click at [649, 107] on button "Clear issue" at bounding box center [615, 104] width 93 height 11
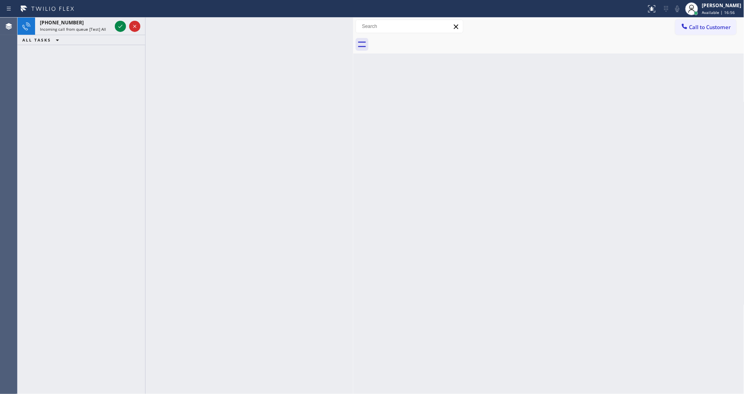
click at [476, 197] on div "Back to Dashboard Change Sender ID Customers Technicians Select a contact Outbo…" at bounding box center [548, 206] width 391 height 376
click at [125, 25] on div at bounding box center [120, 27] width 11 height 10
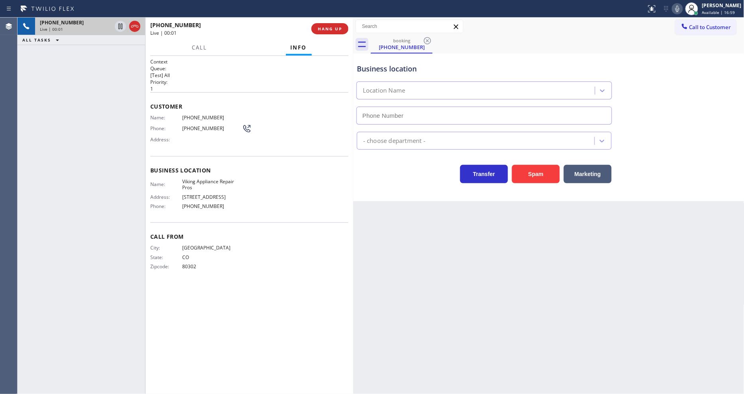
type input "[PHONE_NUMBER]"
click at [682, 6] on icon at bounding box center [678, 9] width 10 height 10
click at [680, 7] on icon at bounding box center [678, 9] width 4 height 6
click at [196, 179] on span "Viking Appliance Repair Pros" at bounding box center [212, 184] width 60 height 12
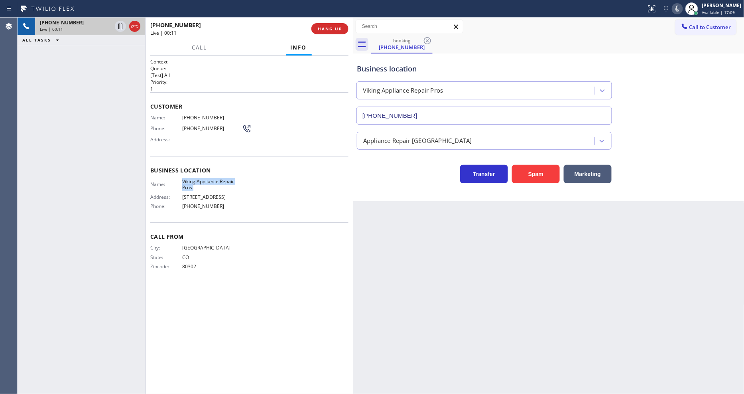
click at [196, 179] on span "Viking Appliance Repair Pros" at bounding box center [212, 184] width 60 height 12
click at [191, 114] on span "[PHONE_NUMBER]" at bounding box center [212, 117] width 60 height 6
drag, startPoint x: 690, startPoint y: 13, endPoint x: 686, endPoint y: 13, distance: 4.4
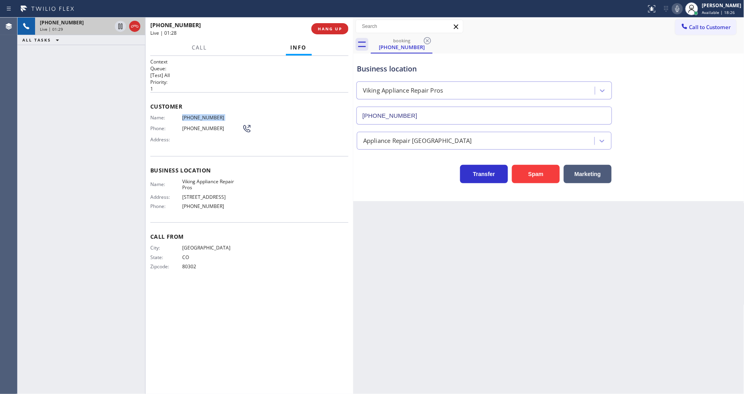
click at [689, 14] on div "Status report No issues detected If you experience an issue, please download th…" at bounding box center [693, 9] width 101 height 18
click at [682, 12] on icon at bounding box center [678, 9] width 10 height 10
drag, startPoint x: 684, startPoint y: 9, endPoint x: 661, endPoint y: 356, distance: 348.2
click at [680, 9] on icon at bounding box center [678, 9] width 4 height 6
click at [578, 288] on div "Back to Dashboard Change Sender ID Customers Technicians Select a contact Outbo…" at bounding box center [548, 206] width 391 height 376
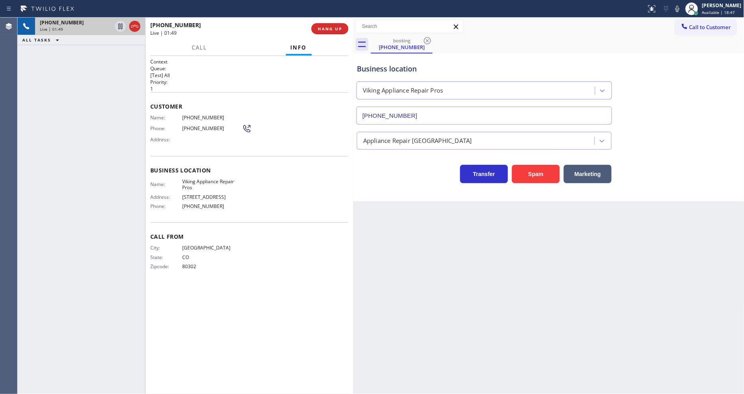
drag, startPoint x: 496, startPoint y: 238, endPoint x: 457, endPoint y: 254, distance: 41.5
click at [496, 238] on div "Back to Dashboard Change Sender ID Customers Technicians Select a contact Outbo…" at bounding box center [548, 206] width 391 height 376
click at [682, 13] on icon at bounding box center [678, 9] width 10 height 10
click at [682, 8] on icon at bounding box center [678, 9] width 10 height 10
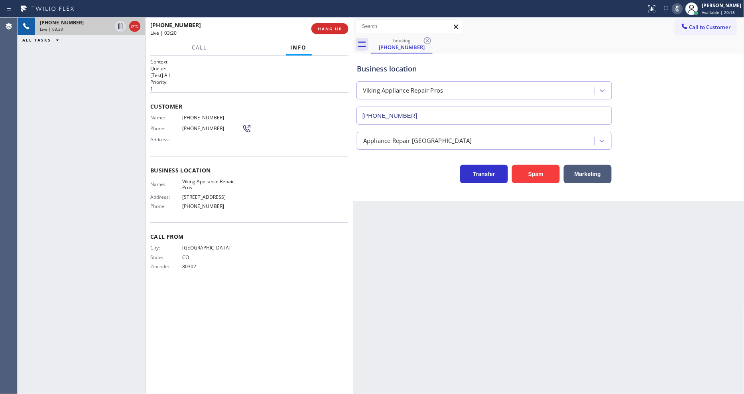
drag, startPoint x: 683, startPoint y: 8, endPoint x: 613, endPoint y: 73, distance: 95.1
click at [682, 8] on icon at bounding box center [678, 9] width 10 height 10
click at [210, 205] on span "[PHONE_NUMBER]" at bounding box center [212, 206] width 60 height 6
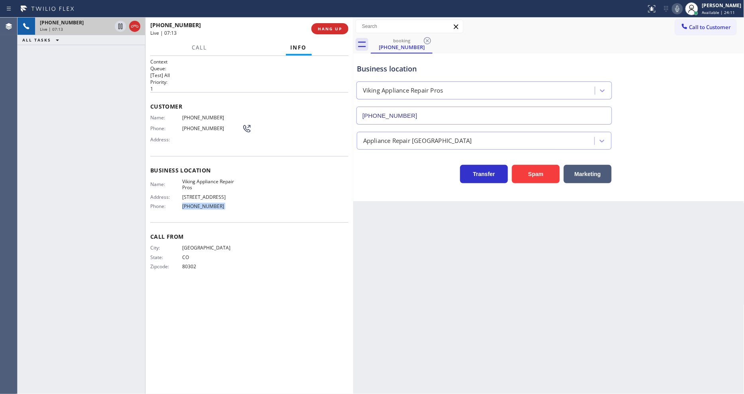
click at [558, 276] on div "Back to Dashboard Change Sender ID Customers Technicians Select a contact Outbo…" at bounding box center [548, 206] width 391 height 376
click at [339, 27] on span "HANG UP" at bounding box center [330, 29] width 24 height 6
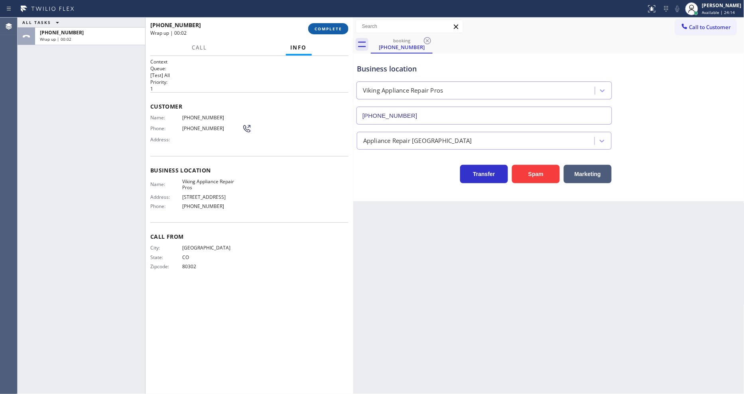
click at [339, 27] on span "COMPLETE" at bounding box center [329, 29] width 28 height 6
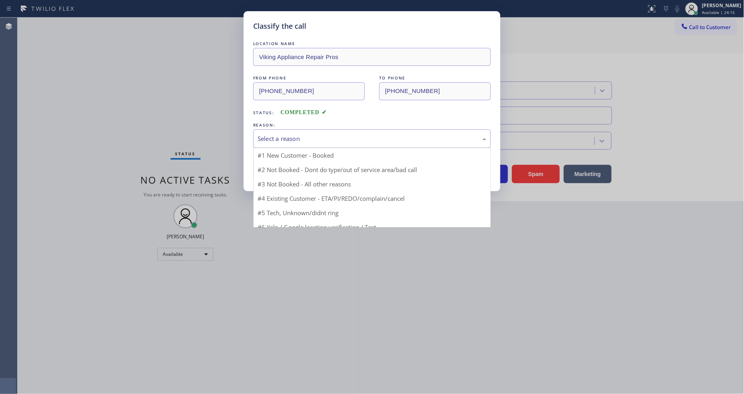
click at [290, 137] on div "Select a reason" at bounding box center [372, 138] width 229 height 9
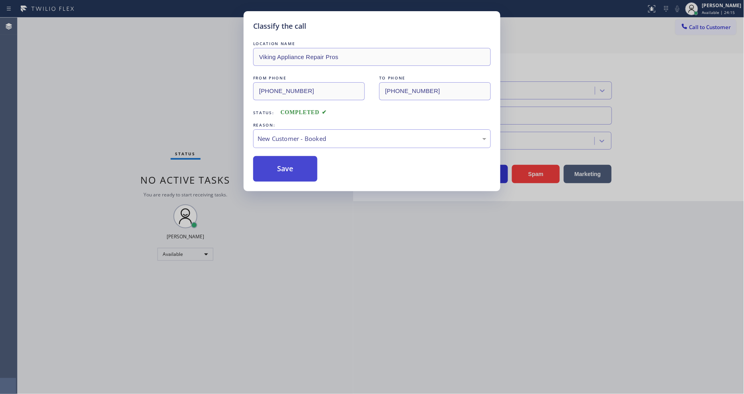
click at [286, 173] on button "Save" at bounding box center [285, 169] width 64 height 26
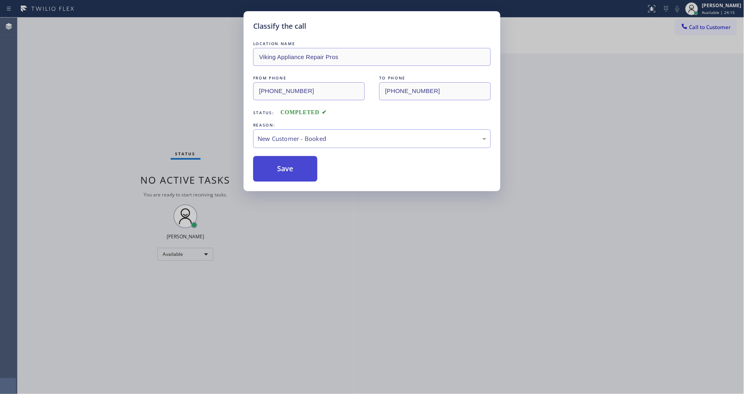
click at [286, 173] on button "Save" at bounding box center [285, 169] width 64 height 26
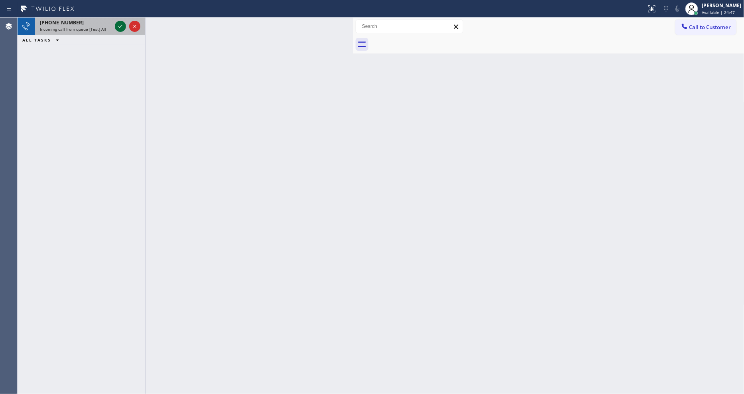
click at [118, 24] on icon at bounding box center [121, 27] width 10 height 10
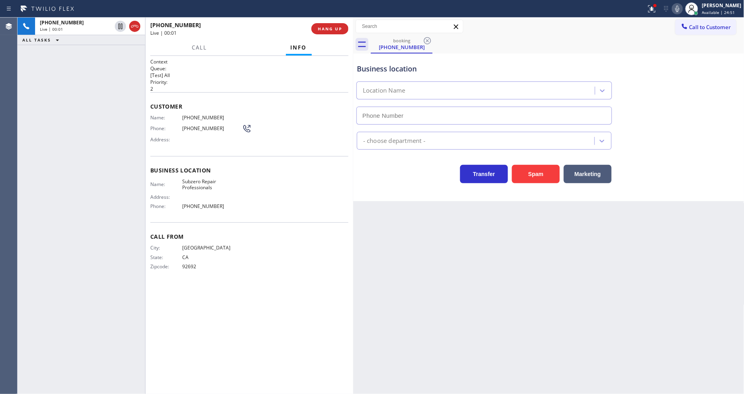
type input "[PHONE_NUMBER]"
click at [203, 181] on span "Subzero Repair Professionals" at bounding box center [212, 184] width 60 height 12
click at [206, 110] on div "Customer Name: [PHONE_NUMBER] Phone: [PHONE_NUMBER] Address:" at bounding box center [249, 124] width 198 height 64
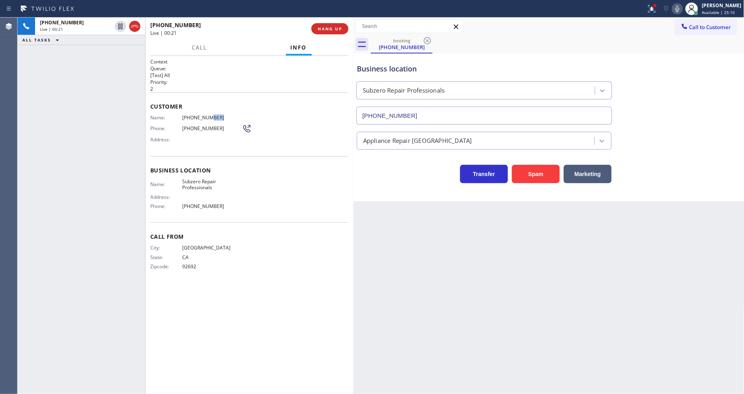
click at [206, 110] on div "Customer Name: [PHONE_NUMBER] Phone: [PHONE_NUMBER] Address:" at bounding box center [249, 124] width 198 height 64
click at [643, 288] on div "Back to Dashboard Change Sender ID Customers Technicians Select a contact Outbo…" at bounding box center [548, 206] width 391 height 376
click at [301, 240] on div "Call From City: [GEOGRAPHIC_DATA]: [US_STATE] Zipcode: 92692" at bounding box center [249, 252] width 198 height 60
click at [657, 9] on icon at bounding box center [652, 9] width 10 height 10
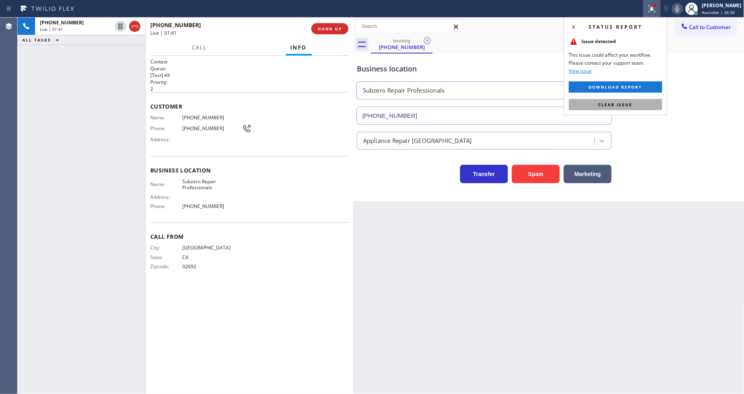
click at [636, 103] on button "Clear issue" at bounding box center [615, 104] width 93 height 11
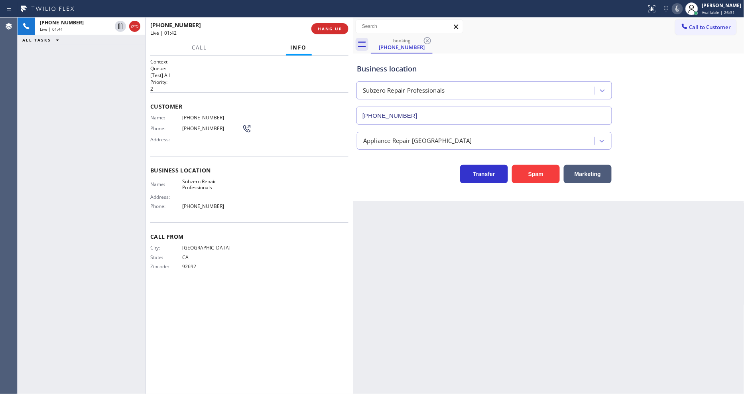
click at [152, 160] on div "Business location Name: Subzero Repair Professionals Address: Phone: [PHONE_NUM…" at bounding box center [249, 189] width 198 height 67
click at [682, 4] on icon at bounding box center [678, 9] width 10 height 10
click at [618, 300] on div "Back to Dashboard Change Sender ID Customers Technicians Select a contact Outbo…" at bounding box center [548, 206] width 391 height 376
click at [122, 116] on div "[PHONE_NUMBER] Live | 02:53 ALL TASKS ALL TASKS ACTIVE TASKS TASKS IN WRAP UP" at bounding box center [82, 206] width 128 height 376
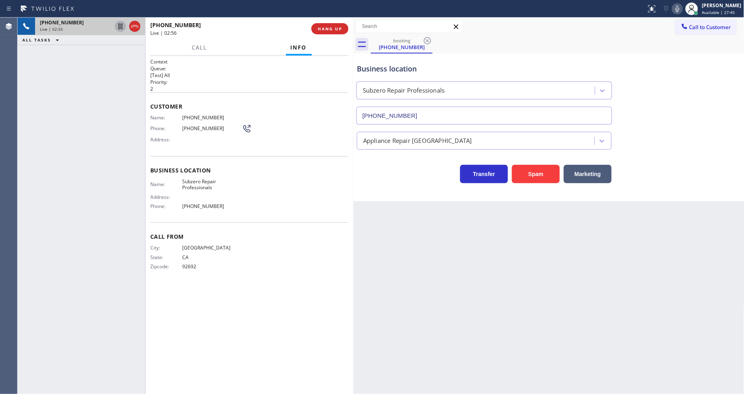
click at [120, 26] on icon at bounding box center [121, 27] width 10 height 10
click at [682, 9] on icon at bounding box center [678, 9] width 10 height 10
click at [120, 26] on icon at bounding box center [121, 27] width 6 height 6
click at [682, 10] on icon at bounding box center [678, 9] width 10 height 10
click at [511, 263] on div "Back to Dashboard Change Sender ID Customers Technicians Select a contact Outbo…" at bounding box center [548, 206] width 391 height 376
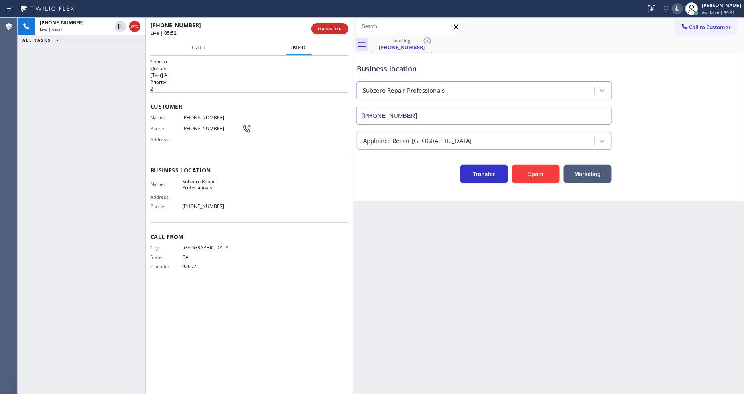
click at [423, 292] on div "Back to Dashboard Change Sender ID Customers Technicians Select a contact Outbo…" at bounding box center [548, 206] width 391 height 376
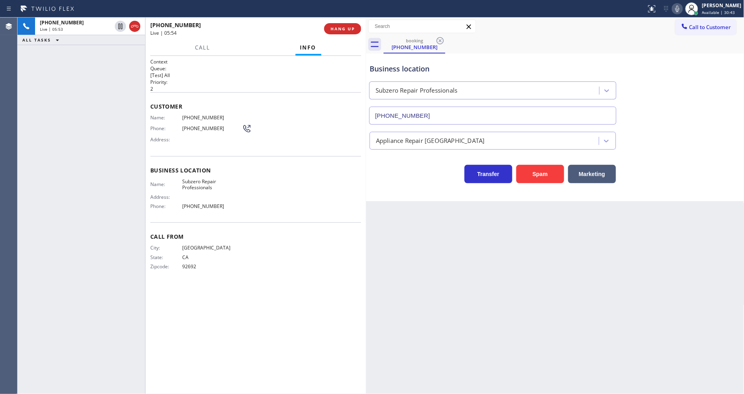
drag, startPoint x: 353, startPoint y: 164, endPoint x: 366, endPoint y: 162, distance: 12.9
click at [366, 162] on div at bounding box center [366, 206] width 0 height 376
click at [680, 10] on icon at bounding box center [678, 9] width 10 height 10
click at [681, 10] on icon at bounding box center [678, 9] width 10 height 10
click at [277, 274] on div "Call From City: [GEOGRAPHIC_DATA]: [US_STATE] Zipcode: 92692" at bounding box center [255, 252] width 211 height 60
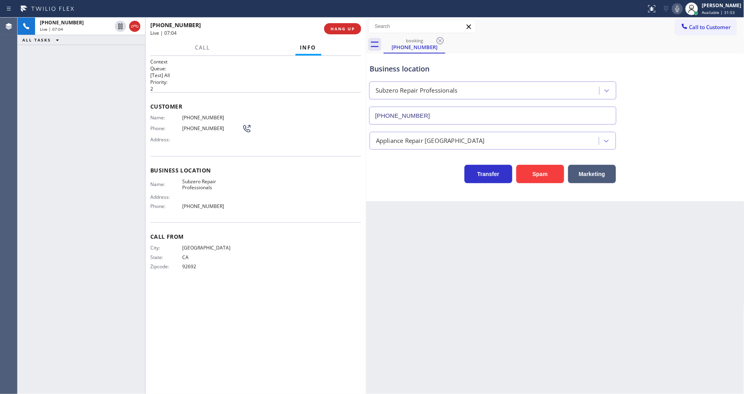
click at [682, 9] on icon at bounding box center [678, 9] width 10 height 10
click at [267, 292] on div "Context Queue: [Test] All Priority: 2 Customer Name: [PHONE_NUMBER] Phone: [PHO…" at bounding box center [255, 224] width 211 height 333
click at [682, 10] on icon at bounding box center [678, 9] width 10 height 10
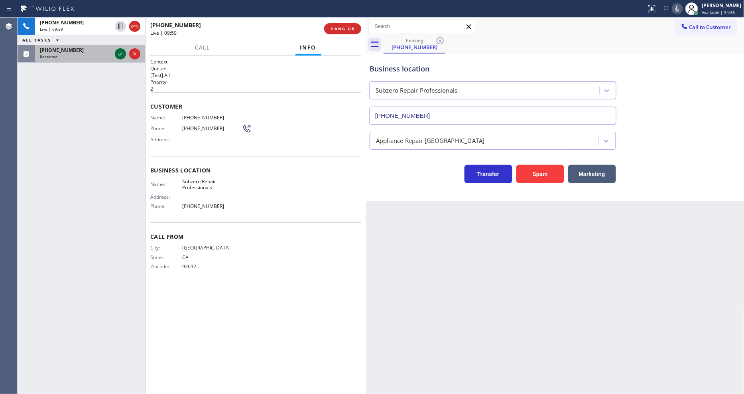
click at [117, 54] on icon at bounding box center [121, 54] width 10 height 10
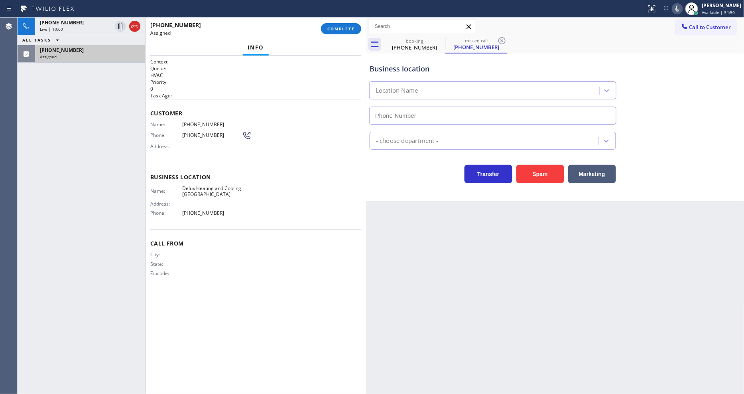
type input "[PHONE_NUMBER]"
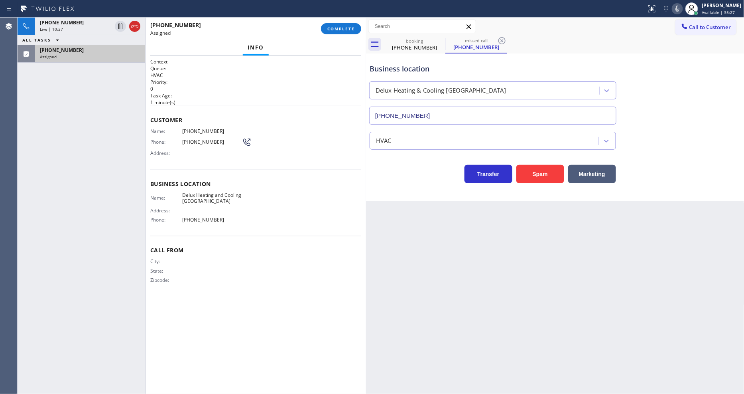
click at [185, 156] on div "Name: [PHONE_NUMBER] Phone: [PHONE_NUMBER] Address:" at bounding box center [200, 144] width 101 height 32
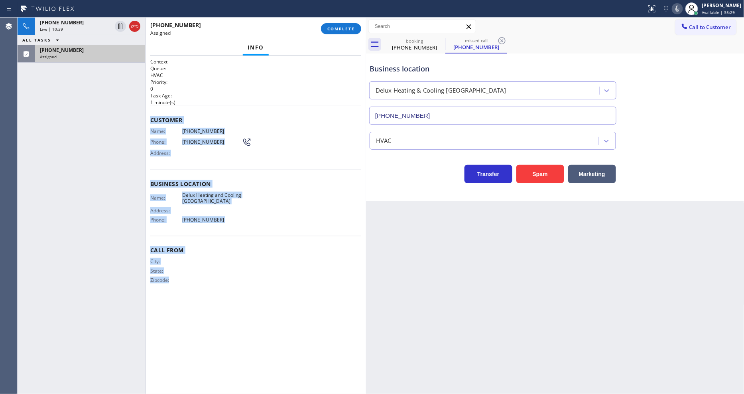
drag, startPoint x: 151, startPoint y: 112, endPoint x: 218, endPoint y: 408, distance: 303.1
click at [218, 393] on html "Status report No issues detected If you experience an issue, please download th…" at bounding box center [372, 197] width 744 height 394
click at [349, 27] on span "COMPLETE" at bounding box center [341, 29] width 28 height 6
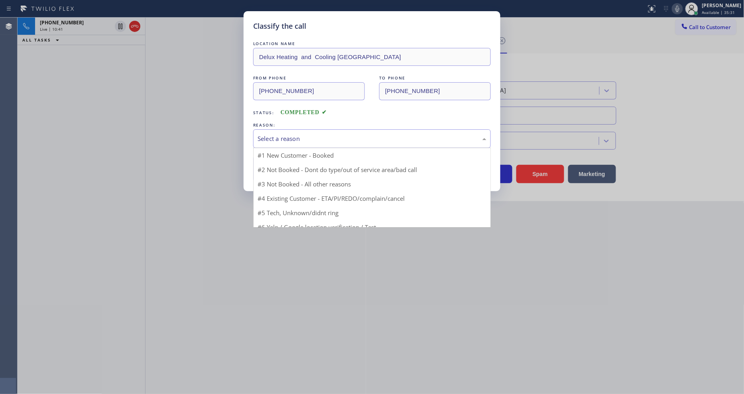
click at [296, 142] on div "Select a reason" at bounding box center [372, 138] width 238 height 19
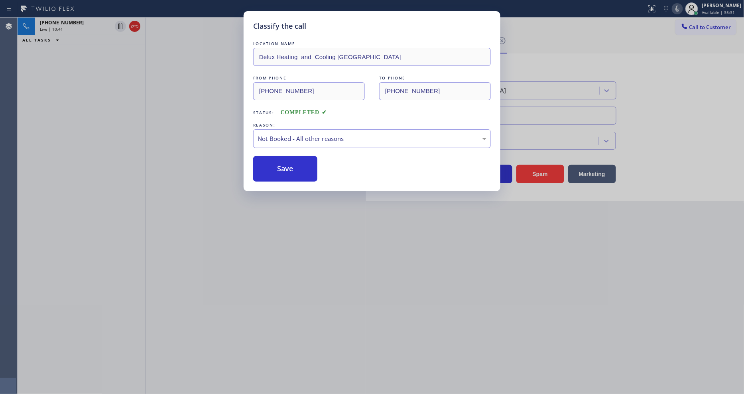
click at [293, 165] on button "Save" at bounding box center [285, 169] width 64 height 26
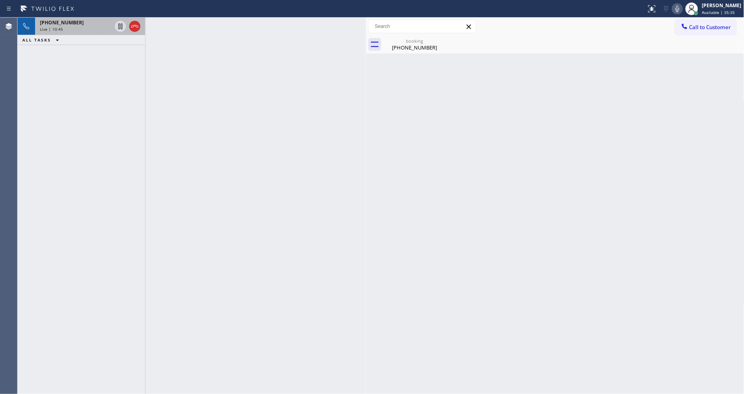
click at [95, 24] on div "[PHONE_NUMBER]" at bounding box center [76, 22] width 72 height 7
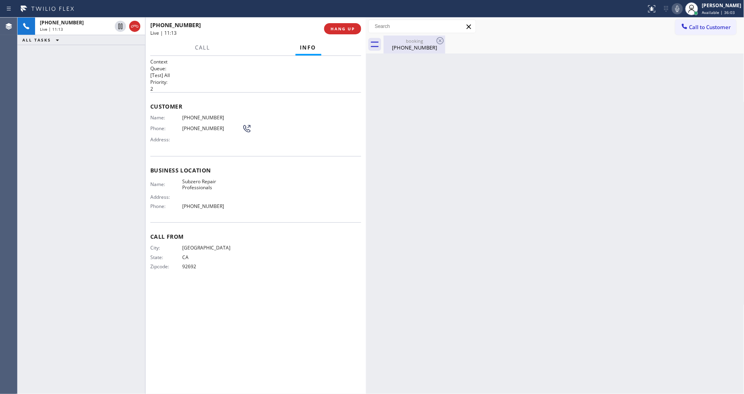
click at [391, 44] on div "[PHONE_NUMBER]" at bounding box center [414, 47] width 60 height 7
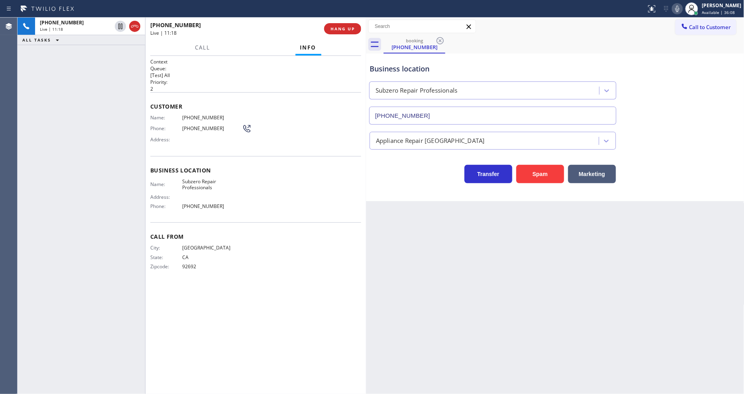
click at [556, 244] on div "Back to Dashboard Change Sender ID Customers Technicians Select a contact Outbo…" at bounding box center [555, 206] width 379 height 376
click at [267, 256] on div "City: [GEOGRAPHIC_DATA]: [US_STATE] Zipcode: 92692" at bounding box center [255, 258] width 211 height 28
click at [680, 6] on icon at bounding box center [678, 9] width 4 height 6
click at [212, 313] on div "Context Queue: [Test] All Priority: 2 Customer Name: [PHONE_NUMBER] Phone: [PHO…" at bounding box center [255, 224] width 211 height 333
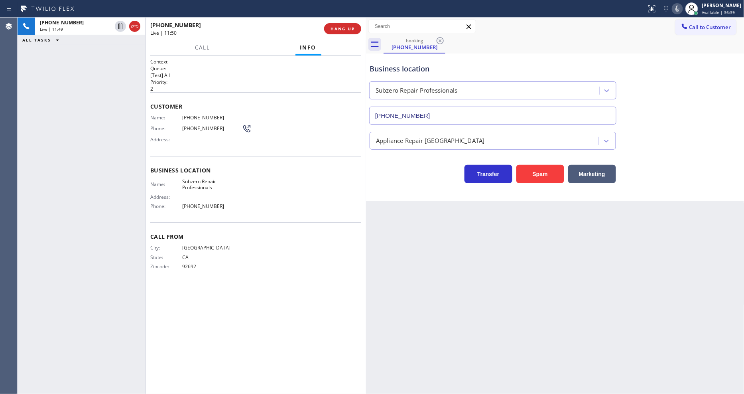
click at [513, 282] on div "Back to Dashboard Change Sender ID Customers Technicians Select a contact Outbo…" at bounding box center [555, 206] width 379 height 376
click at [317, 263] on div "City: [GEOGRAPHIC_DATA]: [US_STATE] Zipcode: 92692" at bounding box center [255, 258] width 211 height 28
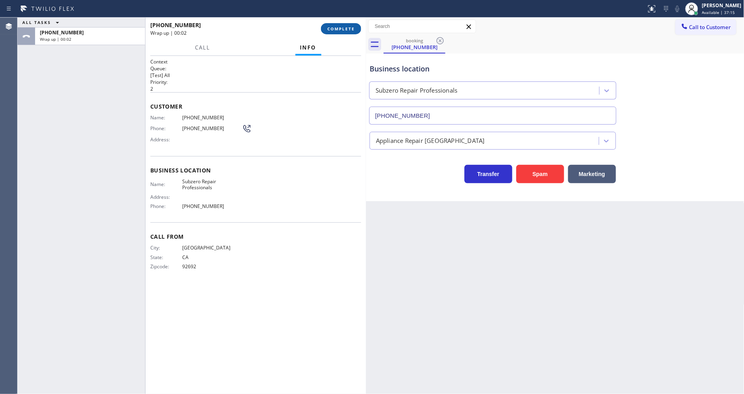
click at [348, 32] on button "COMPLETE" at bounding box center [341, 28] width 40 height 11
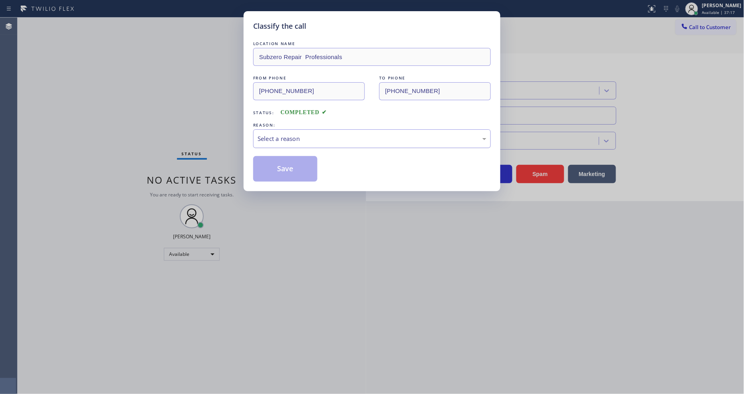
click at [315, 134] on div "Select a reason" at bounding box center [372, 138] width 229 height 9
drag, startPoint x: 308, startPoint y: 150, endPoint x: 297, endPoint y: 162, distance: 16.7
click at [296, 162] on button "Save" at bounding box center [285, 169] width 64 height 26
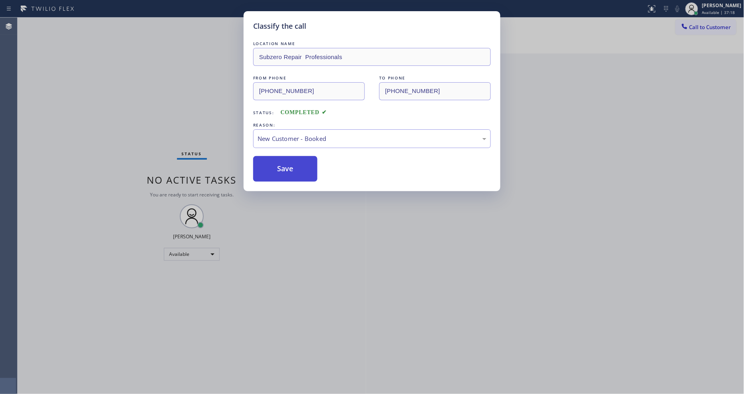
click at [296, 162] on button "Save" at bounding box center [285, 169] width 64 height 26
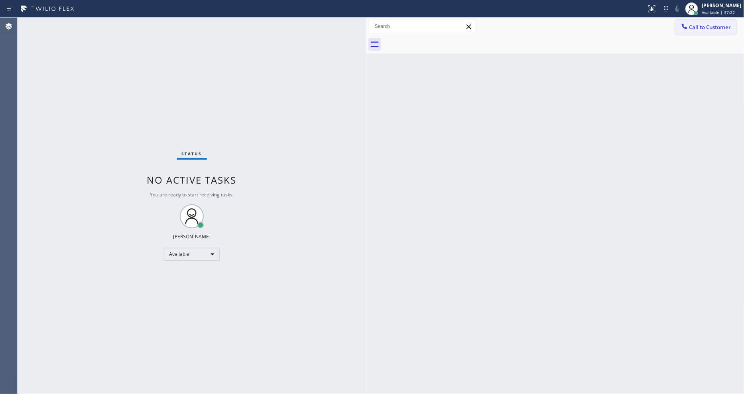
click at [688, 26] on icon at bounding box center [685, 26] width 8 height 8
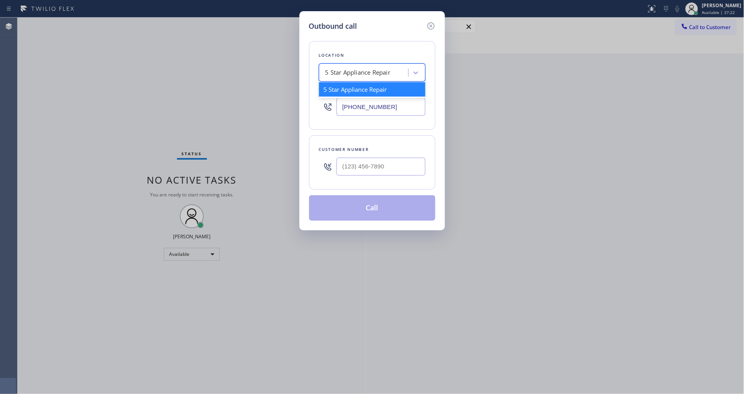
click at [361, 69] on div "5 Star Appliance Repair" at bounding box center [357, 72] width 65 height 9
paste input "Delux Heating and Cooling [GEOGRAPHIC_DATA]"
click at [362, 85] on div "No options" at bounding box center [372, 90] width 106 height 16
click at [342, 69] on input "Delux Heating and Cooling [GEOGRAPHIC_DATA]" at bounding box center [348, 72] width 111 height 7
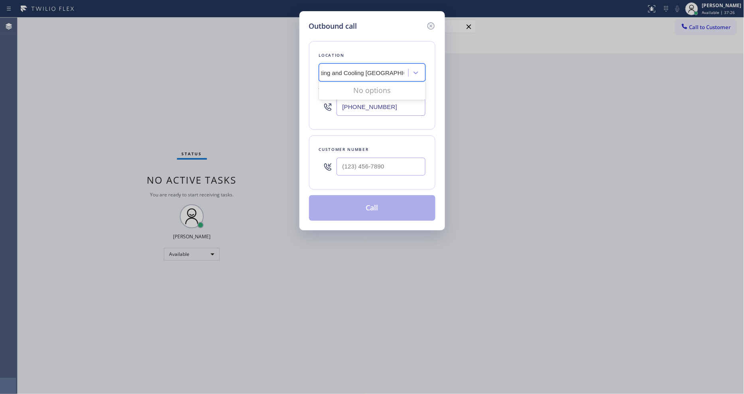
type input "Delux Heating and Cooling [GEOGRAPHIC_DATA]"
click at [185, 126] on div "Outbound call Location 5 Star Appliance Repair Your caller id phone number [PHO…" at bounding box center [372, 197] width 744 height 394
click at [365, 102] on input "[PHONE_NUMBER]" at bounding box center [381, 107] width 89 height 18
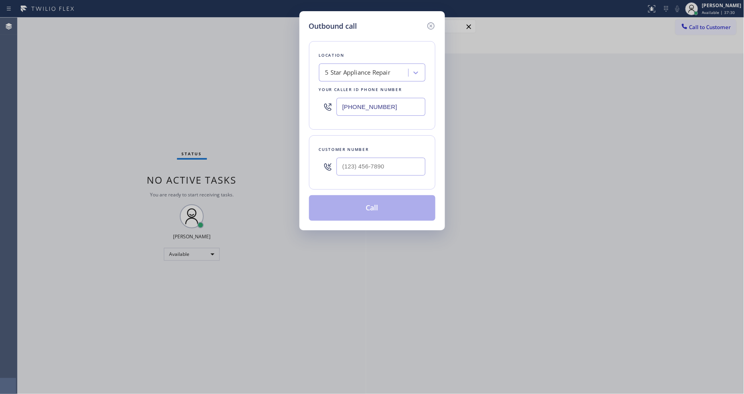
click at [365, 102] on input "[PHONE_NUMBER]" at bounding box center [381, 107] width 89 height 18
paste input "949) 449-8558"
type input "[PHONE_NUMBER]"
click at [358, 124] on div "Location 5 Star Appliance Repair Your caller id phone number [PHONE_NUMBER]" at bounding box center [372, 85] width 126 height 89
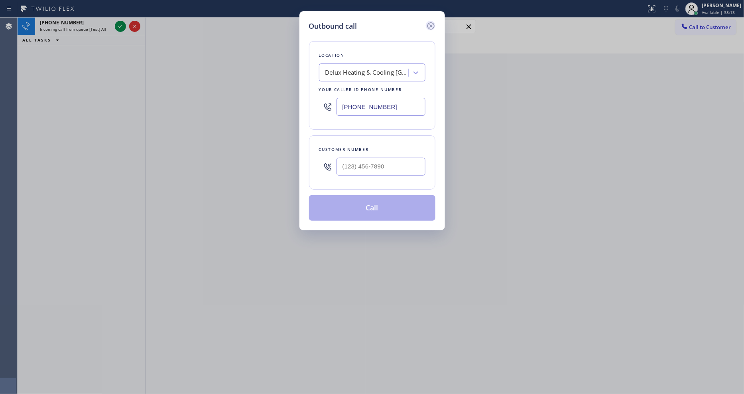
click at [432, 21] on icon at bounding box center [431, 26] width 10 height 10
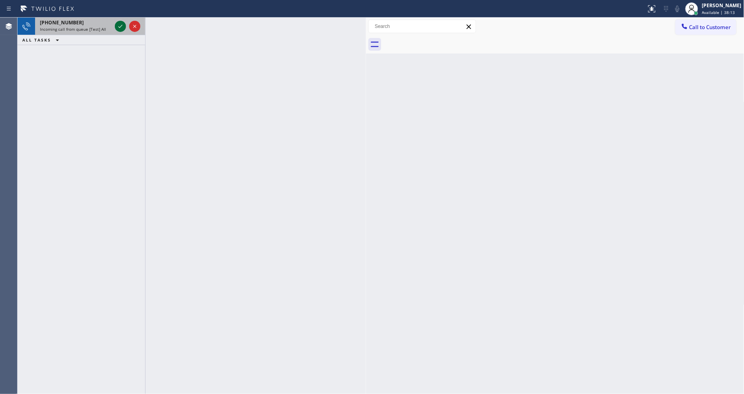
click at [118, 26] on icon at bounding box center [121, 27] width 10 height 10
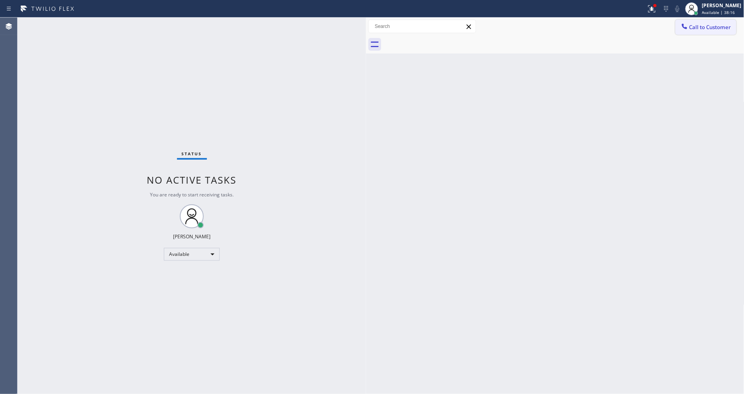
click at [693, 21] on button "Call to Customer" at bounding box center [706, 27] width 61 height 15
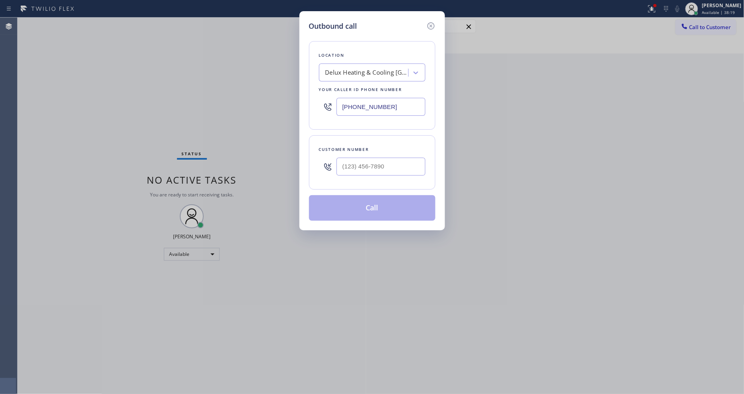
click at [196, 164] on div "Outbound call Location Delux Heating & Cooling [GEOGRAPHIC_DATA] Your caller id…" at bounding box center [372, 197] width 744 height 394
click at [348, 162] on input "(___) ___-____" at bounding box center [381, 167] width 89 height 18
paste input "949) 449-8558"
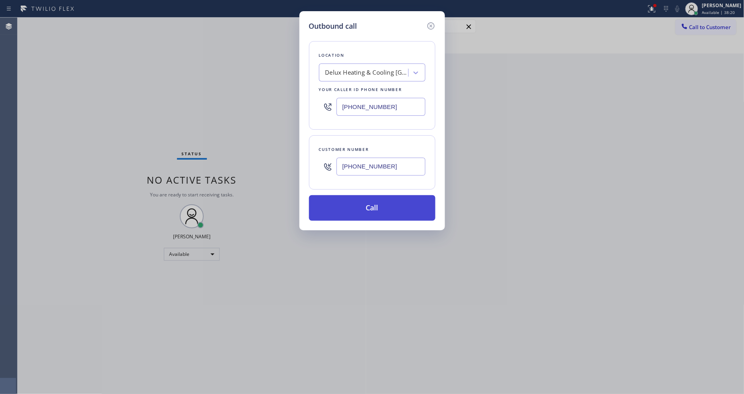
type input "[PHONE_NUMBER]"
click at [348, 195] on button "Call" at bounding box center [372, 208] width 126 height 26
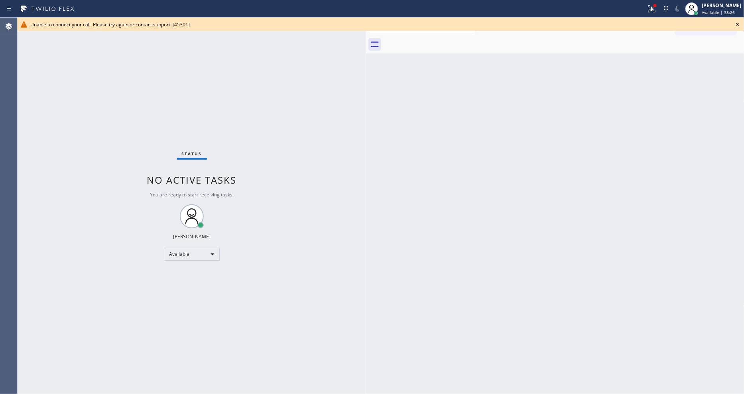
click at [739, 23] on icon at bounding box center [738, 25] width 10 height 10
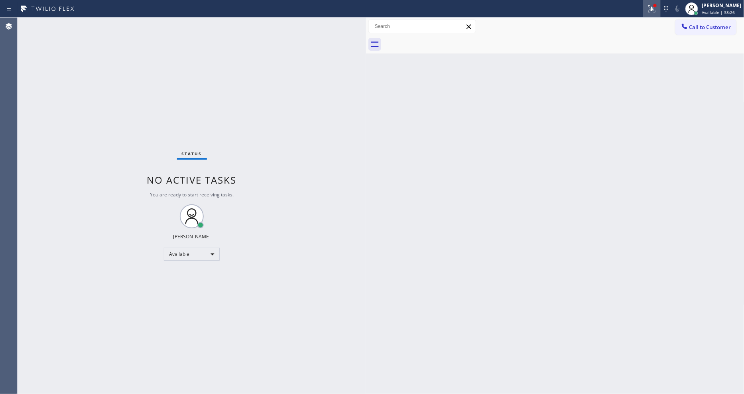
click at [661, 11] on div at bounding box center [652, 9] width 18 height 10
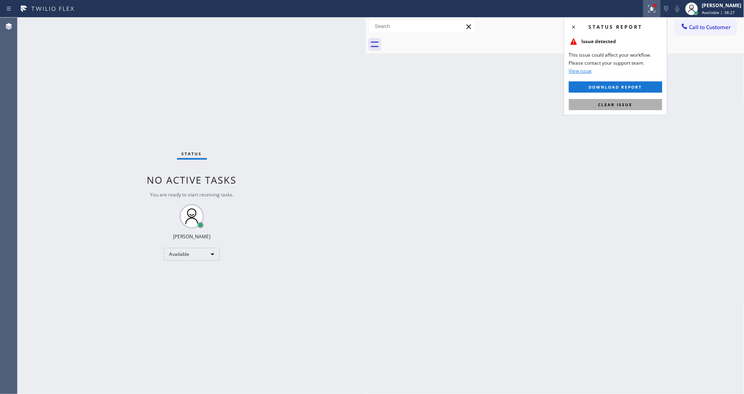
click at [648, 100] on button "Clear issue" at bounding box center [615, 104] width 93 height 11
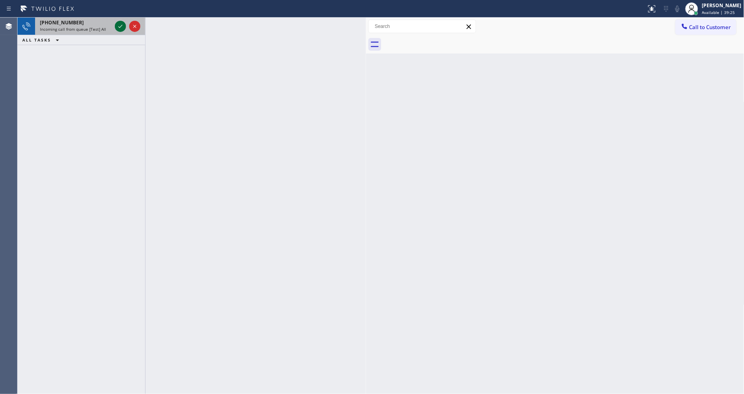
click at [122, 24] on icon at bounding box center [121, 27] width 10 height 10
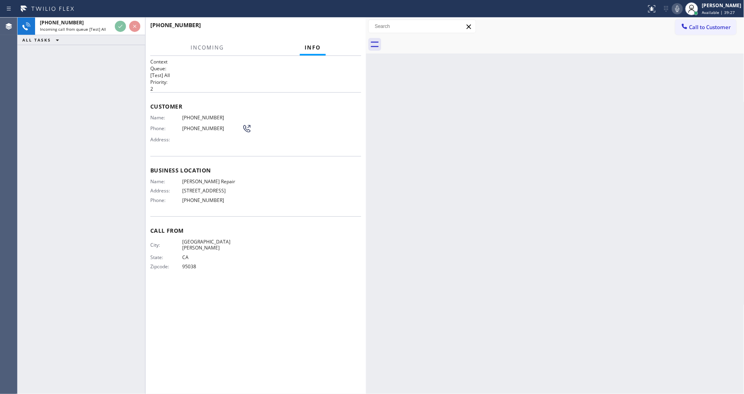
click at [252, 86] on p "2" at bounding box center [255, 88] width 211 height 7
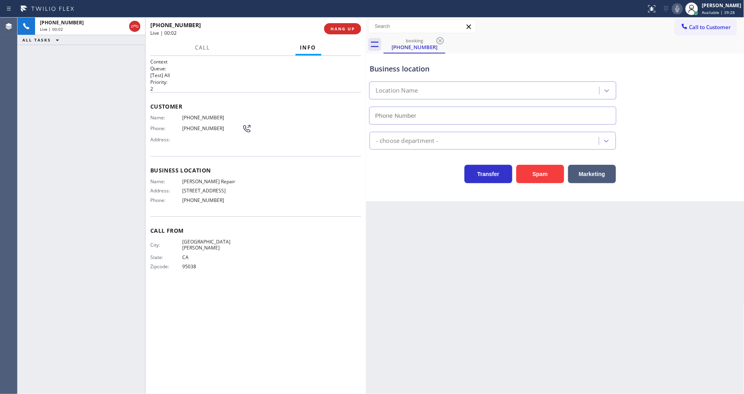
type input "[PHONE_NUMBER]"
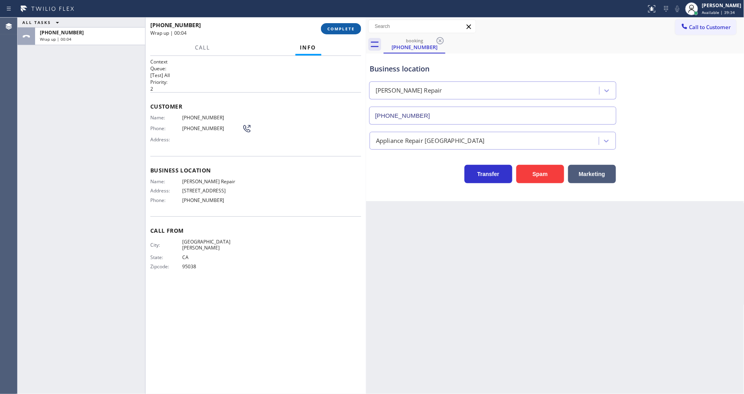
click at [338, 26] on span "COMPLETE" at bounding box center [341, 29] width 28 height 6
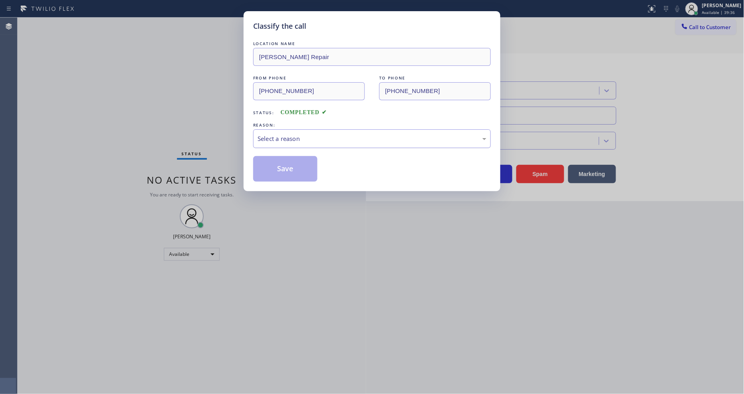
click at [290, 138] on div "Select a reason" at bounding box center [372, 138] width 229 height 9
click at [291, 165] on button "Save" at bounding box center [285, 169] width 64 height 26
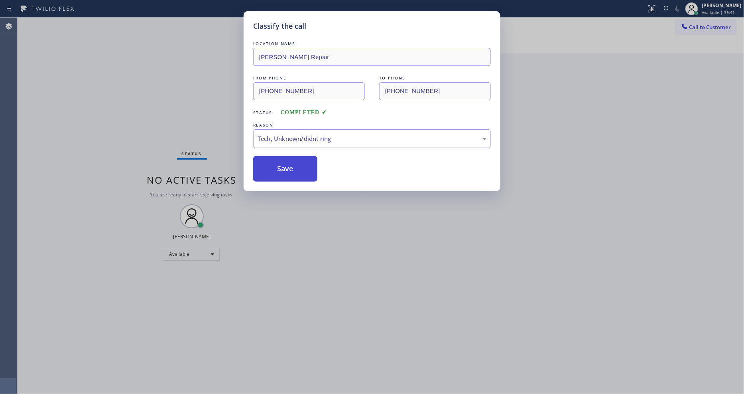
click at [291, 165] on button "Save" at bounding box center [285, 169] width 64 height 26
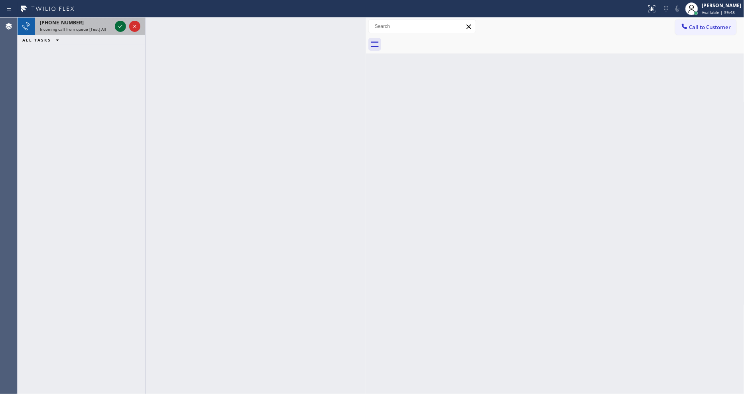
click at [119, 26] on icon at bounding box center [121, 27] width 10 height 10
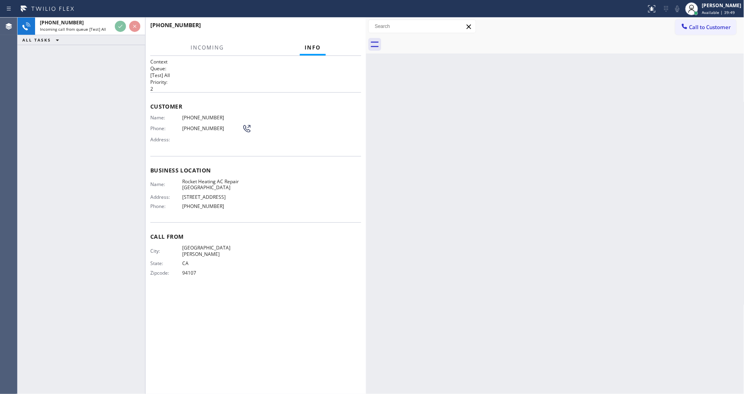
click at [113, 143] on div "[PHONE_NUMBER] Incoming call from queue [Test] All ALL TASKS ALL TASKS ACTIVE T…" at bounding box center [82, 206] width 128 height 376
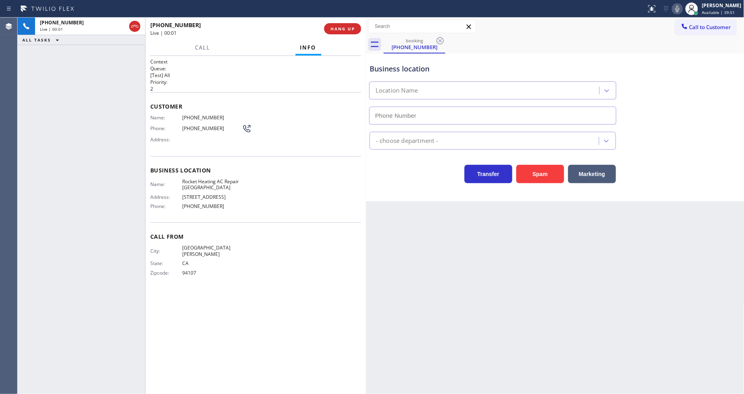
type input "[PHONE_NUMBER]"
drag, startPoint x: 507, startPoint y: 243, endPoint x: 444, endPoint y: 159, distance: 105.5
click at [507, 243] on div "Back to Dashboard Change Sender ID Customers Technicians Select a contact Outbo…" at bounding box center [555, 206] width 379 height 376
click at [344, 28] on span "HANG UP" at bounding box center [343, 29] width 24 height 6
click at [344, 28] on span "COMPLETE" at bounding box center [341, 29] width 28 height 6
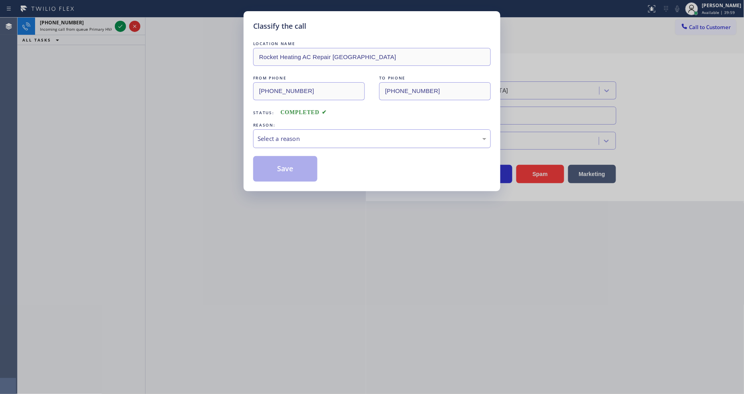
click at [301, 137] on div "Select a reason" at bounding box center [372, 138] width 229 height 9
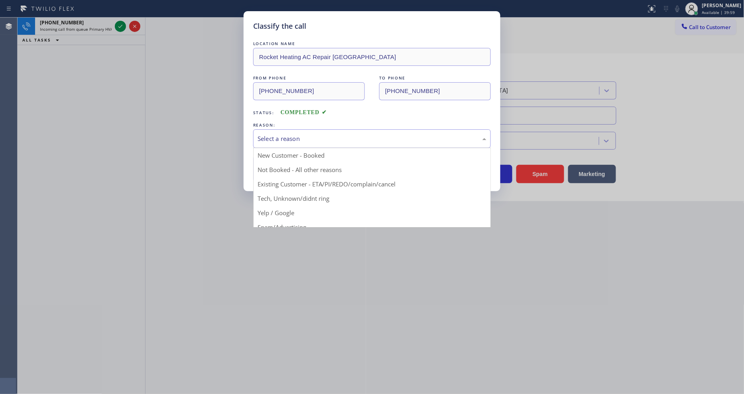
drag, startPoint x: 301, startPoint y: 201, endPoint x: 298, endPoint y: 168, distance: 33.2
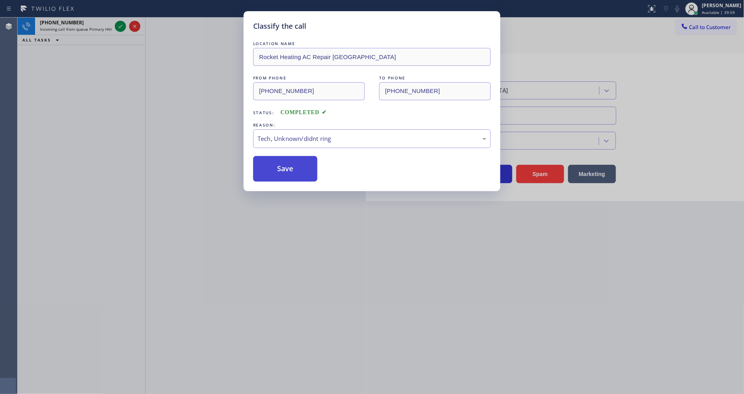
click at [297, 160] on button "Save" at bounding box center [285, 169] width 64 height 26
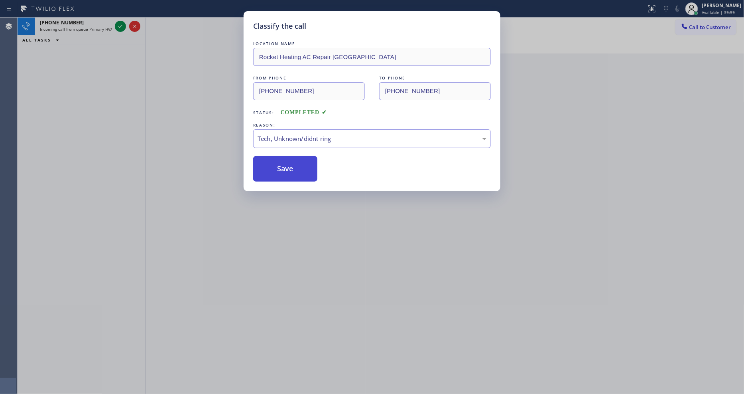
click at [297, 160] on button "Save" at bounding box center [285, 169] width 64 height 26
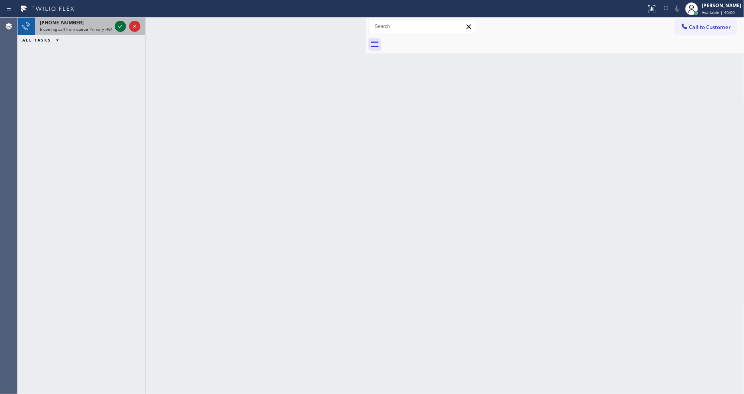
click at [125, 27] on div at bounding box center [120, 27] width 11 height 10
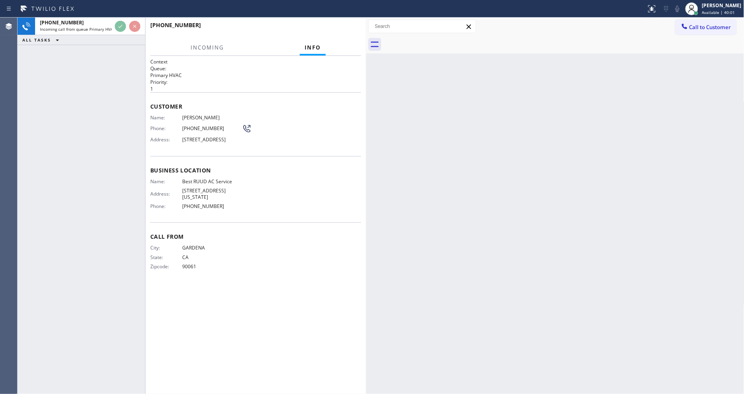
click at [357, 126] on div "Name: [PERSON_NAME] Phone: [PHONE_NUMBER] Address: [STREET_ADDRESS]" at bounding box center [255, 130] width 211 height 32
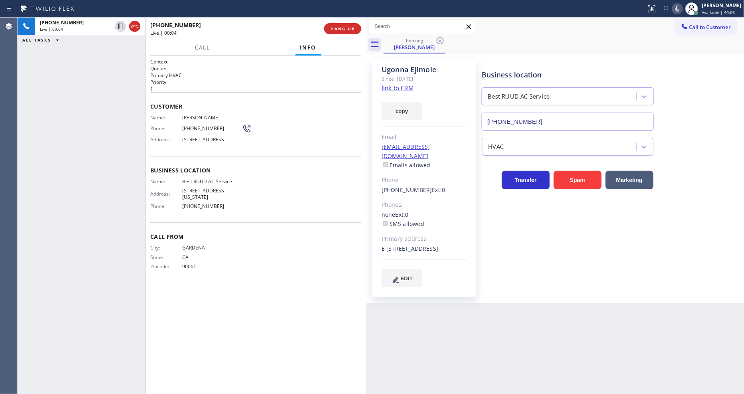
type input "[PHONE_NUMBER]"
click at [306, 268] on div "City: GARDENA State: [US_STATE] Zipcode: 90061" at bounding box center [255, 258] width 211 height 28
click at [408, 89] on link "link to CRM" at bounding box center [398, 88] width 32 height 8
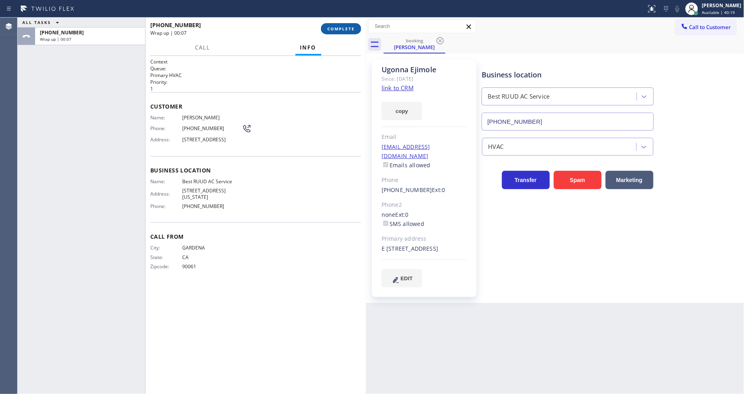
click at [344, 30] on span "COMPLETE" at bounding box center [341, 29] width 28 height 6
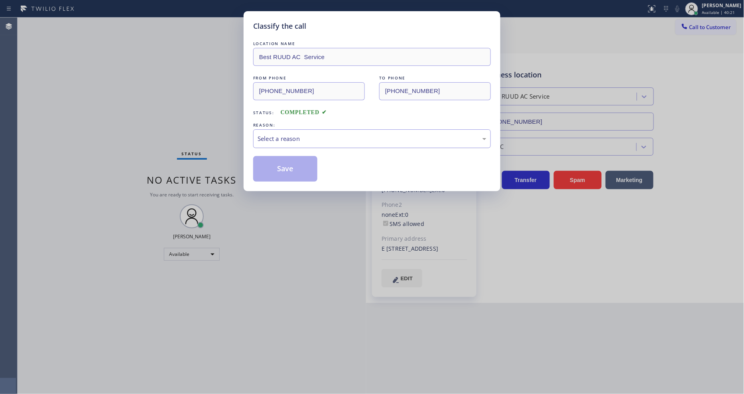
click at [298, 135] on div "Select a reason" at bounding box center [372, 138] width 229 height 9
click at [295, 162] on button "Save" at bounding box center [285, 169] width 64 height 26
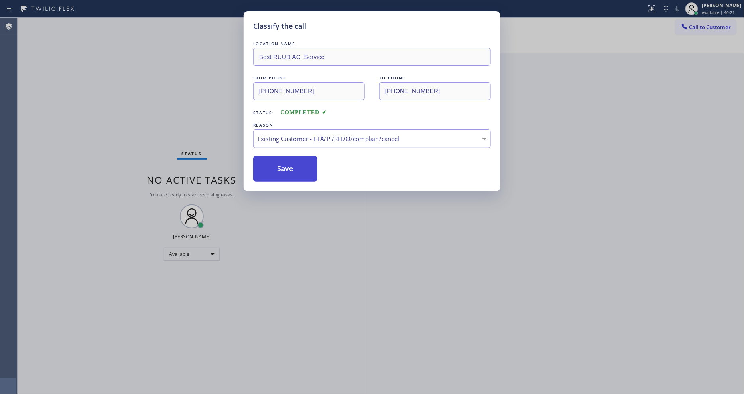
click at [295, 162] on button "Save" at bounding box center [285, 169] width 64 height 26
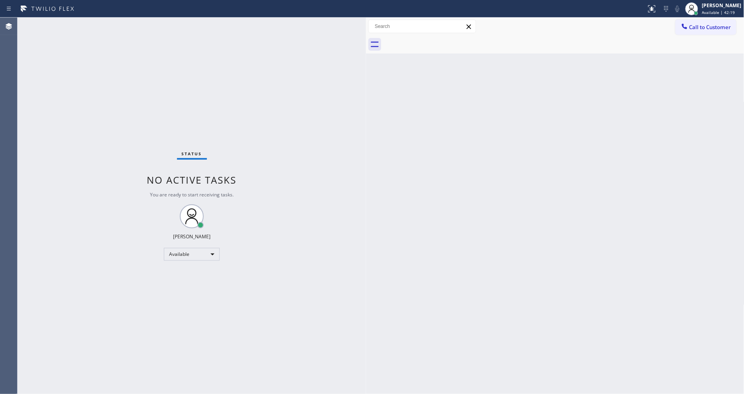
drag, startPoint x: 603, startPoint y: 216, endPoint x: 637, endPoint y: 250, distance: 48.2
click at [603, 216] on div "Back to Dashboard Change Sender ID Customers Technicians Select a contact Outbo…" at bounding box center [555, 206] width 379 height 376
click at [103, 22] on div "Status No active tasks You are ready to start receiving tasks. [PERSON_NAME] Av…" at bounding box center [192, 206] width 349 height 376
click at [712, 7] on div "[PERSON_NAME]" at bounding box center [721, 5] width 39 height 7
click at [703, 51] on button "Unavailable" at bounding box center [705, 52] width 80 height 10
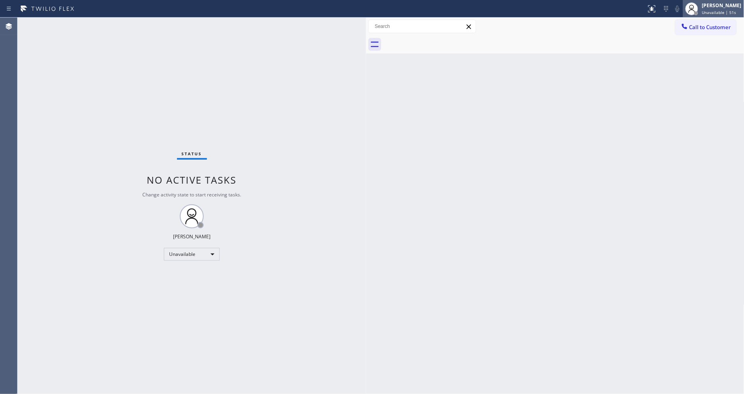
click at [709, 16] on div "[PERSON_NAME] Unavailable | 51s" at bounding box center [713, 9] width 61 height 18
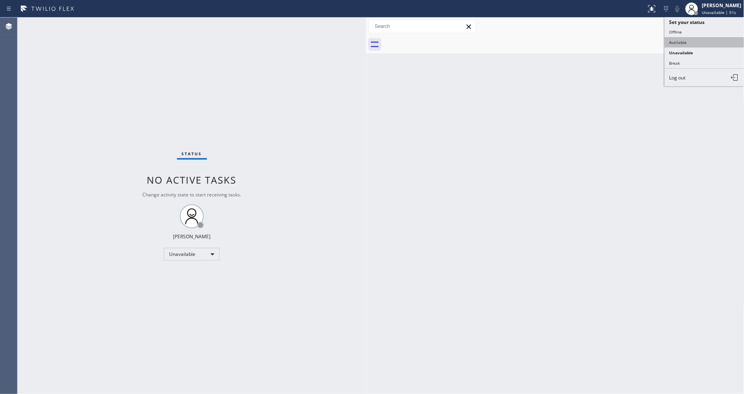
click at [700, 41] on button "Available" at bounding box center [705, 42] width 80 height 10
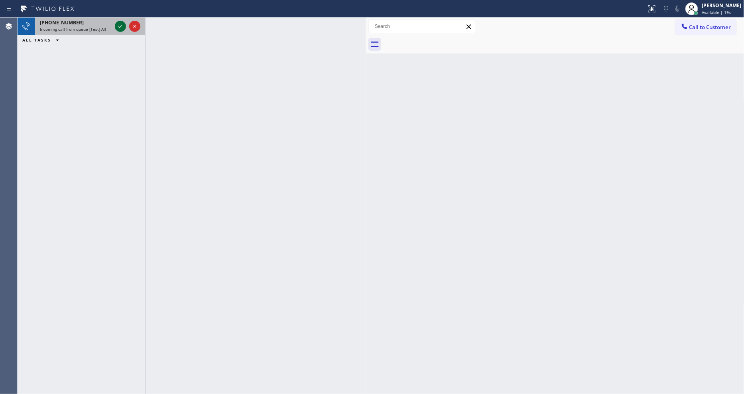
click at [118, 26] on icon at bounding box center [121, 27] width 10 height 10
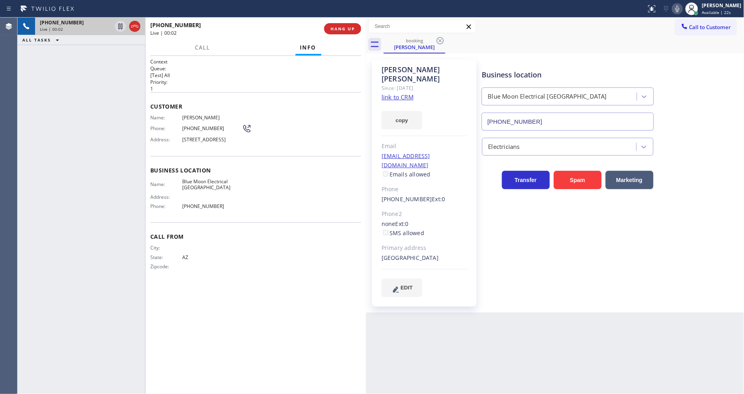
type input "[PHONE_NUMBER]"
click at [395, 93] on link "link to CRM" at bounding box center [398, 97] width 32 height 8
click at [119, 27] on icon at bounding box center [121, 27] width 10 height 10
click at [680, 7] on icon at bounding box center [678, 9] width 4 height 6
click at [120, 26] on icon at bounding box center [121, 27] width 10 height 10
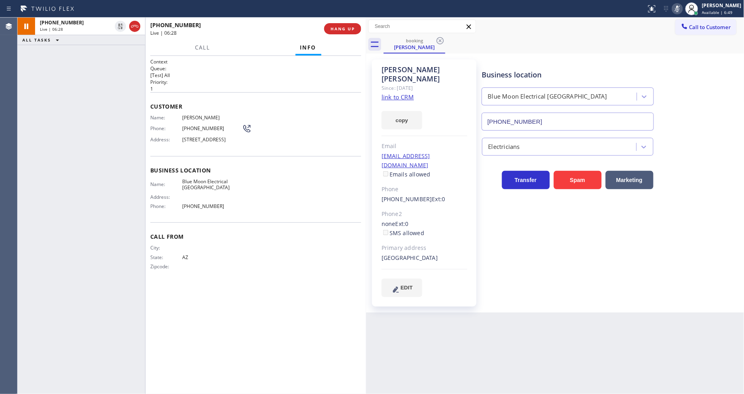
click at [682, 7] on icon at bounding box center [678, 9] width 10 height 10
click at [103, 210] on div "+16028071427 Live | 06:37 ALL TASKS ALL TASKS ACTIVE TASKS TASKS IN WRAP UP" at bounding box center [82, 206] width 128 height 376
click at [110, 250] on div "+16028071427 Live | 06:39 ALL TASKS ALL TASKS ACTIVE TASKS TASKS IN WRAP UP" at bounding box center [82, 206] width 128 height 376
drag, startPoint x: 564, startPoint y: 300, endPoint x: 519, endPoint y: 189, distance: 119.0
click at [564, 300] on div "Back to Dashboard Change Sender ID Customers Technicians Select a contact Outbo…" at bounding box center [555, 206] width 379 height 376
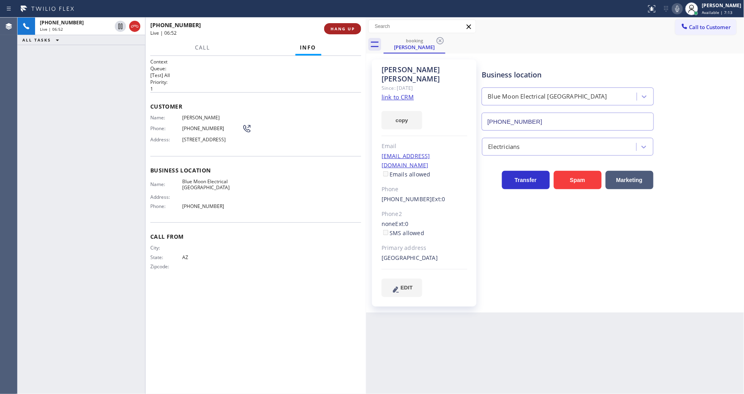
click at [342, 27] on span "HANG UP" at bounding box center [343, 29] width 24 height 6
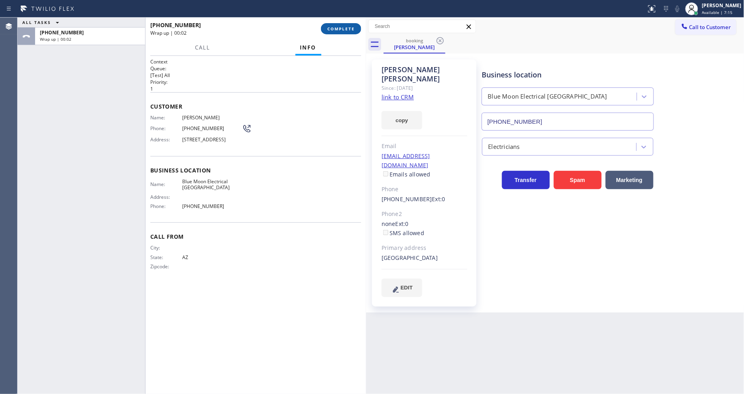
click at [342, 27] on span "COMPLETE" at bounding box center [341, 29] width 28 height 6
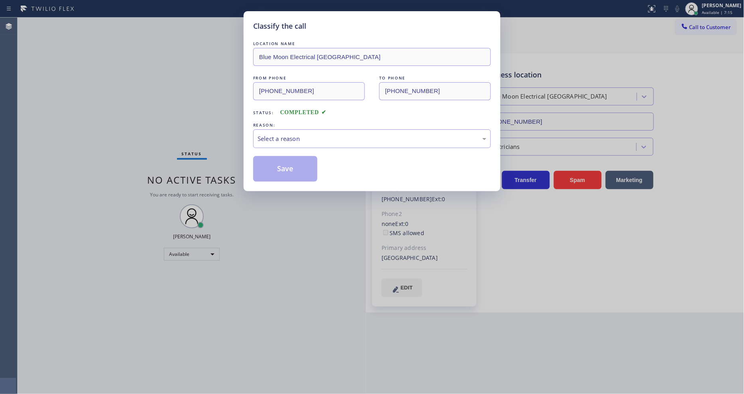
click at [296, 126] on div "REASON:" at bounding box center [372, 125] width 238 height 8
click at [301, 139] on div "Select a reason" at bounding box center [372, 138] width 229 height 9
click at [300, 166] on button "Save" at bounding box center [285, 169] width 64 height 26
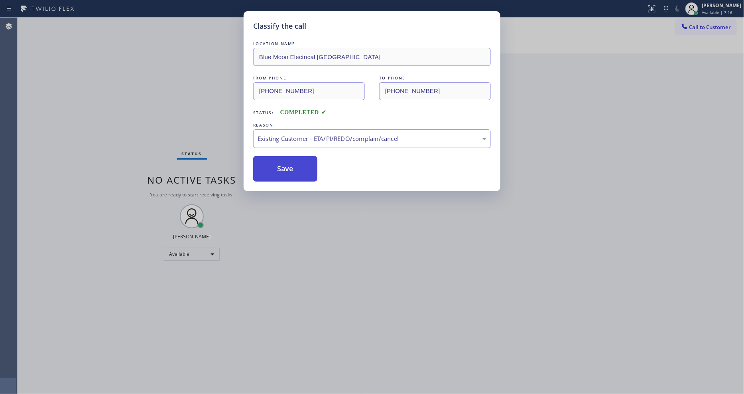
click at [300, 166] on button "Save" at bounding box center [285, 169] width 64 height 26
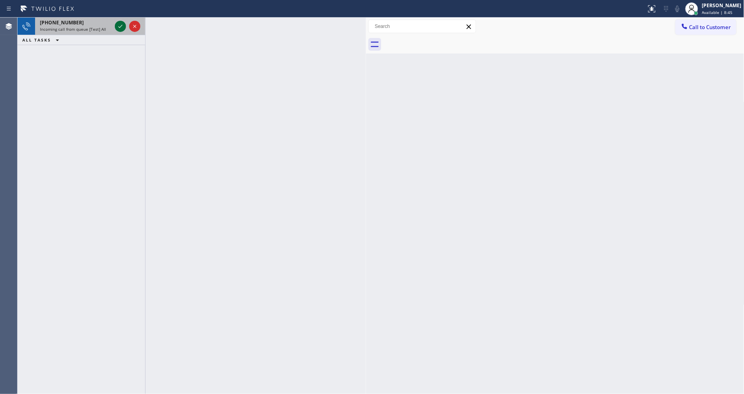
click at [120, 26] on icon at bounding box center [121, 27] width 10 height 10
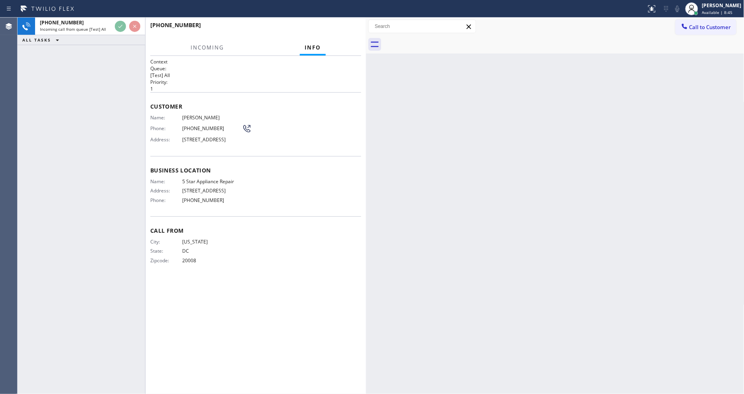
click at [122, 120] on div "+12023652361 Incoming call from queue [Test] All ALL TASKS ALL TASKS ACTIVE TAS…" at bounding box center [82, 206] width 128 height 376
click at [369, 134] on div "Back to Dashboard Change Sender ID Customers Technicians Select a contact Outbo…" at bounding box center [555, 206] width 379 height 376
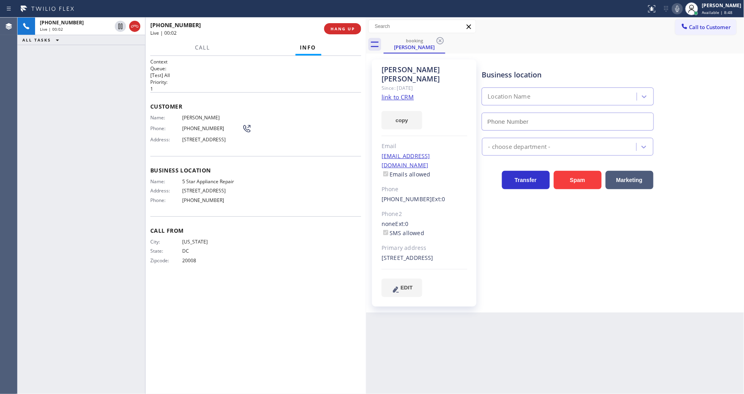
type input "[PHONE_NUMBER]"
click at [400, 93] on link "link to CRM" at bounding box center [398, 97] width 32 height 8
click at [536, 241] on div "Business location 5 Star Appliance Repair (855) 731-4952 5 Star Appliance Trans…" at bounding box center [612, 177] width 262 height 233
click at [680, 11] on icon at bounding box center [678, 9] width 4 height 6
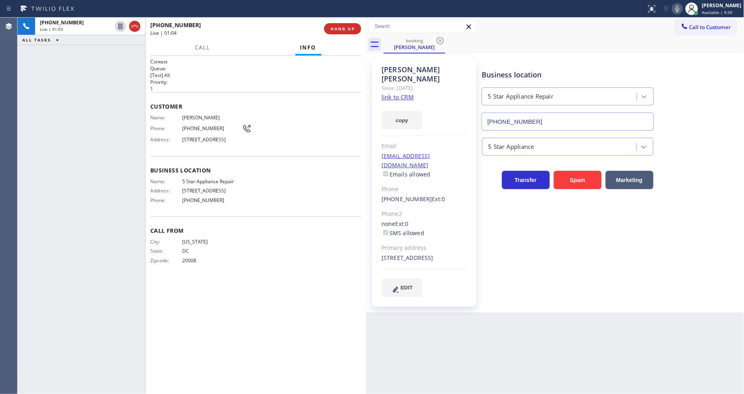
click at [277, 229] on div "Call From City: WASHINGTON State: DC Zipcode: 20008" at bounding box center [255, 246] width 211 height 60
click at [527, 312] on div "Back to Dashboard Change Sender ID Customers Technicians Select a contact Outbo…" at bounding box center [555, 206] width 379 height 376
click at [278, 243] on div "City: WASHINGTON State: DC Zipcode: 20008" at bounding box center [255, 253] width 211 height 28
click at [605, 259] on div "Business location 5 Star Appliance Repair (855) 731-4952 5 Star Appliance Trans…" at bounding box center [612, 177] width 262 height 233
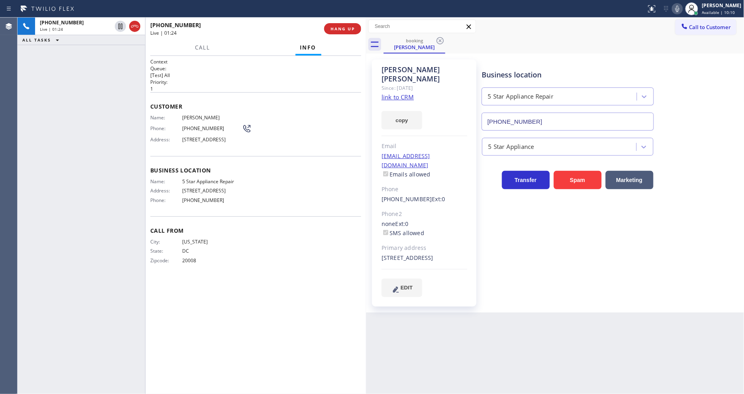
click at [315, 251] on div "City: WASHINGTON State: DC Zipcode: 20008" at bounding box center [255, 253] width 211 height 28
click at [532, 269] on div "Business location 5 Star Appliance Repair (855) 731-4952 5 Star Appliance Trans…" at bounding box center [612, 177] width 262 height 233
click at [609, 282] on div "Business location 5 Star Appliance Repair (855) 731-4952 5 Star Appliance Trans…" at bounding box center [612, 177] width 262 height 233
click at [308, 274] on div "Call From City: WASHINGTON State: DC Zipcode: 20008" at bounding box center [255, 246] width 211 height 60
click at [189, 261] on span "20008" at bounding box center [212, 260] width 60 height 6
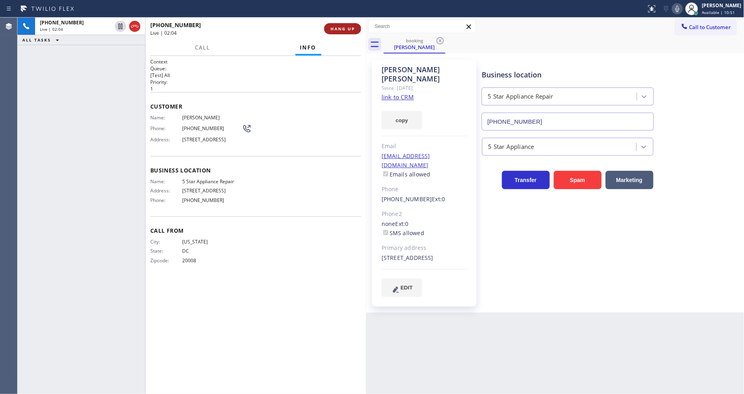
click at [340, 30] on span "HANG UP" at bounding box center [343, 29] width 24 height 6
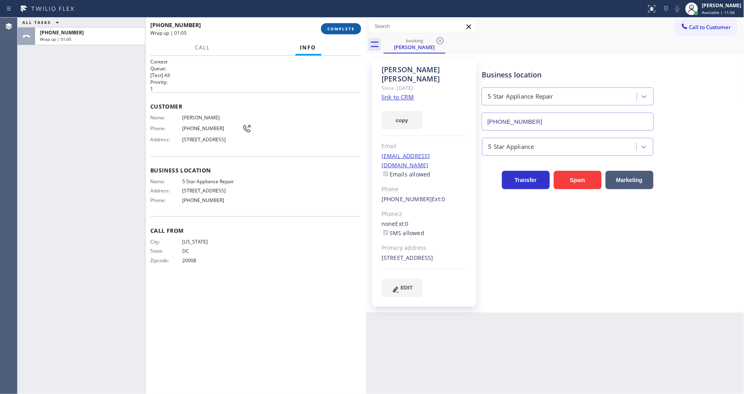
drag, startPoint x: 335, startPoint y: 18, endPoint x: 337, endPoint y: 23, distance: 5.0
click at [335, 18] on div "+12023652361 Wrap up | 01:05 COMPLETE" at bounding box center [255, 28] width 211 height 21
click at [337, 28] on span "COMPLETE" at bounding box center [341, 29] width 28 height 6
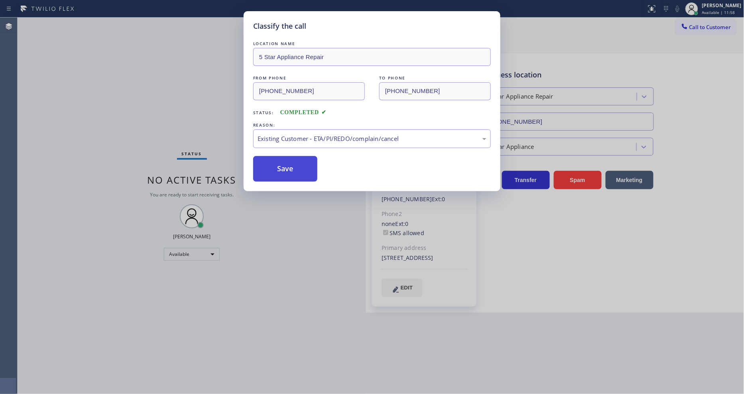
click at [284, 168] on button "Save" at bounding box center [285, 169] width 64 height 26
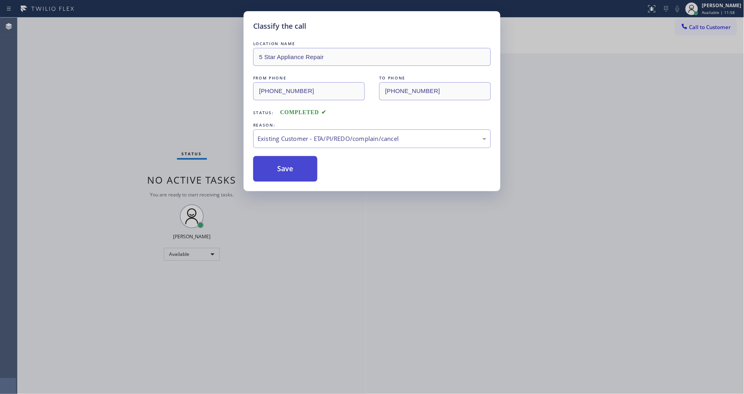
click at [284, 168] on button "Save" at bounding box center [285, 169] width 64 height 26
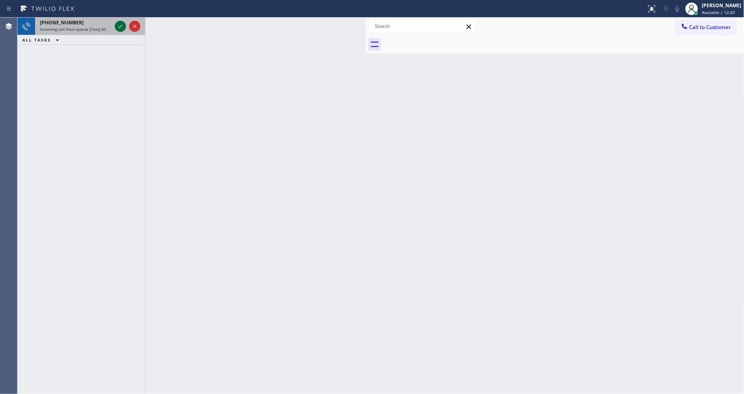
click at [121, 25] on icon at bounding box center [121, 27] width 10 height 10
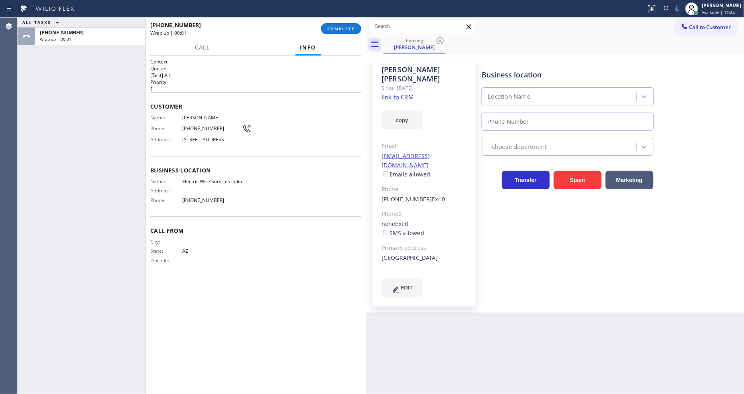
click at [344, 28] on span "COMPLETE" at bounding box center [341, 29] width 28 height 6
type input "(760) 388-9774"
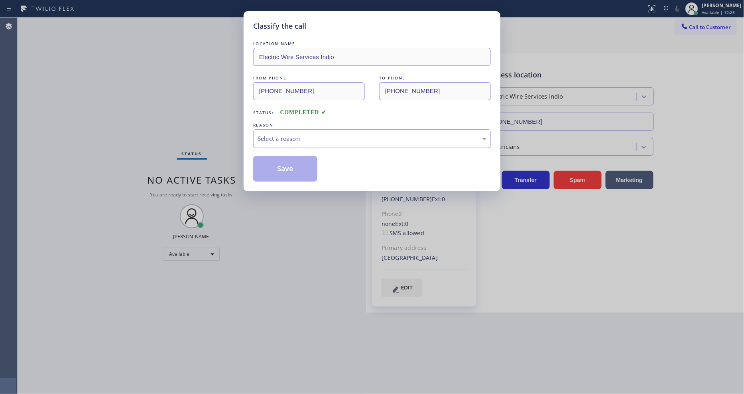
click at [310, 141] on div "Select a reason" at bounding box center [372, 138] width 238 height 19
click at [302, 169] on button "Save" at bounding box center [285, 169] width 64 height 26
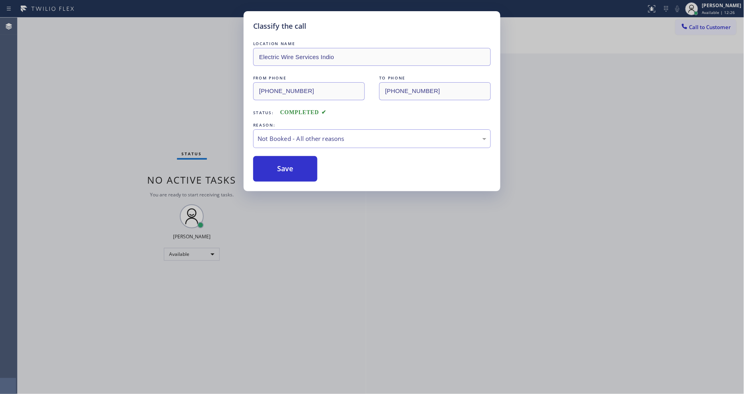
click at [302, 169] on button "Save" at bounding box center [285, 169] width 64 height 26
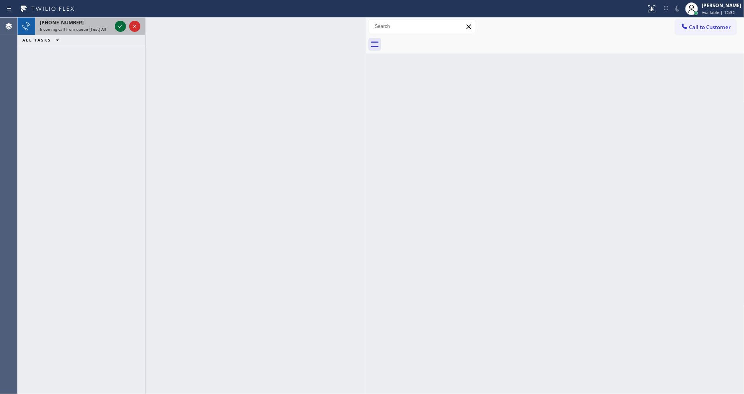
click at [118, 27] on icon at bounding box center [121, 27] width 10 height 10
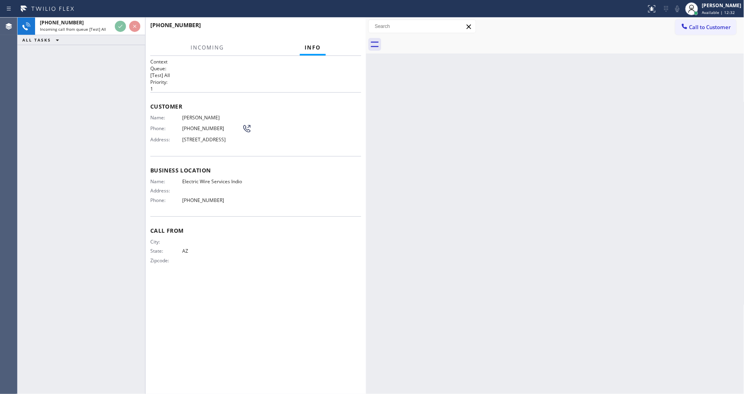
click at [109, 97] on div "+16028071427 Incoming call from queue [Test] All ALL TASKS ALL TASKS ACTIVE TAS…" at bounding box center [82, 206] width 128 height 376
click at [343, 28] on span "HANG UP" at bounding box center [343, 29] width 24 height 6
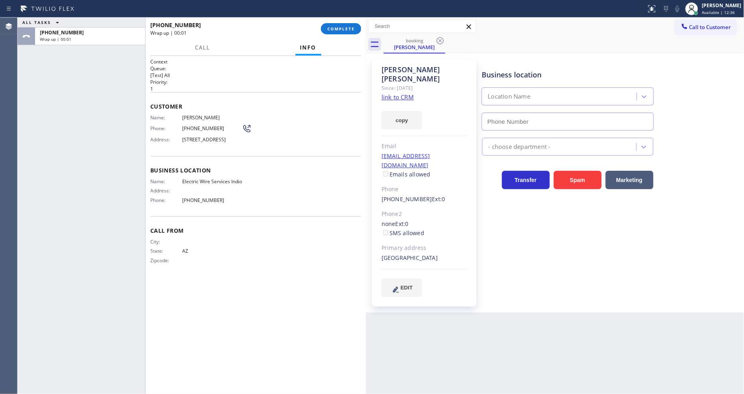
click at [343, 28] on span "COMPLETE" at bounding box center [341, 29] width 28 height 6
type input "(760) 388-9774"
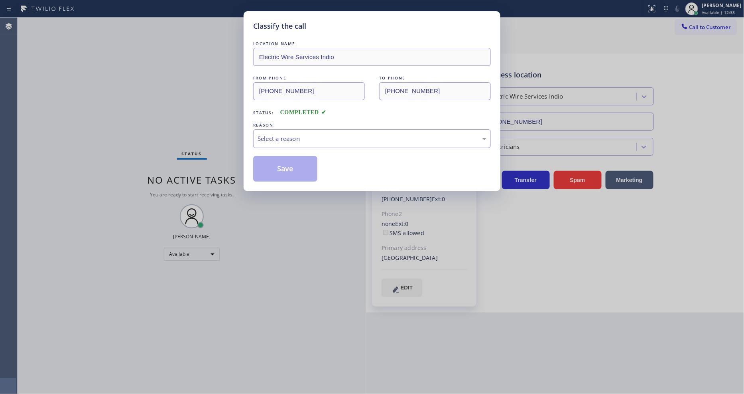
click at [321, 116] on div "LOCATION NAME Electric Wire Services Indio FROM PHONE (602) 807-1427 TO PHONE (…" at bounding box center [372, 110] width 238 height 142
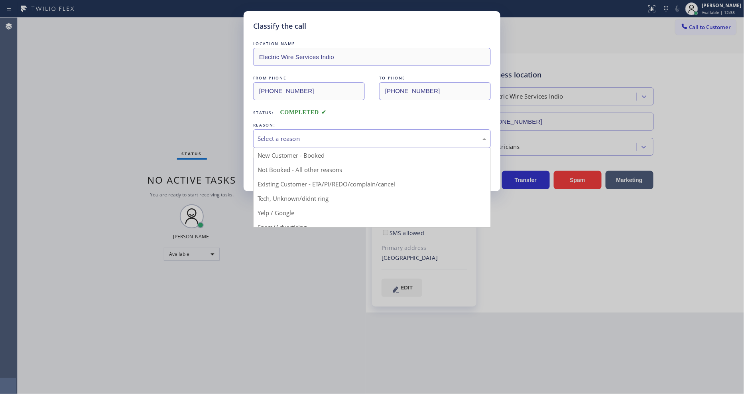
click at [314, 138] on div "Select a reason" at bounding box center [372, 138] width 229 height 9
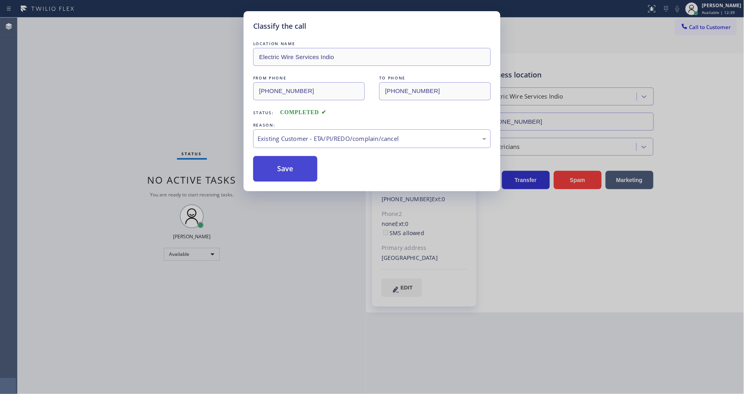
click at [305, 172] on button "Save" at bounding box center [285, 169] width 64 height 26
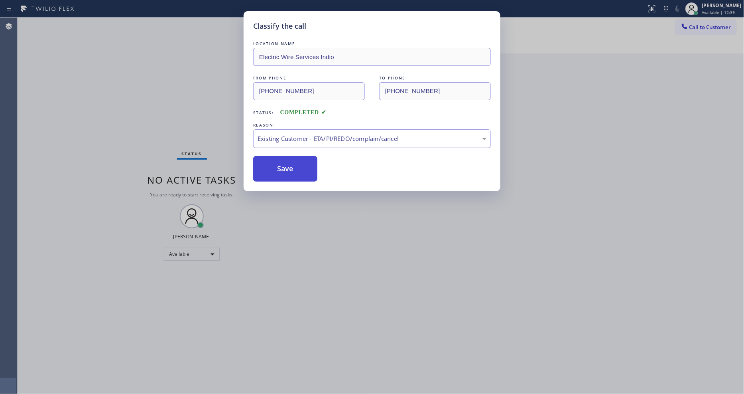
click at [305, 172] on button "Save" at bounding box center [285, 169] width 64 height 26
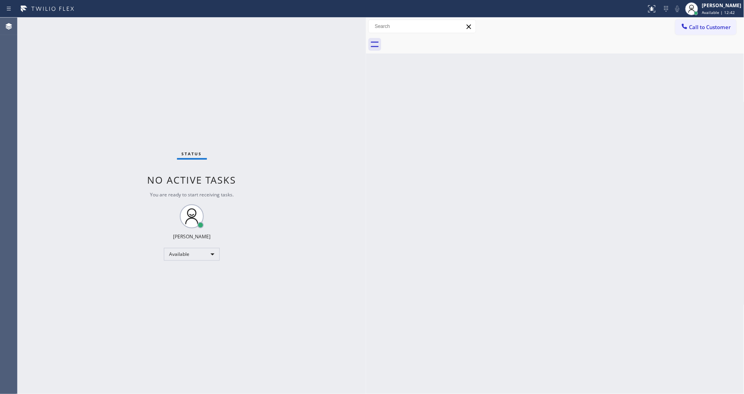
click at [353, 292] on div "Status No active tasks You are ready to start receiving tasks. [PERSON_NAME] Av…" at bounding box center [192, 206] width 349 height 376
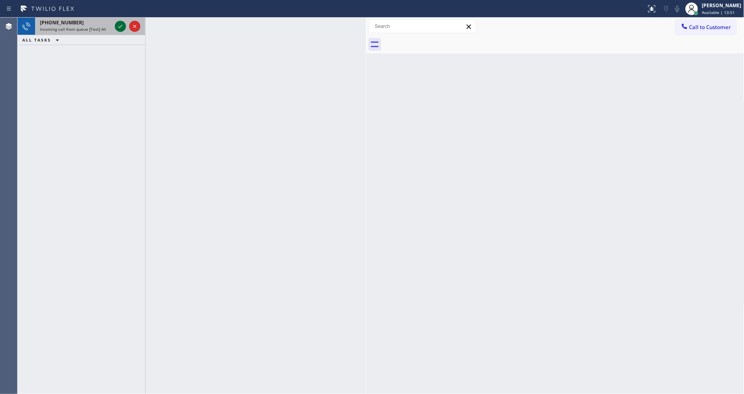
click at [122, 27] on icon at bounding box center [121, 27] width 10 height 10
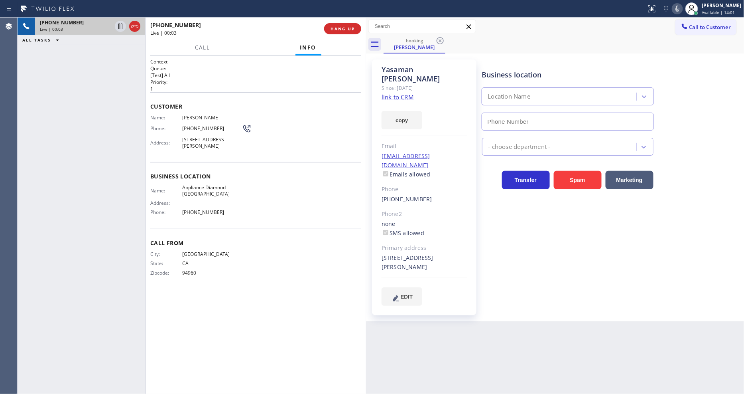
type input "(650) 332-1291"
click at [394, 99] on link "link to CRM" at bounding box center [398, 97] width 32 height 8
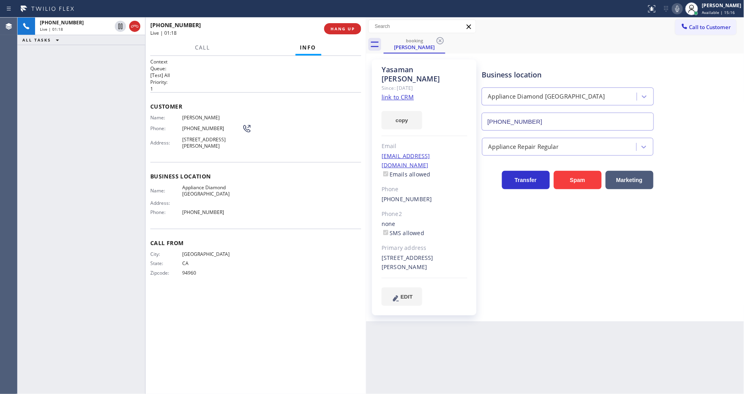
drag, startPoint x: 121, startPoint y: 26, endPoint x: 412, endPoint y: 4, distance: 292.3
click at [120, 26] on icon at bounding box center [121, 27] width 10 height 10
click at [682, 9] on icon at bounding box center [678, 9] width 10 height 10
drag, startPoint x: 122, startPoint y: 25, endPoint x: 144, endPoint y: 27, distance: 22.8
click at [122, 25] on icon at bounding box center [121, 27] width 10 height 10
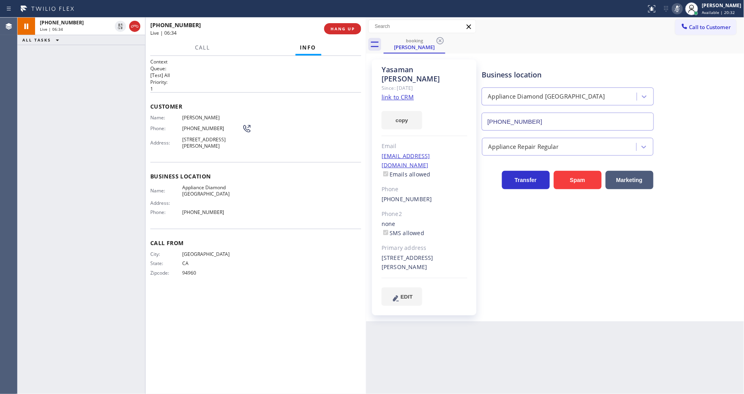
click at [682, 8] on icon at bounding box center [678, 9] width 10 height 10
click at [504, 244] on div "Business location Appliance Diamond San Mateo (650) 332-1291 Appliance Repair R…" at bounding box center [612, 182] width 262 height 242
click at [268, 296] on div "Context Queue: [Test] All Priority: 1 Customer Name: Yasaman Amid Badakhshan Ph…" at bounding box center [255, 224] width 211 height 333
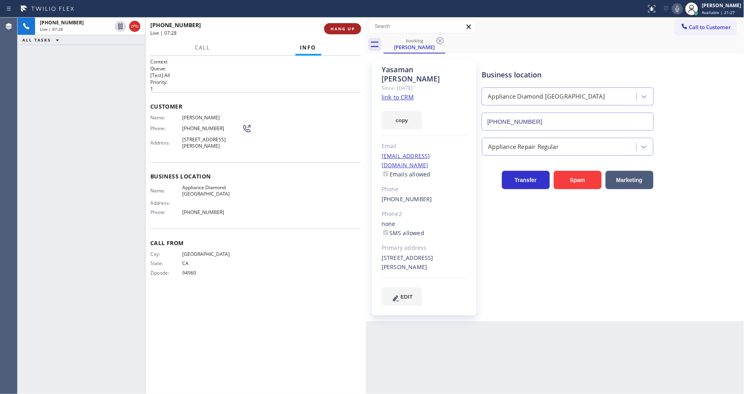
click at [352, 25] on button "HANG UP" at bounding box center [342, 28] width 37 height 11
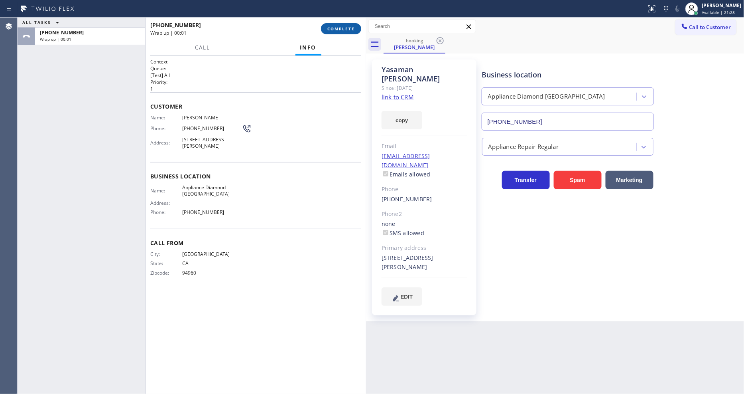
click at [352, 25] on button "COMPLETE" at bounding box center [341, 28] width 40 height 11
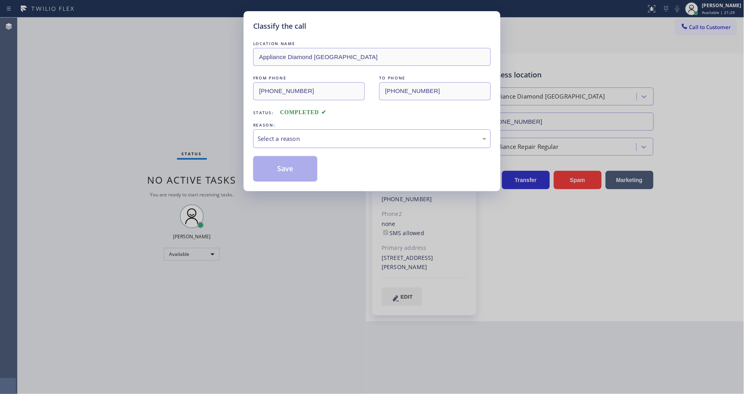
click at [280, 142] on div "Select a reason" at bounding box center [372, 138] width 238 height 19
click at [273, 170] on button "Save" at bounding box center [285, 169] width 64 height 26
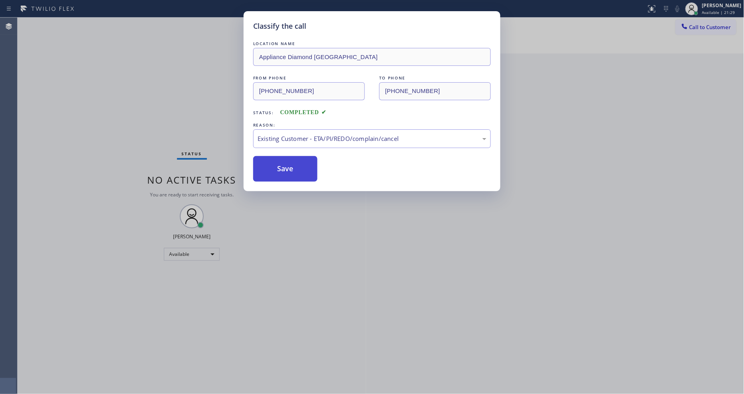
click at [273, 170] on button "Save" at bounding box center [285, 169] width 64 height 26
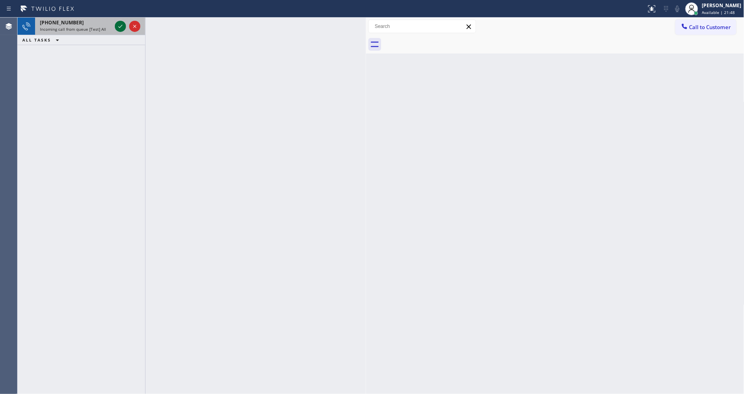
click at [119, 27] on icon at bounding box center [120, 26] width 4 height 3
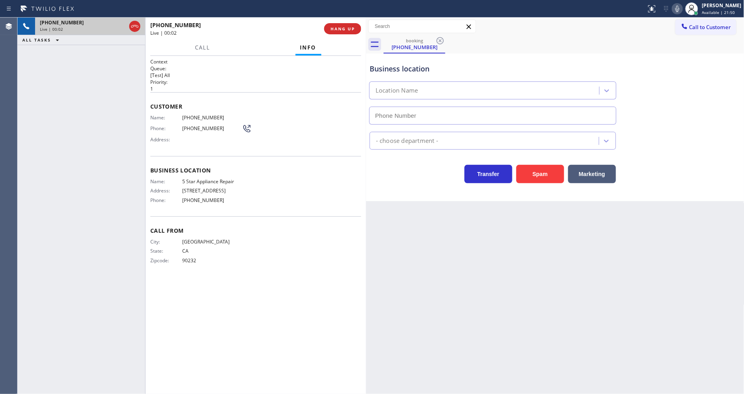
type input "[PHONE_NUMBER]"
click at [535, 241] on div "Back to Dashboard Change Sender ID Customers Technicians Select a contact Outbo…" at bounding box center [555, 206] width 379 height 376
click at [569, 223] on div "Back to Dashboard Change Sender ID Customers Technicians Select a contact Outbo…" at bounding box center [555, 206] width 379 height 376
click at [256, 244] on div "City: LOS ANGELES State: CA Zipcode: 90232" at bounding box center [255, 253] width 211 height 28
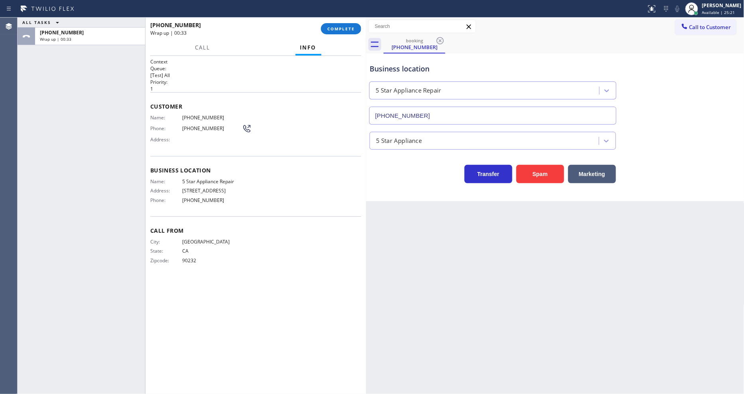
click at [361, 30] on div "+13102373786 Wrap up | 00:33 COMPLETE" at bounding box center [256, 29] width 221 height 22
click at [350, 28] on span "COMPLETE" at bounding box center [341, 29] width 28 height 6
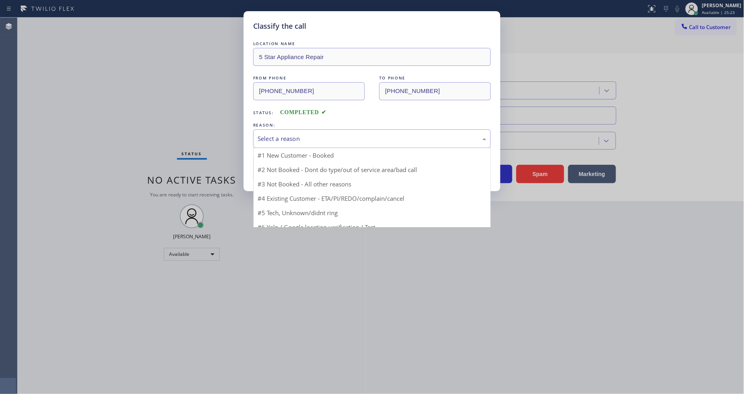
click at [288, 137] on div "Select a reason" at bounding box center [372, 138] width 229 height 9
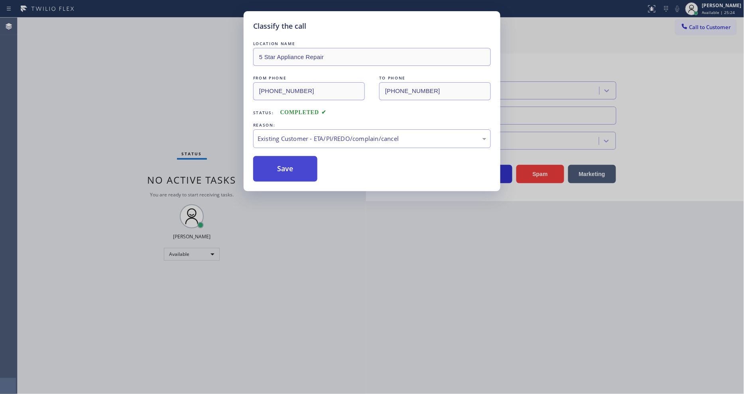
click at [291, 164] on button "Save" at bounding box center [285, 169] width 64 height 26
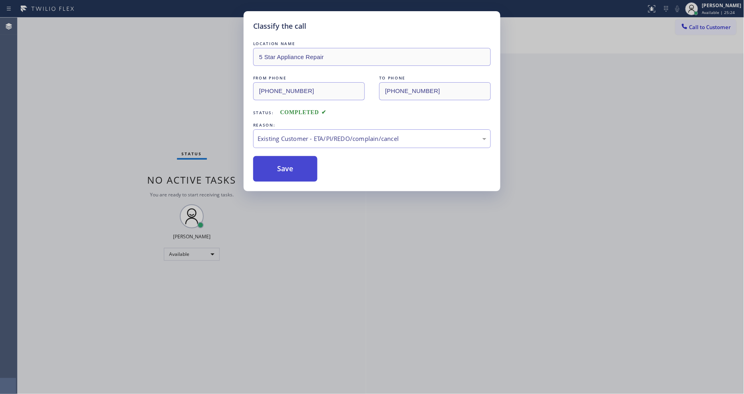
click at [291, 164] on button "Save" at bounding box center [285, 169] width 64 height 26
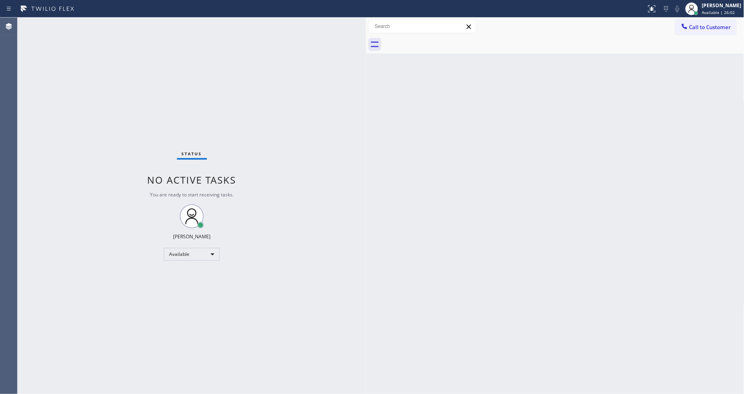
click at [105, 17] on div "Status report No issues detected If you experience an issue, please download th…" at bounding box center [372, 9] width 744 height 18
click at [116, 26] on div "Status No active tasks You are ready to start receiving tasks. [PERSON_NAME] Av…" at bounding box center [192, 206] width 349 height 376
click at [117, 26] on div "Status No active tasks You are ready to start receiving tasks. [PERSON_NAME] Av…" at bounding box center [192, 206] width 349 height 376
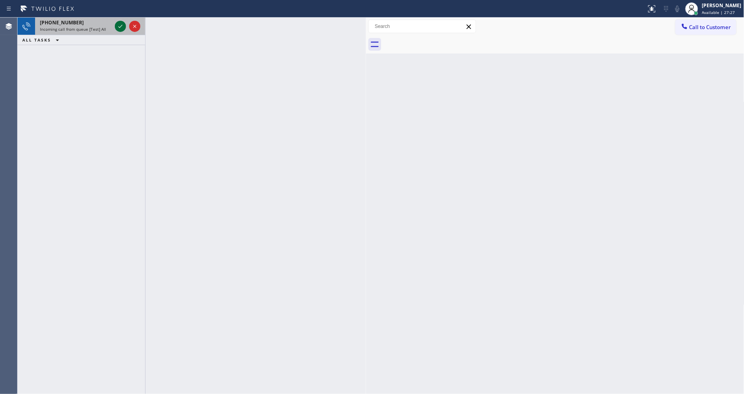
click at [119, 22] on div at bounding box center [127, 27] width 29 height 18
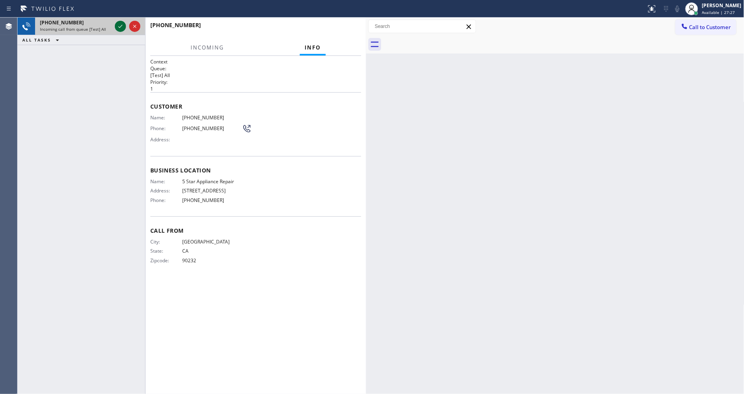
click at [119, 22] on icon at bounding box center [121, 27] width 10 height 10
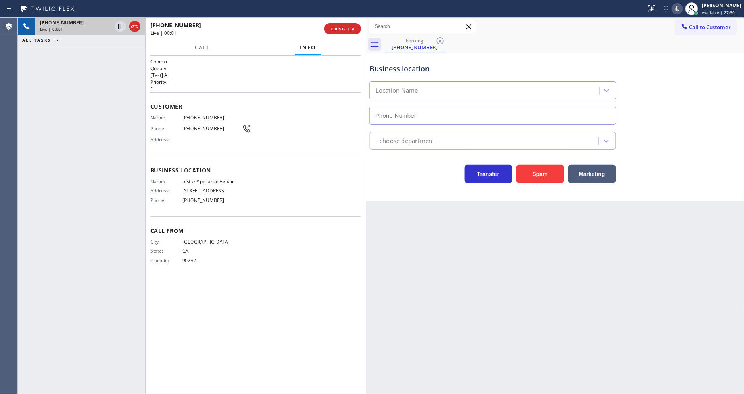
type input "[PHONE_NUMBER]"
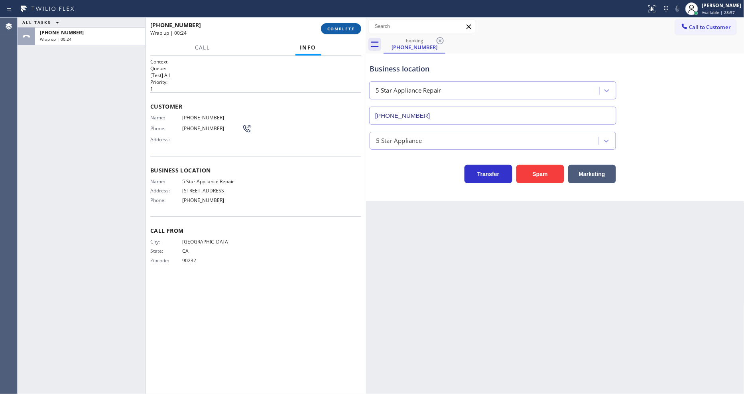
click at [336, 29] on span "COMPLETE" at bounding box center [341, 29] width 28 height 6
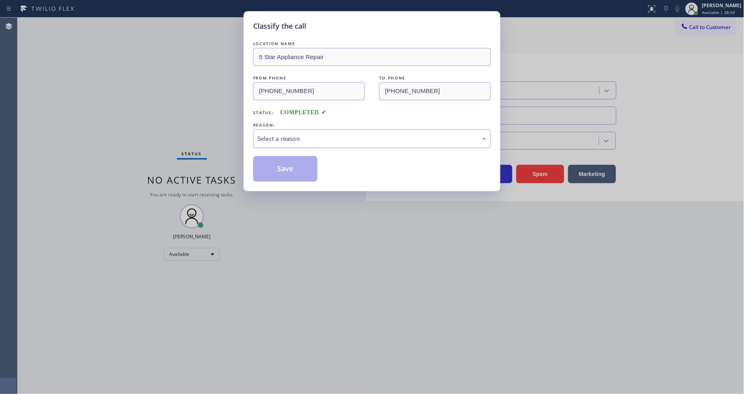
drag, startPoint x: 329, startPoint y: 133, endPoint x: 322, endPoint y: 144, distance: 12.9
click at [328, 134] on div "Select a reason" at bounding box center [372, 138] width 229 height 9
click at [300, 174] on button "Save" at bounding box center [285, 169] width 64 height 26
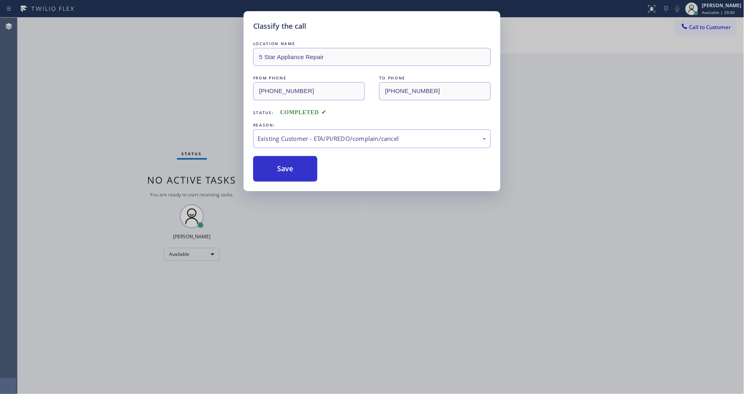
drag, startPoint x: 300, startPoint y: 174, endPoint x: 289, endPoint y: 246, distance: 72.7
click at [300, 174] on button "Save" at bounding box center [285, 169] width 64 height 26
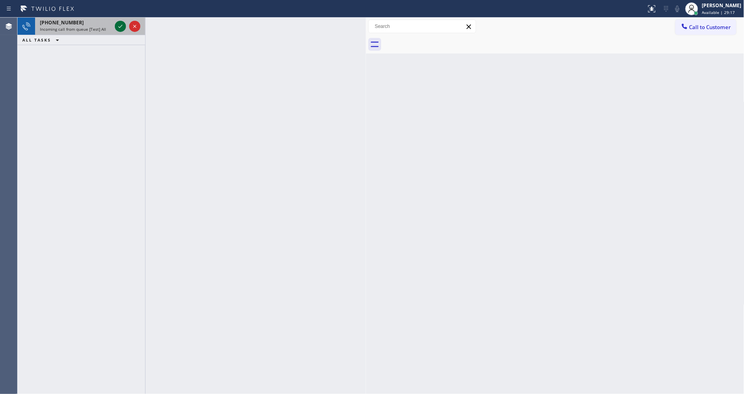
click at [116, 25] on icon at bounding box center [121, 27] width 10 height 10
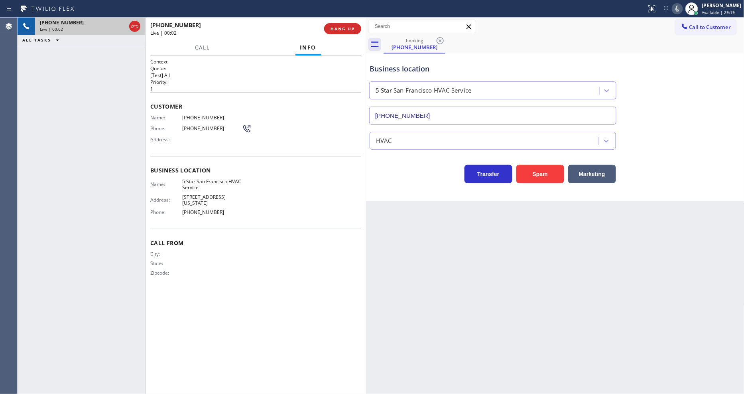
type input "(415) 319-7534"
click at [338, 23] on button "HANG UP" at bounding box center [342, 28] width 37 height 11
drag, startPoint x: 338, startPoint y: 23, endPoint x: 553, endPoint y: 82, distance: 223.0
click at [338, 23] on button "HANG UP" at bounding box center [342, 28] width 37 height 11
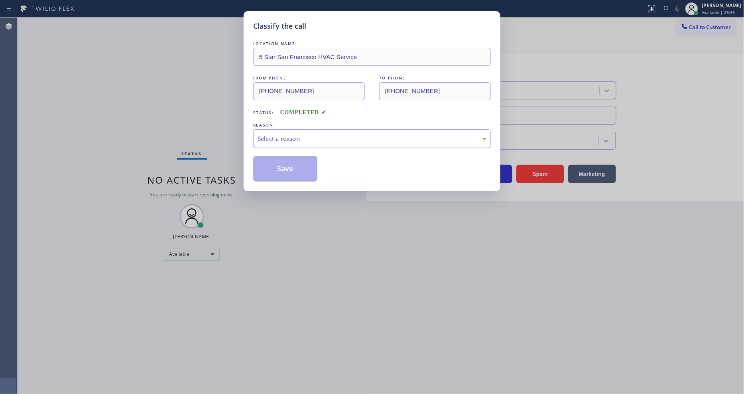
click at [325, 137] on div "Select a reason" at bounding box center [372, 138] width 229 height 9
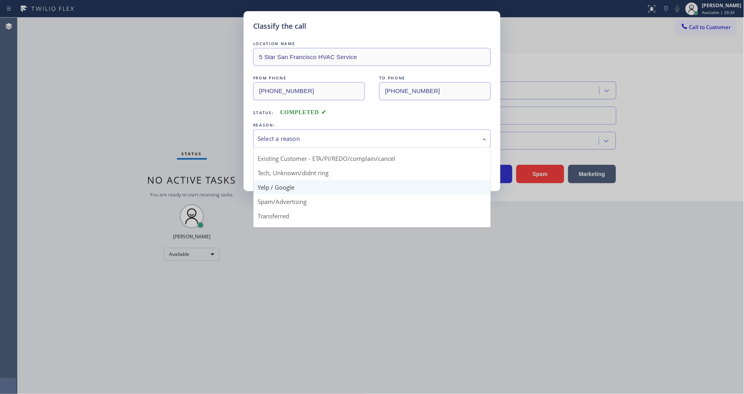
scroll to position [50, 0]
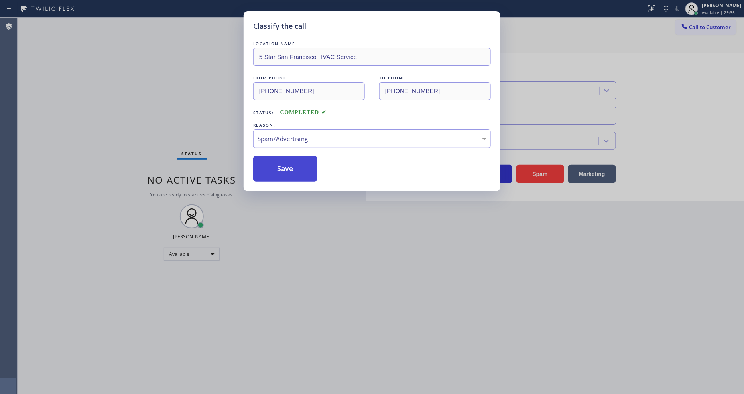
click at [296, 164] on button "Save" at bounding box center [285, 169] width 64 height 26
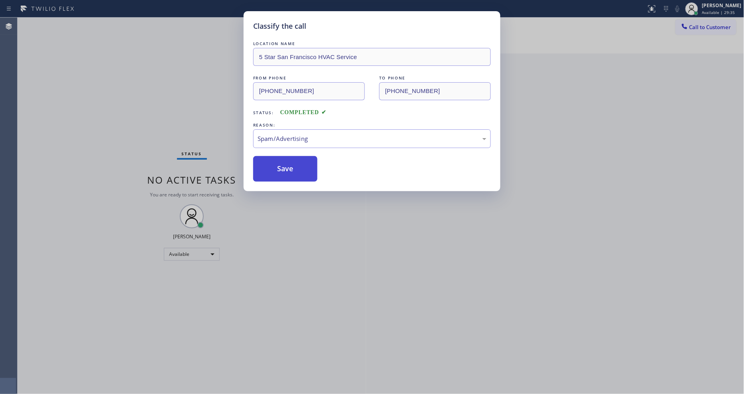
click at [296, 164] on button "Save" at bounding box center [285, 169] width 64 height 26
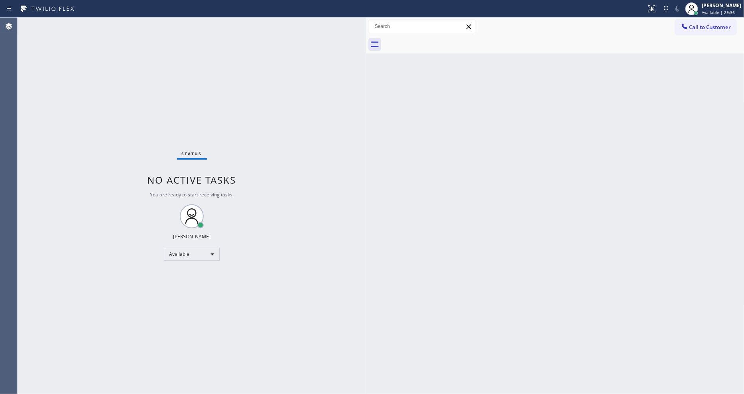
click at [114, 24] on div "Status No active tasks You are ready to start receiving tasks. [PERSON_NAME] Av…" at bounding box center [192, 206] width 349 height 376
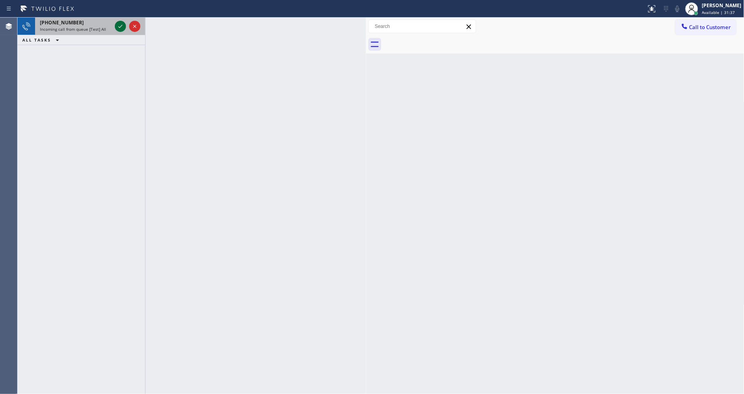
click at [116, 25] on icon at bounding box center [121, 27] width 10 height 10
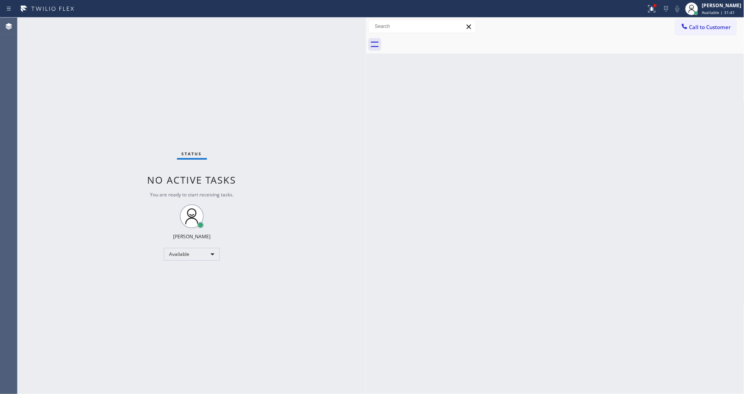
click at [118, 22] on div "Status No active tasks You are ready to start receiving tasks. [PERSON_NAME] Av…" at bounding box center [192, 206] width 349 height 376
click at [114, 22] on div "Status No active tasks You are ready to start receiving tasks. [PERSON_NAME] Av…" at bounding box center [192, 206] width 349 height 376
click at [493, 94] on div "Back to Dashboard Change Sender ID Customers Technicians Select a contact Outbo…" at bounding box center [555, 206] width 379 height 376
click at [661, 11] on div at bounding box center [652, 9] width 18 height 10
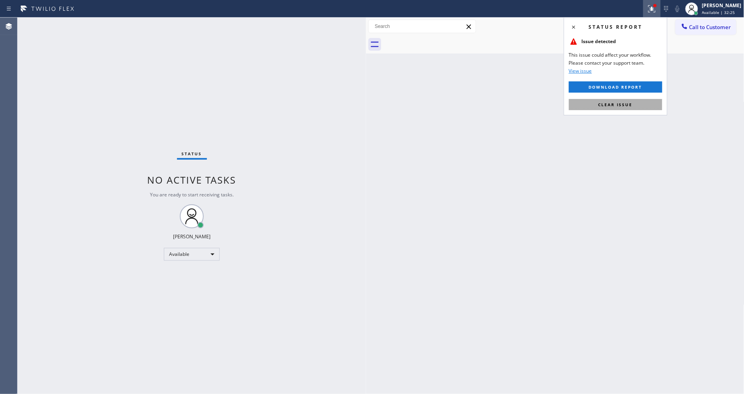
click at [649, 104] on button "Clear issue" at bounding box center [615, 104] width 93 height 11
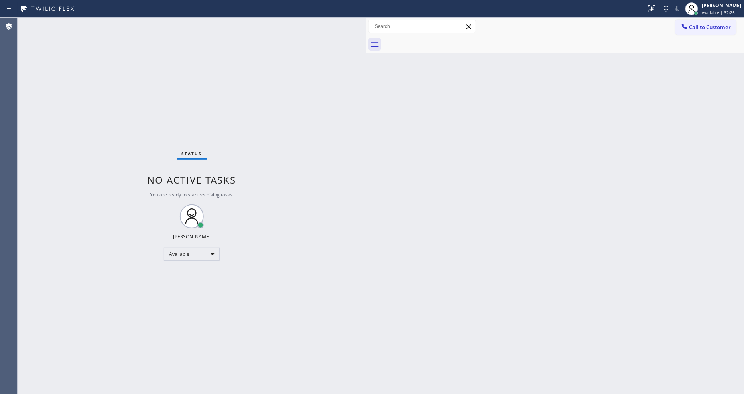
click at [208, 229] on div "Status No active tasks You are ready to start receiving tasks. [PERSON_NAME] Av…" at bounding box center [192, 206] width 349 height 376
click at [101, 180] on div "Status No active tasks You are ready to start receiving tasks. [PERSON_NAME] Av…" at bounding box center [192, 206] width 349 height 376
click at [704, 31] on button "Call to Customer" at bounding box center [706, 27] width 61 height 15
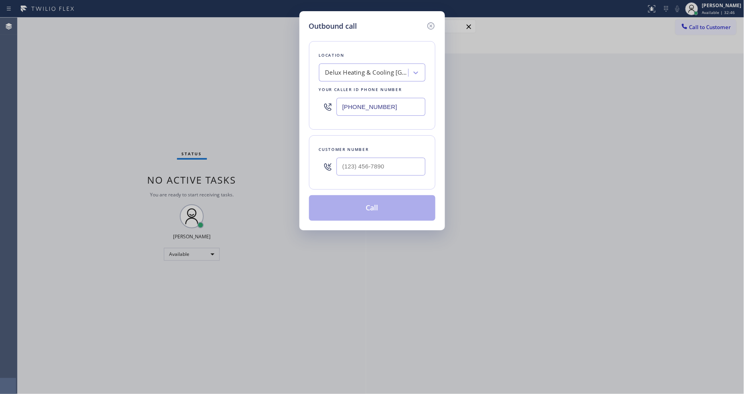
click at [372, 77] on div "Delux Heating & Cooling [GEOGRAPHIC_DATA]" at bounding box center [372, 72] width 106 height 18
paste input "Repair SubZero Houston"
type input "Repair SubZero Houston"
click at [364, 89] on div "Repair SubZero Houston" at bounding box center [372, 93] width 106 height 22
type input "(281) 957-3980"
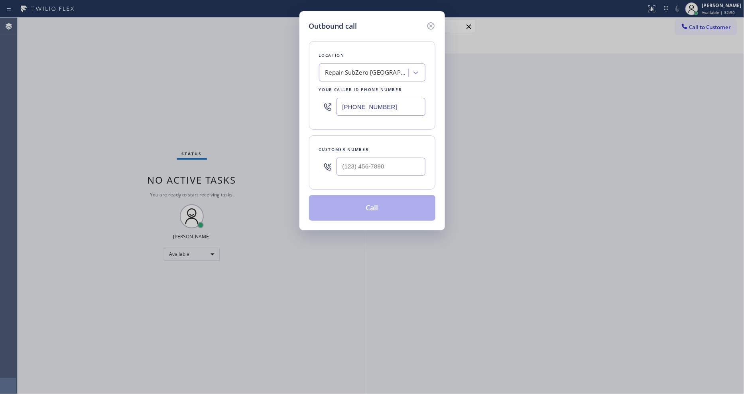
drag, startPoint x: 204, startPoint y: 121, endPoint x: 274, endPoint y: 142, distance: 72.8
click at [204, 121] on div "Outbound call Location Repair SubZero Houston Your caller id phone number (281)…" at bounding box center [372, 197] width 744 height 394
click at [348, 158] on input "(___) ___-____" at bounding box center [381, 167] width 89 height 18
paste input "646) 685-4341"
type input "(646) 685-4341"
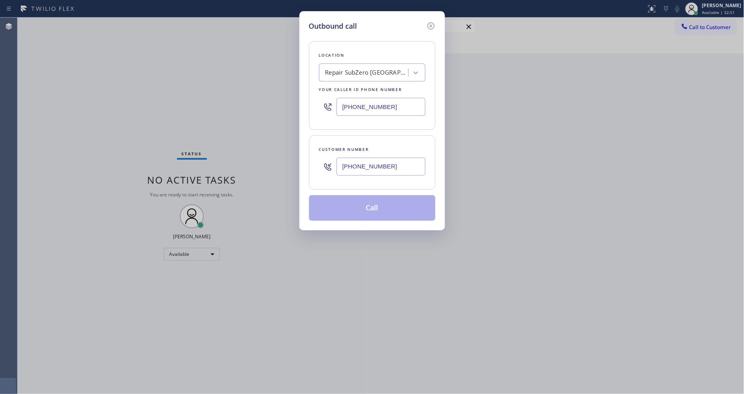
click at [340, 206] on button "Call" at bounding box center [372, 208] width 126 height 26
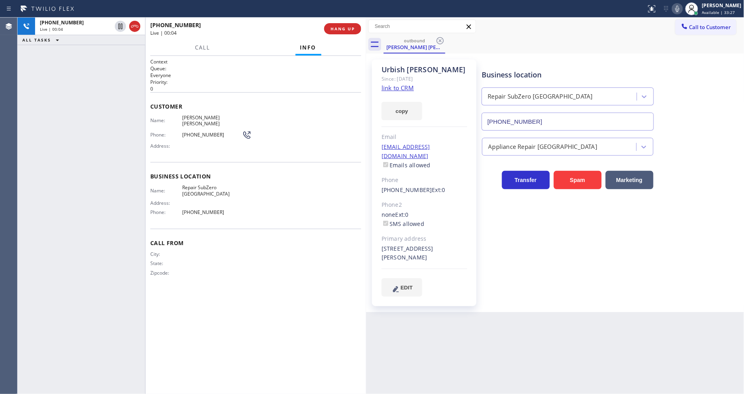
type input "(281) 957-3980"
click at [209, 209] on span "(281) 957-3980" at bounding box center [212, 212] width 60 height 6
click at [187, 193] on div "Name: Repair SubZero Houston Address: Phone: (281) 957-3980" at bounding box center [196, 201] width 92 height 34
click at [395, 89] on link "link to CRM" at bounding box center [398, 88] width 32 height 8
click at [200, 132] on span "(646) 685-4341" at bounding box center [212, 135] width 60 height 6
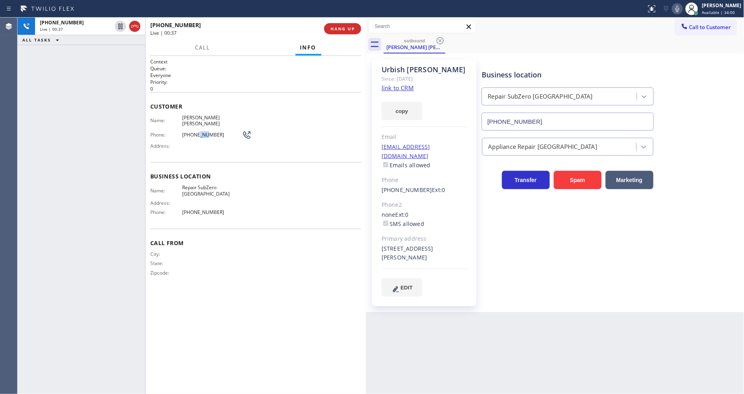
click at [200, 132] on span "(646) 685-4341" at bounding box center [212, 135] width 60 height 6
copy div "(646) 685-4341"
click at [341, 25] on button "HANG UP" at bounding box center [342, 28] width 37 height 11
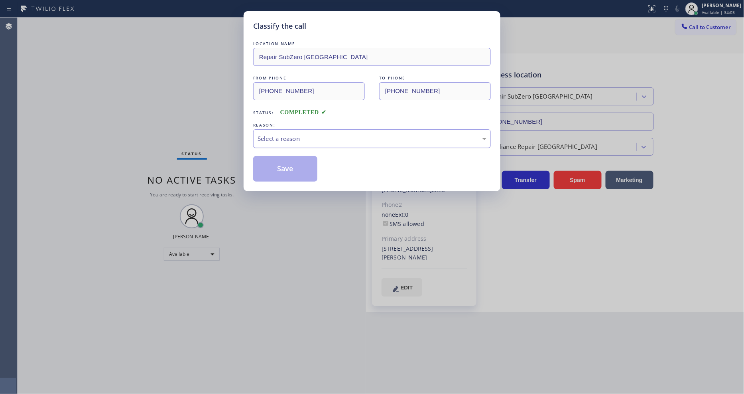
click at [297, 134] on div "Select a reason" at bounding box center [372, 138] width 229 height 9
click at [290, 161] on button "Save" at bounding box center [285, 169] width 64 height 26
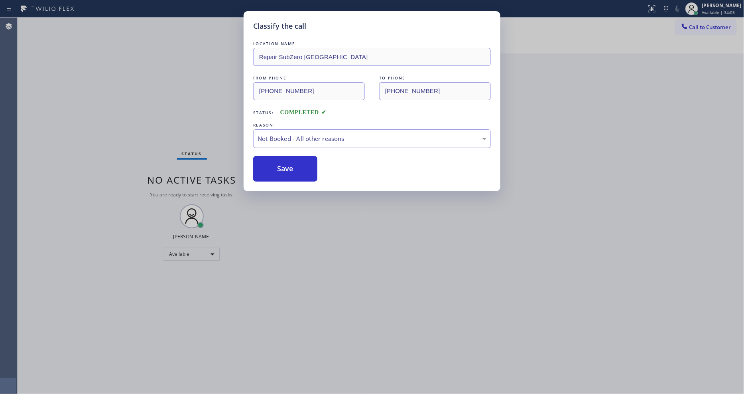
click at [290, 161] on button "Save" at bounding box center [285, 169] width 64 height 26
click at [727, 30] on div "Classify the call LOCATION NAME Pristine House Cleaning FROM PHONE [PHONE_NUMBE…" at bounding box center [381, 206] width 727 height 376
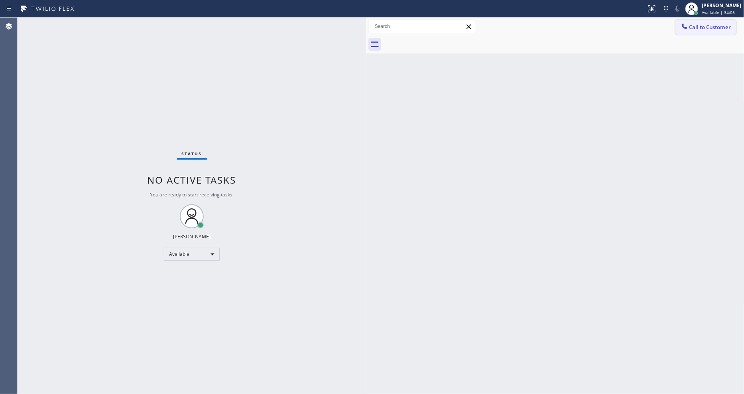
click at [688, 21] on button "Call to Customer" at bounding box center [706, 27] width 61 height 15
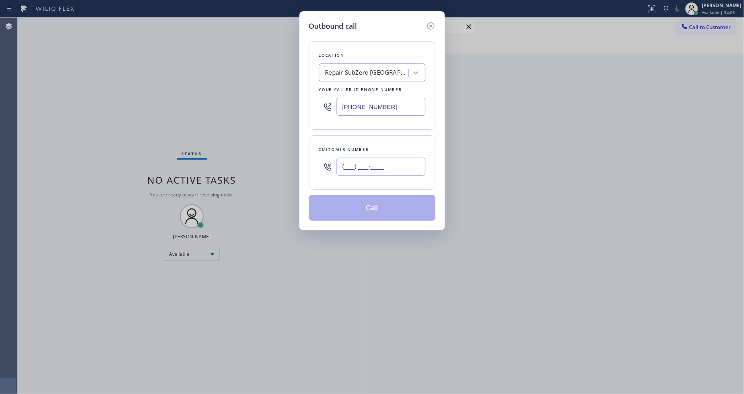
click at [391, 168] on input "(___) ___-____" at bounding box center [381, 167] width 89 height 18
paste input "646) 685-4341"
type input "(646) 685-4341"
click at [369, 211] on button "Call" at bounding box center [372, 208] width 126 height 26
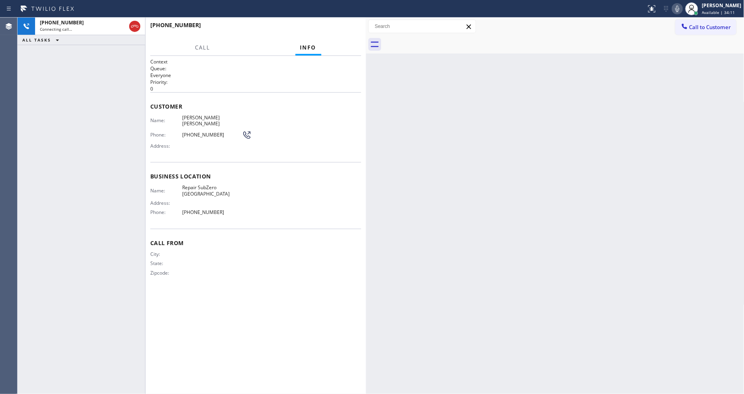
click at [366, 290] on div at bounding box center [366, 206] width 0 height 376
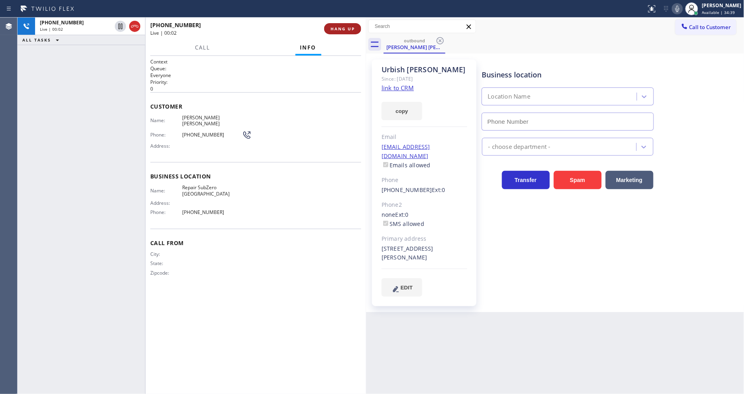
type input "(281) 957-3980"
click at [344, 26] on span "HANG UP" at bounding box center [343, 29] width 24 height 6
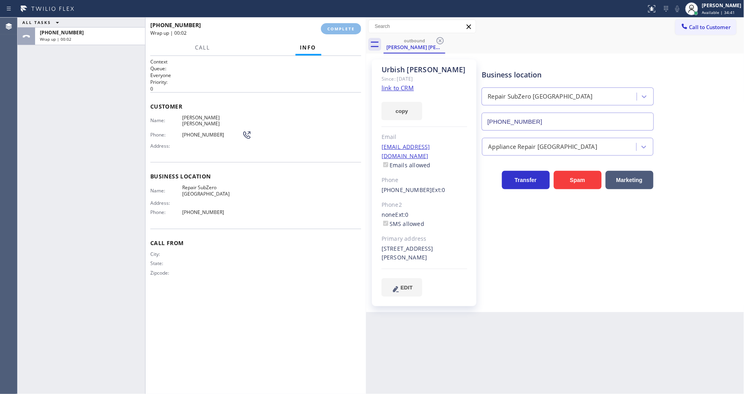
click at [314, 140] on div "Name: Urbish Patel Phone: (646) 685-4341 Address:" at bounding box center [255, 132] width 211 height 37
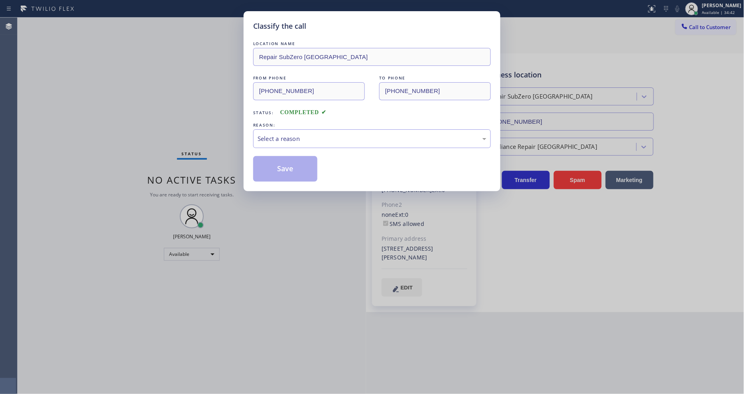
click at [316, 134] on div "Select a reason" at bounding box center [372, 138] width 229 height 9
click at [306, 169] on button "Save" at bounding box center [285, 169] width 64 height 26
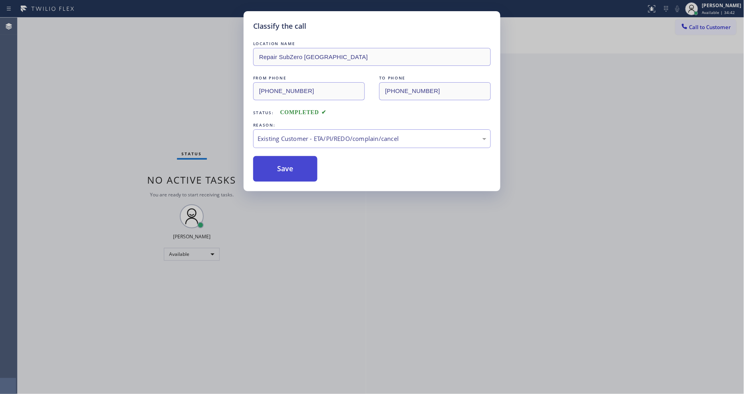
click at [306, 169] on button "Save" at bounding box center [285, 169] width 64 height 26
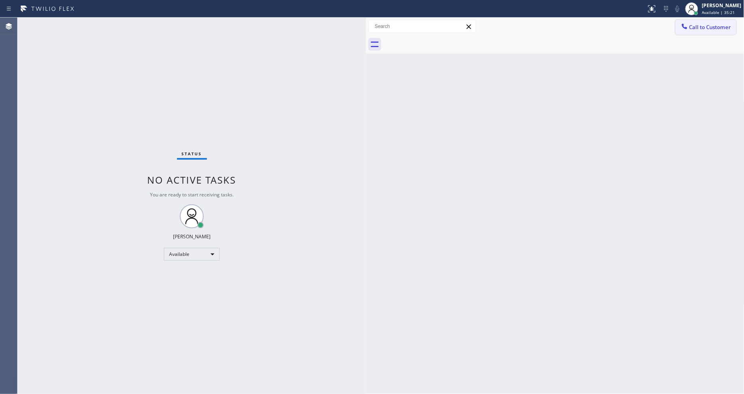
click at [732, 27] on button "Call to Customer" at bounding box center [706, 27] width 61 height 15
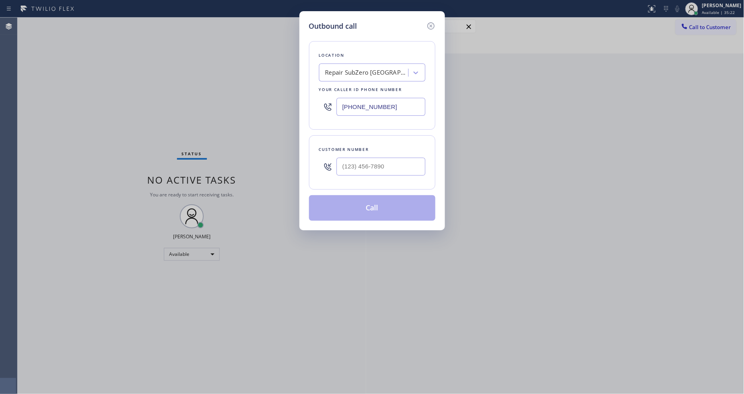
click at [385, 175] on div at bounding box center [381, 167] width 89 height 26
paste input "text"
click at [388, 162] on input "(___) ___-____" at bounding box center [381, 167] width 89 height 18
paste input "646) 685-4341"
type input "(646) 685-4341"
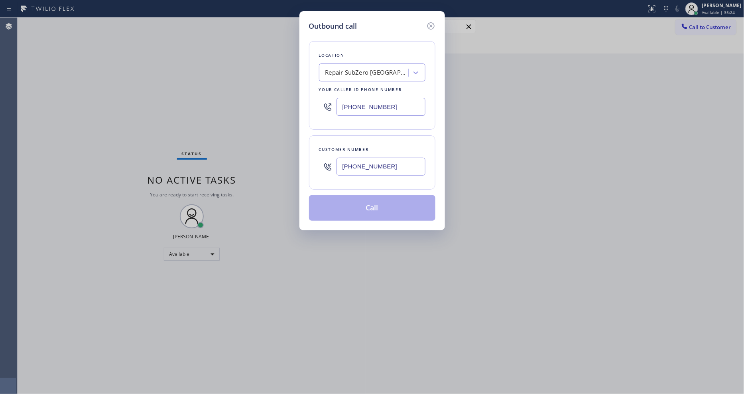
click at [371, 201] on button "Call" at bounding box center [372, 208] width 126 height 26
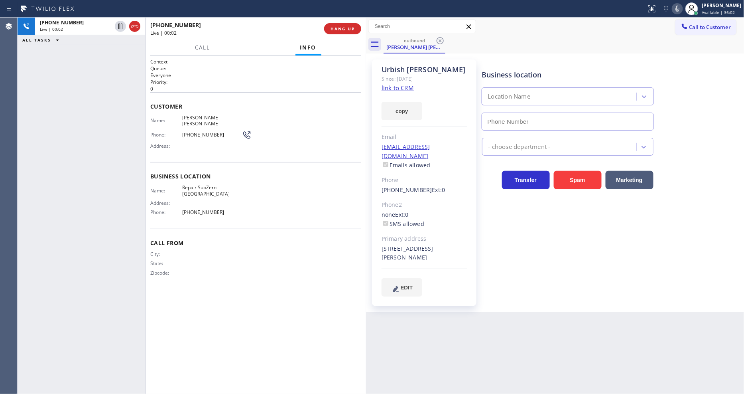
type input "(281) 957-3980"
click at [343, 25] on button "HANG UP" at bounding box center [342, 28] width 37 height 11
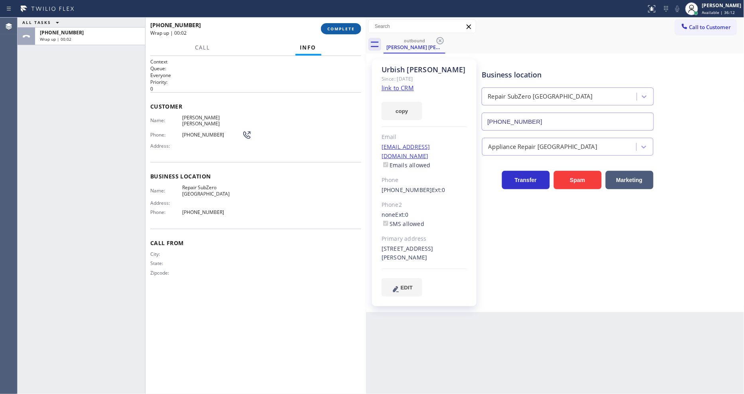
click at [343, 25] on button "COMPLETE" at bounding box center [341, 28] width 40 height 11
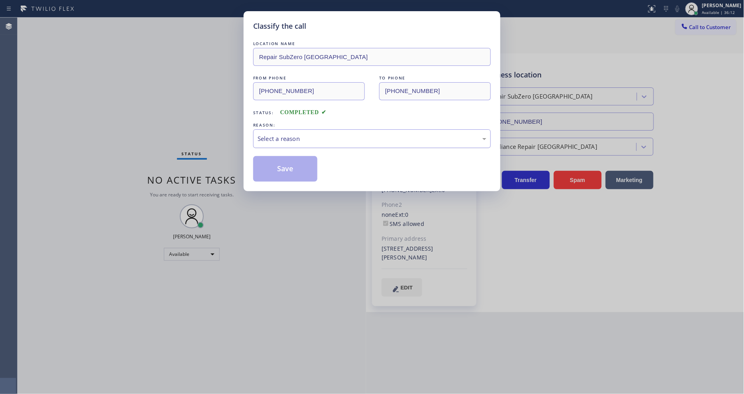
click at [297, 138] on div "Select a reason" at bounding box center [372, 138] width 229 height 9
click at [298, 164] on button "Save" at bounding box center [285, 169] width 64 height 26
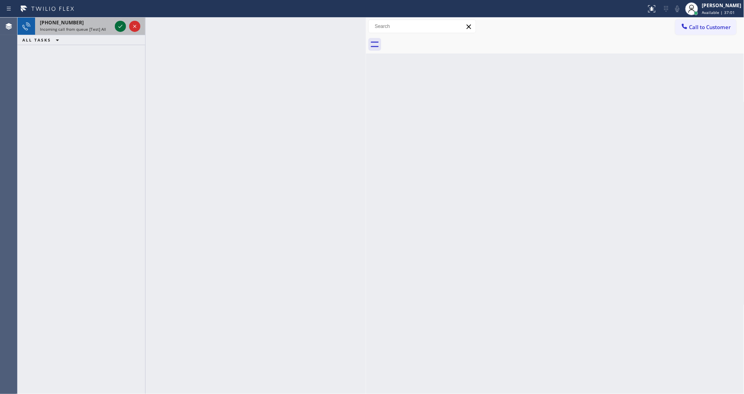
click at [120, 23] on icon at bounding box center [121, 27] width 10 height 10
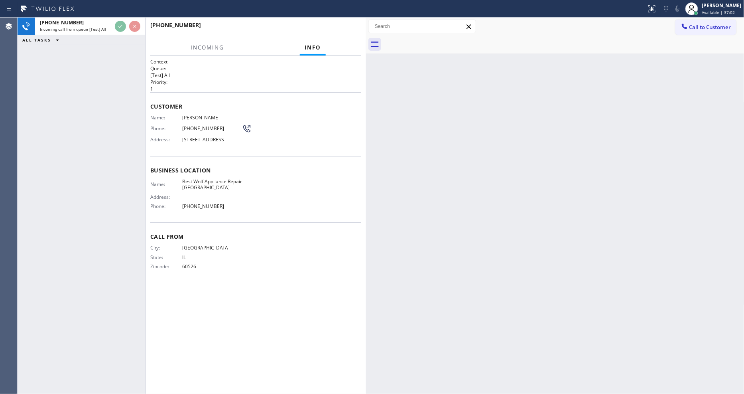
click at [175, 199] on span "Address:" at bounding box center [166, 197] width 32 height 6
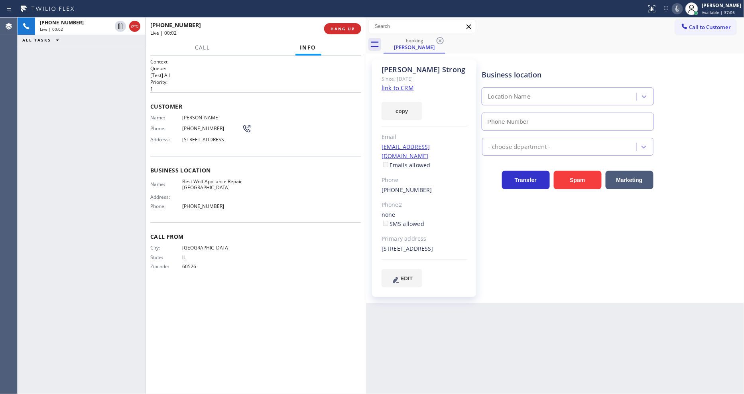
type input "(424) 232-0833"
click at [401, 89] on link "link to CRM" at bounding box center [398, 88] width 32 height 8
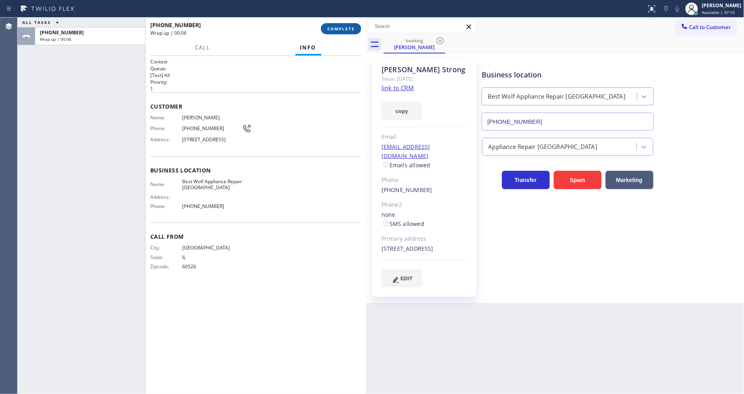
click at [337, 28] on span "COMPLETE" at bounding box center [341, 29] width 28 height 6
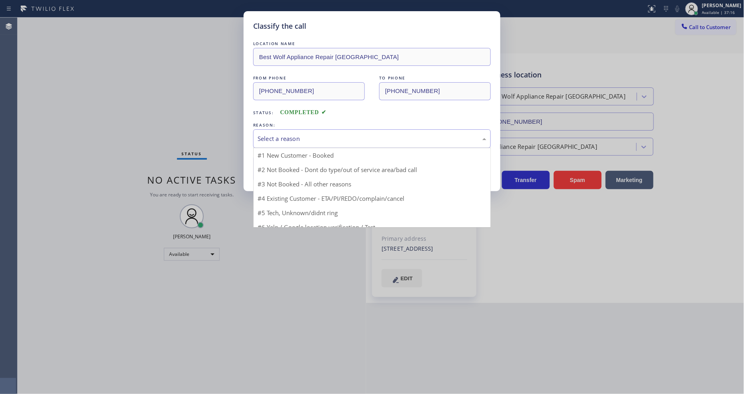
click at [292, 140] on div "Select a reason" at bounding box center [372, 138] width 229 height 9
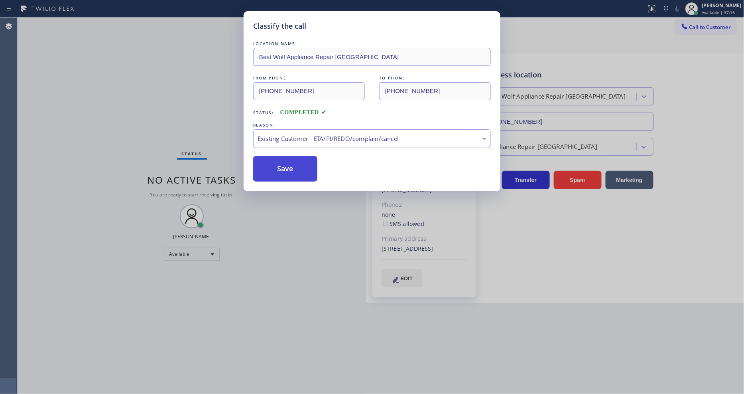
click at [290, 176] on button "Save" at bounding box center [285, 169] width 64 height 26
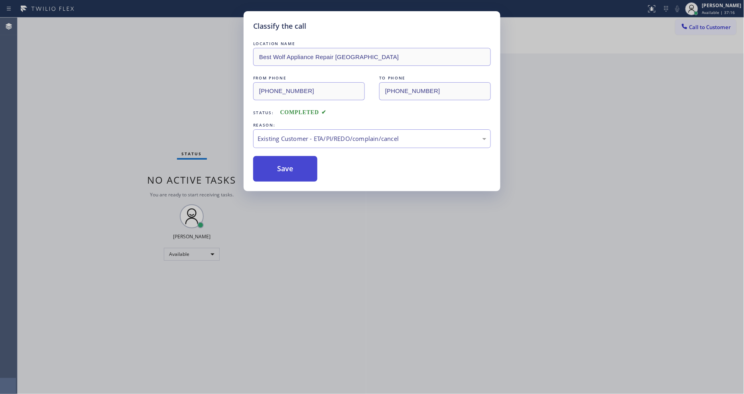
click at [290, 176] on button "Save" at bounding box center [285, 169] width 64 height 26
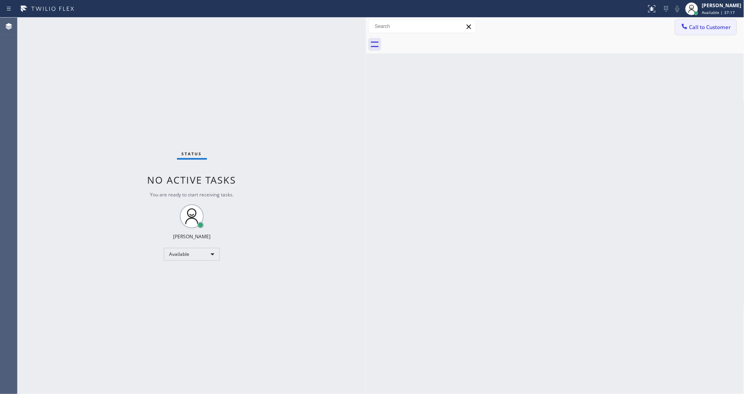
drag, startPoint x: 711, startPoint y: 26, endPoint x: 519, endPoint y: 95, distance: 204.3
click at [710, 26] on span "Call to Customer" at bounding box center [711, 27] width 42 height 7
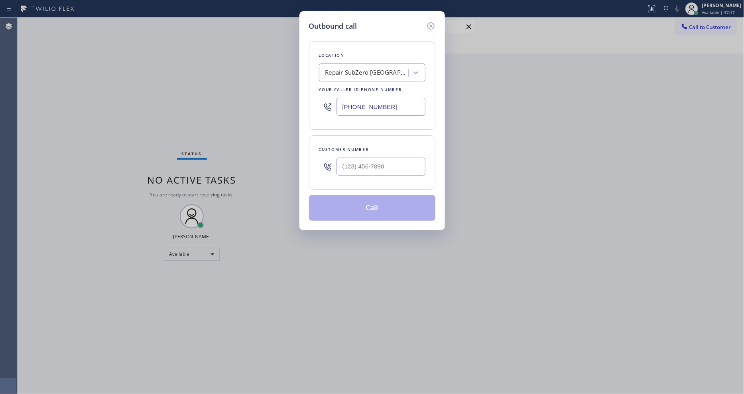
click at [375, 73] on div "Repair SubZero Houston" at bounding box center [367, 72] width 84 height 9
paste input "Top Palo Alto AC and Heating"
type input "Top Palo Alto AC and Heating"
click at [365, 87] on div "Top Palo Alto AC and Heating" at bounding box center [372, 89] width 106 height 14
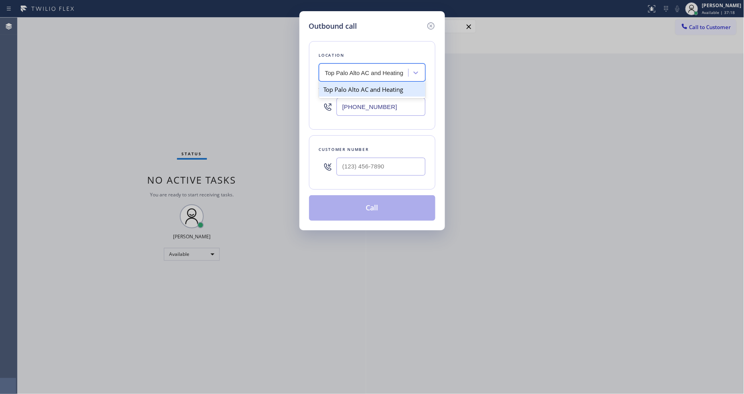
type input "(650) 665-6047"
click at [352, 171] on input "(___) ___-____" at bounding box center [381, 167] width 89 height 18
paste input "240) 483-5438"
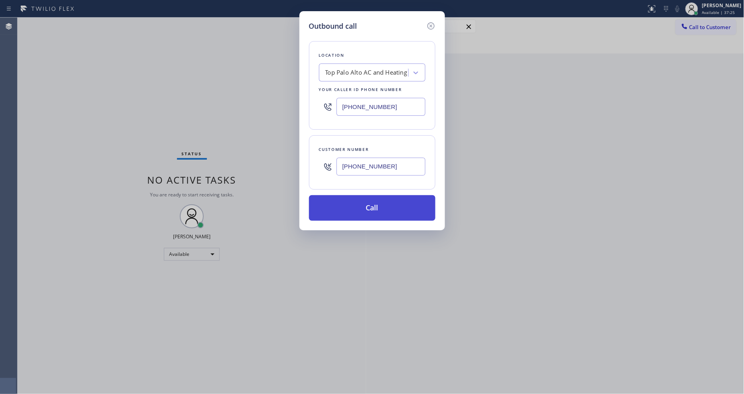
type input "(240) 483-5438"
click at [351, 203] on button "Call" at bounding box center [372, 208] width 126 height 26
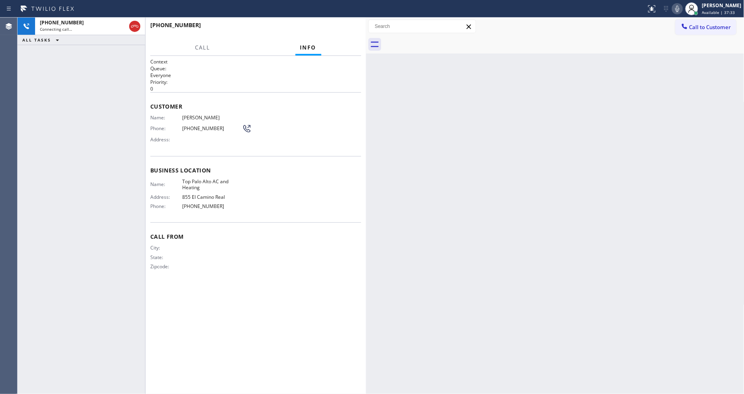
click at [300, 253] on div "City: State: Zipcode:" at bounding box center [255, 258] width 211 height 28
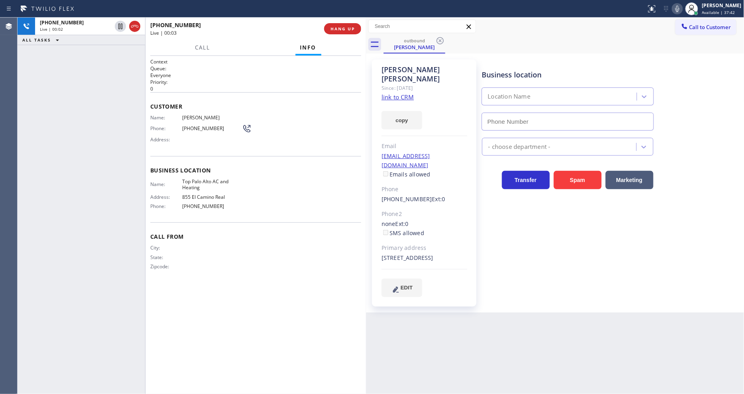
type input "(650) 665-6047"
click at [91, 223] on div "+12404835438 Live | 02:22 ALL TASKS ALL TASKS ACTIVE TASKS TASKS IN WRAP UP" at bounding box center [82, 206] width 128 height 376
click at [333, 31] on span "HANG UP" at bounding box center [343, 29] width 24 height 6
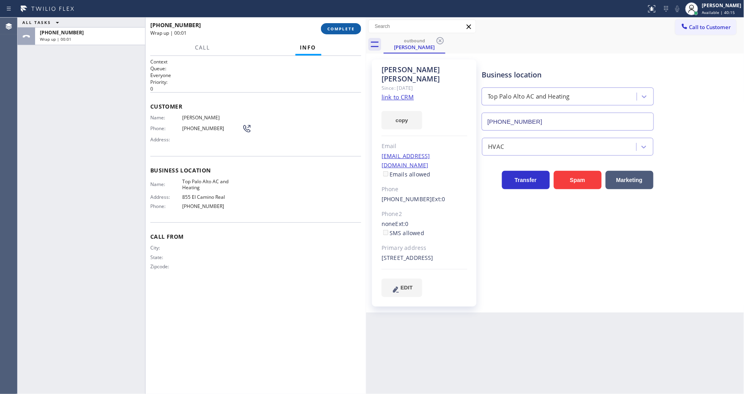
click at [333, 31] on span "COMPLETE" at bounding box center [341, 29] width 28 height 6
click at [289, 135] on div "Name: Jennifer Leo Phone: (240) 483-5438 Address:" at bounding box center [255, 130] width 211 height 32
click at [292, 132] on div "Name: Jennifer Leo Phone: (240) 483-5438 Address:" at bounding box center [255, 130] width 211 height 32
drag, startPoint x: 331, startPoint y: 111, endPoint x: 306, endPoint y: 376, distance: 266.5
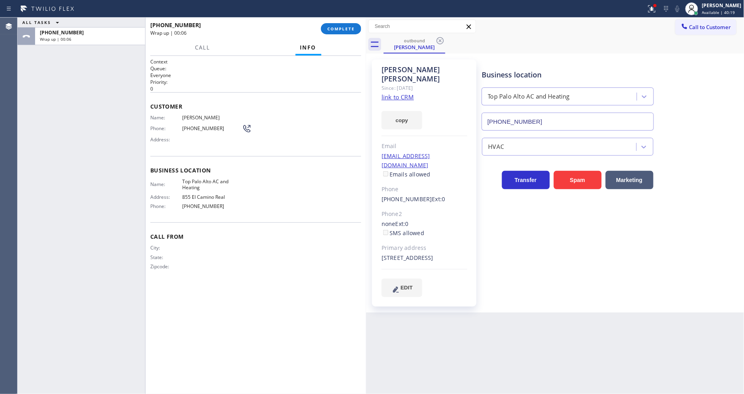
click at [330, 112] on div "Customer Name: Jennifer Leo Phone: (240) 483-5438 Address:" at bounding box center [255, 124] width 211 height 64
drag, startPoint x: 338, startPoint y: 26, endPoint x: 334, endPoint y: 34, distance: 9.1
click at [339, 27] on span "COMPLETE" at bounding box center [341, 29] width 28 height 6
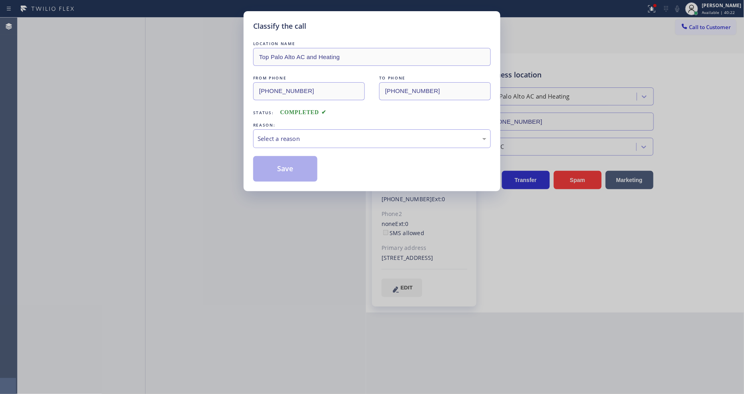
click at [302, 134] on div "Select a reason" at bounding box center [372, 138] width 229 height 9
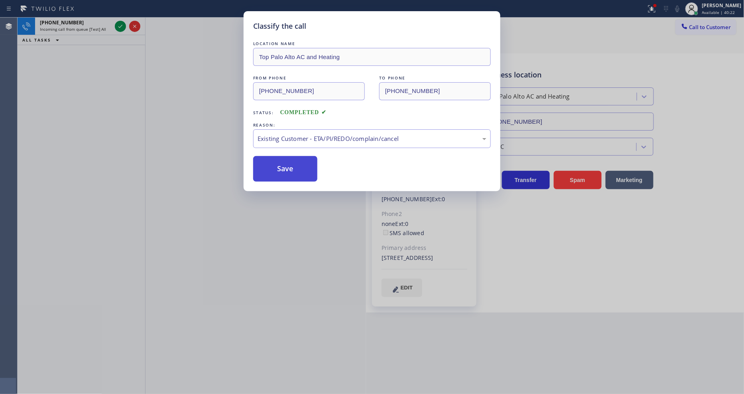
click at [286, 162] on button "Save" at bounding box center [285, 169] width 64 height 26
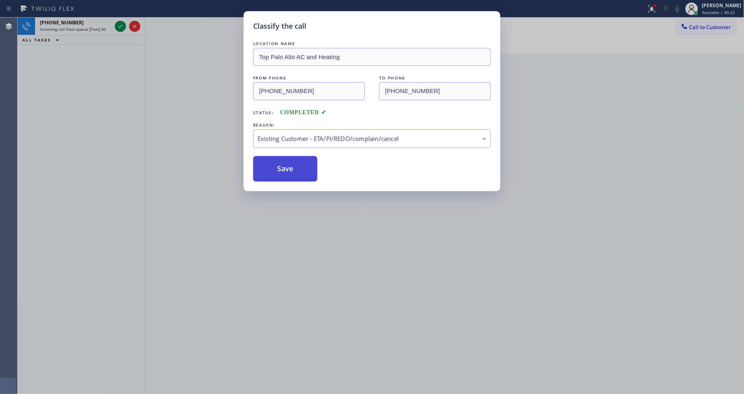
click at [286, 162] on button "Save" at bounding box center [285, 169] width 64 height 26
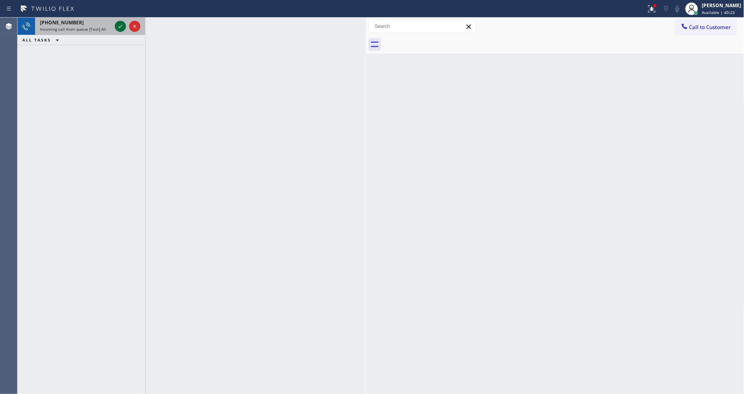
drag, startPoint x: 116, startPoint y: 26, endPoint x: 122, endPoint y: 27, distance: 5.6
click at [122, 27] on icon at bounding box center [121, 27] width 10 height 10
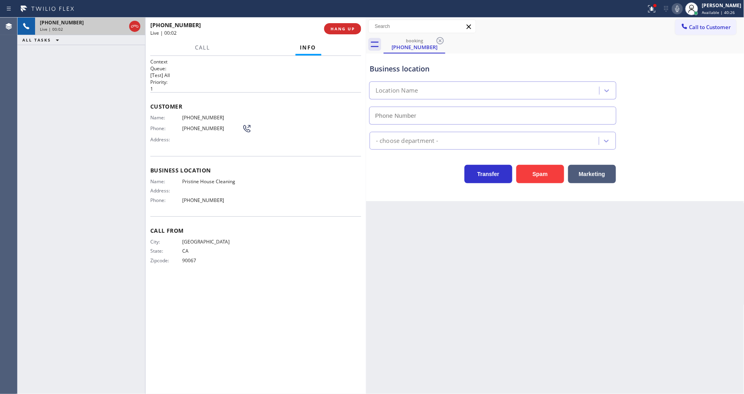
type input "[PHONE_NUMBER]"
drag, startPoint x: 197, startPoint y: 182, endPoint x: 235, endPoint y: 145, distance: 52.5
click at [197, 182] on div "Name: Pristine House Cleaning Address: Phone: (626) 548-3326" at bounding box center [196, 192] width 92 height 28
click at [337, 29] on span "HANG UP" at bounding box center [343, 29] width 24 height 6
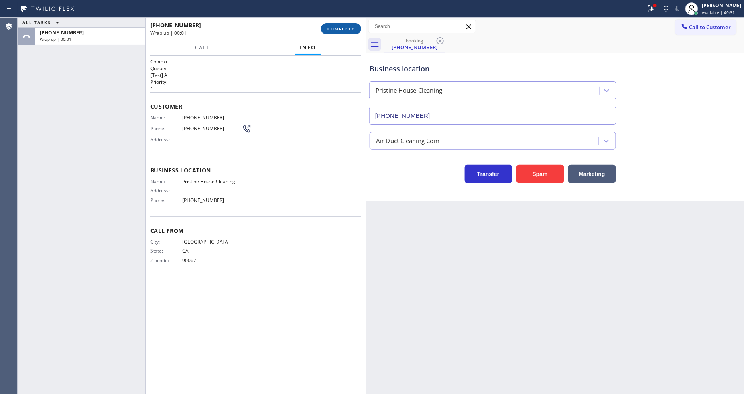
click at [337, 29] on span "COMPLETE" at bounding box center [341, 29] width 28 height 6
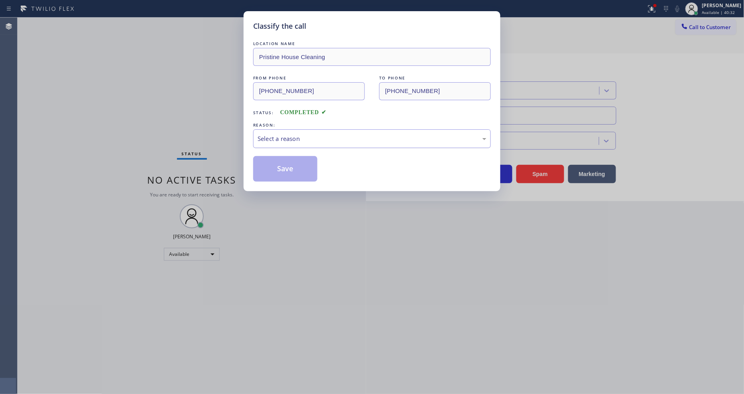
click at [304, 134] on div "Select a reason" at bounding box center [372, 138] width 229 height 9
click at [293, 170] on button "Save" at bounding box center [285, 169] width 64 height 26
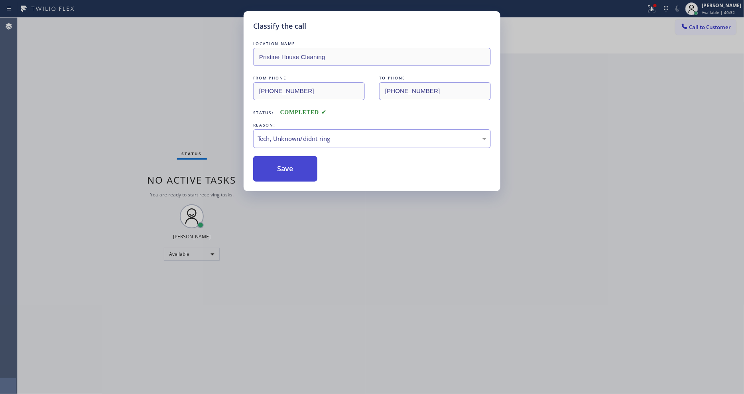
click at [293, 170] on button "Save" at bounding box center [285, 169] width 64 height 26
drag, startPoint x: 293, startPoint y: 170, endPoint x: 308, endPoint y: 162, distance: 17.3
click at [293, 170] on button "Save" at bounding box center [285, 169] width 64 height 26
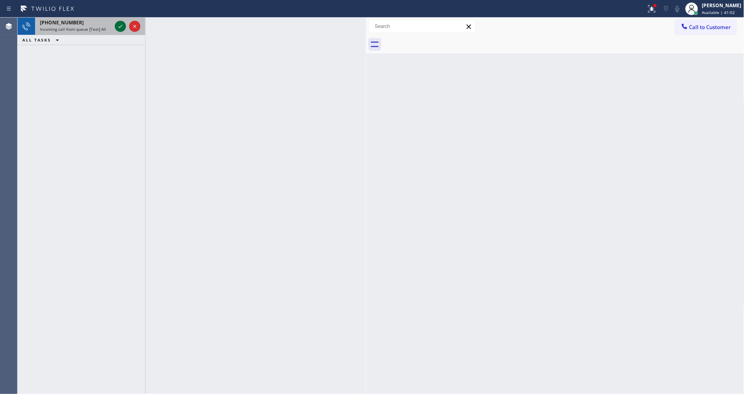
click at [122, 22] on icon at bounding box center [121, 27] width 10 height 10
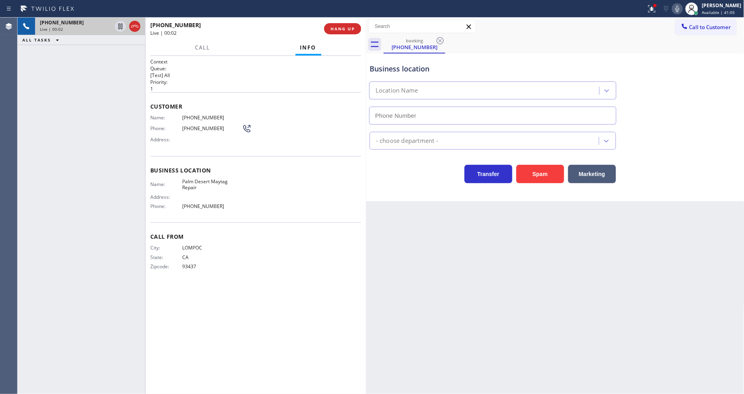
type input "(760) 935-0079"
click at [334, 30] on span "HANG UP" at bounding box center [343, 29] width 24 height 6
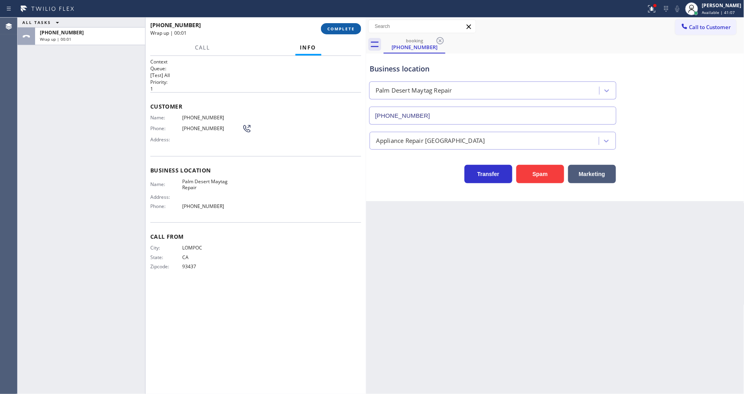
click at [334, 30] on span "COMPLETE" at bounding box center [341, 29] width 28 height 6
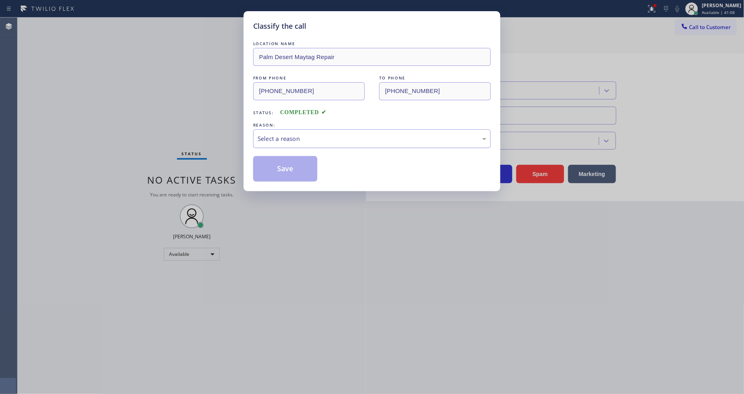
click at [278, 137] on div "Select a reason" at bounding box center [372, 138] width 229 height 9
click at [274, 169] on button "Save" at bounding box center [285, 169] width 64 height 26
click at [274, 170] on button "Save" at bounding box center [285, 169] width 64 height 26
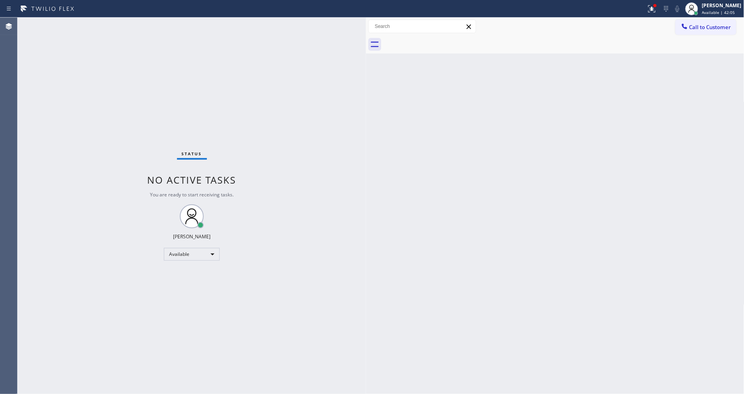
click at [620, 298] on div "Back to Dashboard Change Sender ID Customers Technicians Select a contact Outbo…" at bounding box center [555, 206] width 379 height 376
click at [317, 329] on div "Status No active tasks You are ready to start receiving tasks. [PERSON_NAME] Av…" at bounding box center [192, 206] width 349 height 376
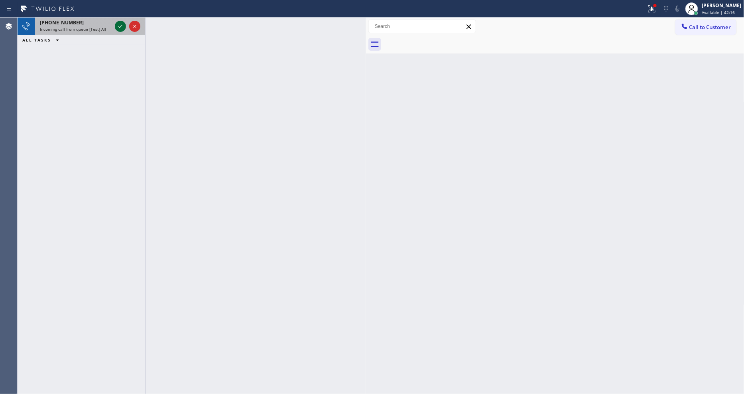
drag, startPoint x: 120, startPoint y: 18, endPoint x: 120, endPoint y: 24, distance: 6.4
click at [120, 24] on div at bounding box center [127, 27] width 29 height 18
click at [120, 24] on icon at bounding box center [121, 27] width 10 height 10
click at [121, 27] on icon at bounding box center [121, 27] width 10 height 10
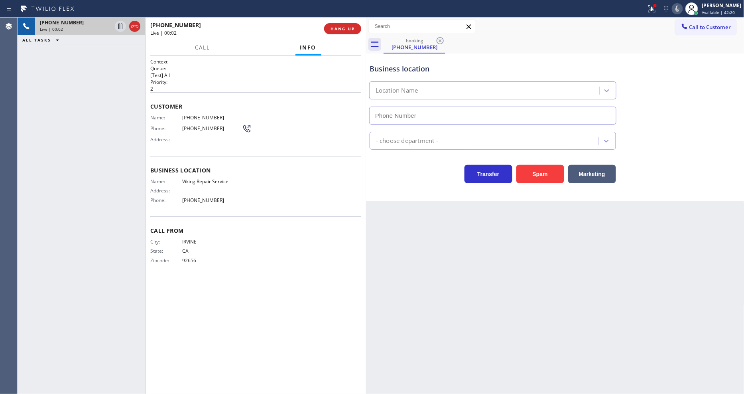
type input "(949) 239-1524"
click at [515, 229] on div "Back to Dashboard Change Sender ID Customers Technicians Select a contact Outbo…" at bounding box center [555, 206] width 379 height 376
click at [209, 181] on span "Viking Repair Service" at bounding box center [212, 181] width 60 height 6
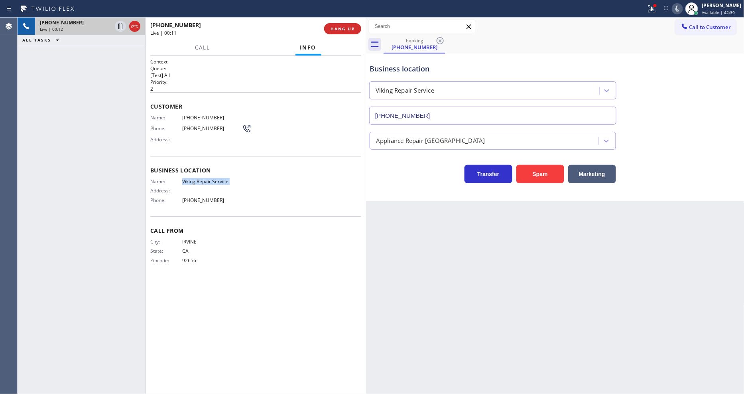
copy span "Viking Repair Service"
click at [200, 117] on span "(949) 614-6825" at bounding box center [212, 117] width 60 height 6
copy span "(949) 614-6825"
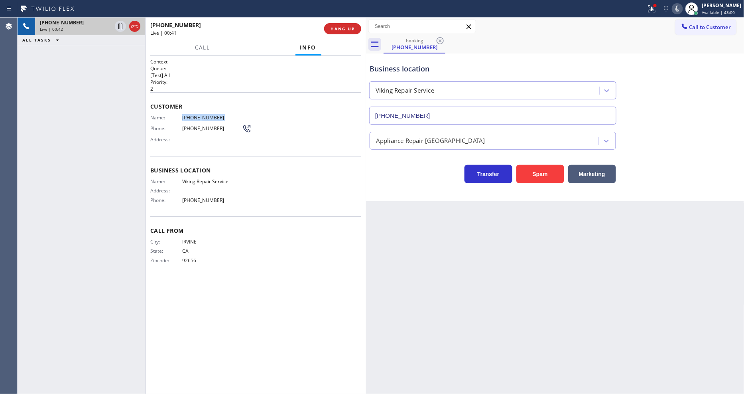
click at [681, 256] on div "Back to Dashboard Change Sender ID Customers Technicians Select a contact Outbo…" at bounding box center [555, 206] width 379 height 376
click at [655, 8] on icon at bounding box center [652, 9] width 10 height 10
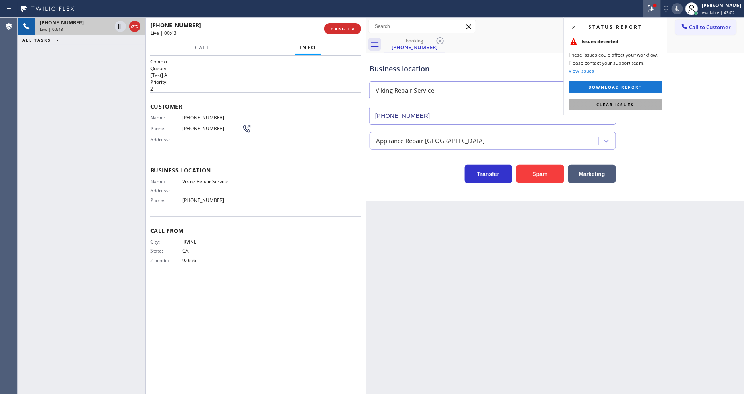
click at [627, 102] on span "Clear issues" at bounding box center [615, 105] width 37 height 6
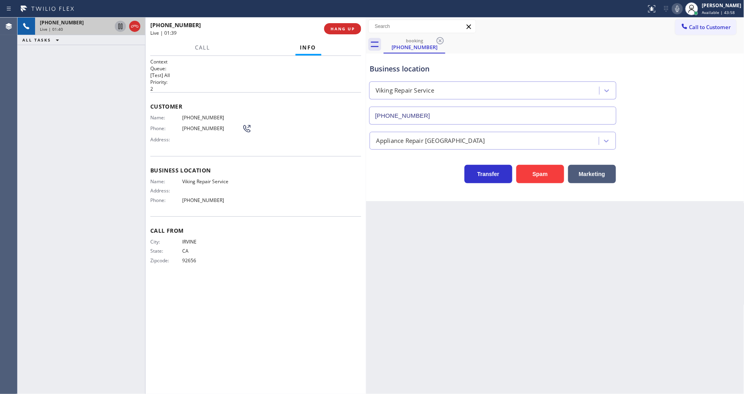
click at [121, 27] on icon at bounding box center [120, 27] width 4 height 6
click at [682, 9] on icon at bounding box center [678, 9] width 10 height 10
click at [122, 27] on icon at bounding box center [121, 27] width 10 height 10
click at [682, 12] on icon at bounding box center [678, 9] width 10 height 10
drag, startPoint x: 610, startPoint y: 250, endPoint x: 647, endPoint y: 164, distance: 92.8
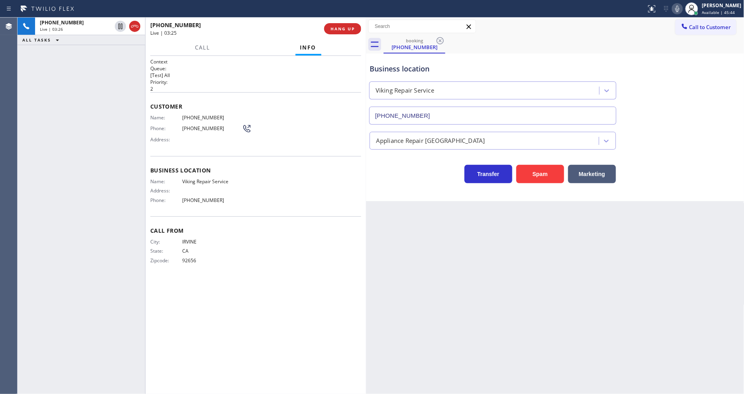
click at [609, 250] on div "Back to Dashboard Change Sender ID Customers Technicians Select a contact Outbo…" at bounding box center [555, 206] width 379 height 376
click at [682, 9] on icon at bounding box center [678, 9] width 10 height 10
click at [680, 9] on rect at bounding box center [678, 8] width 6 height 6
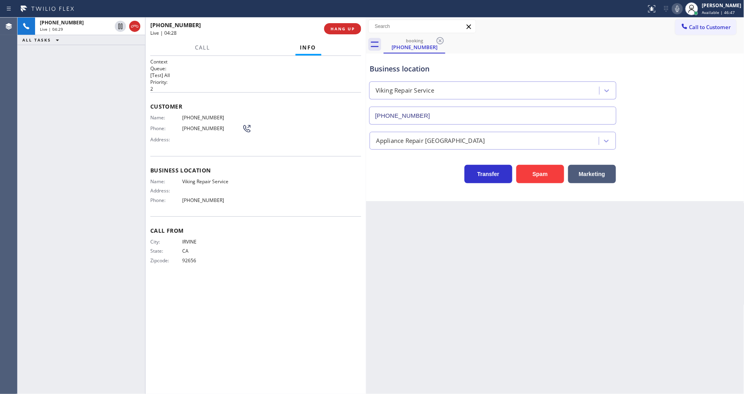
click at [682, 10] on icon at bounding box center [678, 9] width 10 height 10
click at [197, 197] on span "(949) 239-1524" at bounding box center [212, 200] width 60 height 6
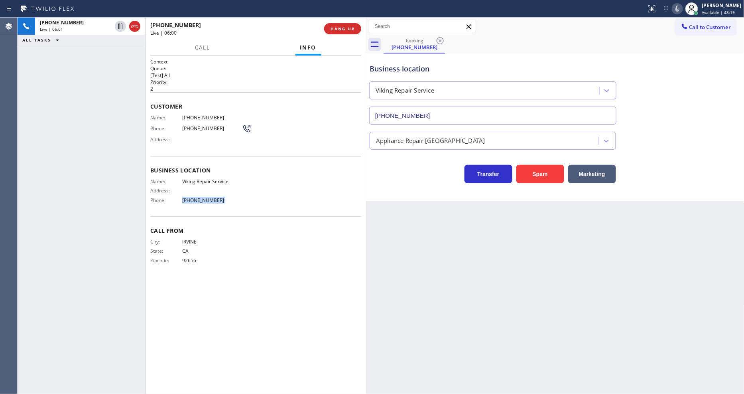
copy span "(949) 239-1524"
click at [160, 184] on div "Name: Viking Repair Service Address: Phone: (949) 239-1524" at bounding box center [196, 192] width 92 height 28
click at [345, 26] on span "HANG UP" at bounding box center [343, 29] width 24 height 6
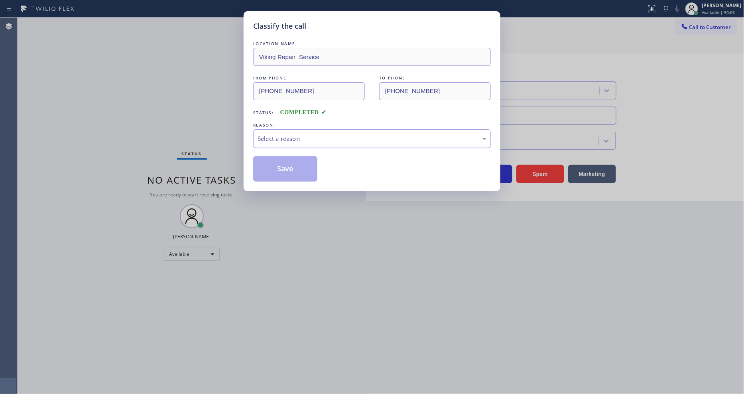
click at [294, 136] on div "Select a reason" at bounding box center [372, 138] width 229 height 9
click at [289, 161] on button "Save" at bounding box center [285, 169] width 64 height 26
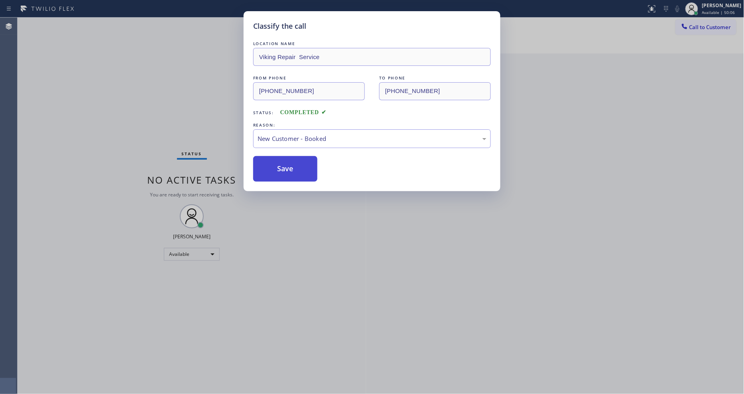
click at [289, 161] on button "Save" at bounding box center [285, 169] width 64 height 26
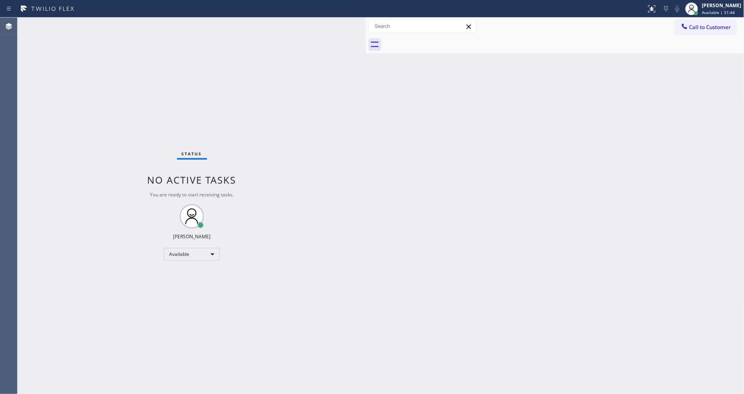
click at [357, 286] on div "Status No active tasks You are ready to start receiving tasks. [PERSON_NAME] Av…" at bounding box center [192, 206] width 349 height 376
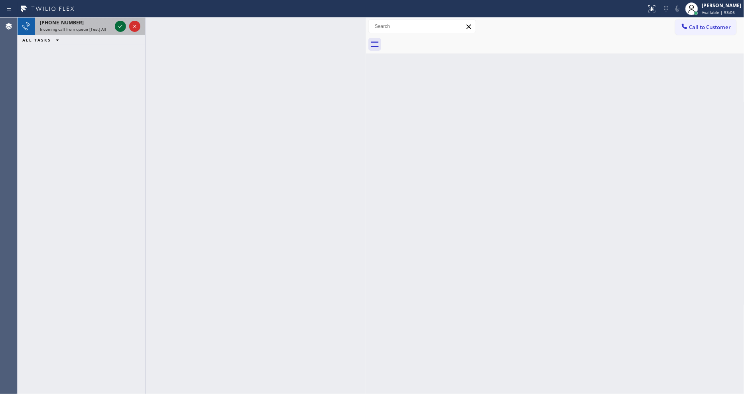
click at [120, 29] on icon at bounding box center [121, 27] width 10 height 10
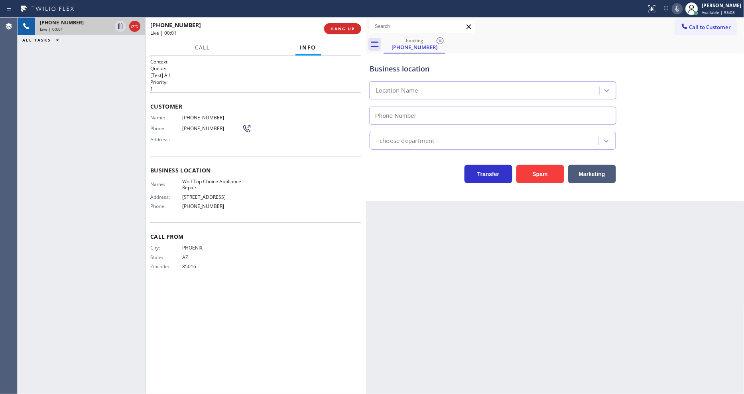
type input "(877) 917-9852"
click at [471, 225] on div "Back to Dashboard Change Sender ID Customers Technicians Select a contact Outbo…" at bounding box center [555, 206] width 379 height 376
click at [208, 182] on span "Wolf Top Choice Appliance Repair" at bounding box center [212, 184] width 60 height 12
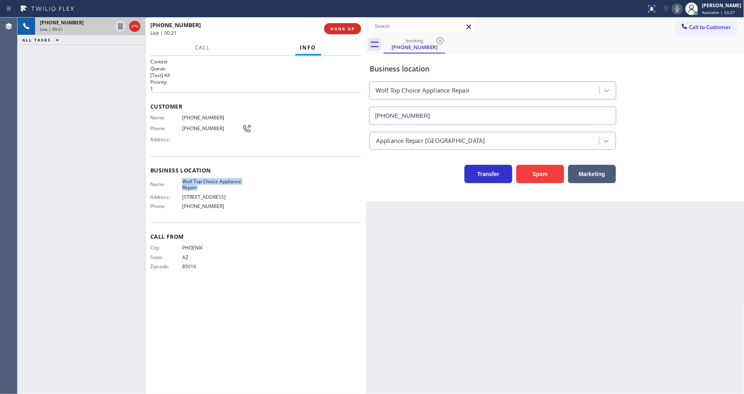
copy span "Wolf Top Choice Appliance Repair"
click at [219, 180] on span "Wolf Top Choice Appliance Repair" at bounding box center [212, 184] width 60 height 12
click at [120, 27] on icon at bounding box center [121, 27] width 10 height 10
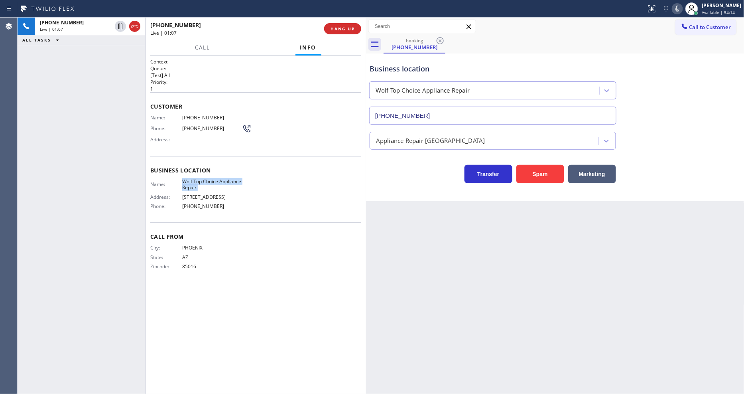
click at [681, 7] on icon at bounding box center [678, 9] width 10 height 10
click at [118, 26] on icon at bounding box center [121, 27] width 6 height 6
click at [682, 8] on icon at bounding box center [678, 9] width 10 height 10
click at [204, 120] on div "Name: (602) 377-4895 Phone: (602) 377-4895 Address:" at bounding box center [200, 130] width 101 height 32
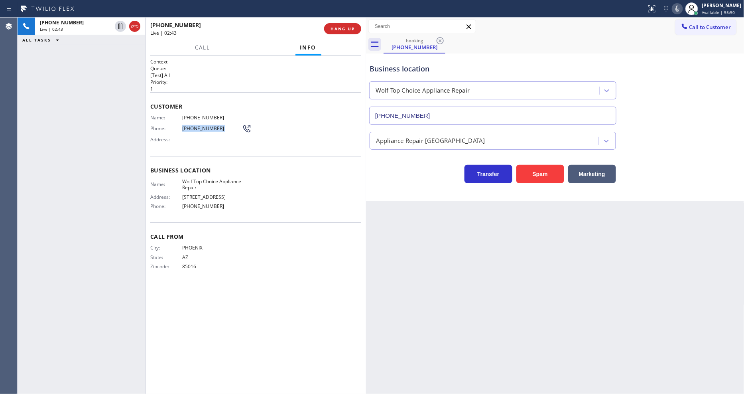
click at [204, 120] on div "Name: (602) 377-4895 Phone: (602) 377-4895 Address:" at bounding box center [200, 130] width 101 height 32
copy div "(602) 377-4895"
click at [204, 116] on span "(602) 377-4895" at bounding box center [212, 117] width 60 height 6
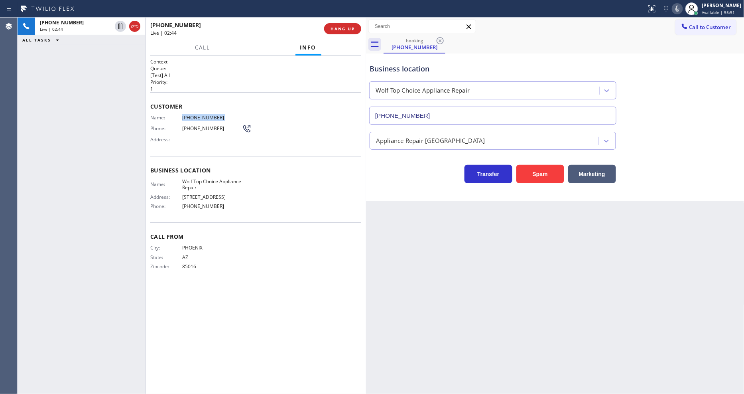
copy span "(602) 377-4895"
click at [592, 231] on div "Back to Dashboard Change Sender ID Customers Technicians Select a contact Outbo…" at bounding box center [555, 206] width 379 height 376
click at [348, 283] on div "Context Queue: [Test] All Priority: 1 Customer Name: (602) 377-4895 Phone: (602…" at bounding box center [255, 224] width 211 height 333
drag, startPoint x: 181, startPoint y: 294, endPoint x: 190, endPoint y: 258, distance: 36.5
click at [181, 294] on div "Context Queue: [Test] All Priority: 1 Customer Name: (602) 377-4895 Phone: (602…" at bounding box center [255, 224] width 211 height 333
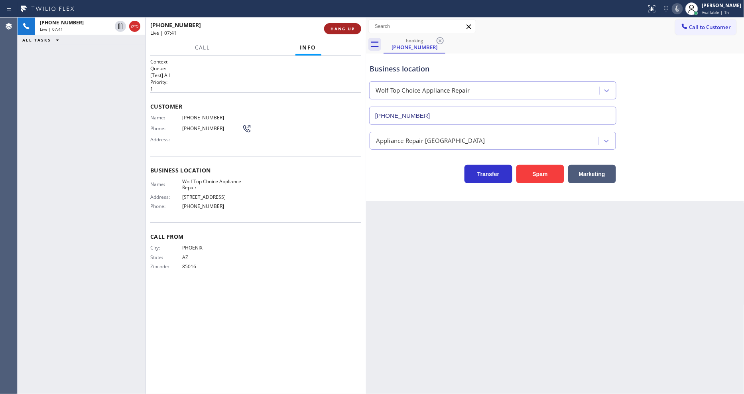
click at [354, 29] on span "HANG UP" at bounding box center [343, 29] width 24 height 6
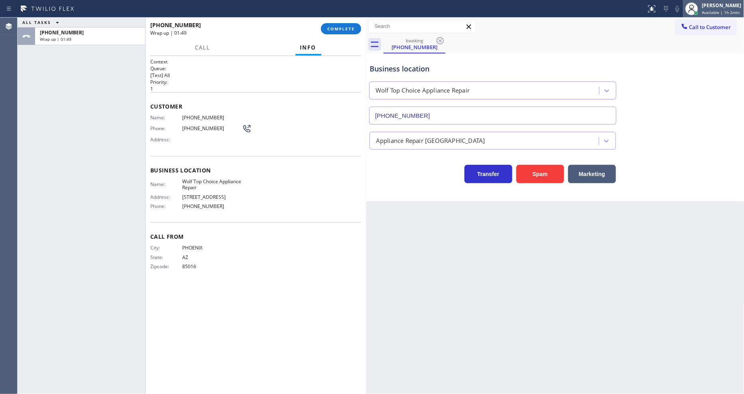
click at [714, 6] on div "[PERSON_NAME]" at bounding box center [721, 5] width 39 height 7
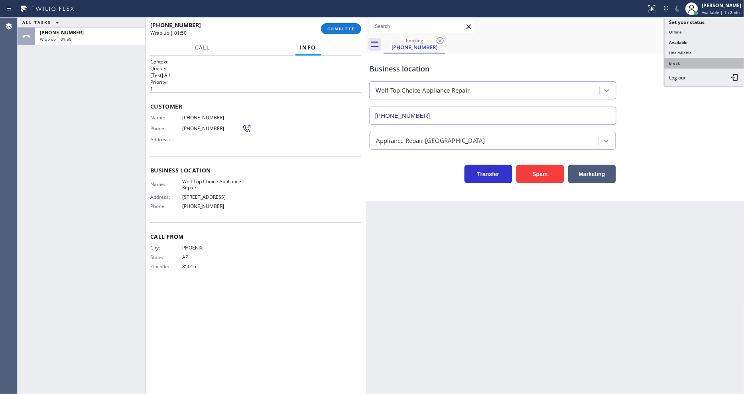
click at [700, 58] on button "Break" at bounding box center [705, 63] width 80 height 10
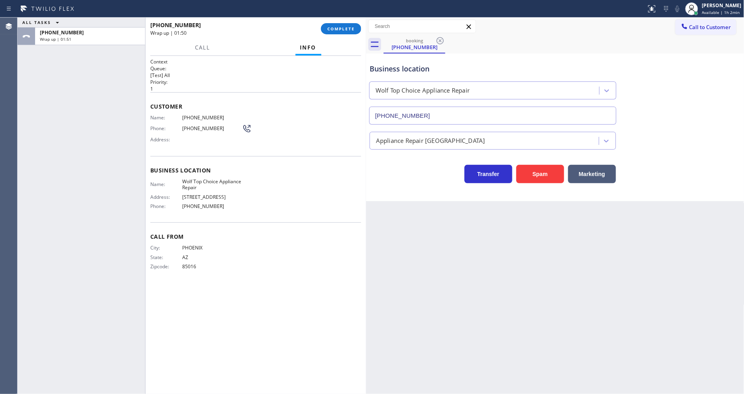
click at [346, 22] on div "+16023774895 Wrap up | 01:50 COMPLETE" at bounding box center [255, 28] width 211 height 21
click at [346, 22] on div "+16023774895 Wrap up | 01:51 COMPLETE" at bounding box center [255, 28] width 211 height 21
click at [347, 30] on span "COMPLETE" at bounding box center [341, 29] width 28 height 6
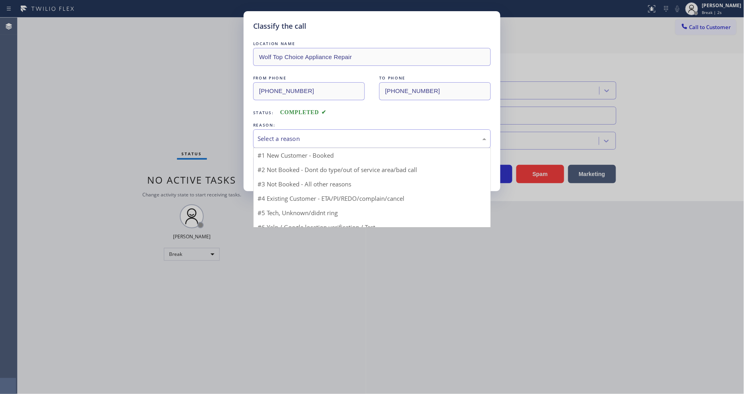
click at [260, 140] on div "Select a reason" at bounding box center [372, 138] width 229 height 9
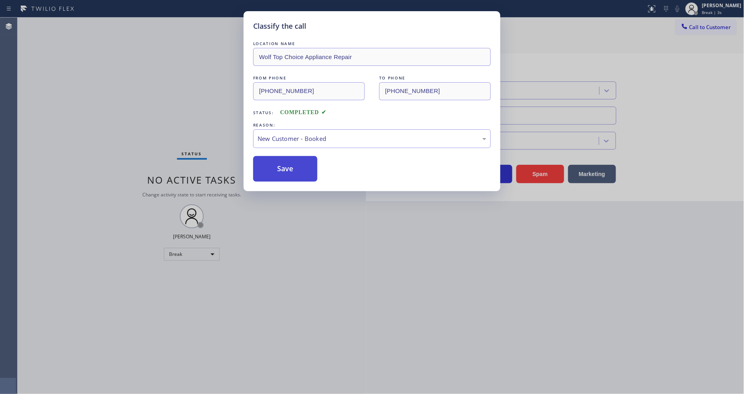
drag, startPoint x: 270, startPoint y: 180, endPoint x: 270, endPoint y: 169, distance: 11.2
click at [270, 179] on div "Classify the call LOCATION NAME Wolf Top Choice Appliance Repair FROM PHONE (60…" at bounding box center [372, 101] width 257 height 180
click at [270, 168] on button "Save" at bounding box center [285, 169] width 64 height 26
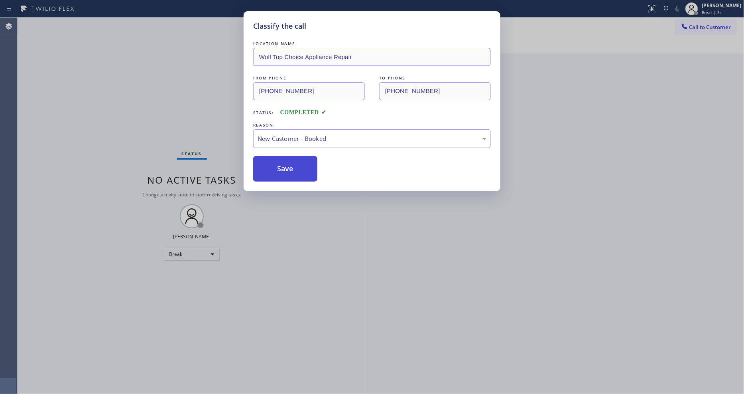
click at [270, 168] on button "Save" at bounding box center [285, 169] width 64 height 26
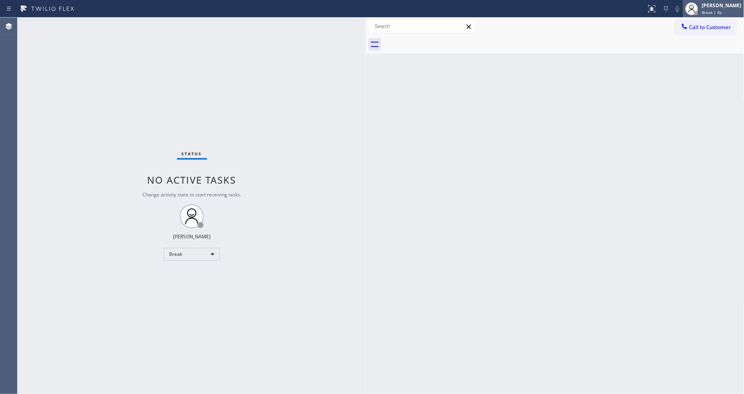
click at [716, 11] on span "Break | 4s" at bounding box center [712, 13] width 20 height 6
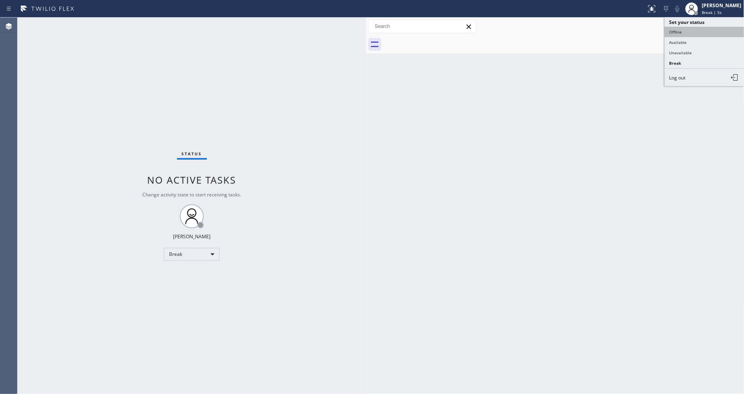
click at [711, 31] on button "Offline" at bounding box center [705, 32] width 80 height 10
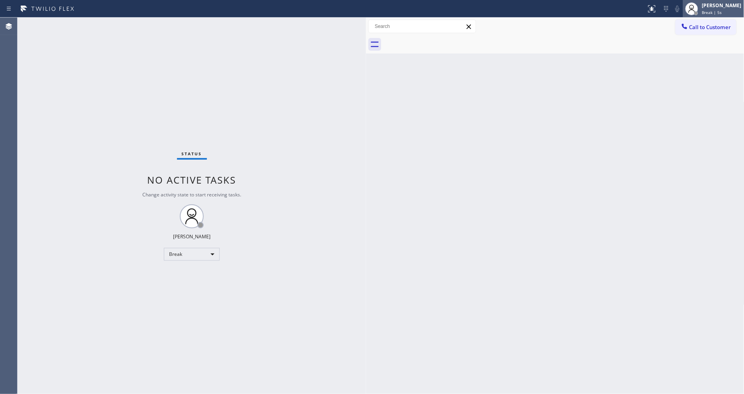
click at [722, 10] on span "Break | 5s" at bounding box center [712, 13] width 20 height 6
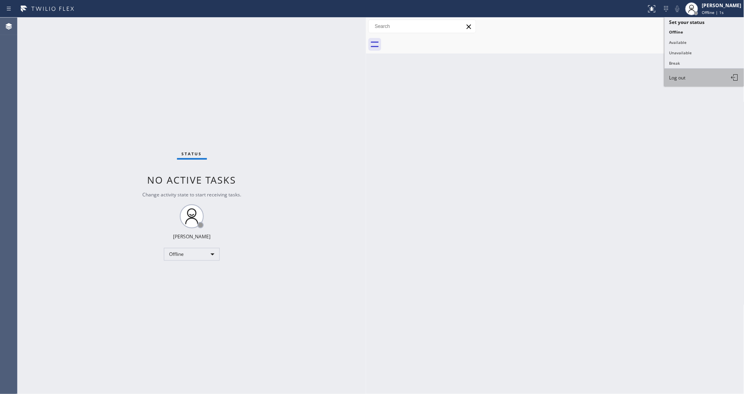
click at [704, 80] on button "Log out" at bounding box center [705, 78] width 80 height 18
